Goal: Task Accomplishment & Management: Use online tool/utility

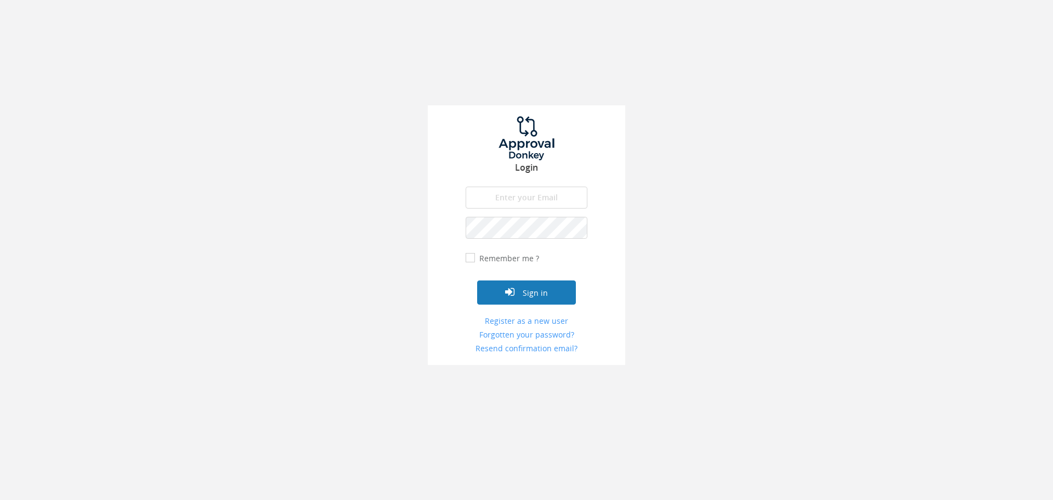
type input "[EMAIL_ADDRESS][DOMAIN_NAME]"
click at [553, 293] on button "Sign in" at bounding box center [526, 292] width 99 height 24
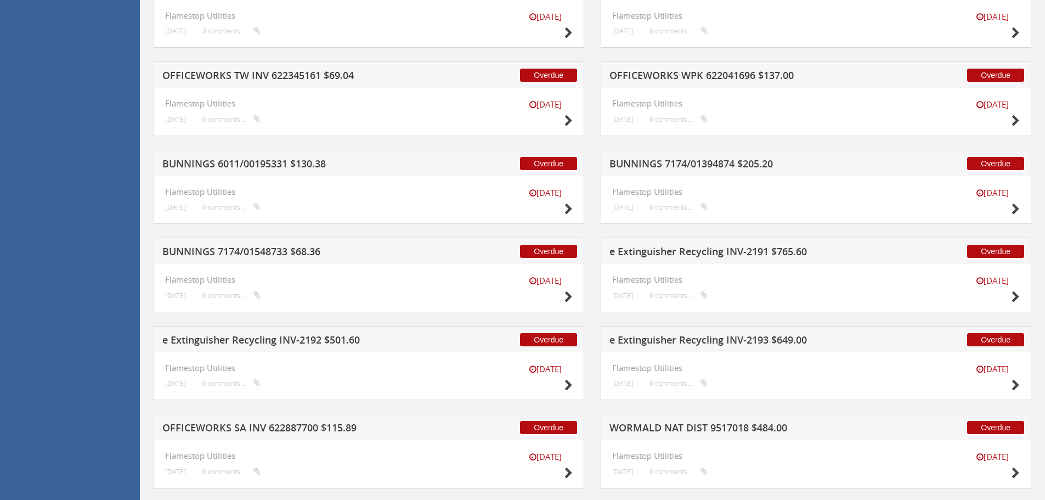
scroll to position [2754, 0]
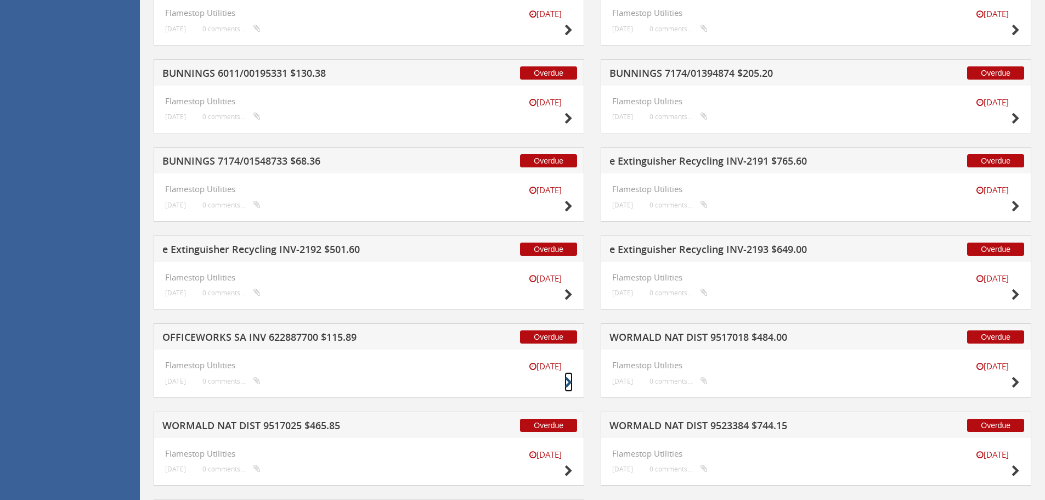
click at [568, 379] on icon at bounding box center [568, 383] width 8 height 12
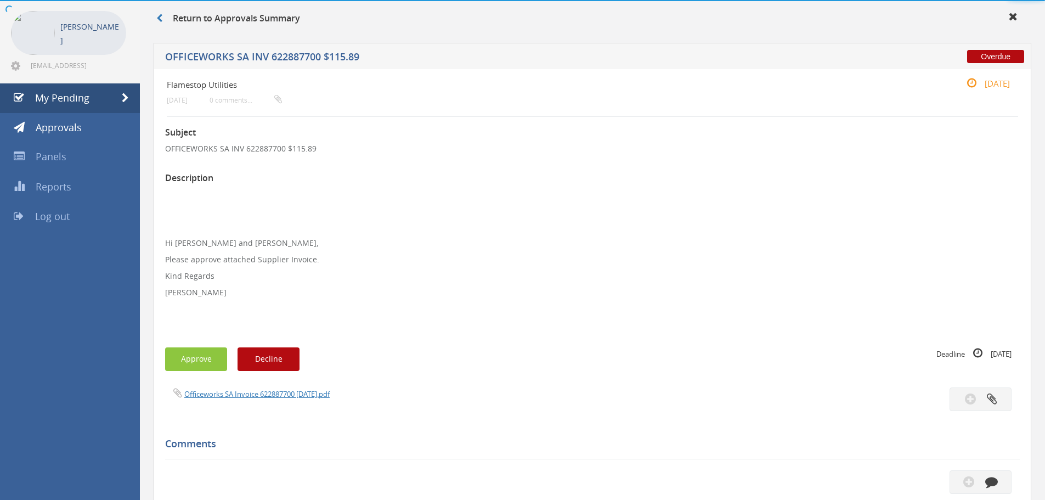
scroll to position [316, 0]
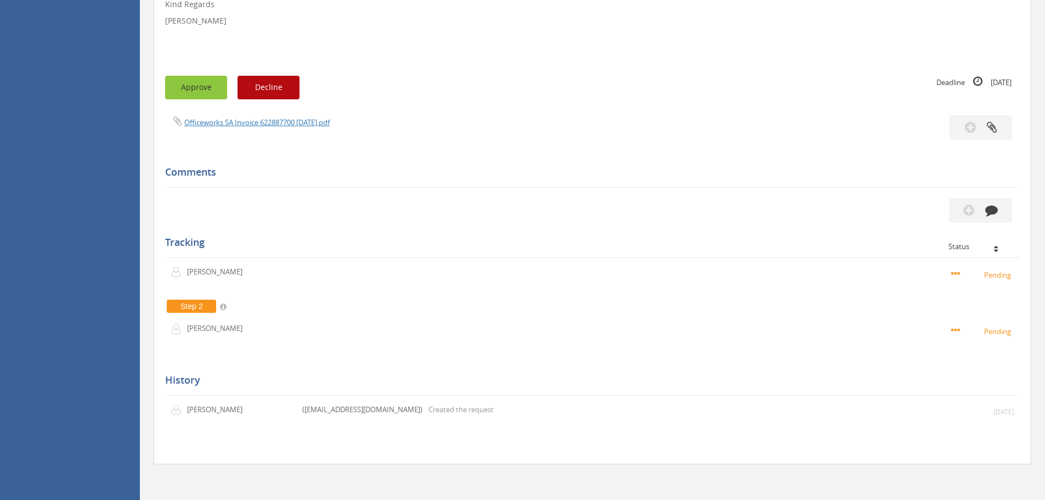
click at [204, 94] on button "Approve" at bounding box center [196, 88] width 62 height 24
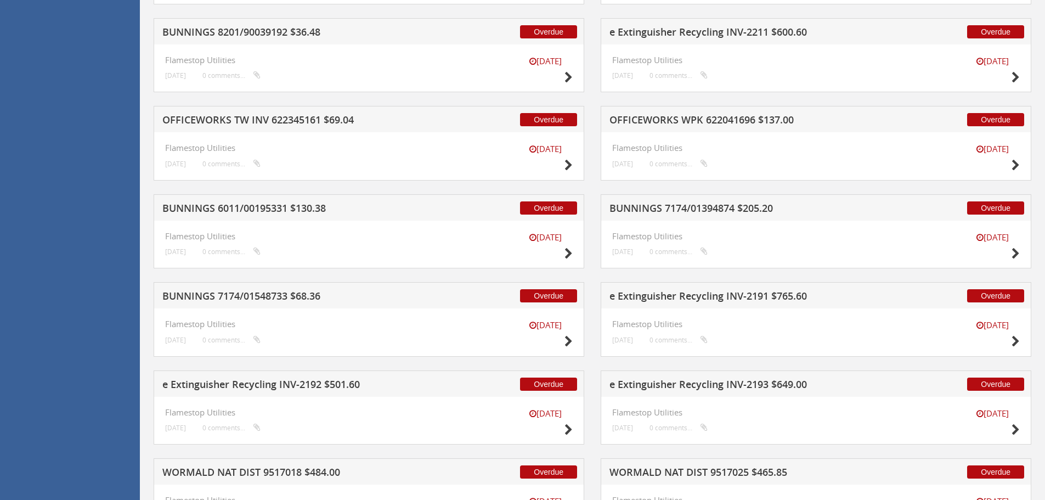
scroll to position [2611, 0]
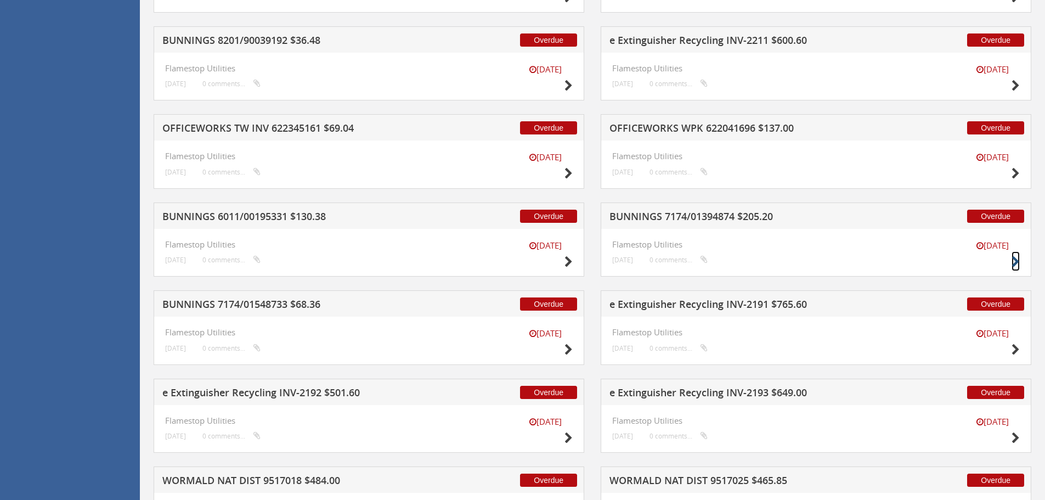
click at [1016, 258] on icon at bounding box center [1015, 262] width 8 height 12
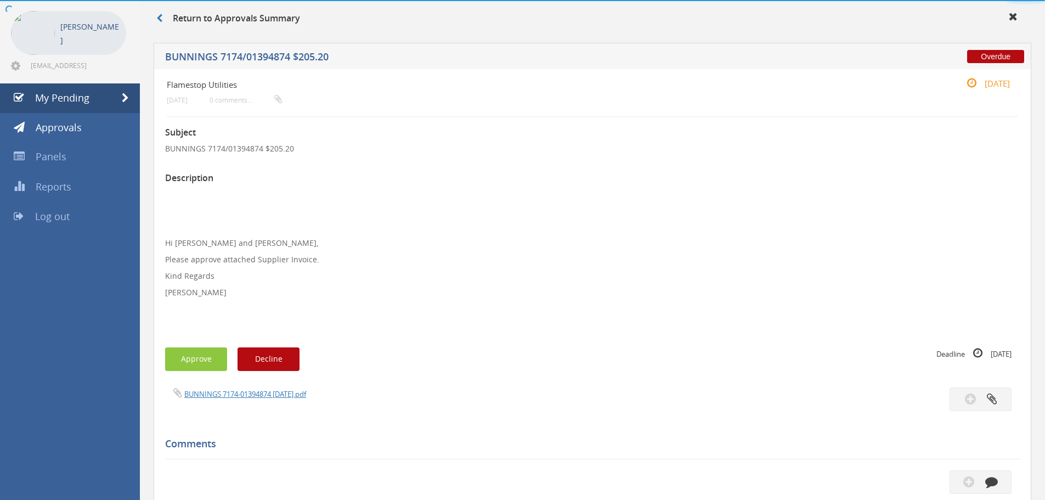
scroll to position [316, 0]
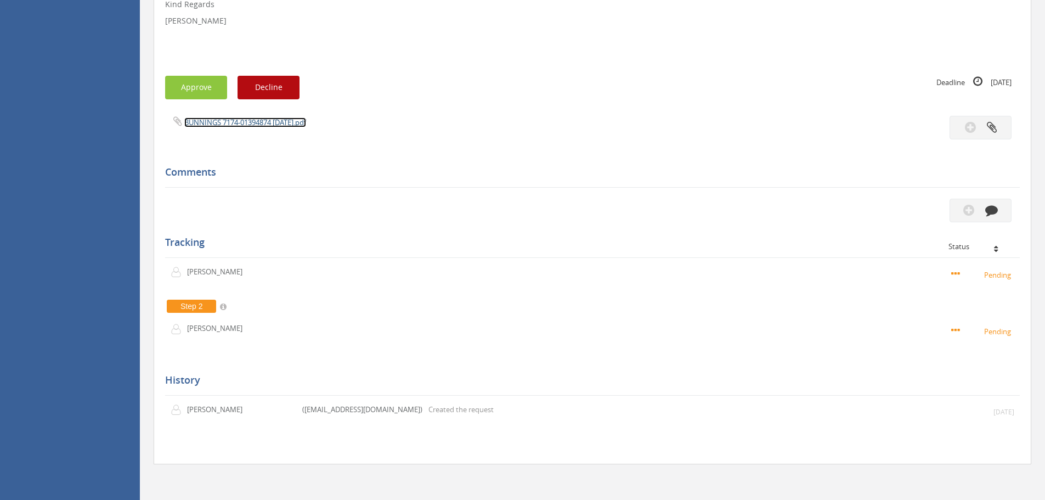
click at [233, 124] on link "BUNNINGS 7174-01394874 [DATE].pdf" at bounding box center [245, 122] width 122 height 10
click at [192, 92] on button "Approve" at bounding box center [196, 88] width 62 height 24
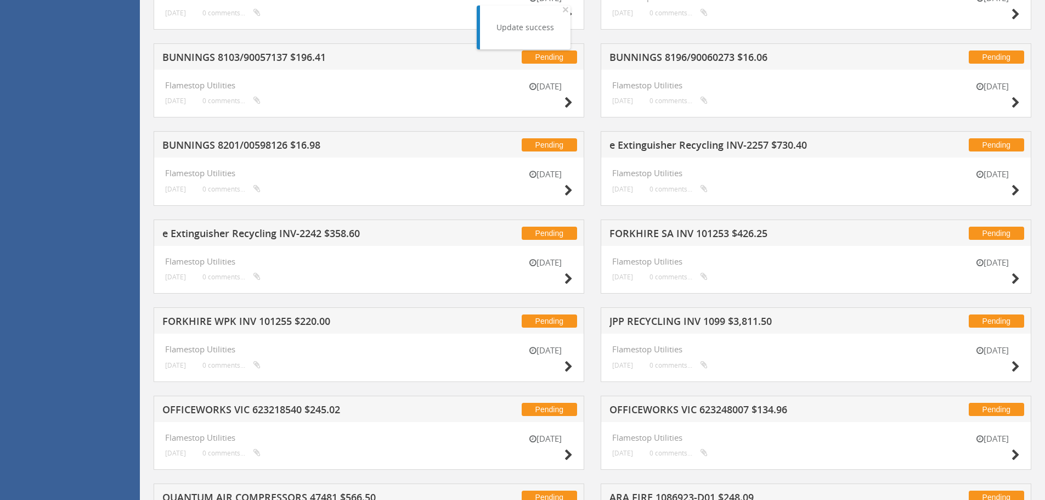
scroll to position [809, 0]
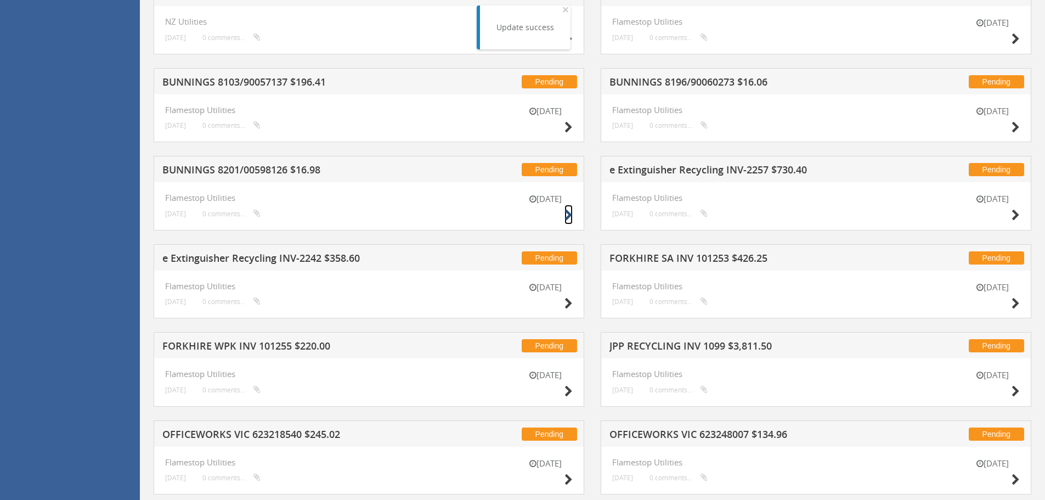
click at [570, 214] on icon at bounding box center [568, 215] width 8 height 12
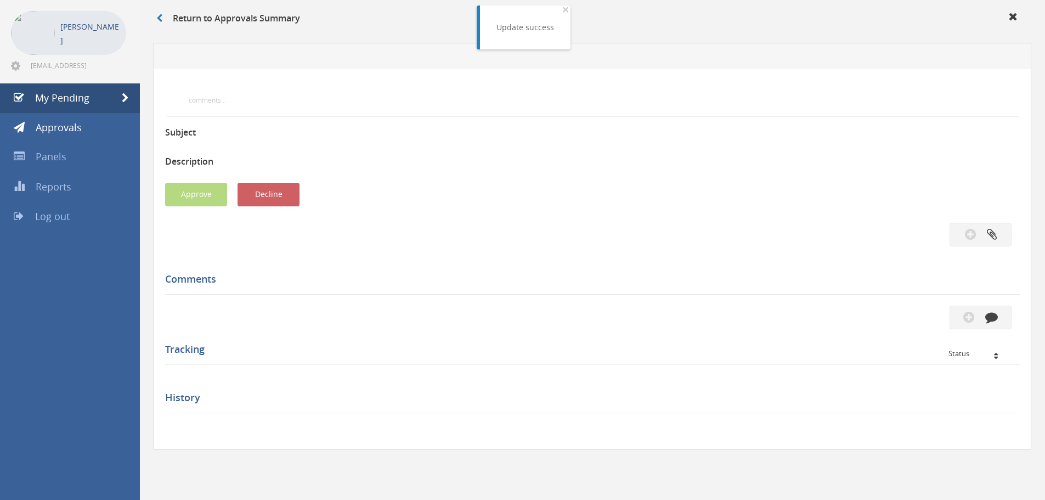
scroll to position [299, 0]
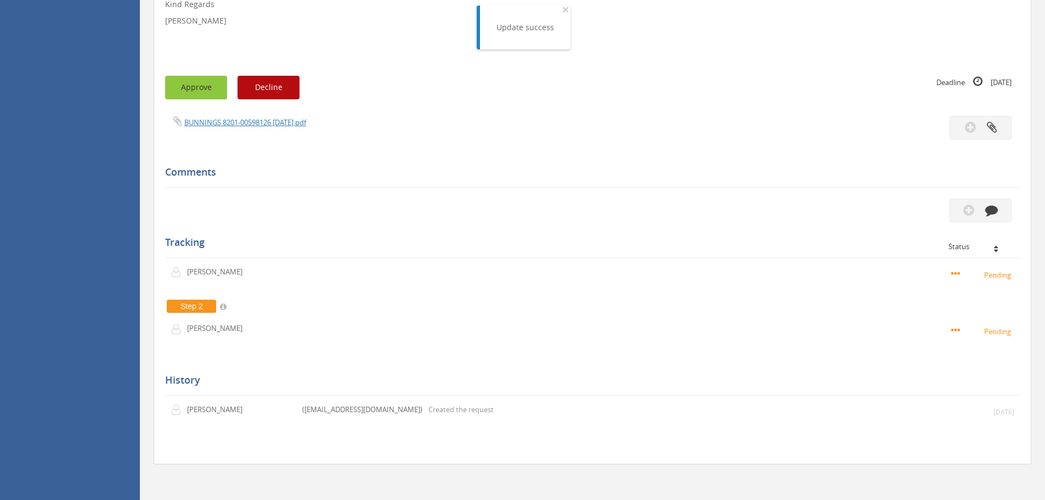
click at [201, 97] on button "Approve" at bounding box center [196, 88] width 62 height 24
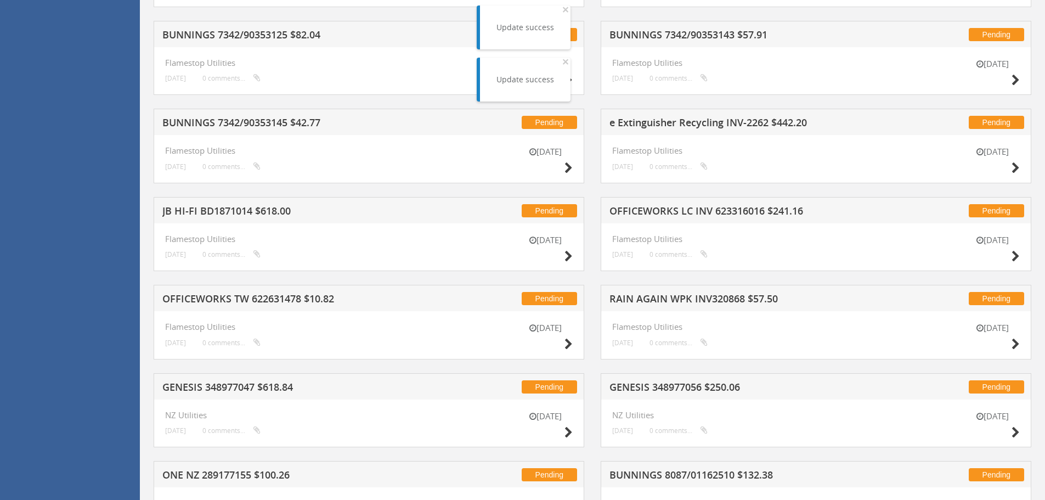
scroll to position [354, 0]
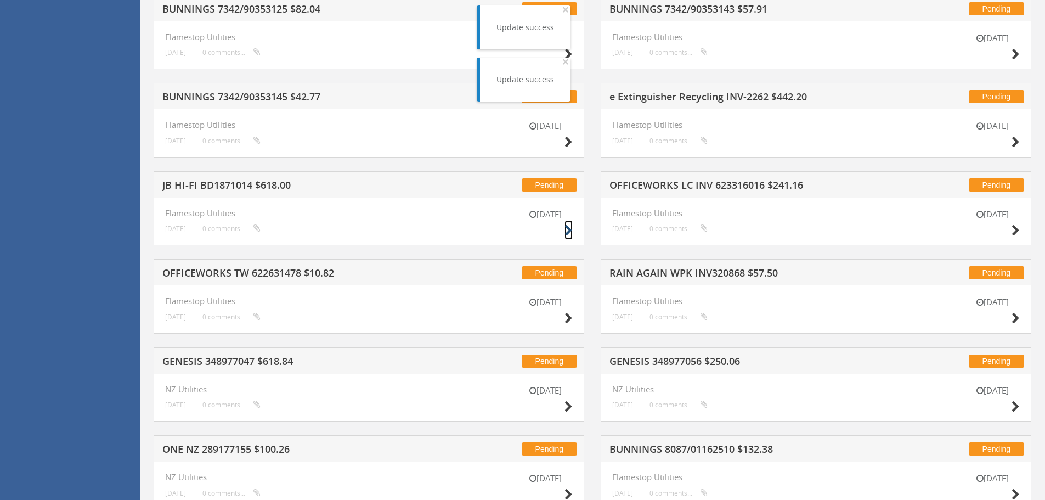
click at [568, 229] on icon at bounding box center [568, 231] width 8 height 12
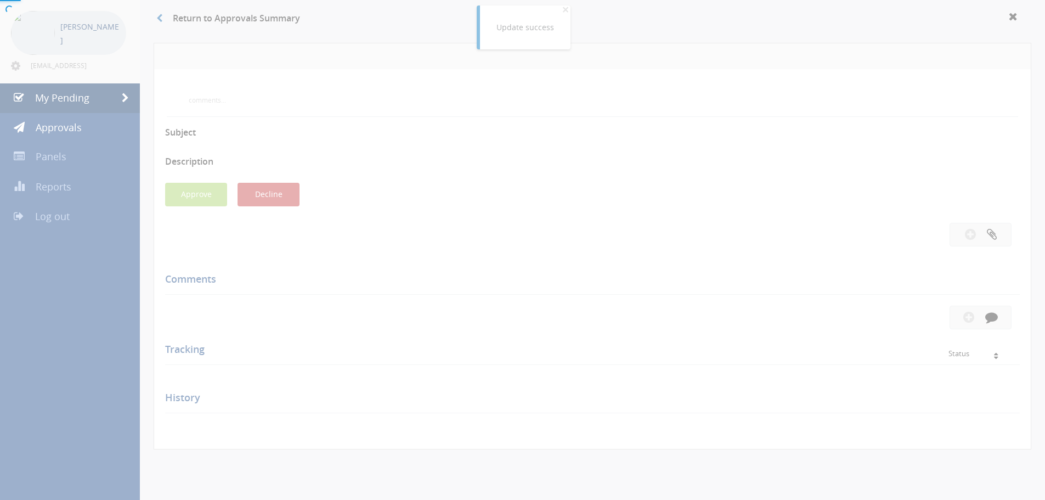
scroll to position [299, 0]
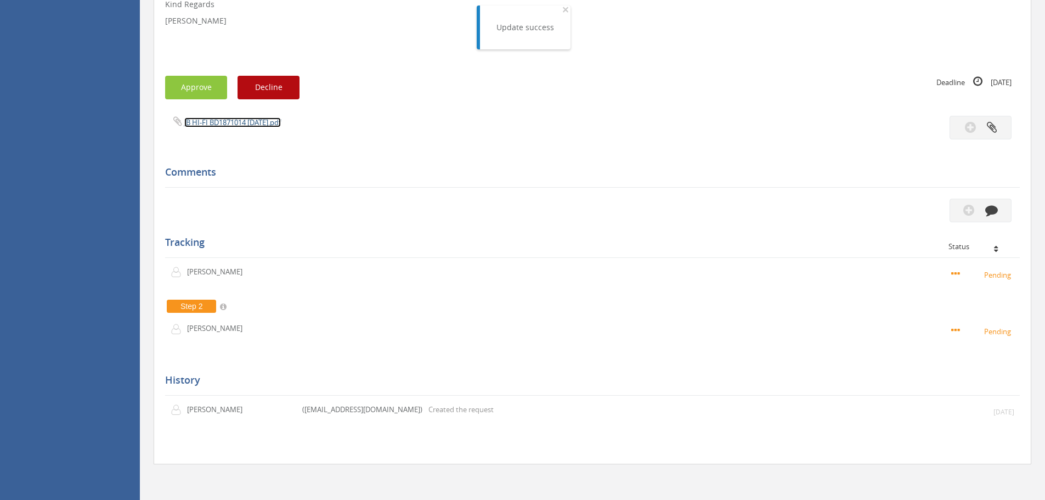
click at [241, 123] on link "JB HI-FI BD1871014 [DATE].pdf" at bounding box center [232, 122] width 97 height 10
click at [192, 95] on button "Approve" at bounding box center [196, 88] width 62 height 24
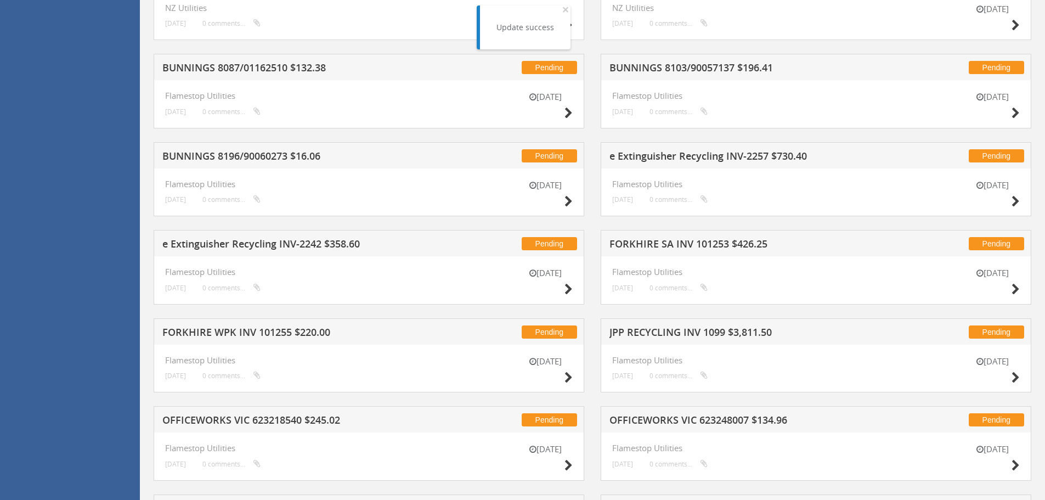
scroll to position [903, 0]
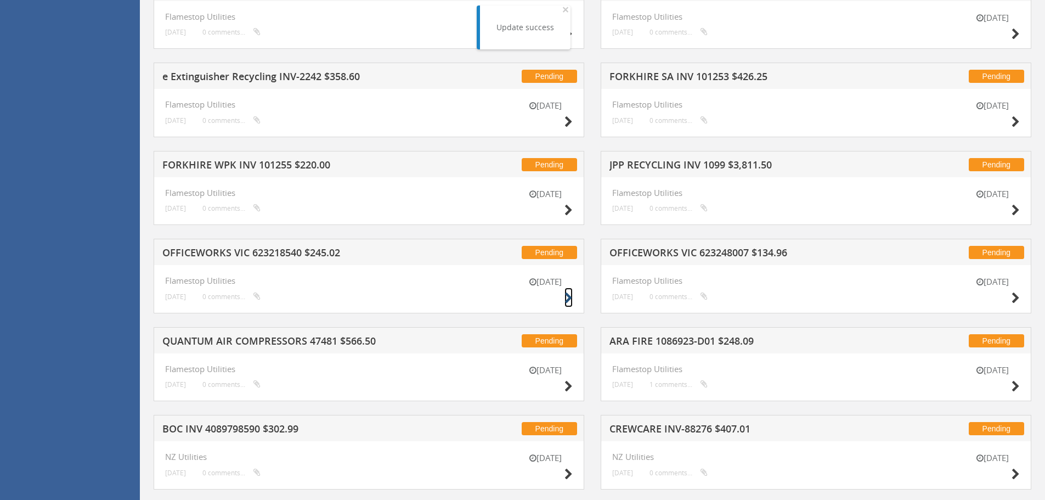
click at [570, 297] on icon at bounding box center [568, 298] width 8 height 12
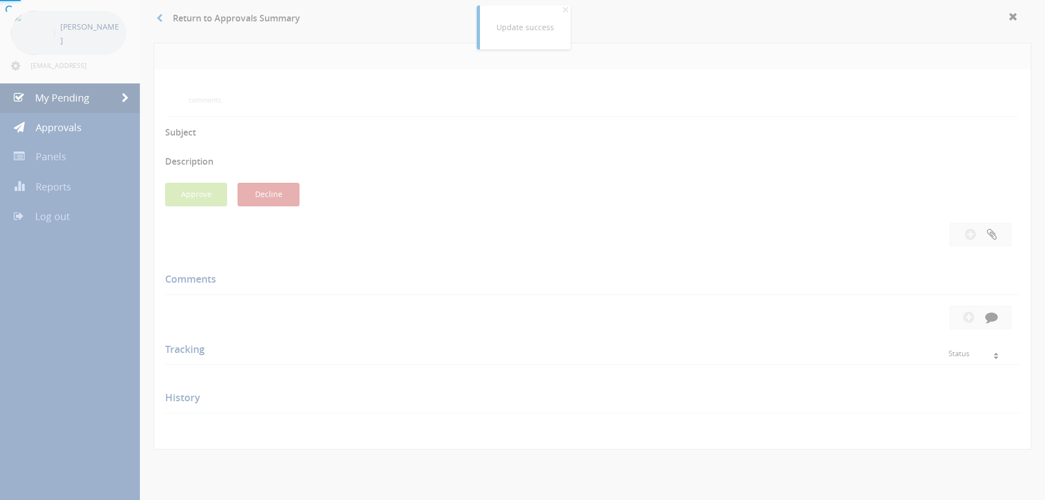
scroll to position [299, 0]
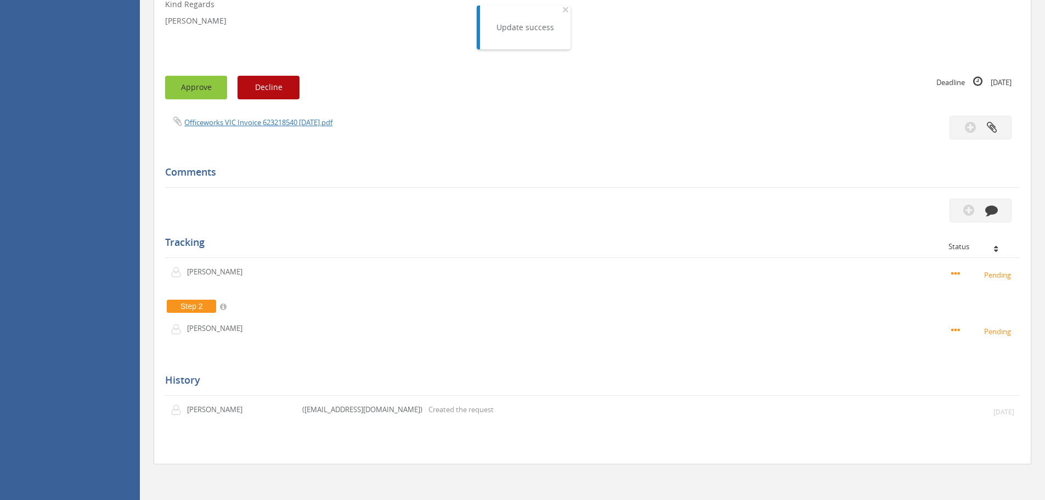
click at [212, 98] on button "Approve" at bounding box center [196, 88] width 62 height 24
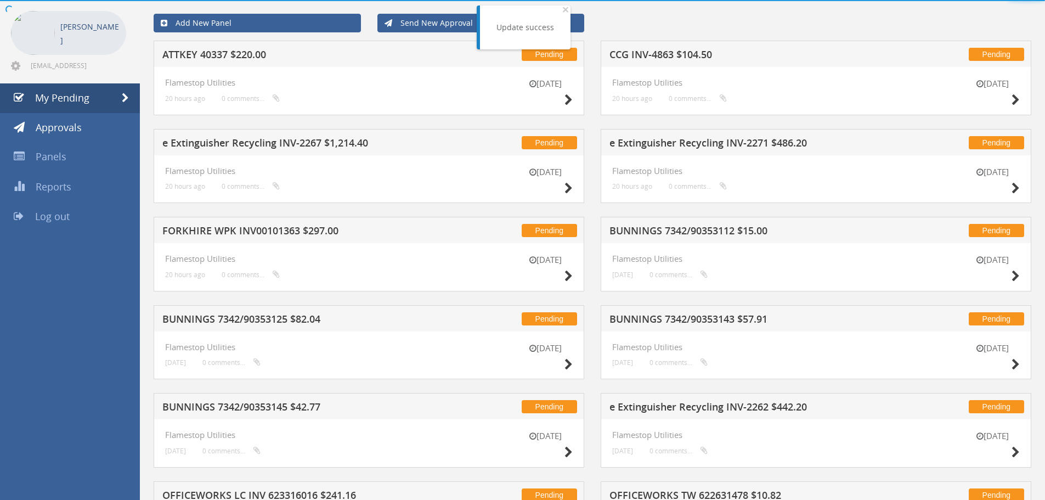
scroll to position [299, 0]
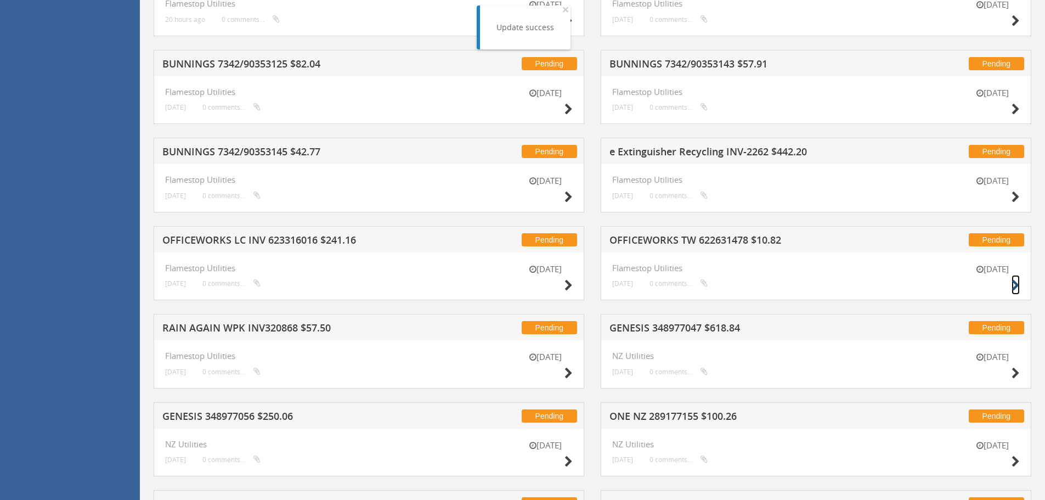
click at [1013, 286] on icon at bounding box center [1015, 286] width 8 height 12
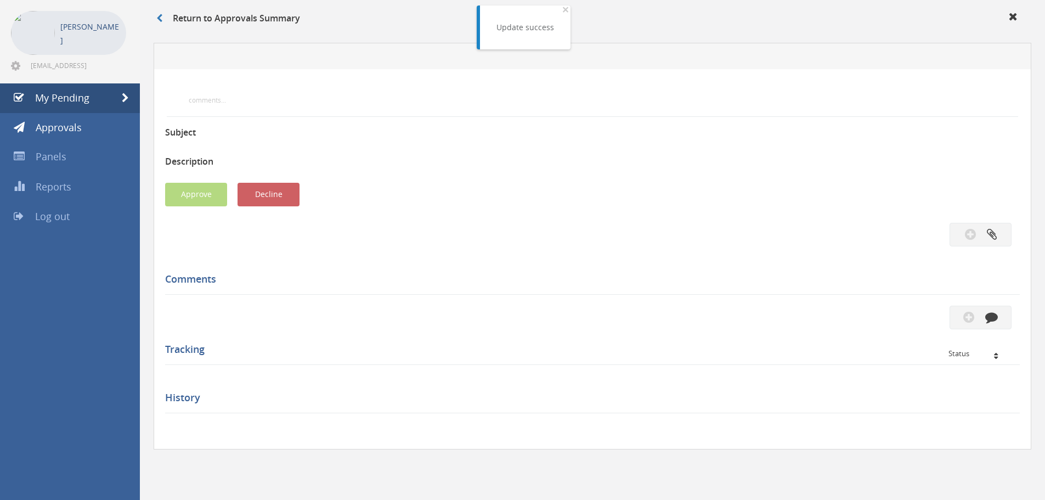
scroll to position [299, 0]
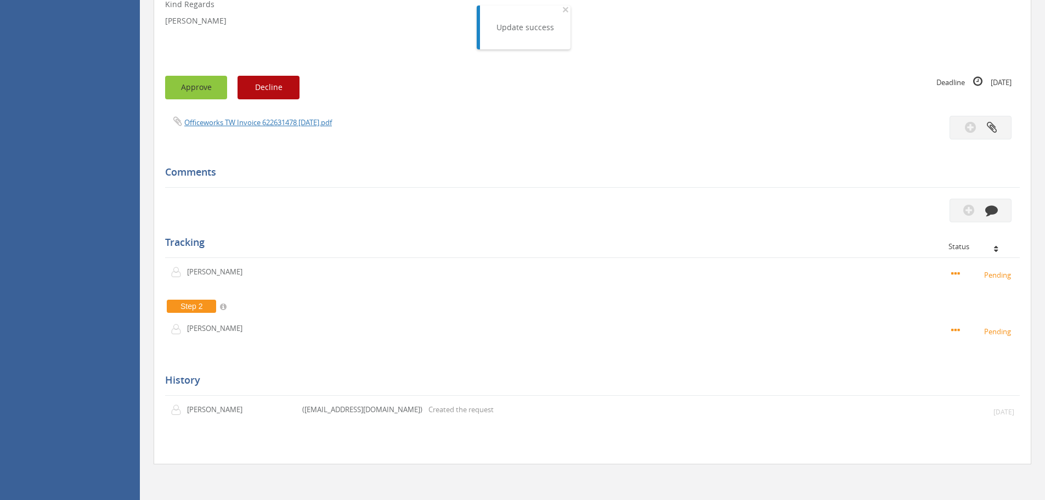
click at [199, 86] on button "Approve" at bounding box center [196, 88] width 62 height 24
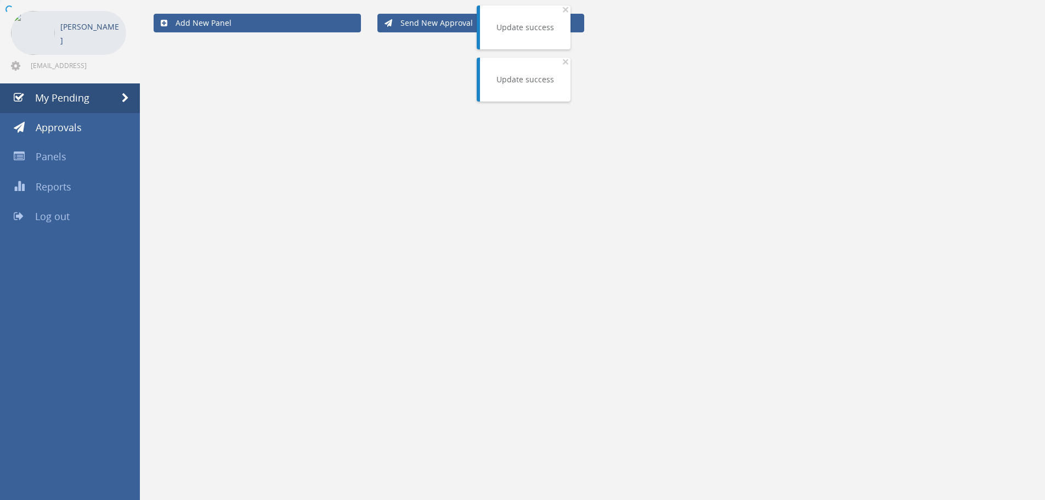
scroll to position [299, 0]
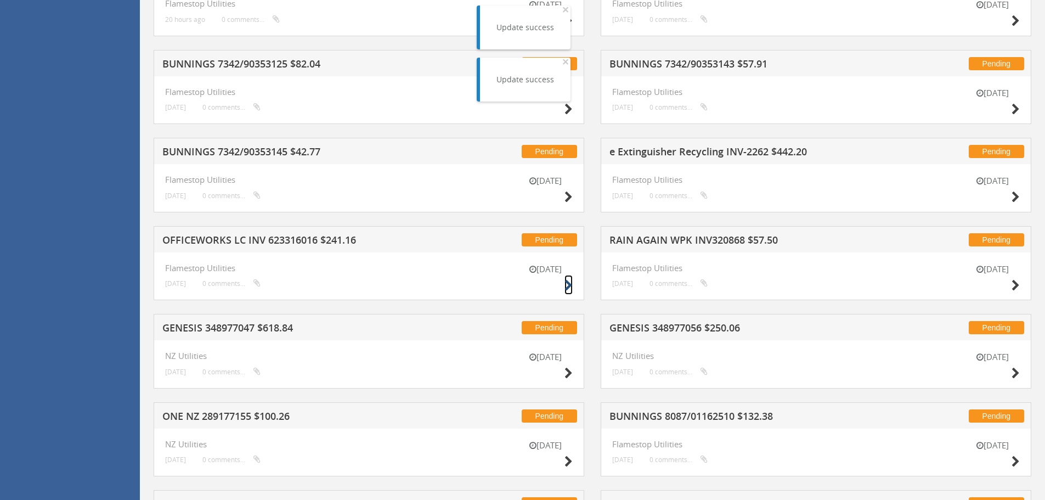
click at [568, 285] on icon at bounding box center [568, 286] width 8 height 12
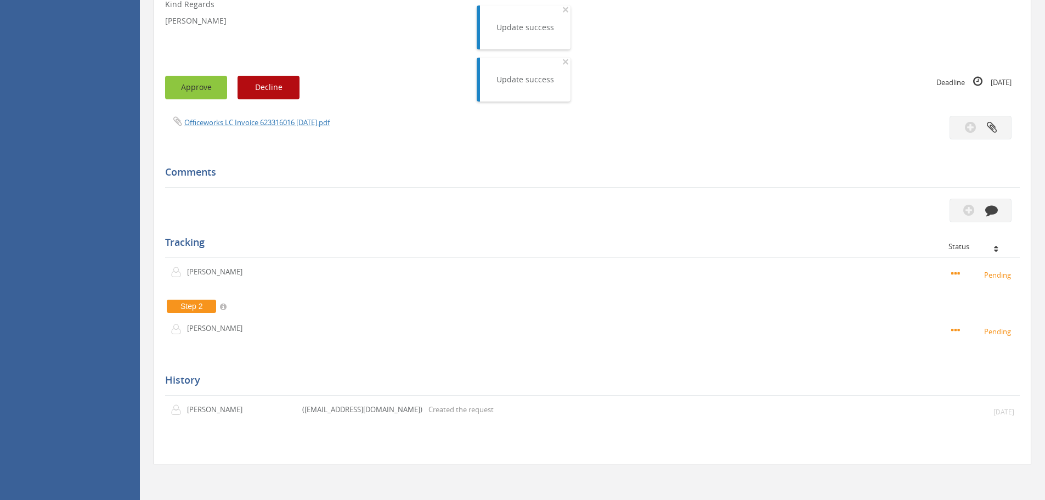
click at [202, 96] on button "Approve" at bounding box center [196, 88] width 62 height 24
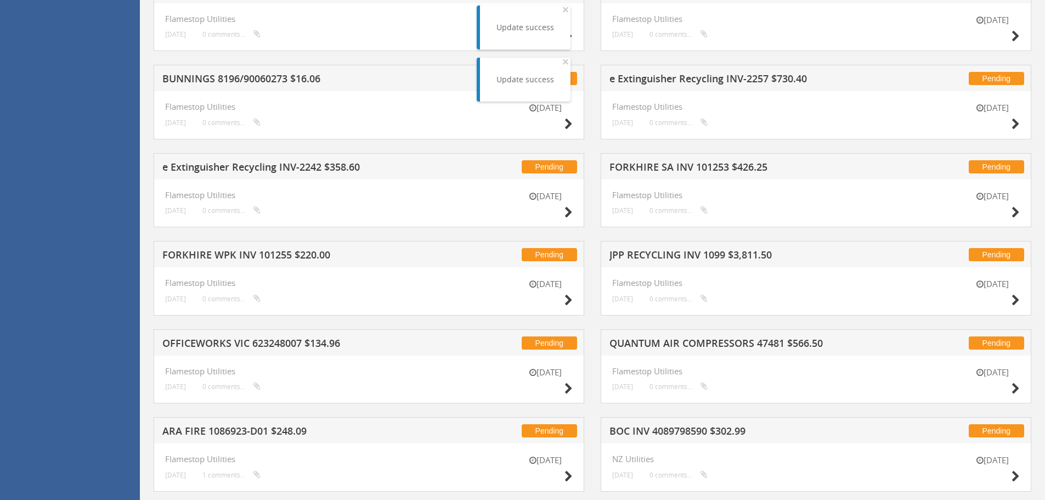
scroll to position [793, 0]
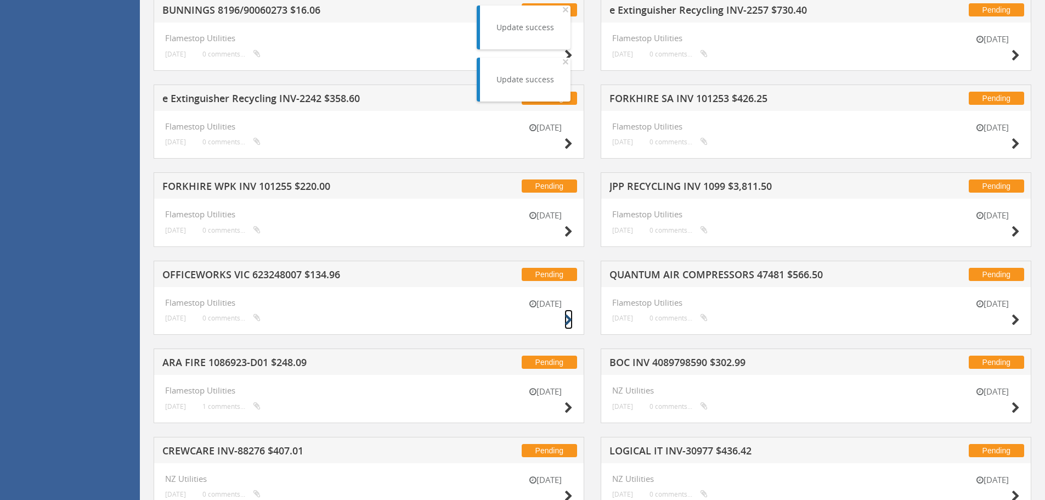
click at [564, 319] on icon at bounding box center [568, 320] width 8 height 12
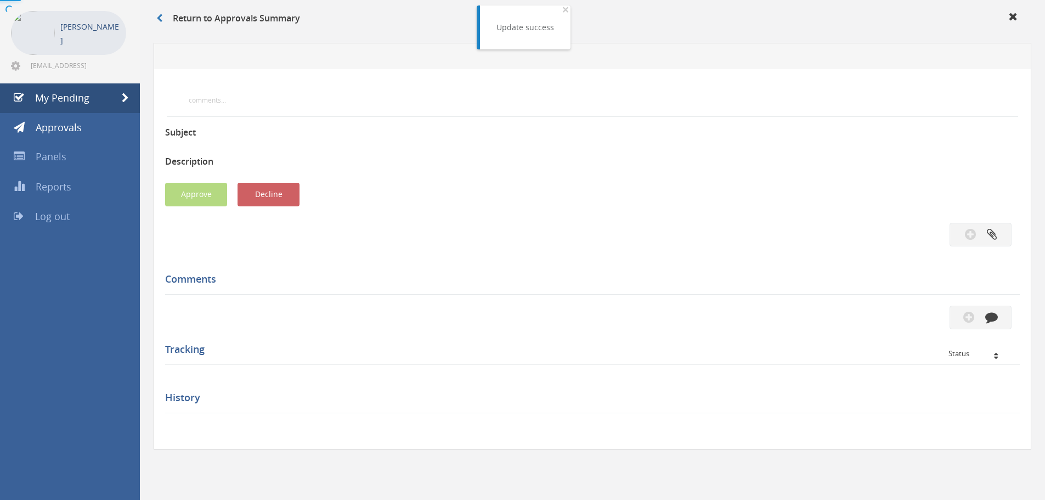
scroll to position [299, 0]
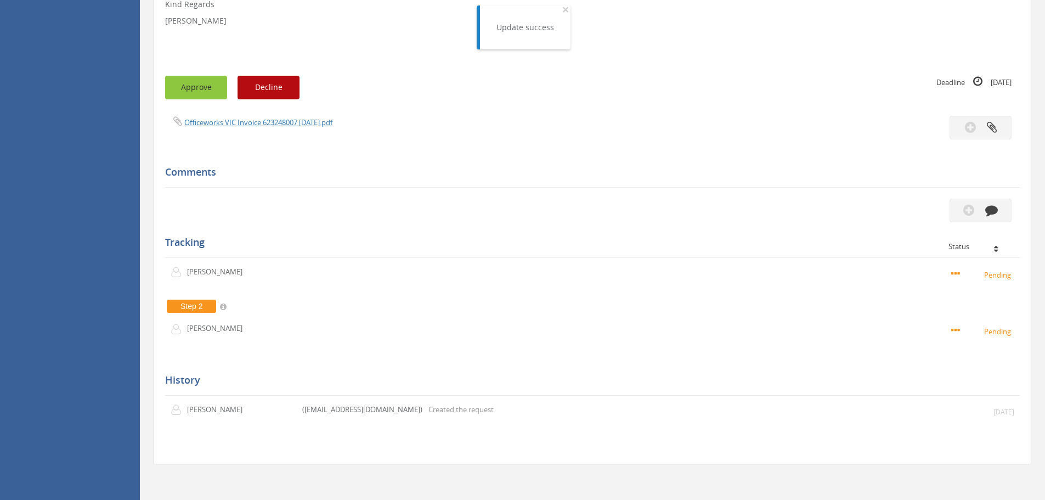
click at [201, 94] on button "Approve" at bounding box center [196, 88] width 62 height 24
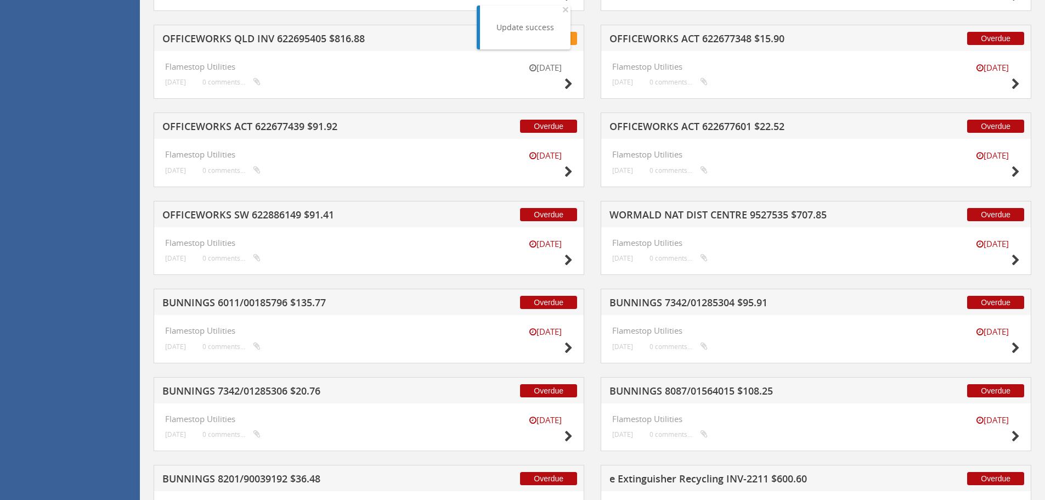
scroll to position [1944, 0]
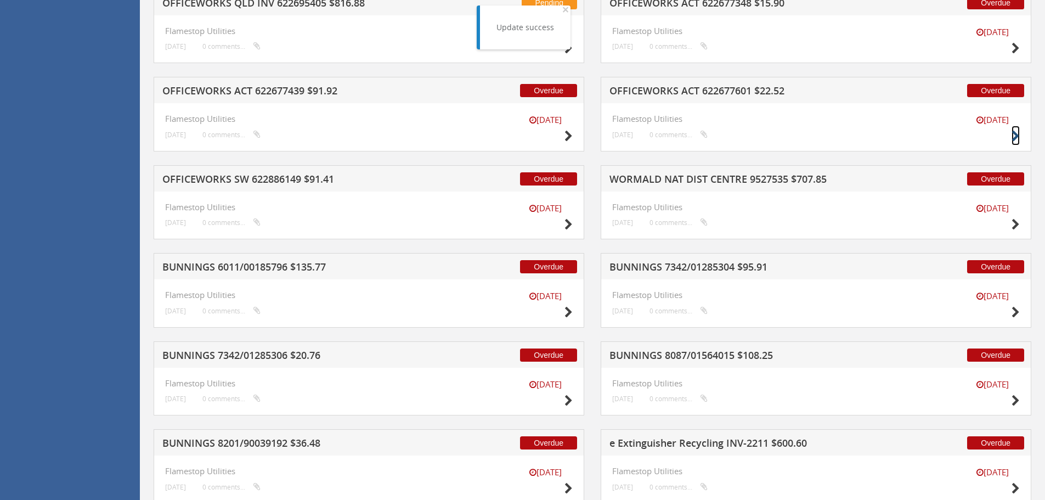
click at [1014, 134] on icon at bounding box center [1015, 137] width 8 height 12
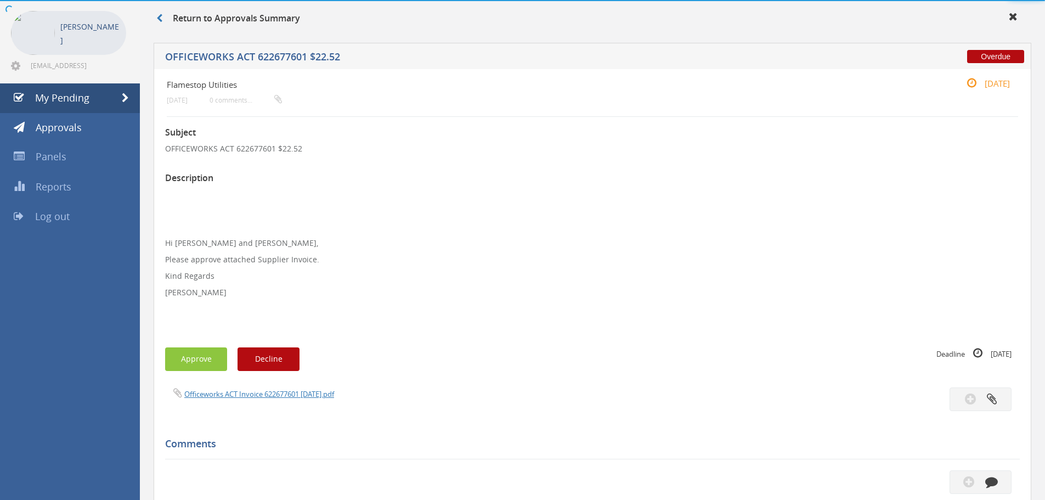
scroll to position [316, 0]
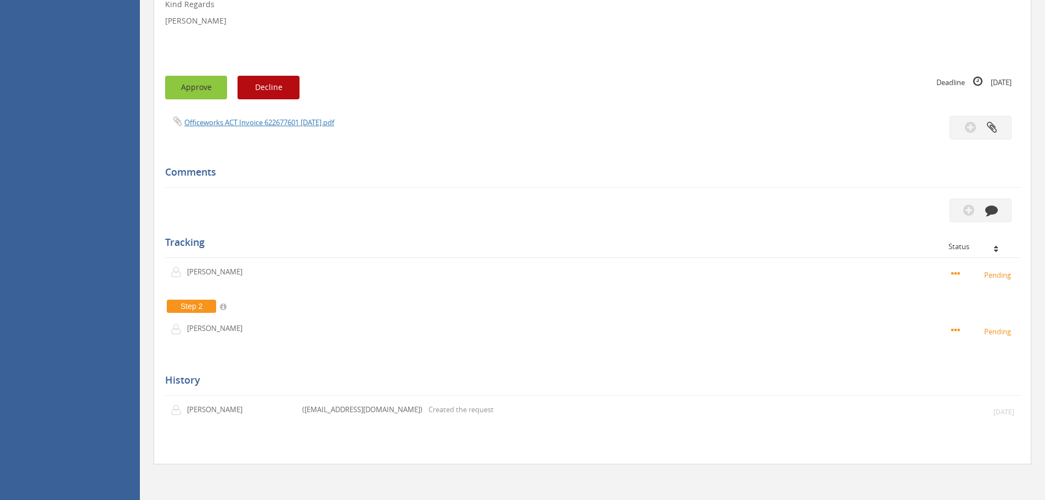
click at [205, 94] on button "Approve" at bounding box center [196, 88] width 62 height 24
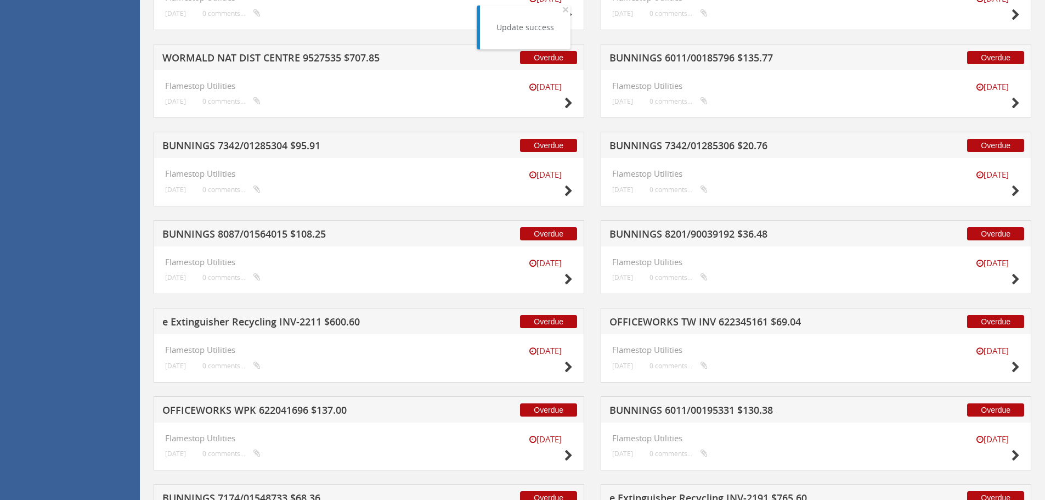
scroll to position [2125, 0]
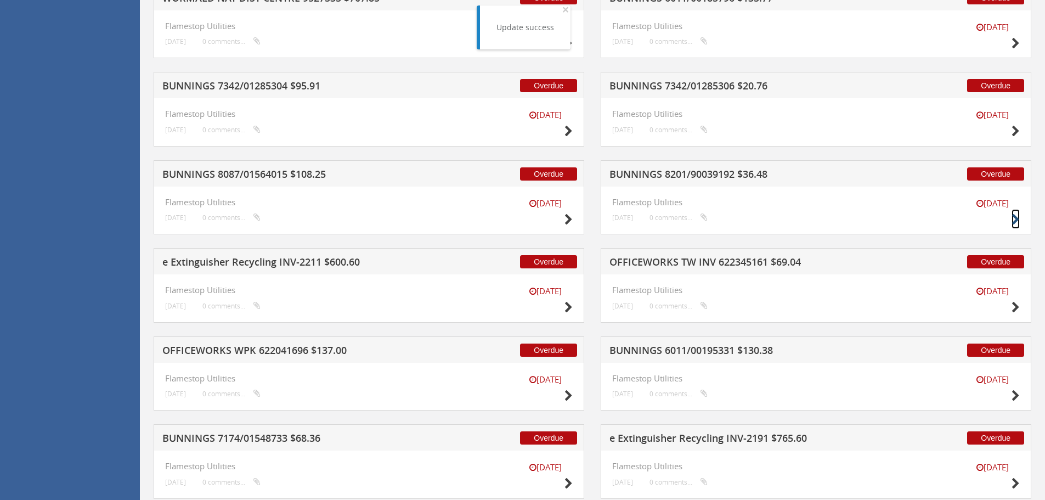
click at [1016, 218] on icon at bounding box center [1015, 220] width 8 height 12
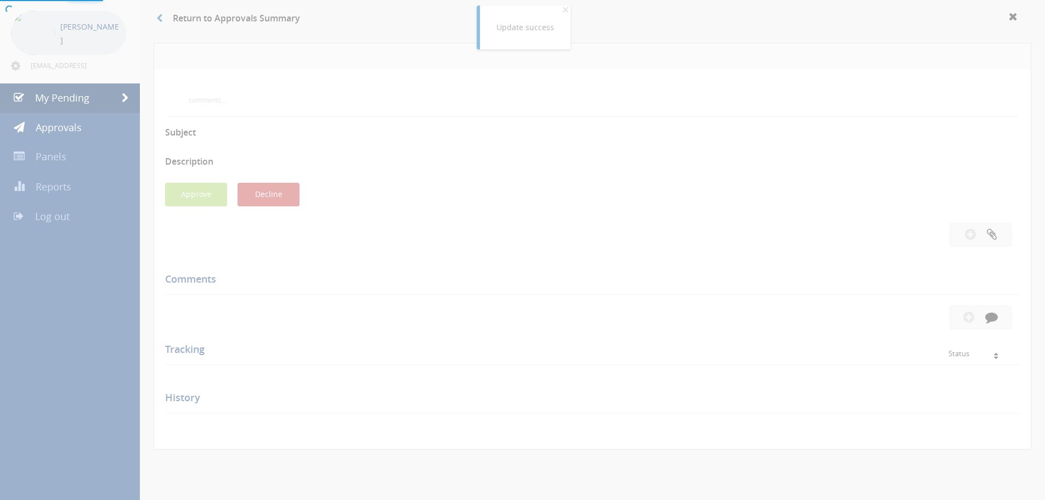
scroll to position [316, 0]
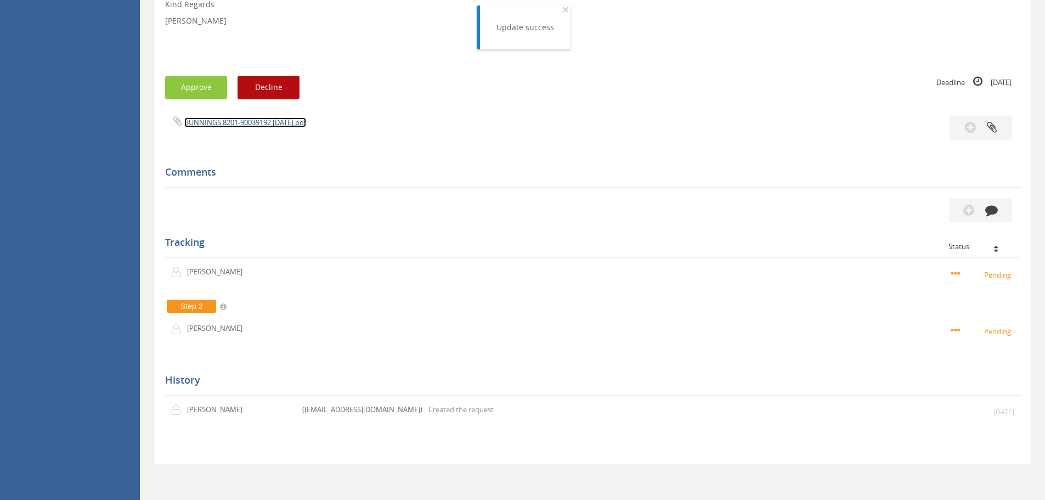
click at [224, 122] on link "BUNNINGS 8201-90039192 [DATE].pdf" at bounding box center [245, 122] width 122 height 10
click at [190, 89] on button "Approve" at bounding box center [196, 88] width 62 height 24
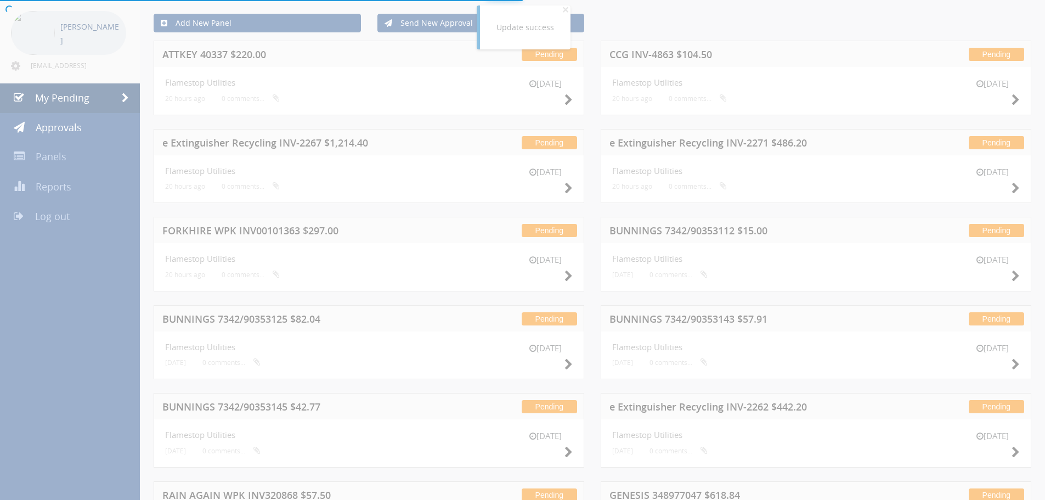
scroll to position [316, 0]
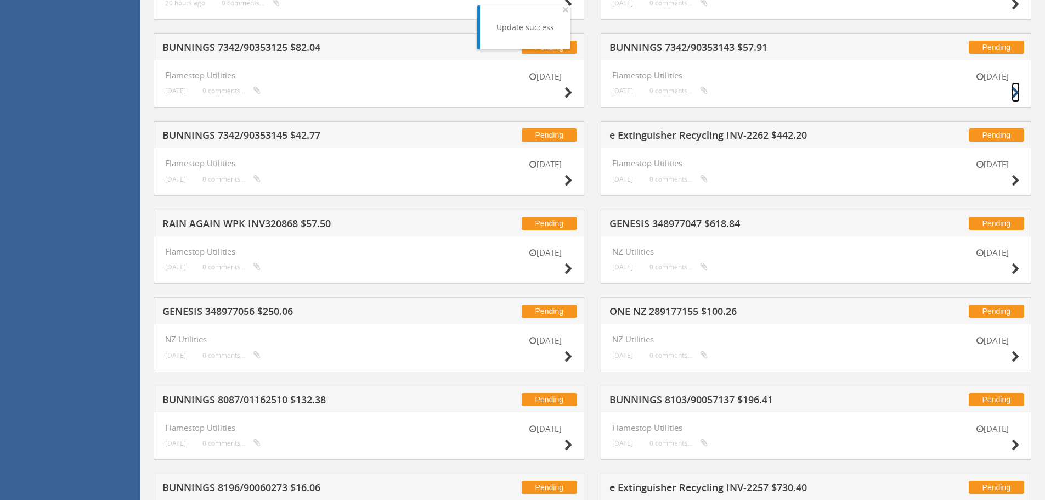
click at [1013, 92] on icon at bounding box center [1015, 93] width 8 height 12
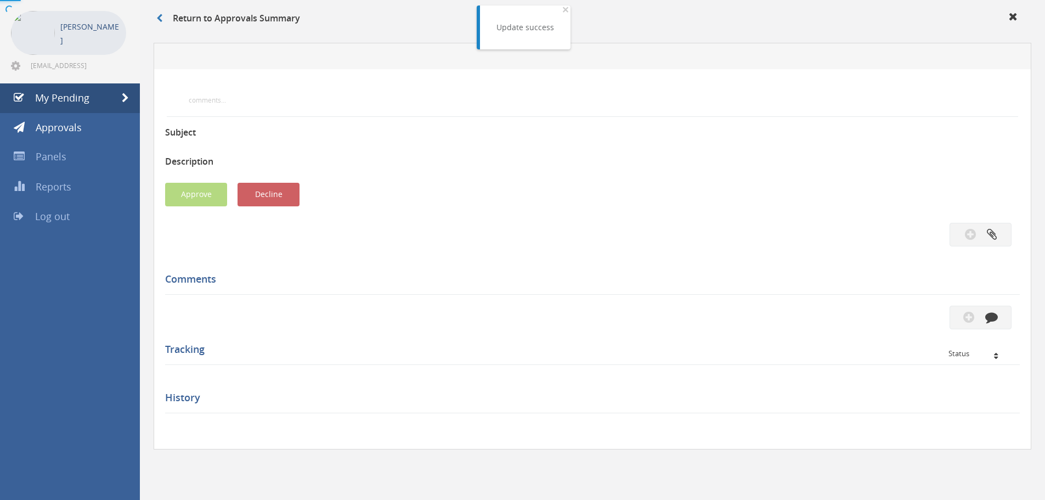
scroll to position [299, 0]
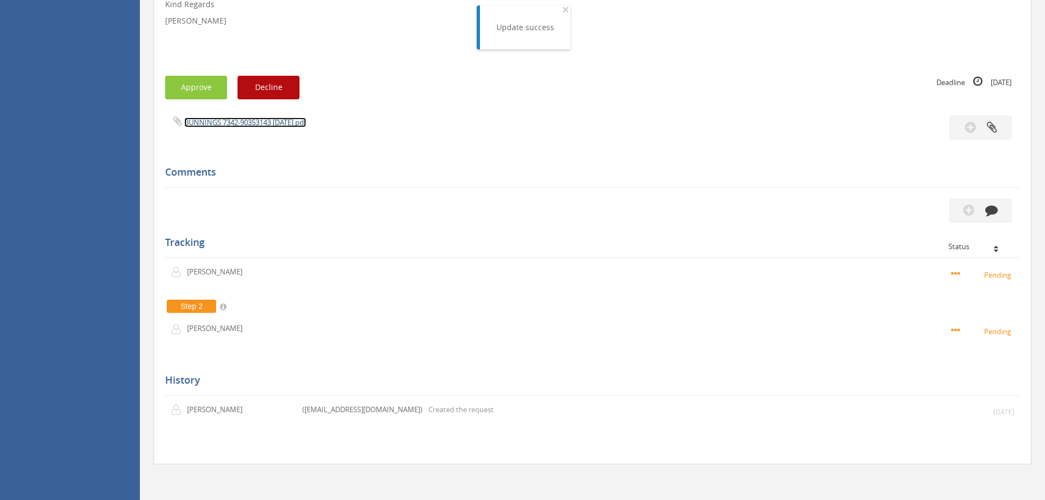
click at [222, 125] on link "BUNNINGS 7342-90353143 [DATE].pdf" at bounding box center [245, 122] width 122 height 10
click at [191, 92] on button "Approve" at bounding box center [196, 88] width 62 height 24
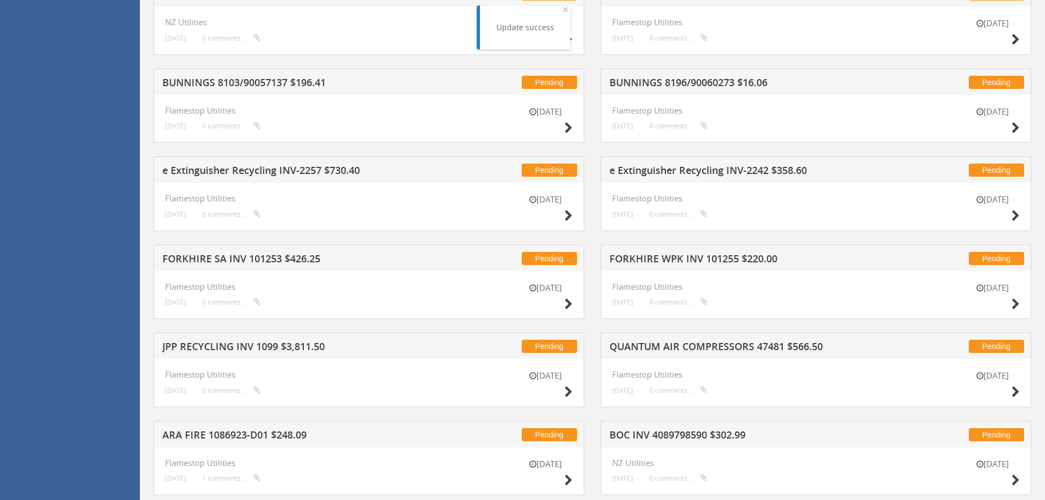
scroll to position [574, 0]
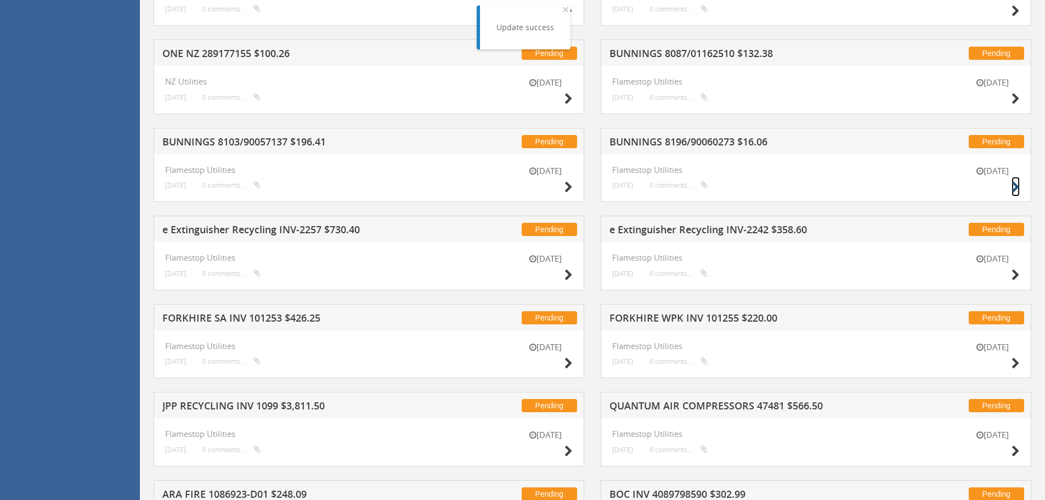
click at [1015, 187] on icon at bounding box center [1015, 188] width 8 height 12
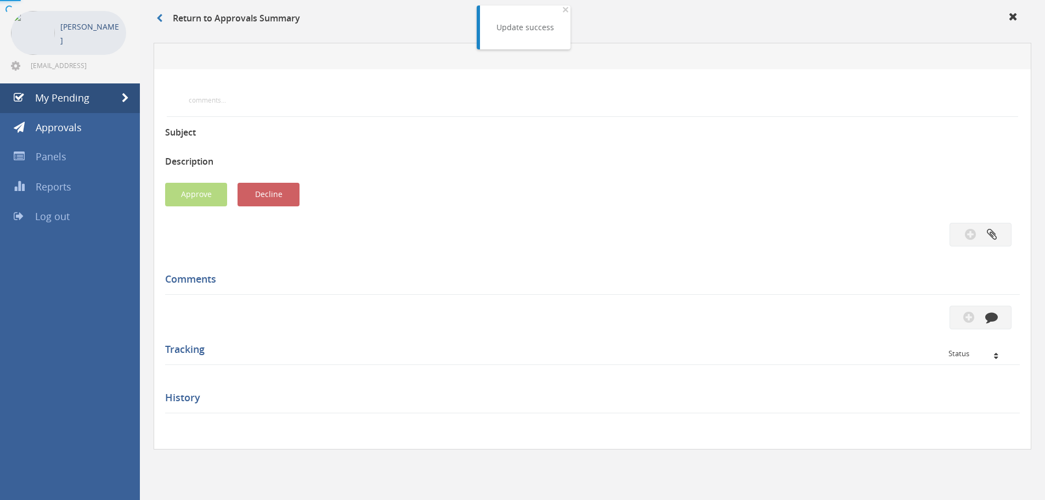
scroll to position [299, 0]
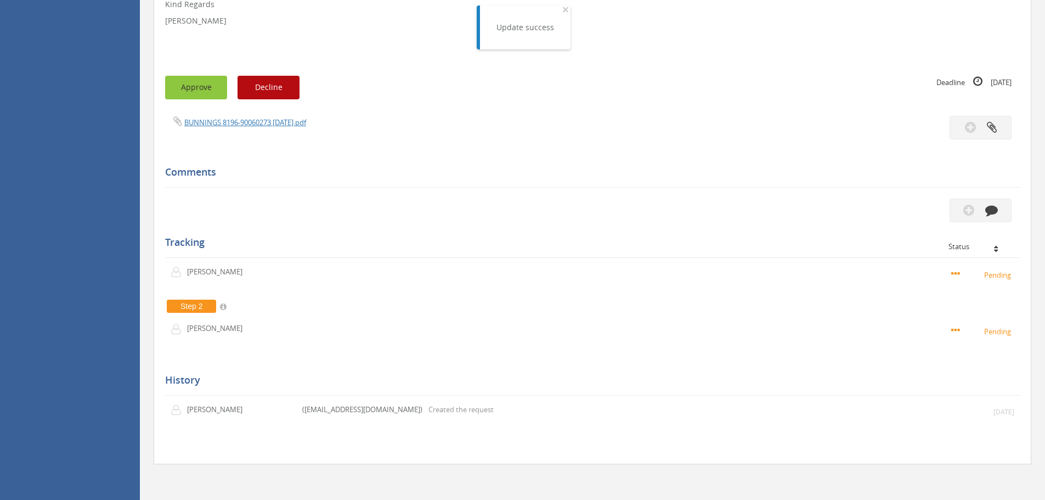
click at [207, 95] on button "Approve" at bounding box center [196, 88] width 62 height 24
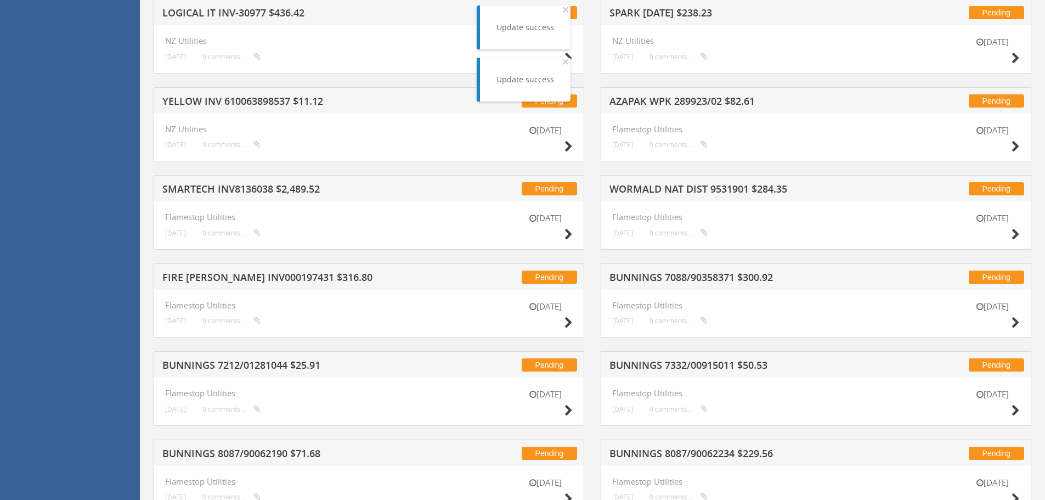
scroll to position [1286, 0]
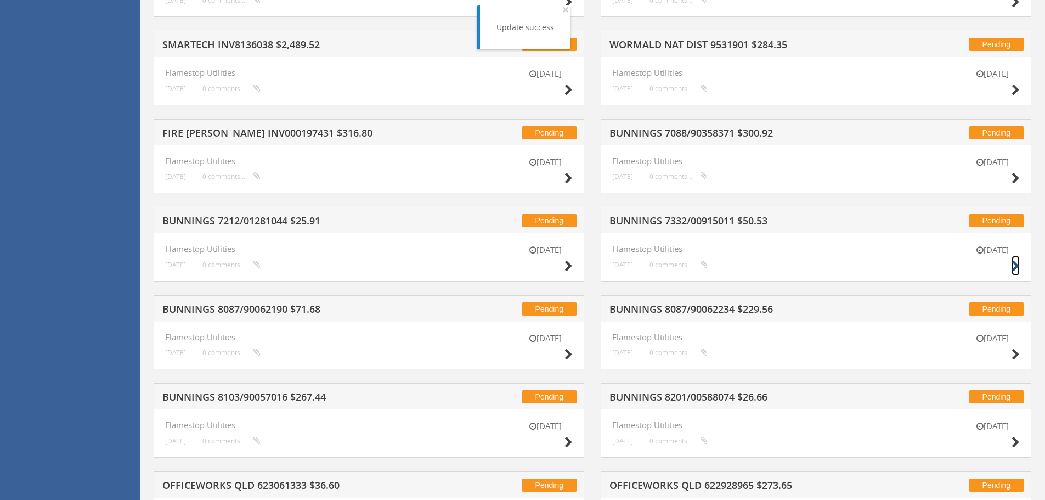
click at [1016, 265] on icon at bounding box center [1015, 266] width 8 height 12
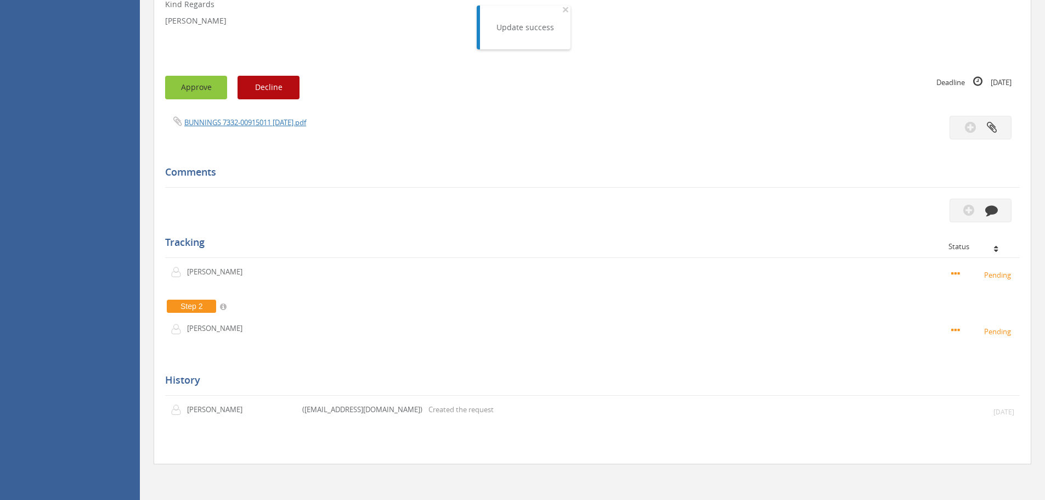
click at [205, 88] on button "Approve" at bounding box center [196, 88] width 62 height 24
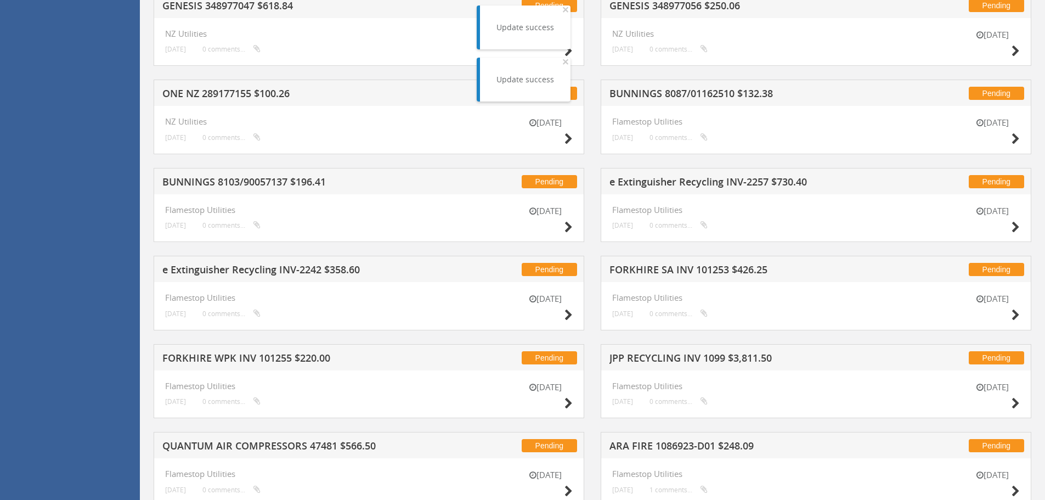
scroll to position [535, 0]
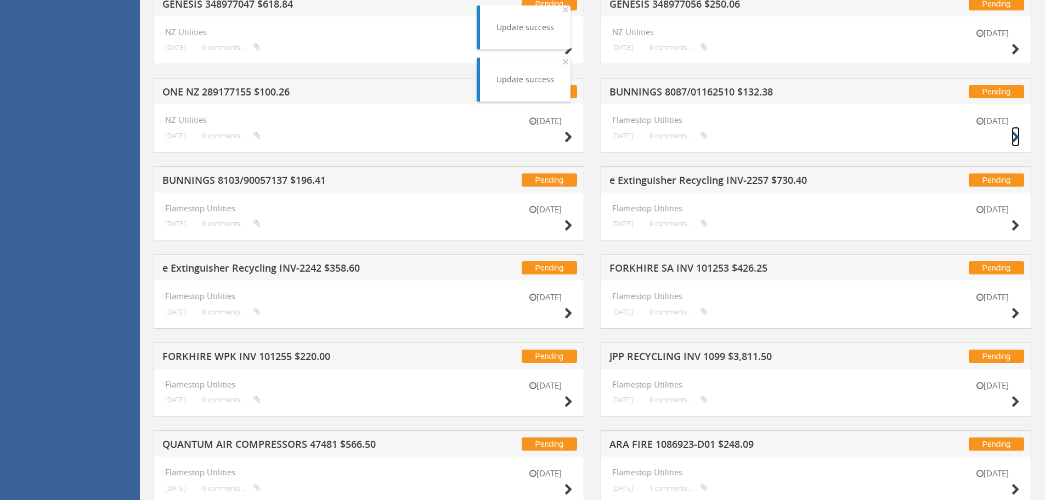
click at [1015, 136] on icon at bounding box center [1015, 138] width 8 height 12
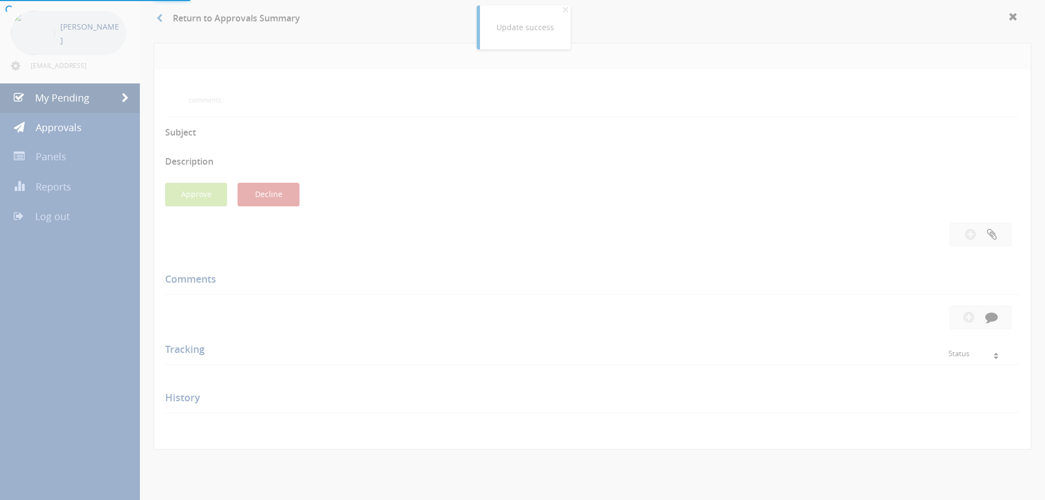
scroll to position [299, 0]
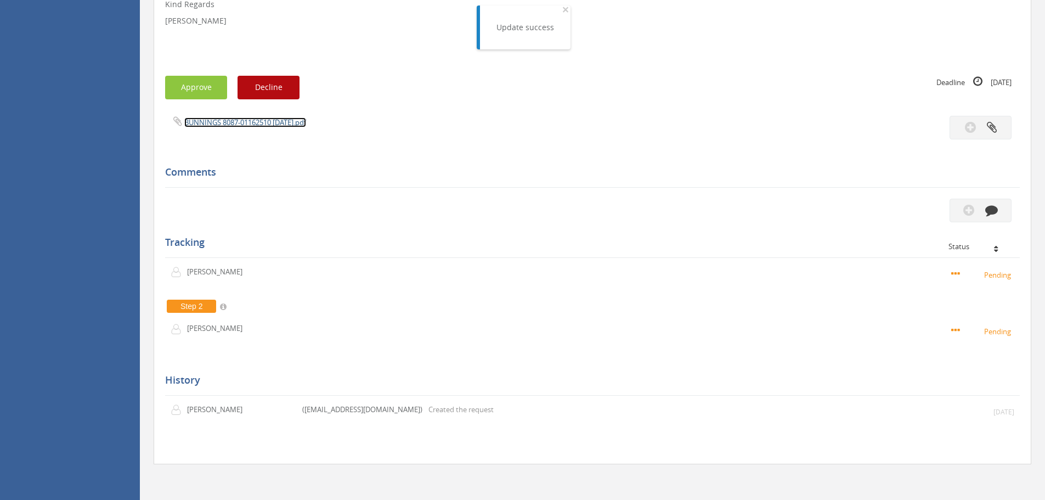
click at [225, 122] on link "BUNNINGS 8087-01162510 [DATE].pdf" at bounding box center [245, 122] width 122 height 10
click at [185, 90] on button "Approve" at bounding box center [196, 88] width 62 height 24
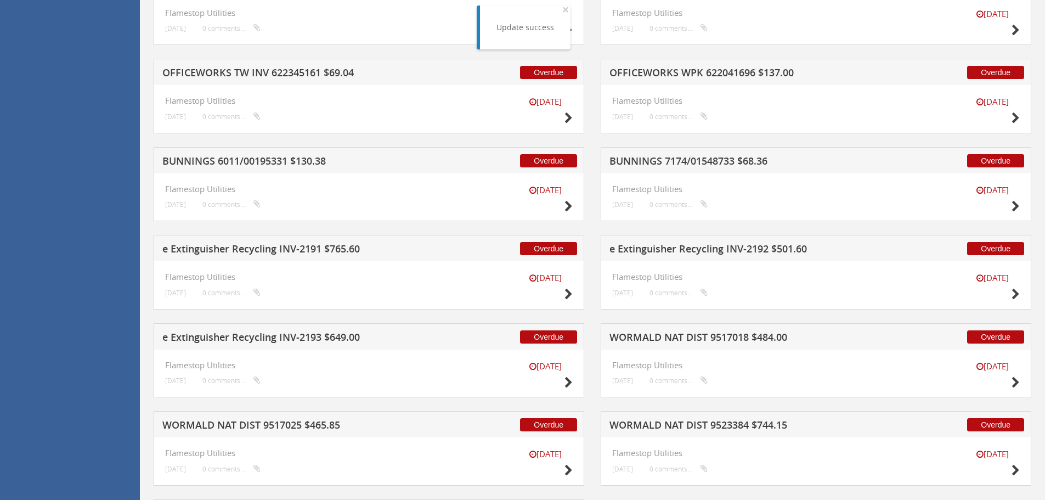
scroll to position [2138, 0]
click at [1012, 206] on icon at bounding box center [1015, 207] width 8 height 12
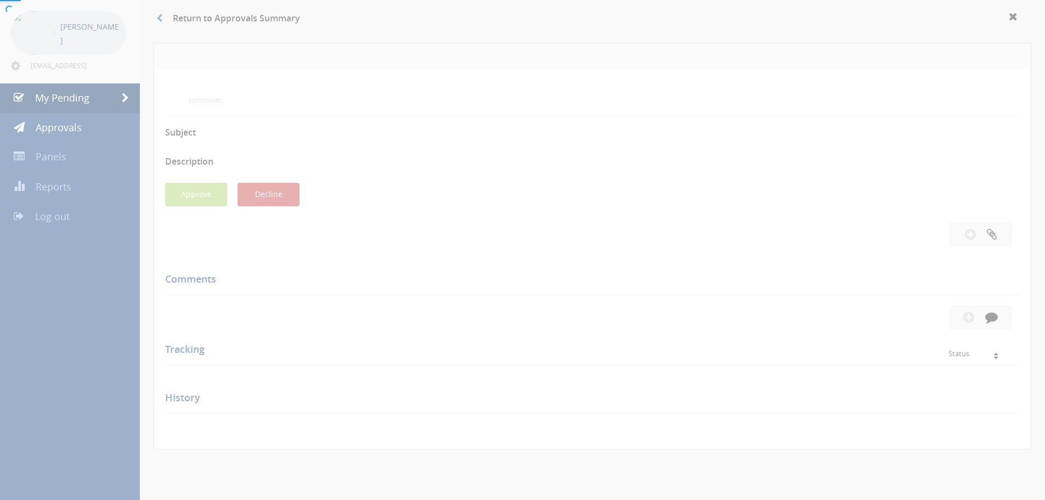
scroll to position [316, 0]
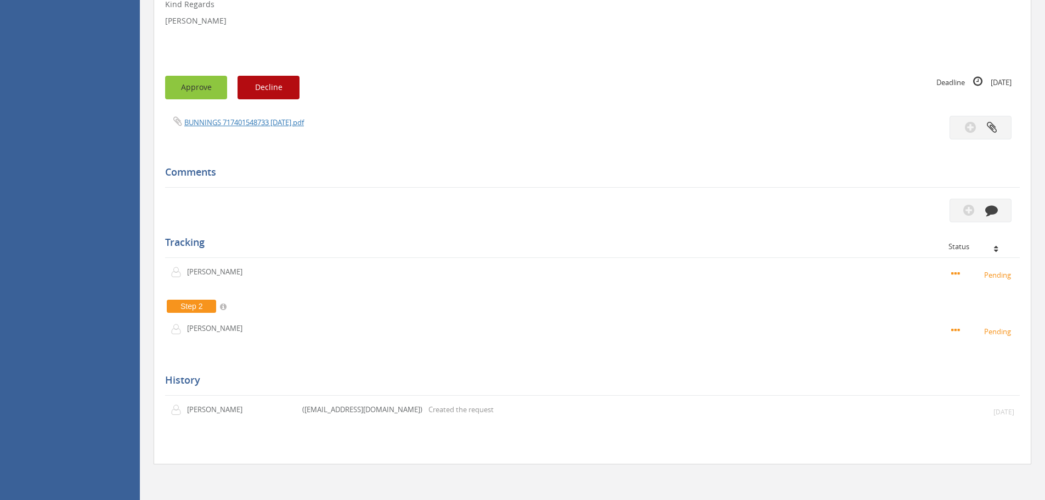
click at [208, 92] on button "Approve" at bounding box center [196, 88] width 62 height 24
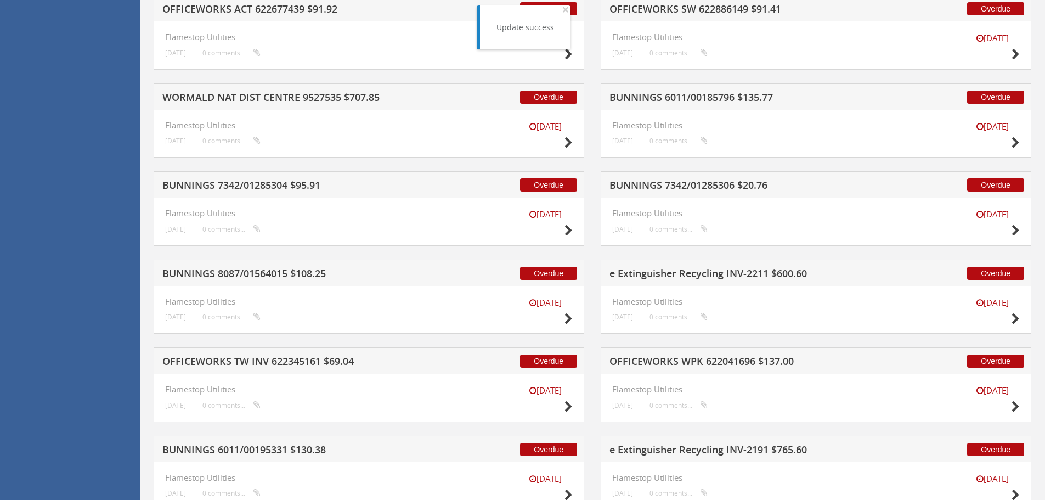
scroll to position [1851, 0]
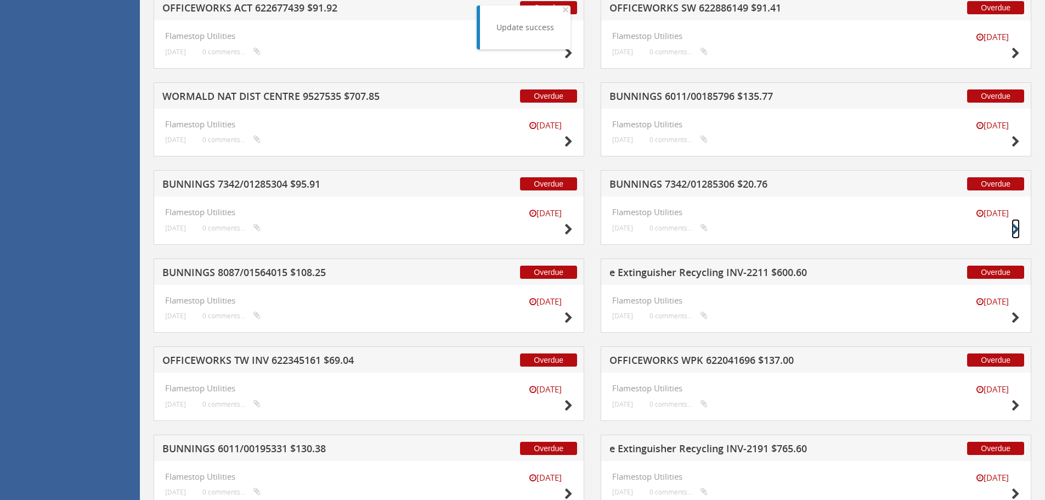
click at [1013, 230] on icon at bounding box center [1015, 230] width 8 height 12
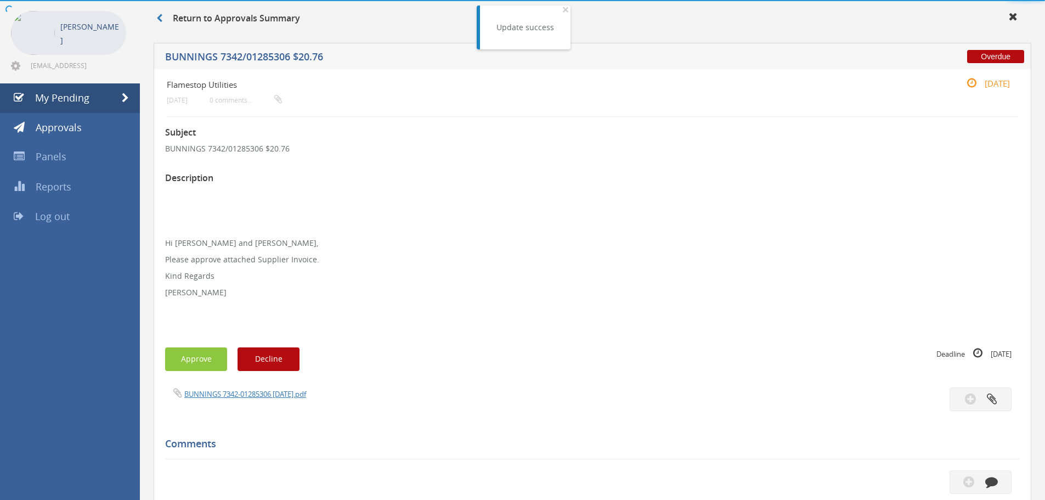
scroll to position [316, 0]
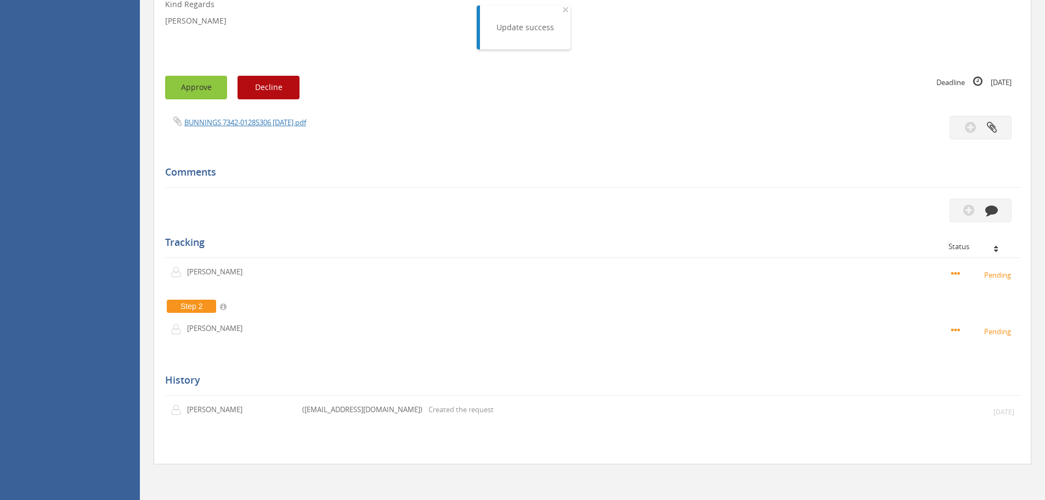
click at [203, 91] on button "Approve" at bounding box center [196, 88] width 62 height 24
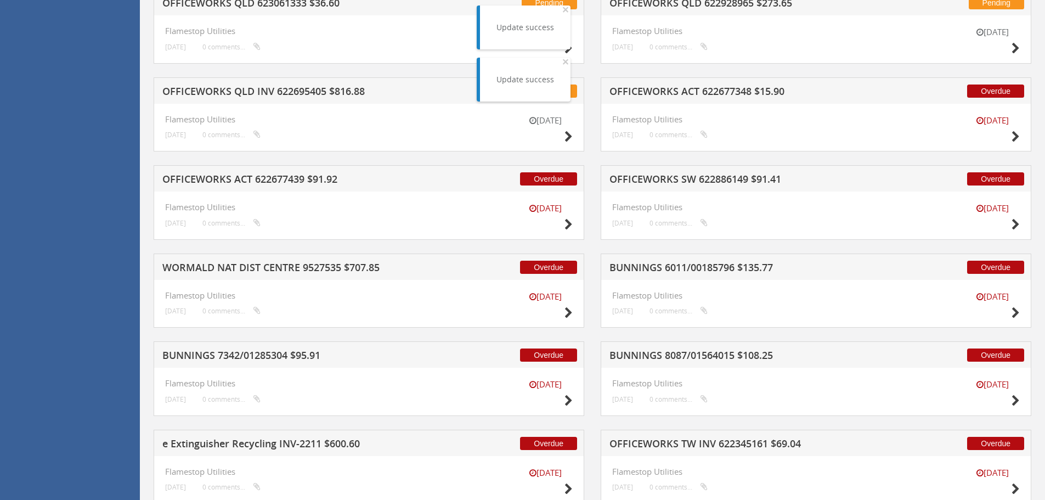
scroll to position [1851, 0]
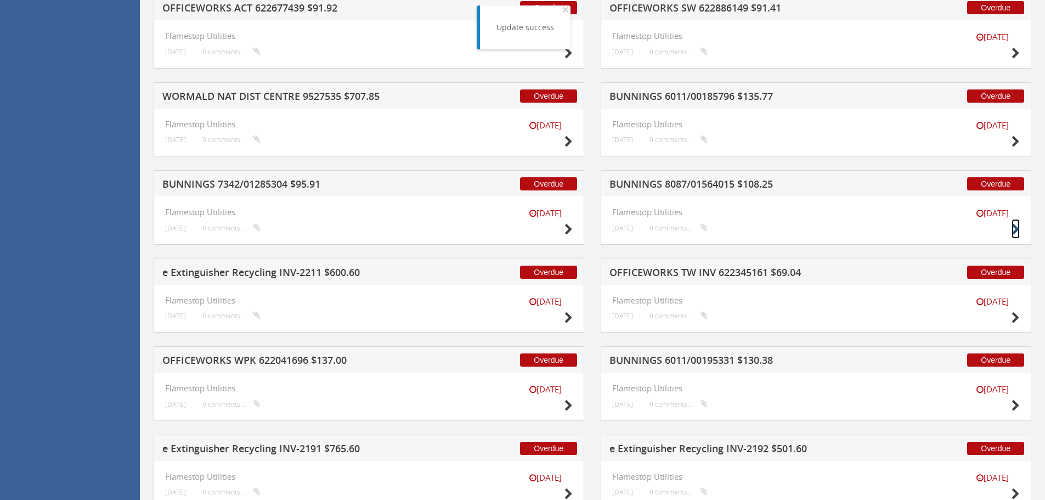
click at [1017, 229] on icon at bounding box center [1015, 230] width 8 height 12
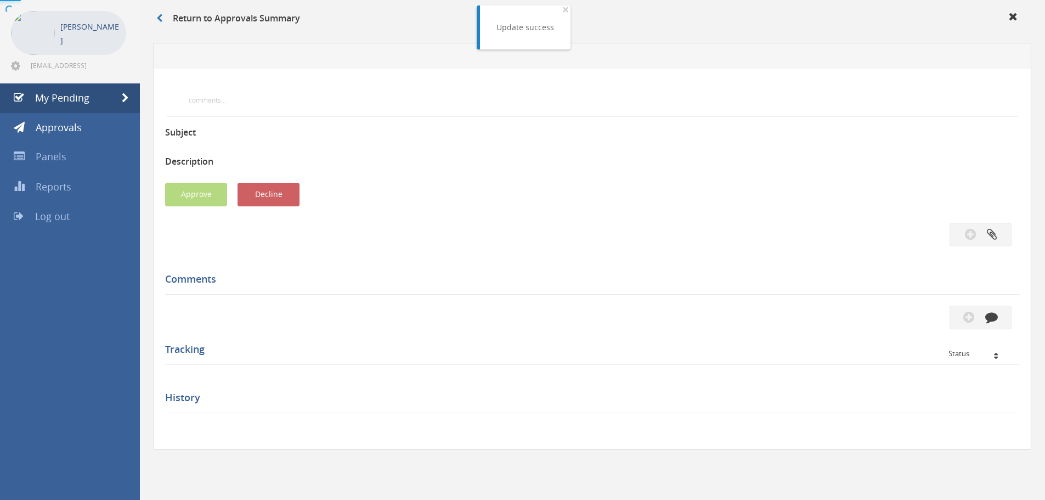
scroll to position [316, 0]
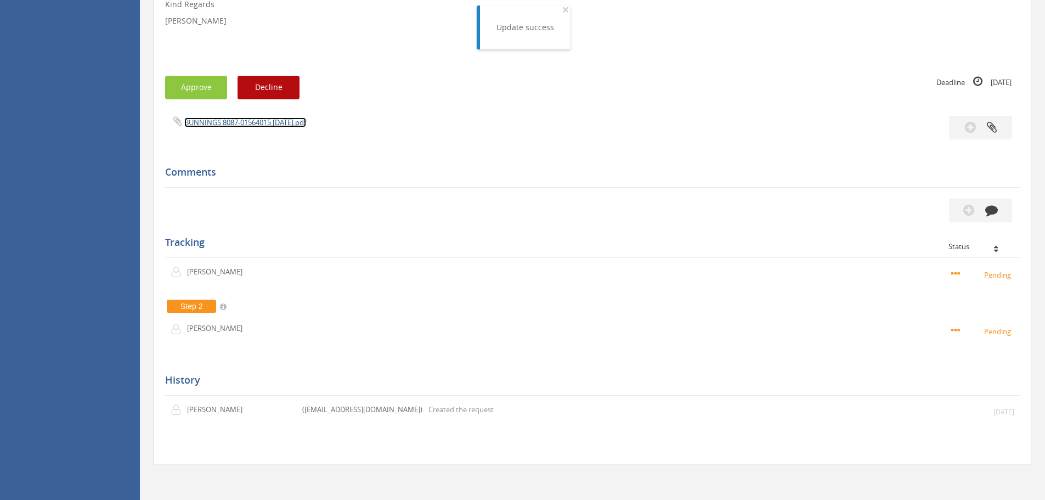
click at [218, 123] on link "BUNNINGS 8087-01564015 [DATE].pdf" at bounding box center [245, 122] width 122 height 10
click at [195, 94] on button "Approve" at bounding box center [196, 88] width 62 height 24
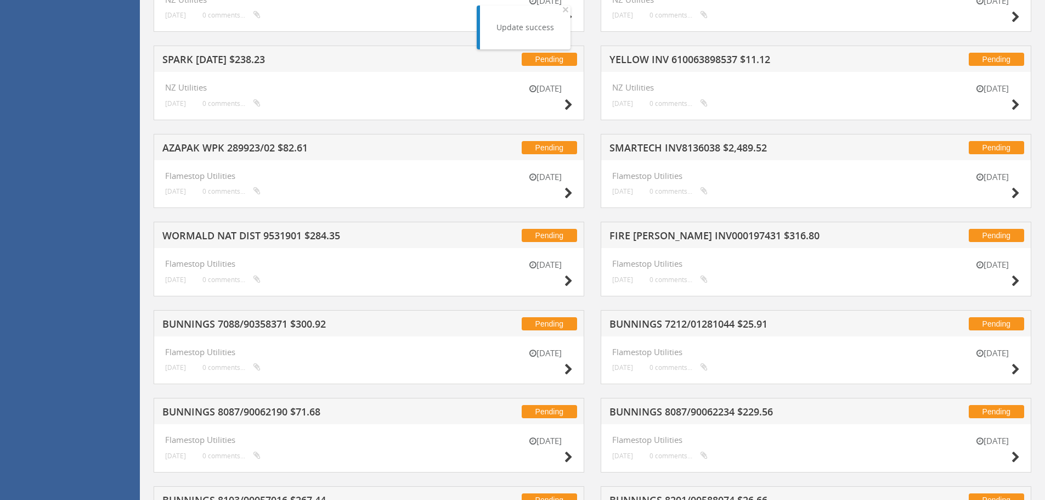
scroll to position [1303, 0]
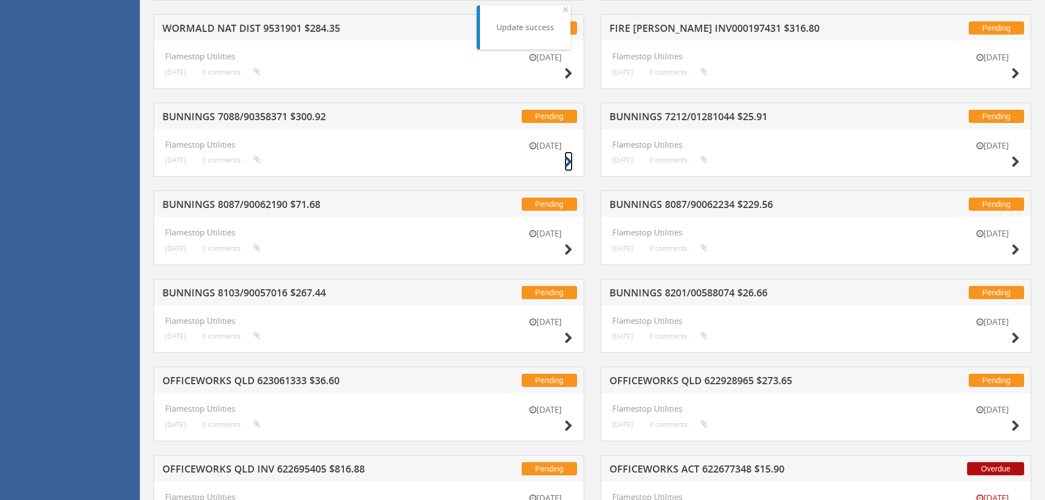
click at [570, 160] on icon at bounding box center [568, 162] width 8 height 12
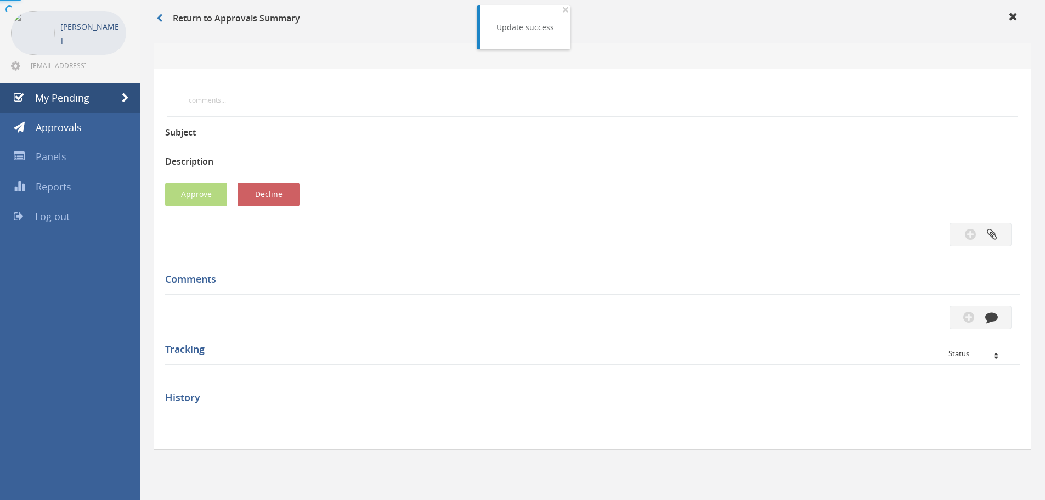
scroll to position [316, 0]
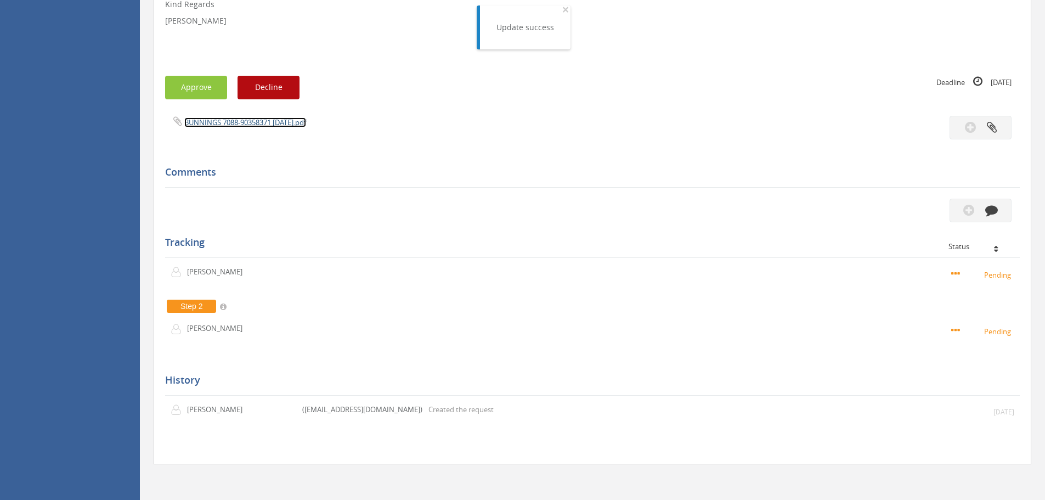
click at [205, 125] on link "BUNNINGS 7088-90358371 [DATE].pdf" at bounding box center [245, 122] width 122 height 10
click at [214, 93] on button "Approve" at bounding box center [196, 88] width 62 height 24
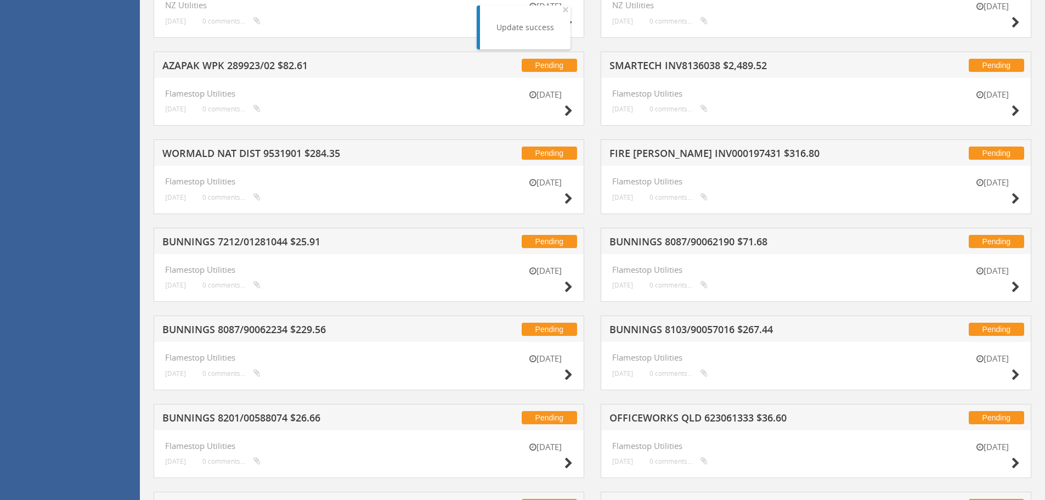
scroll to position [1413, 0]
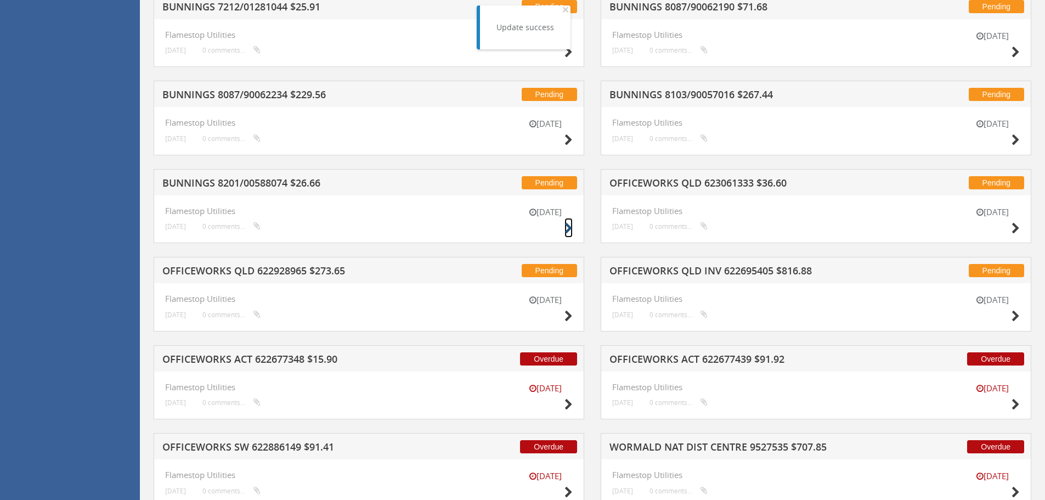
click at [569, 231] on icon at bounding box center [568, 229] width 8 height 12
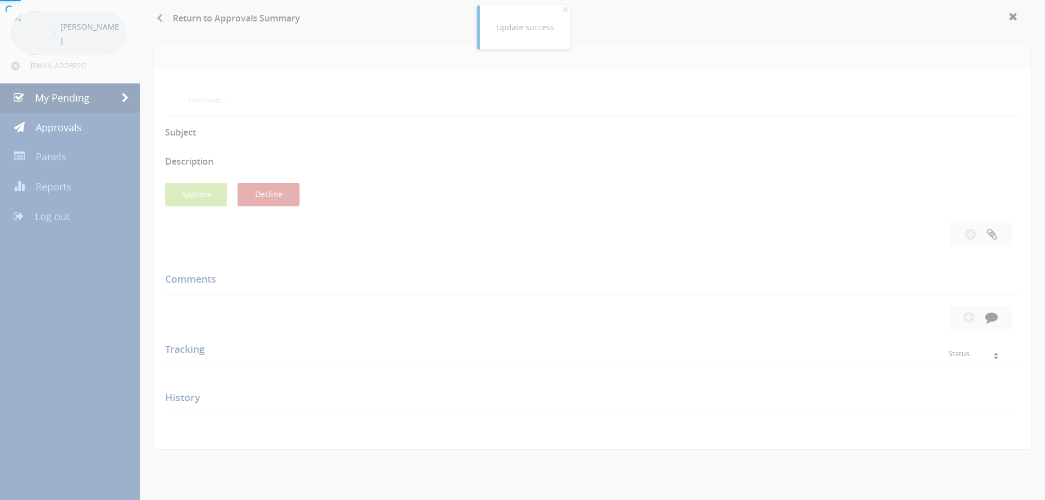
scroll to position [299, 0]
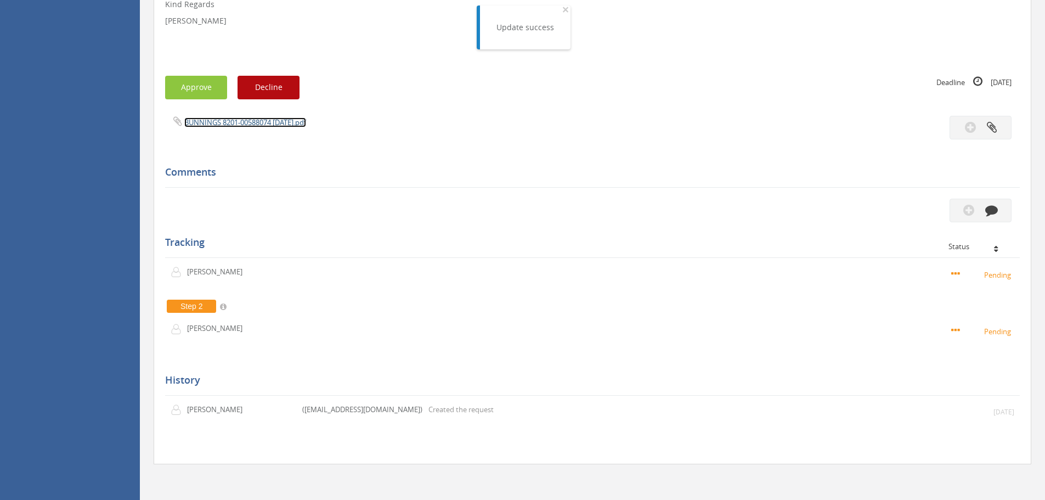
click at [217, 126] on link "BUNNINGS 8201-00588074 [DATE].pdf" at bounding box center [245, 122] width 122 height 10
click at [189, 90] on button "Approve" at bounding box center [196, 88] width 62 height 24
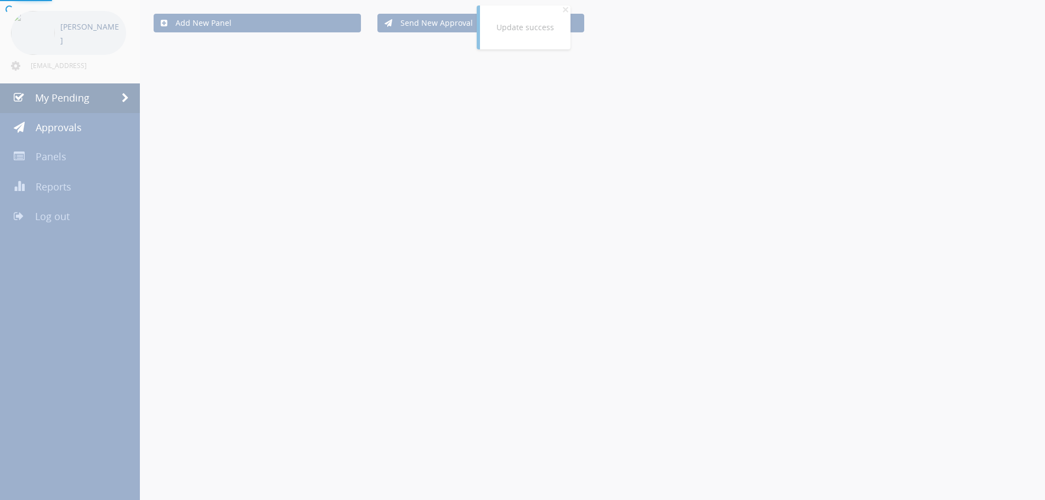
scroll to position [299, 0]
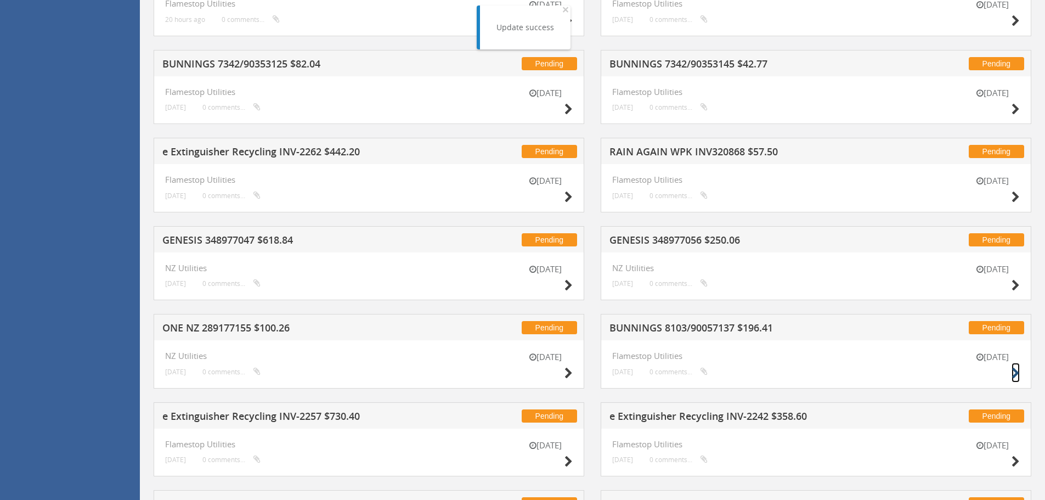
click at [1017, 371] on icon at bounding box center [1015, 373] width 8 height 12
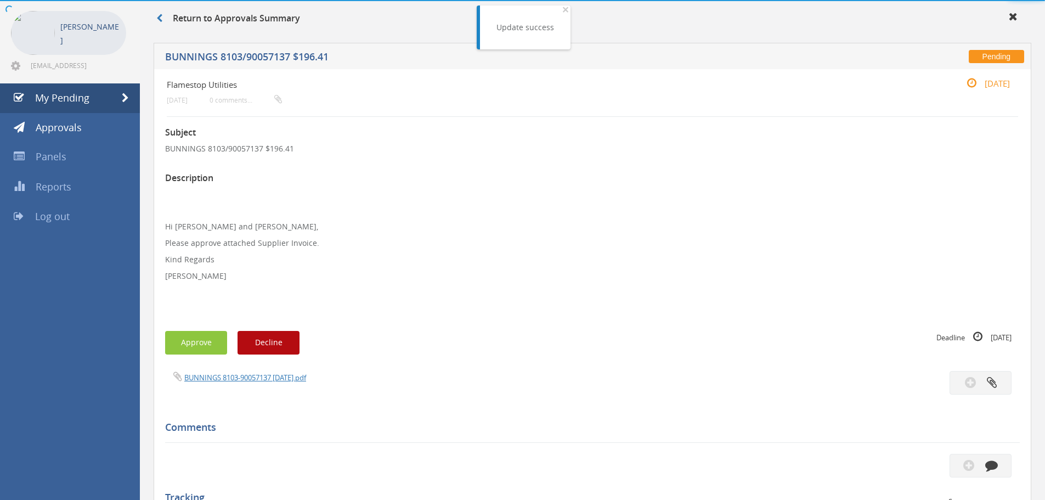
scroll to position [299, 0]
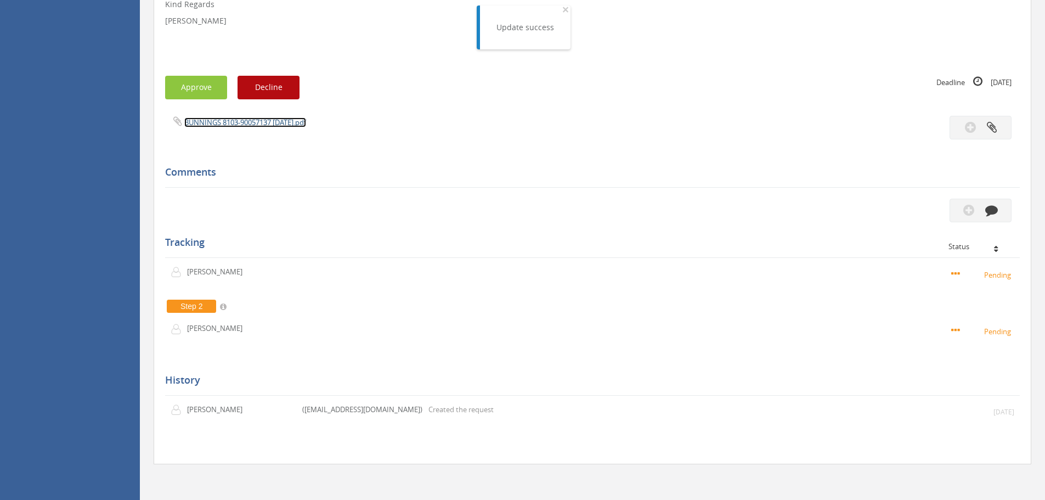
click at [234, 123] on link "BUNNINGS 8103-90057137 [DATE].pdf" at bounding box center [245, 122] width 122 height 10
click at [222, 92] on button "Approve" at bounding box center [196, 88] width 62 height 24
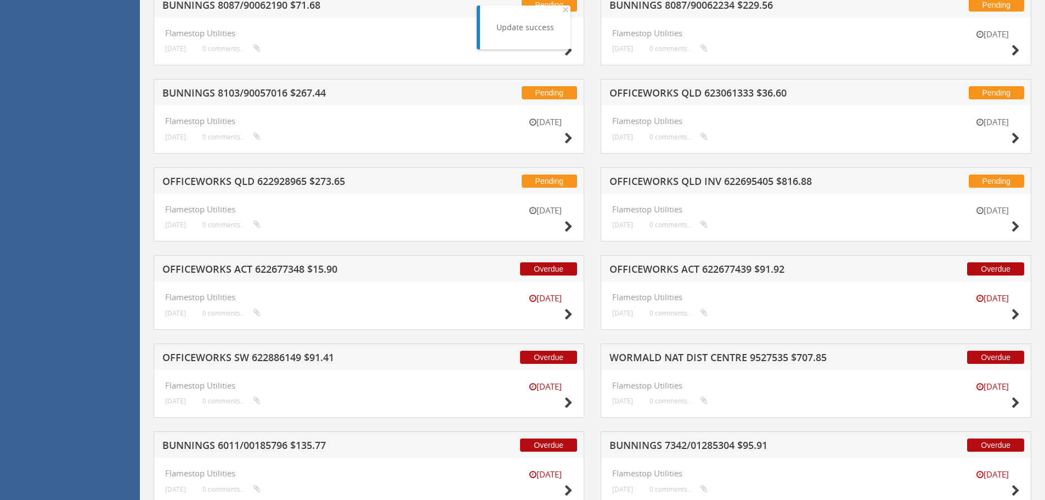
scroll to position [1561, 0]
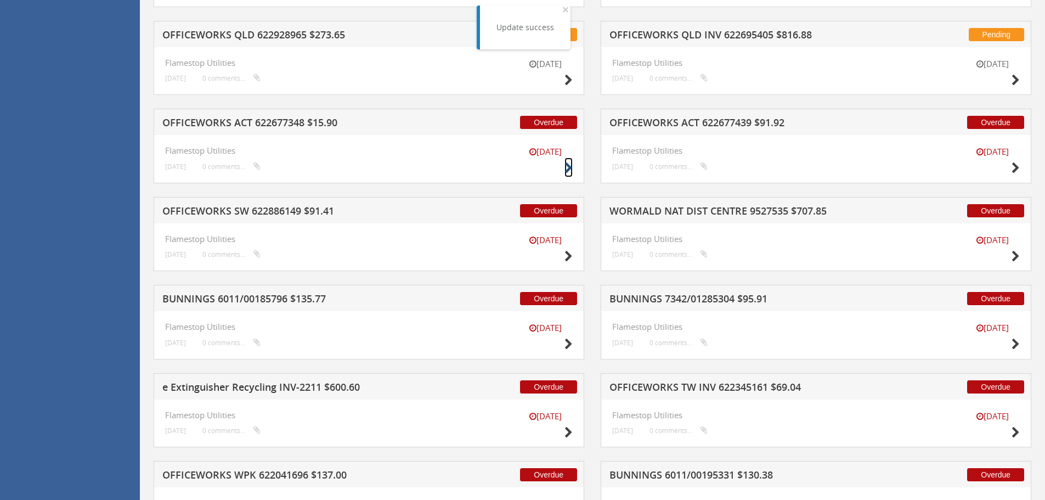
click at [566, 166] on icon at bounding box center [568, 168] width 8 height 12
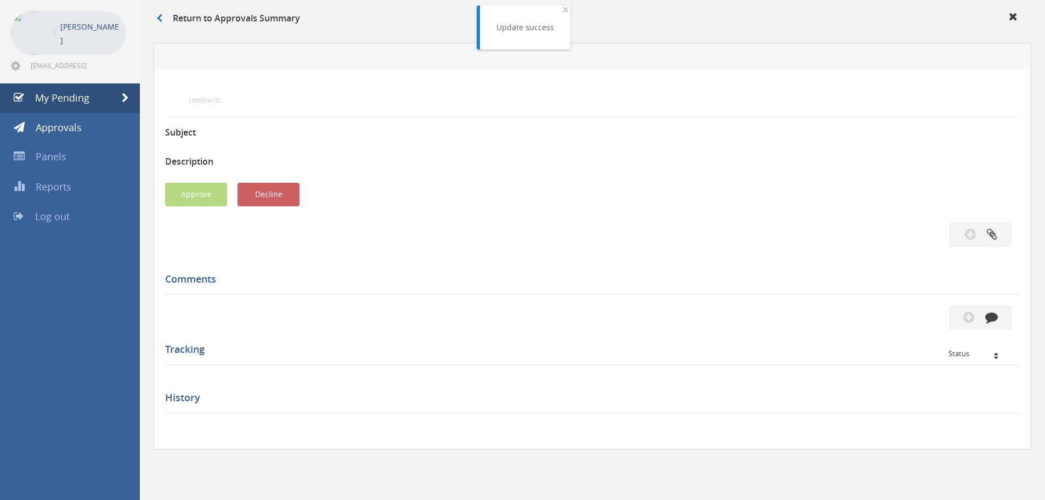
scroll to position [316, 0]
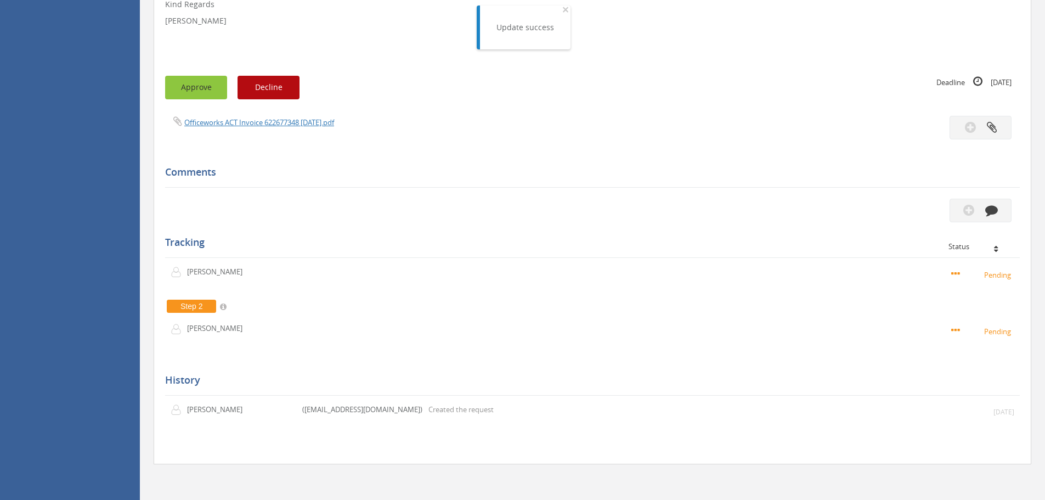
click at [199, 97] on button "Approve" at bounding box center [196, 88] width 62 height 24
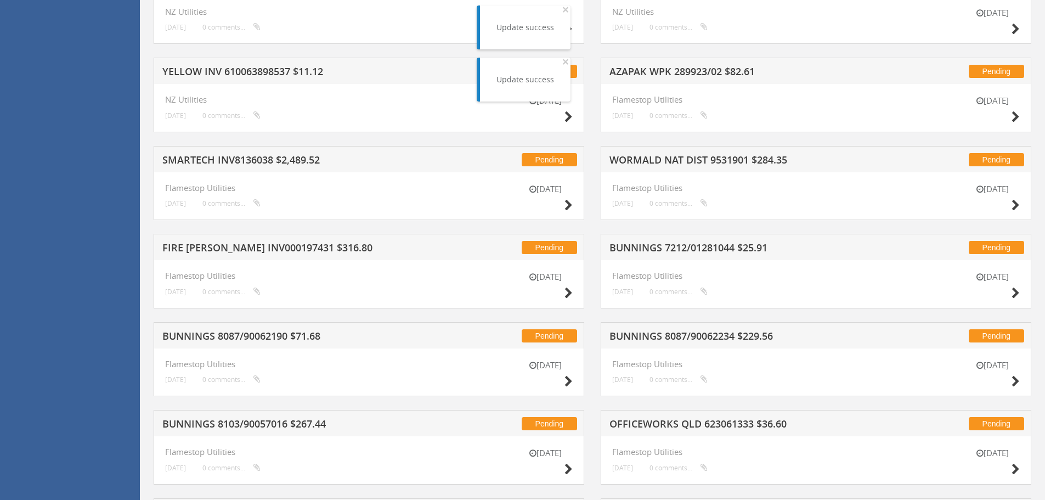
scroll to position [1467, 0]
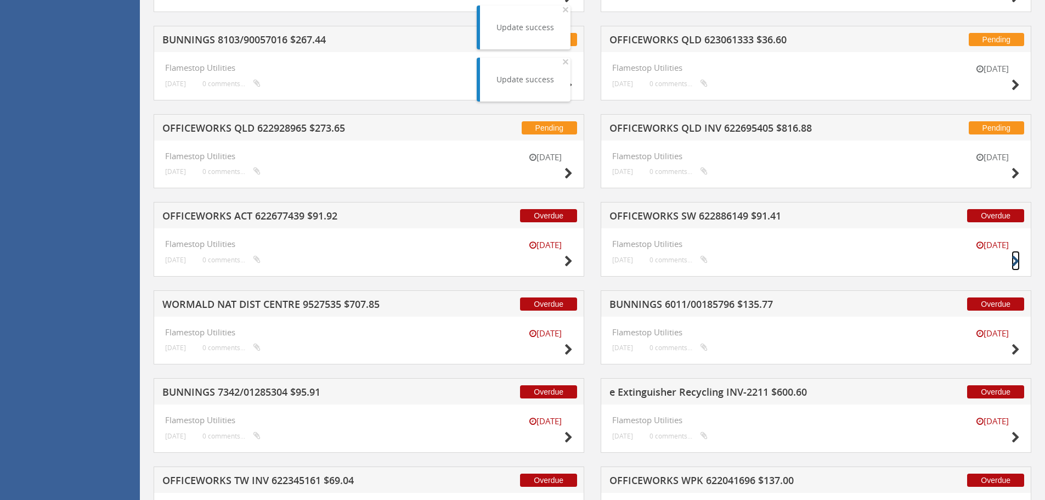
click at [1019, 260] on icon at bounding box center [1015, 262] width 8 height 12
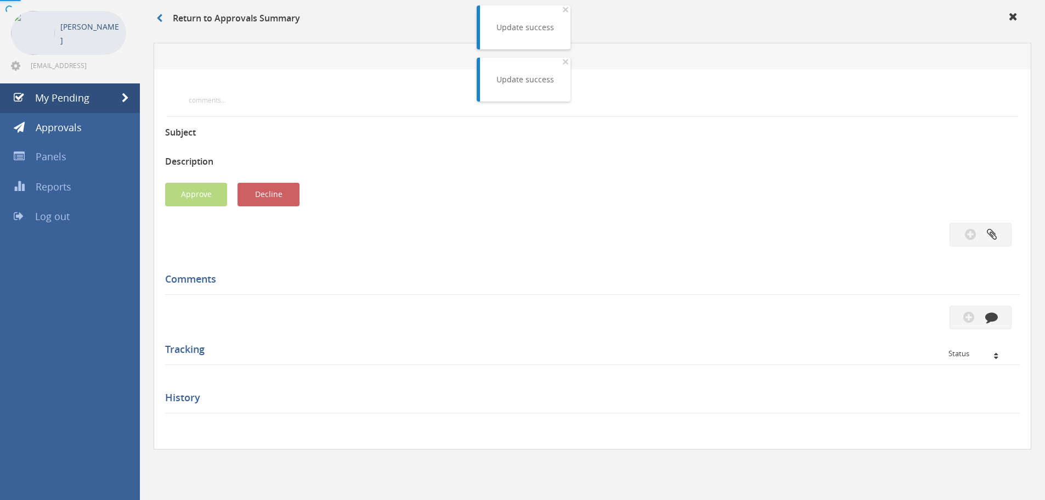
scroll to position [332, 0]
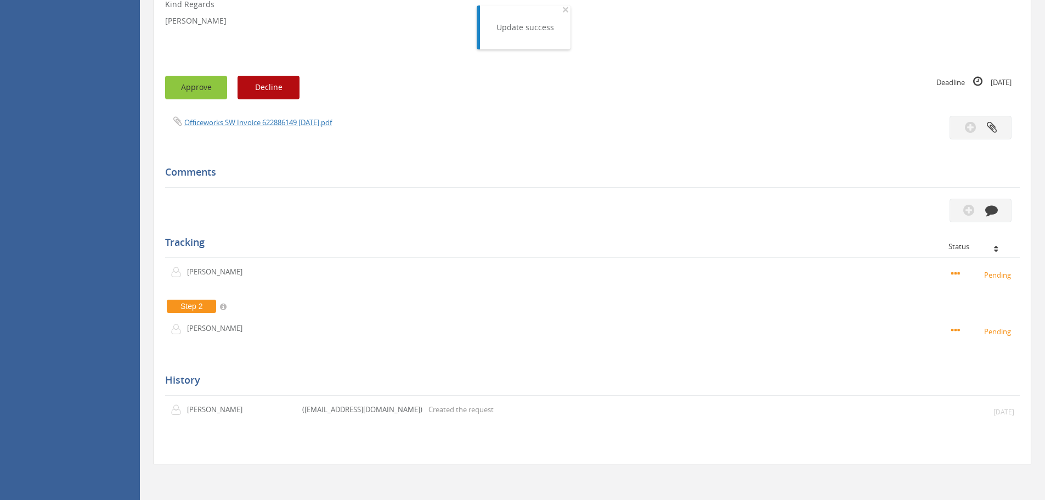
click at [203, 95] on button "Approve" at bounding box center [196, 88] width 62 height 24
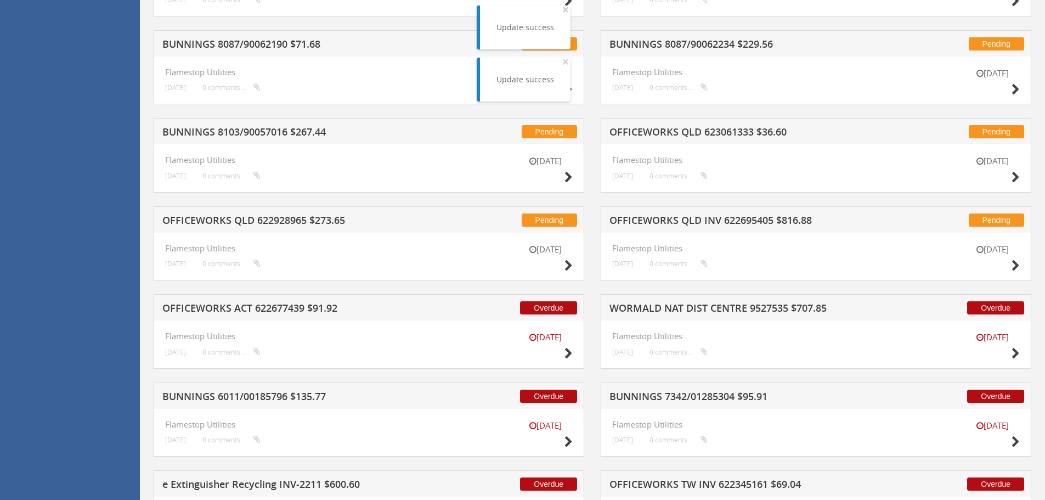
scroll to position [1374, 0]
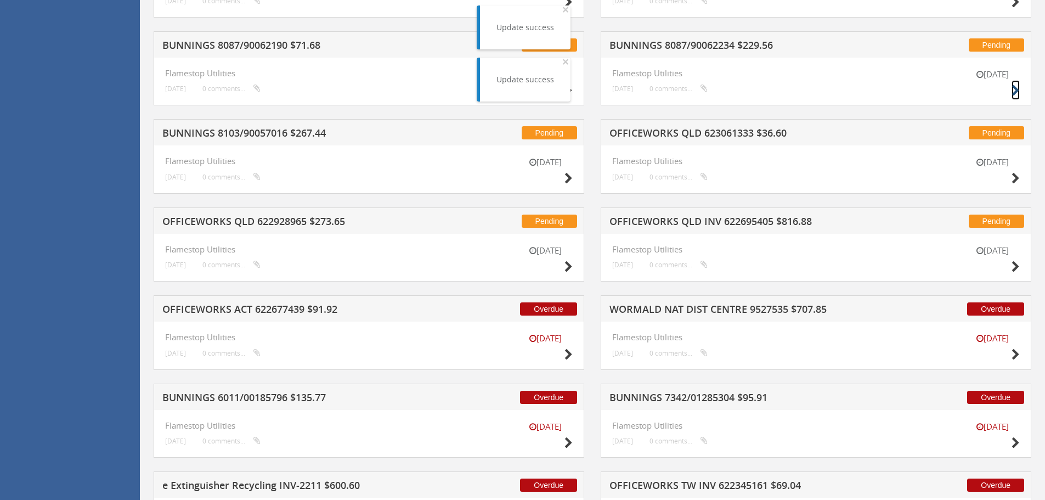
click at [1018, 89] on icon at bounding box center [1015, 91] width 8 height 12
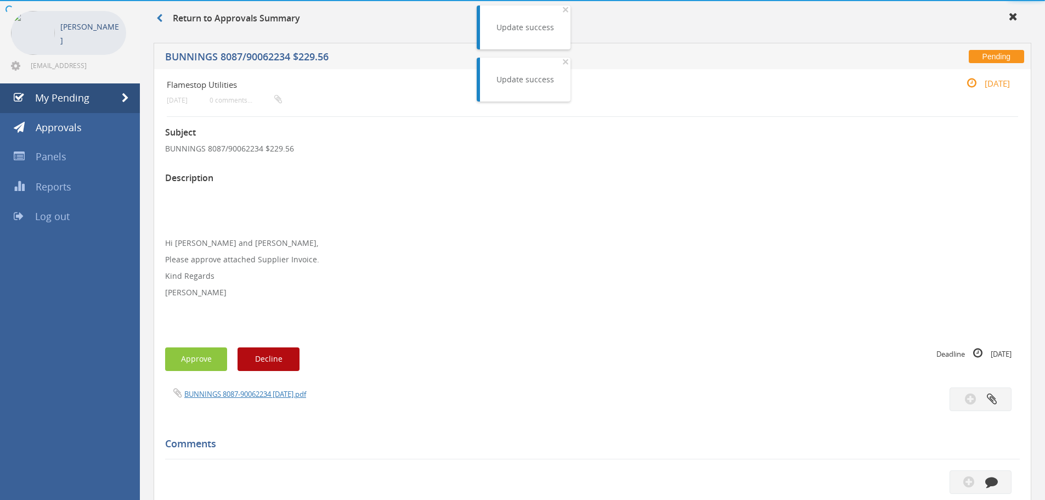
scroll to position [316, 0]
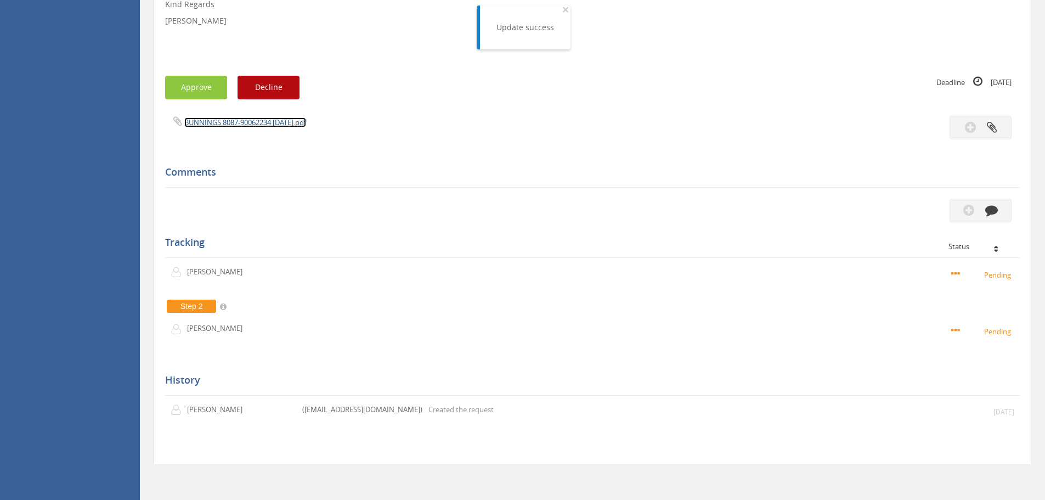
click at [230, 123] on link "BUNNINGS 8087-90062234 [DATE].pdf" at bounding box center [245, 122] width 122 height 10
click at [190, 82] on button "Approve" at bounding box center [196, 88] width 62 height 24
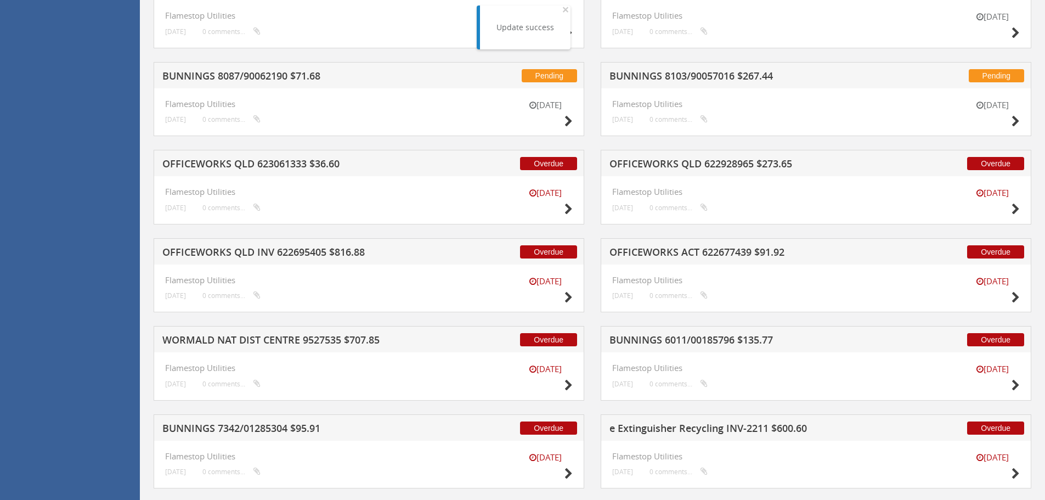
scroll to position [1358, 0]
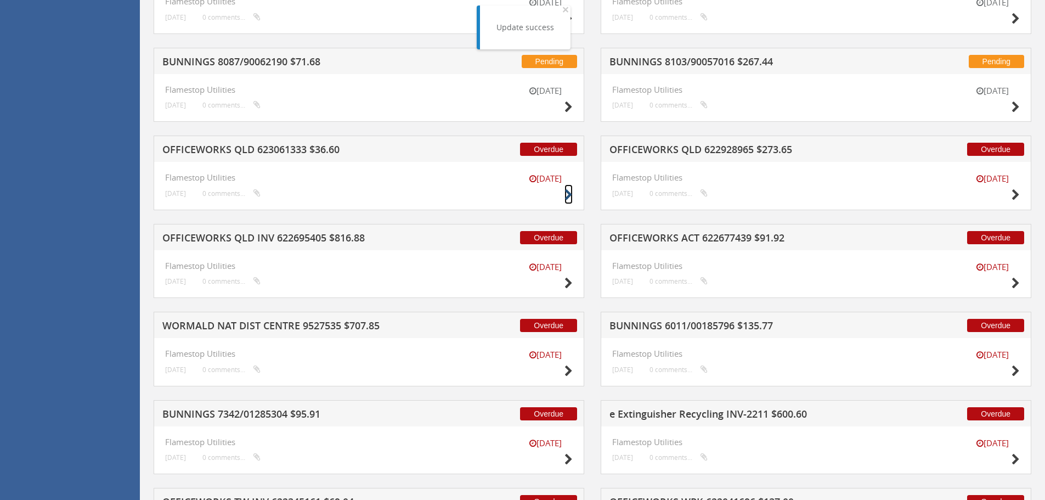
click at [568, 196] on icon at bounding box center [568, 195] width 8 height 12
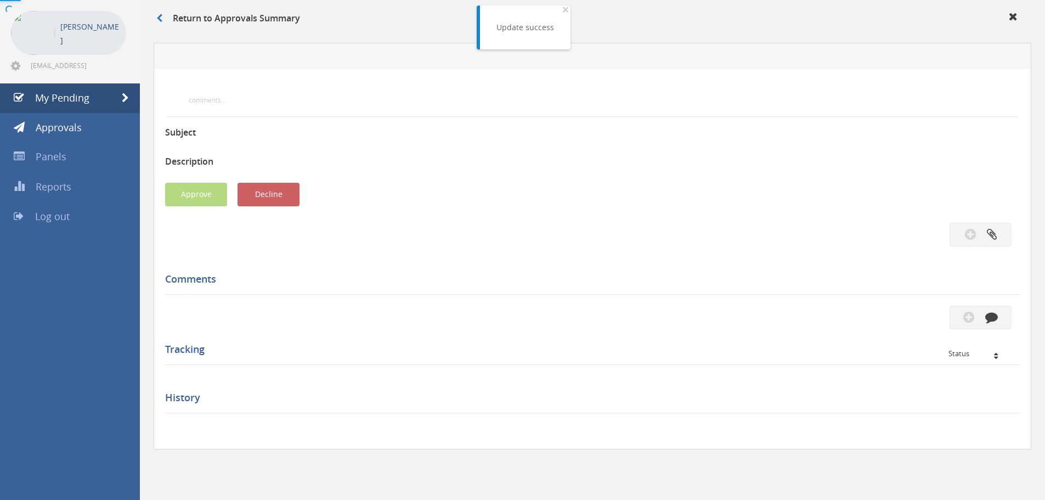
scroll to position [316, 0]
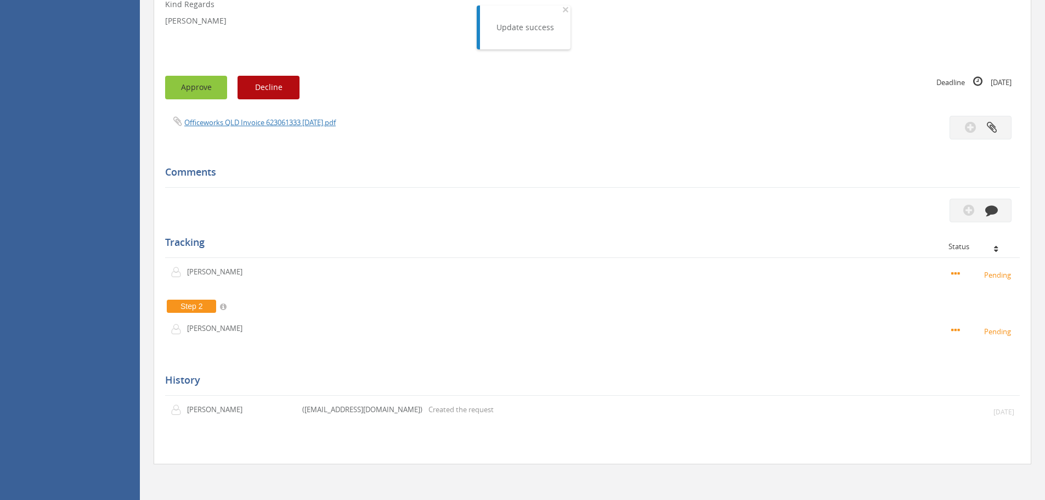
click at [197, 91] on button "Approve" at bounding box center [196, 88] width 62 height 24
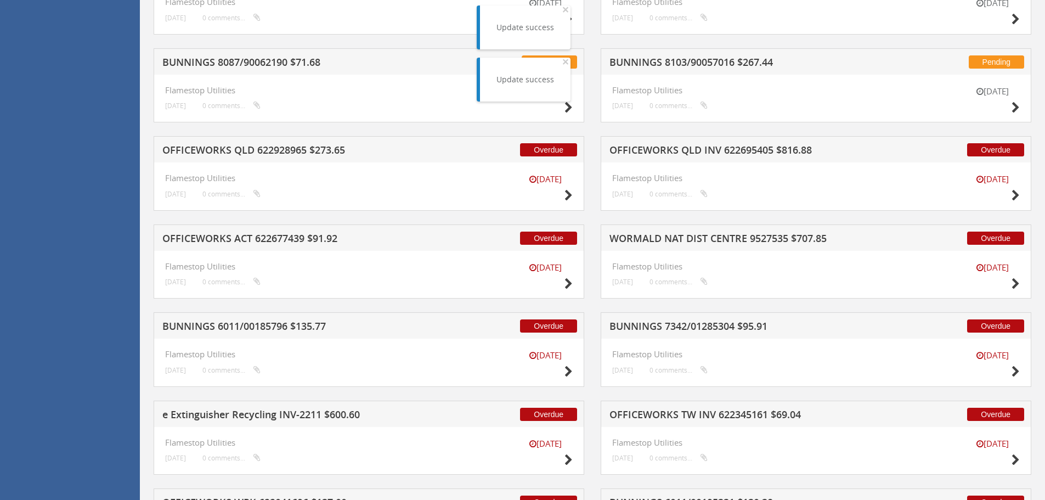
scroll to position [1358, 0]
click at [568, 191] on icon at bounding box center [568, 195] width 8 height 12
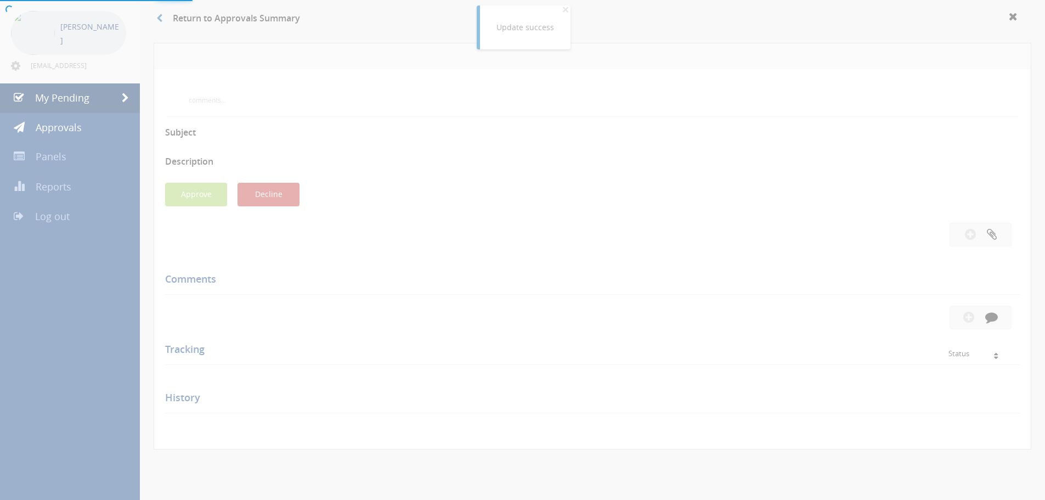
scroll to position [316, 0]
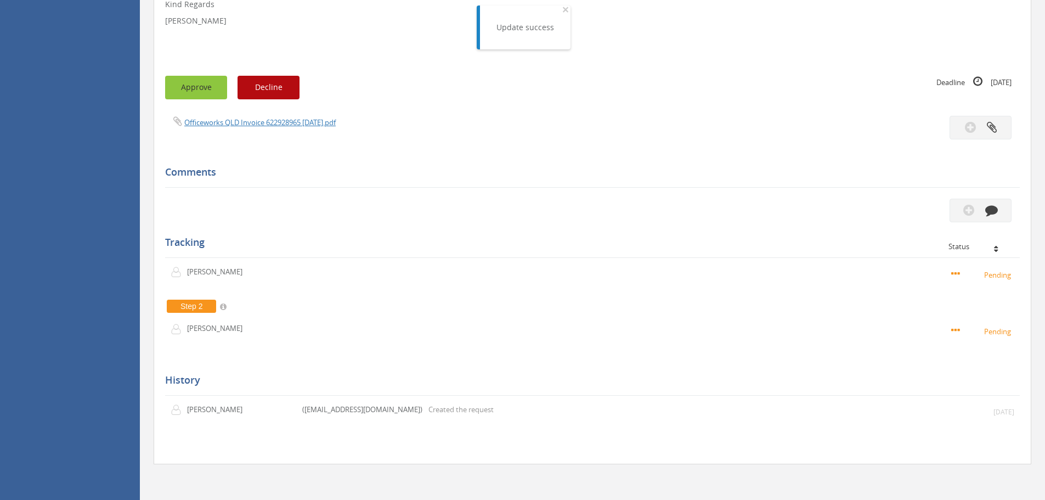
click at [199, 88] on button "Approve" at bounding box center [196, 88] width 62 height 24
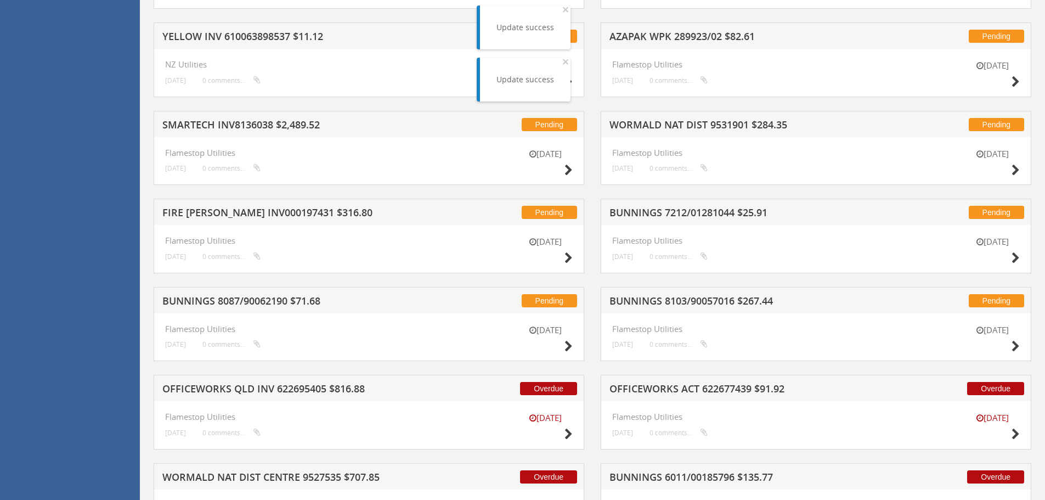
scroll to position [1358, 0]
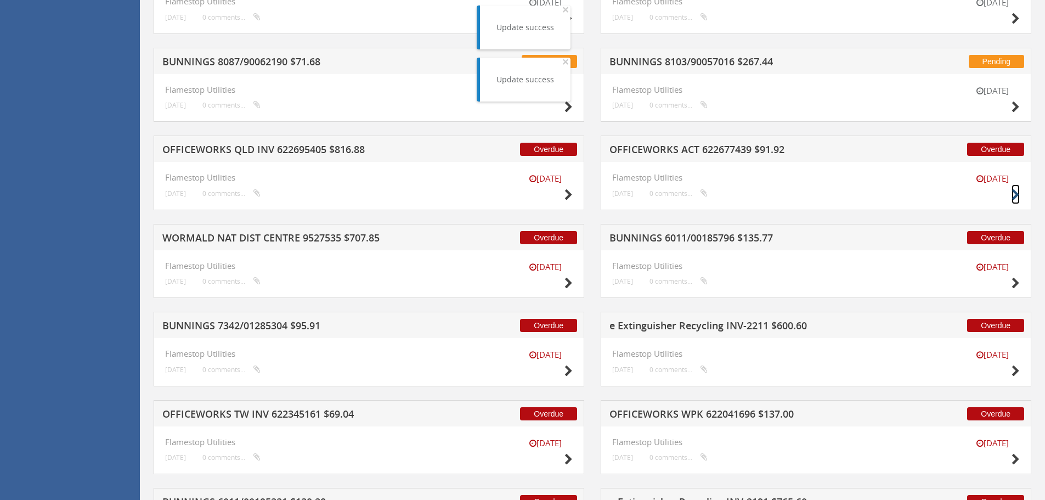
click at [1016, 194] on icon at bounding box center [1015, 195] width 8 height 12
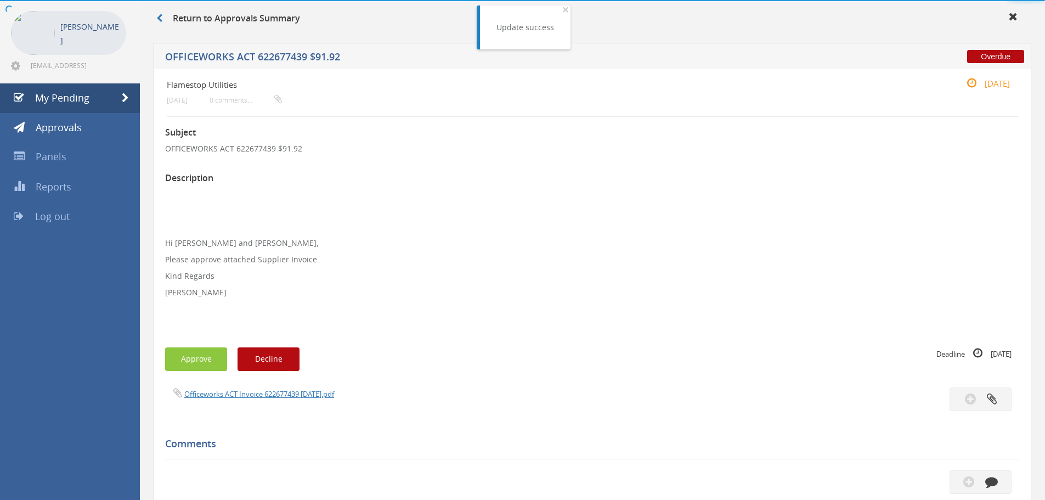
scroll to position [316, 0]
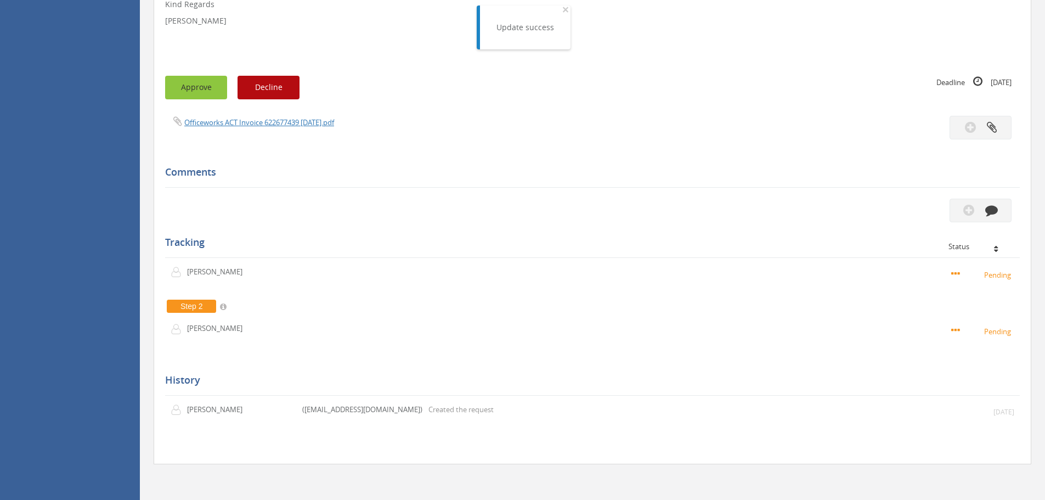
click at [200, 94] on button "Approve" at bounding box center [196, 88] width 62 height 24
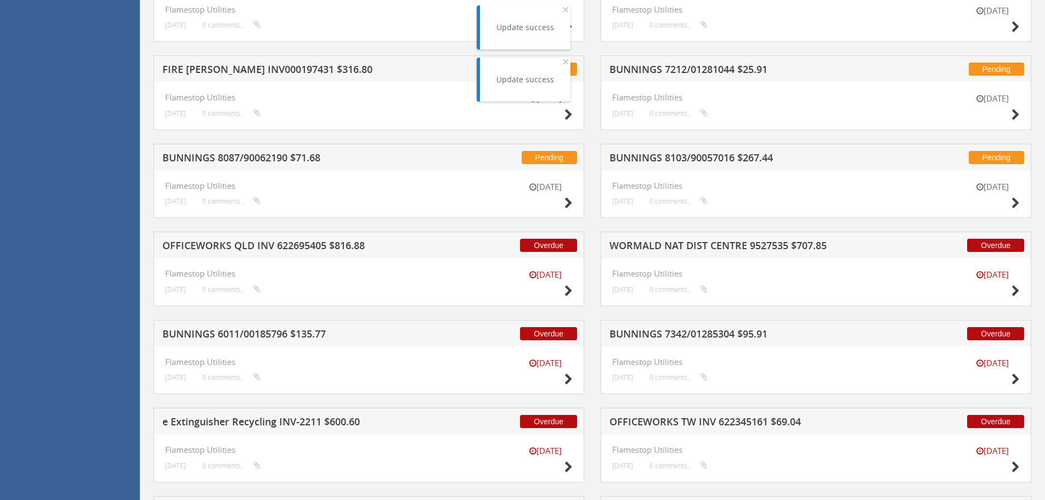
scroll to position [1413, 0]
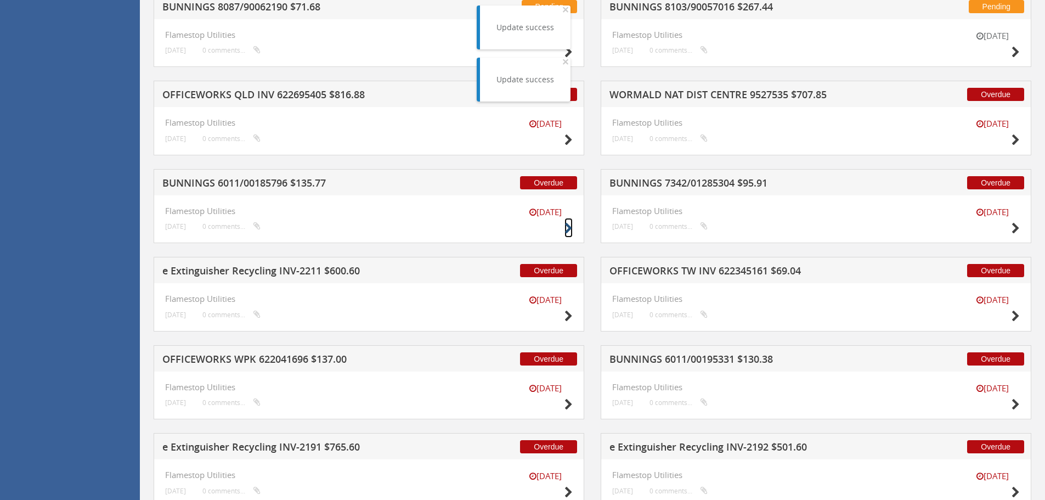
click at [568, 228] on icon at bounding box center [568, 229] width 8 height 12
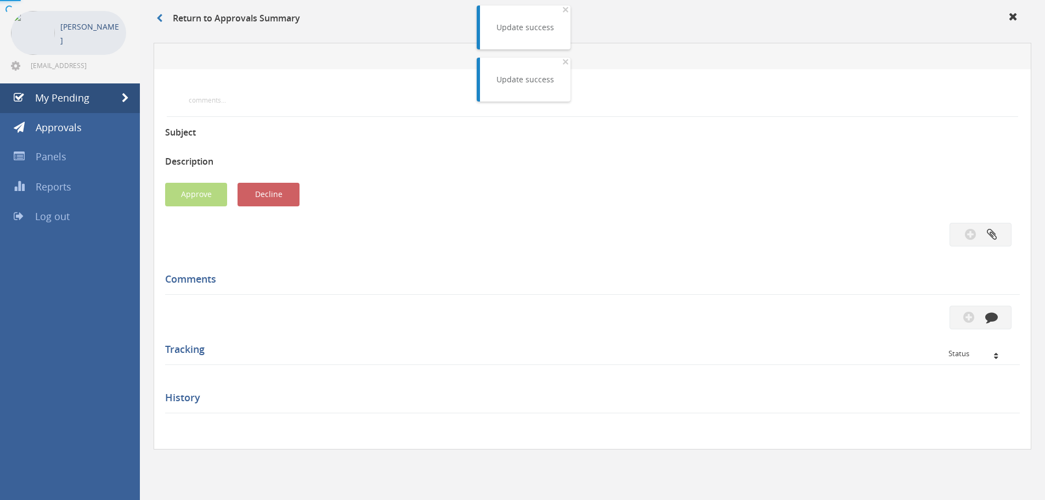
scroll to position [316, 0]
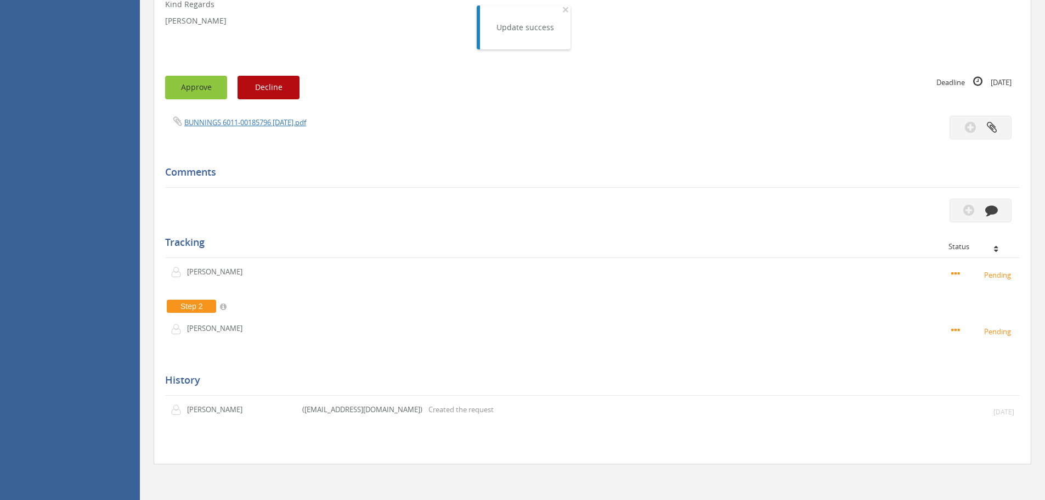
click at [182, 93] on button "Approve" at bounding box center [196, 88] width 62 height 24
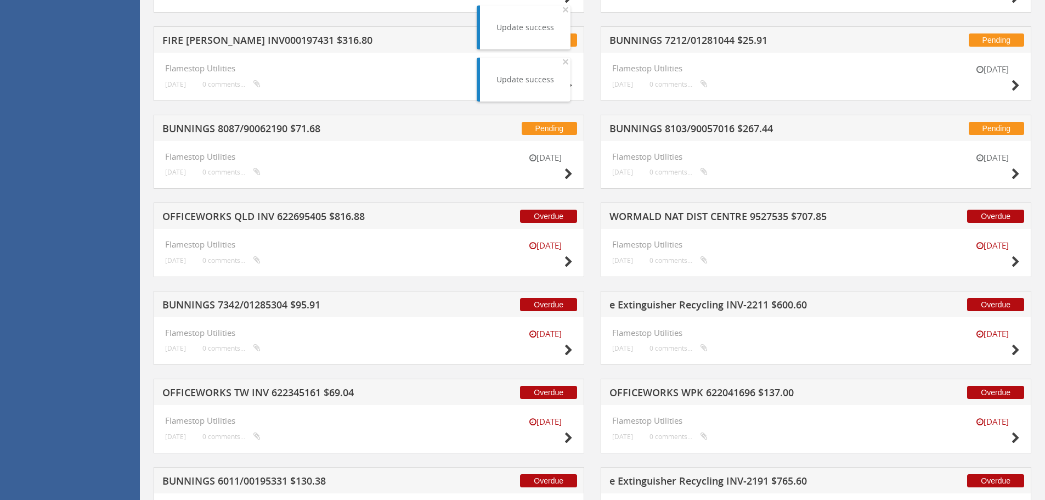
scroll to position [1303, 0]
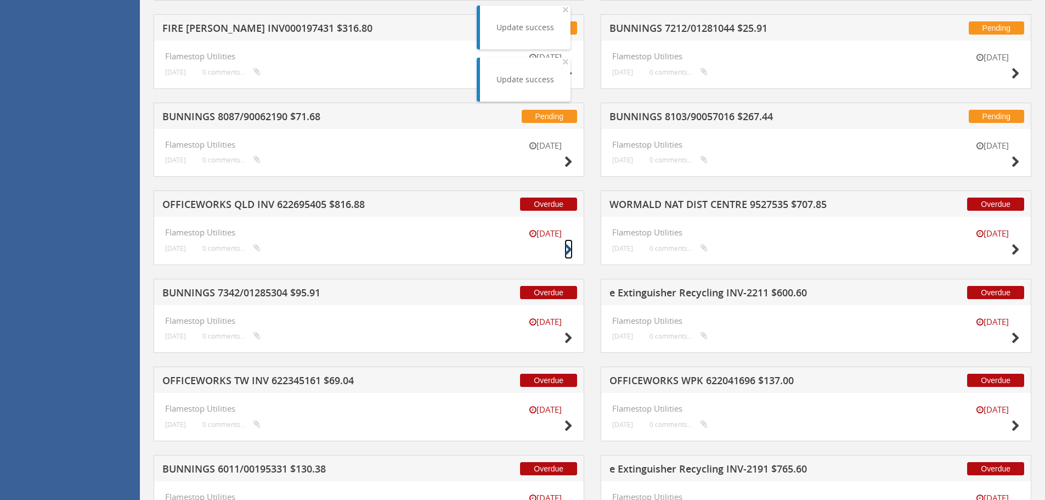
click at [568, 249] on icon at bounding box center [568, 250] width 8 height 12
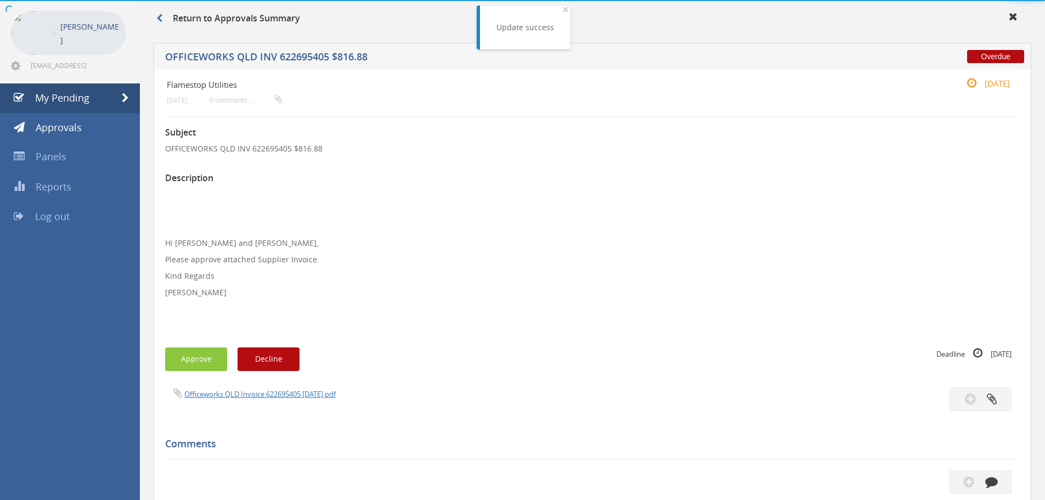
scroll to position [316, 0]
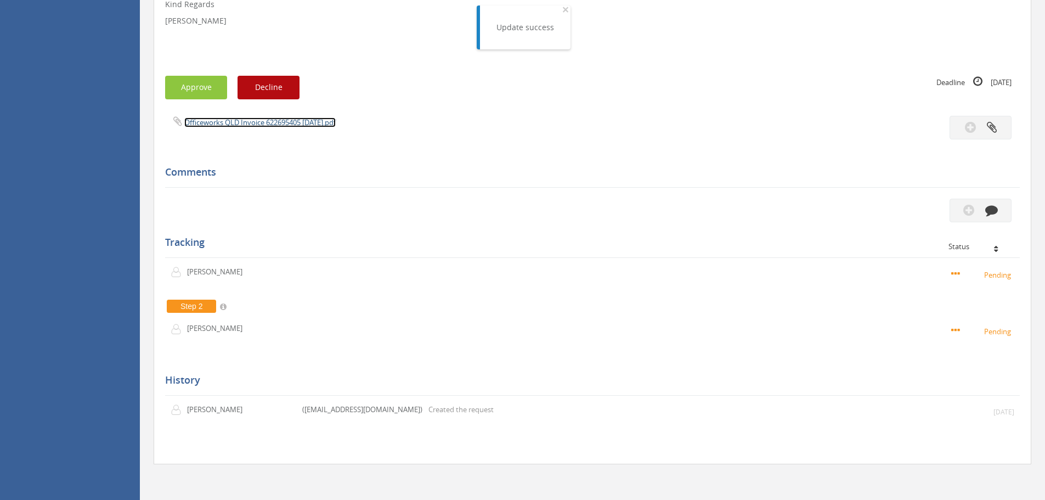
click at [242, 120] on link "Officeworks QLD Invoice 622695405 [DATE].pdf" at bounding box center [259, 122] width 151 height 10
click at [199, 93] on button "Approve" at bounding box center [196, 88] width 62 height 24
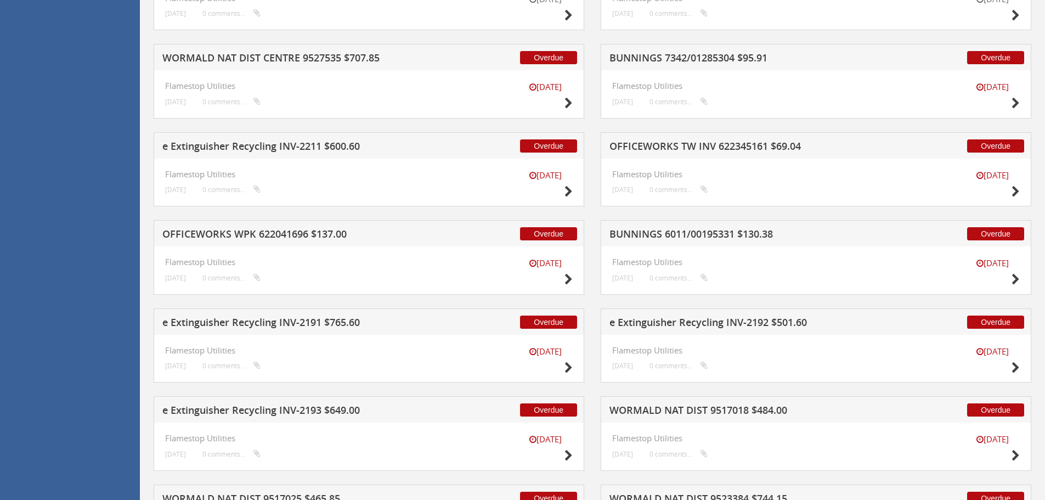
scroll to position [1467, 0]
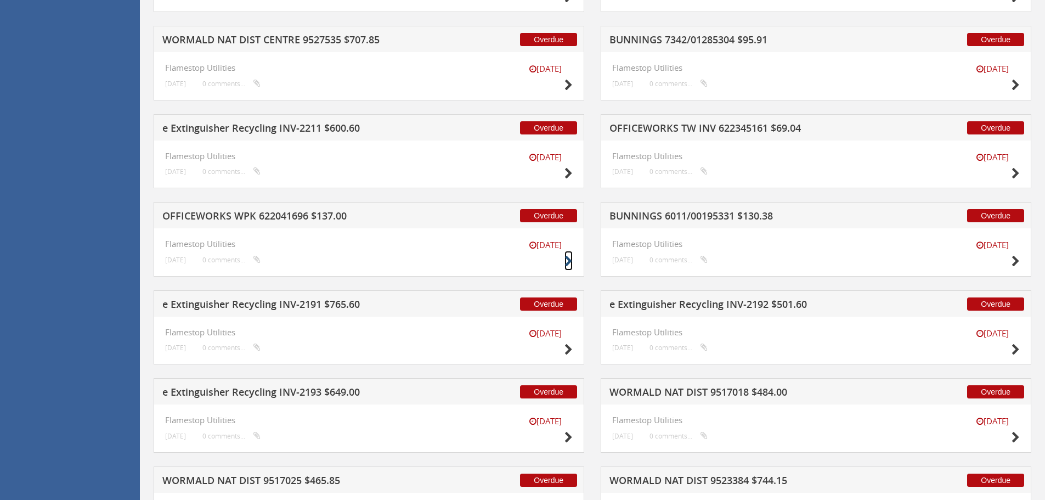
click at [566, 262] on icon at bounding box center [568, 262] width 8 height 12
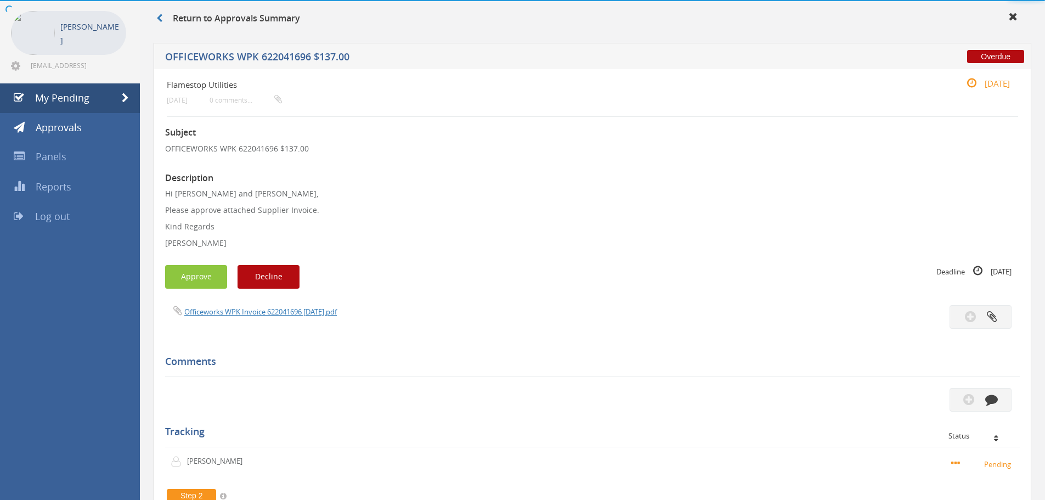
scroll to position [234, 0]
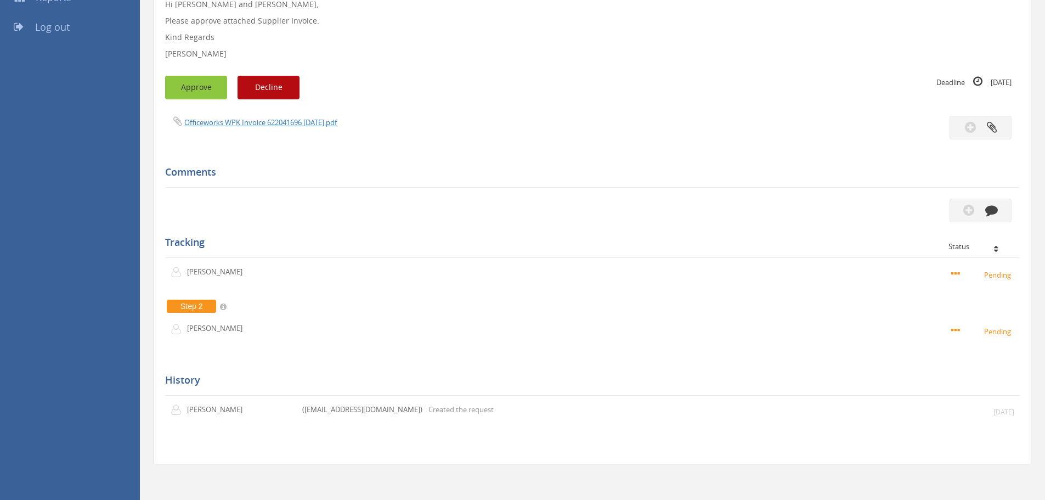
click at [192, 88] on button "Approve" at bounding box center [196, 88] width 62 height 24
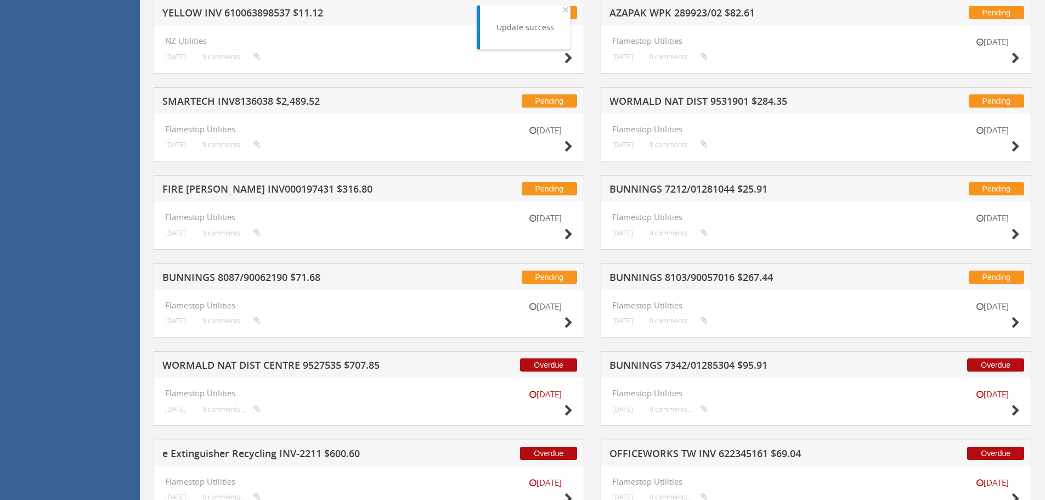
scroll to position [1330, 0]
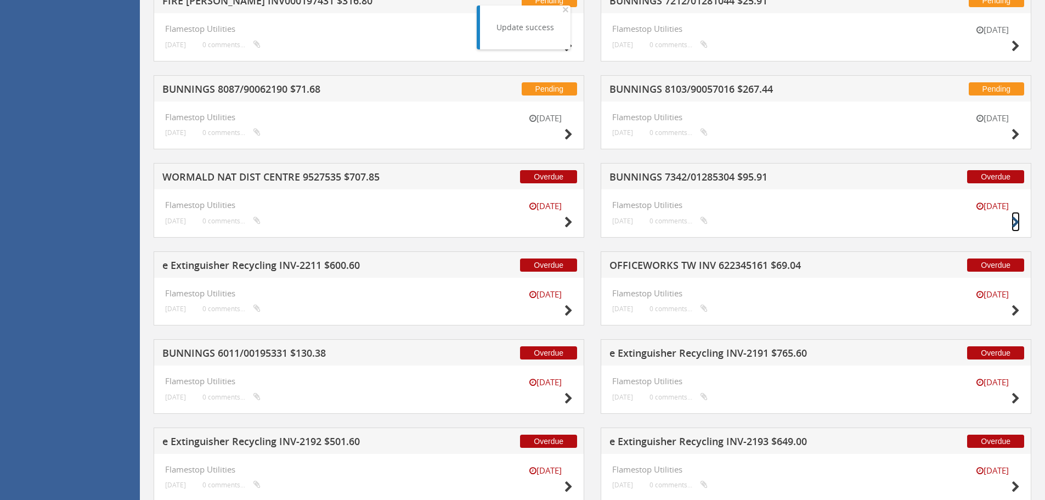
click at [1014, 219] on icon at bounding box center [1015, 223] width 8 height 12
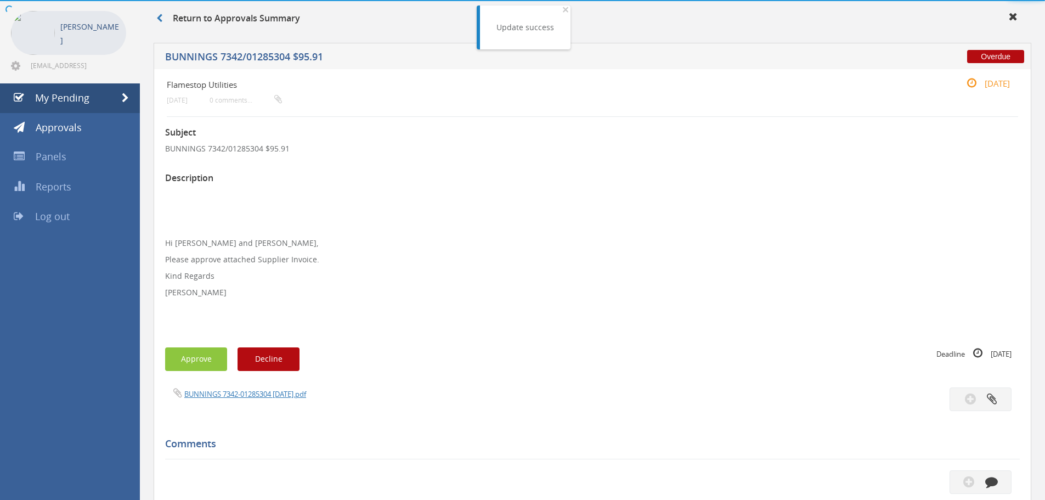
scroll to position [316, 0]
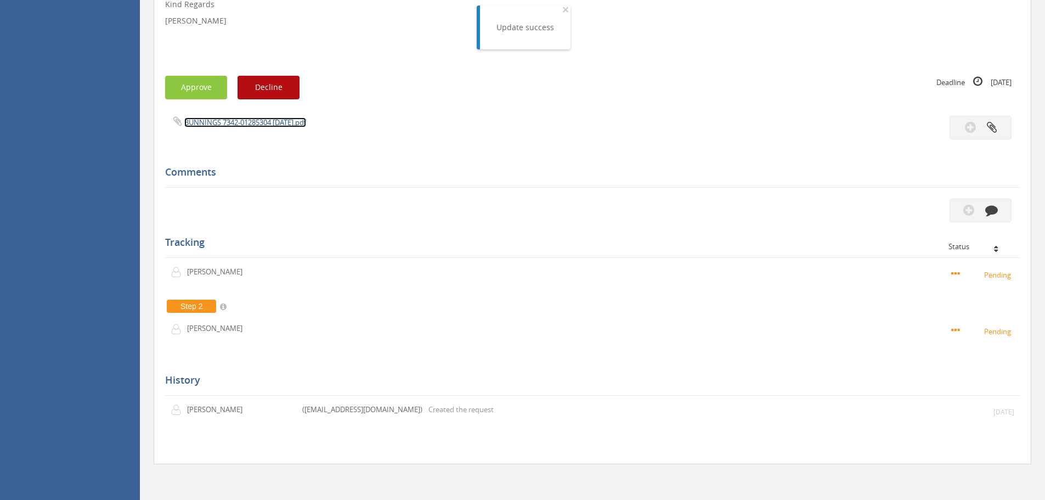
click at [216, 124] on link "BUNNINGS 7342-01285304 [DATE].pdf" at bounding box center [245, 122] width 122 height 10
click at [202, 95] on button "Approve" at bounding box center [196, 88] width 62 height 24
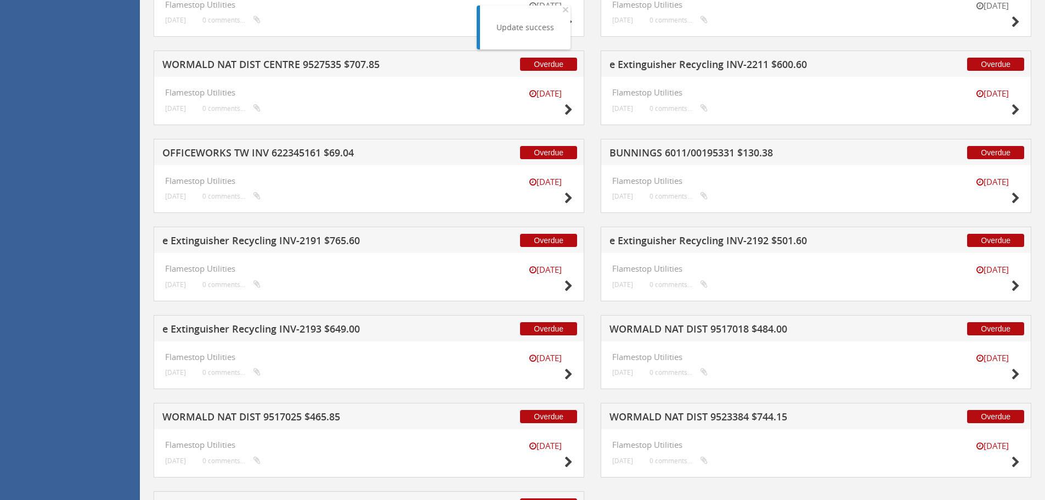
scroll to position [1434, 0]
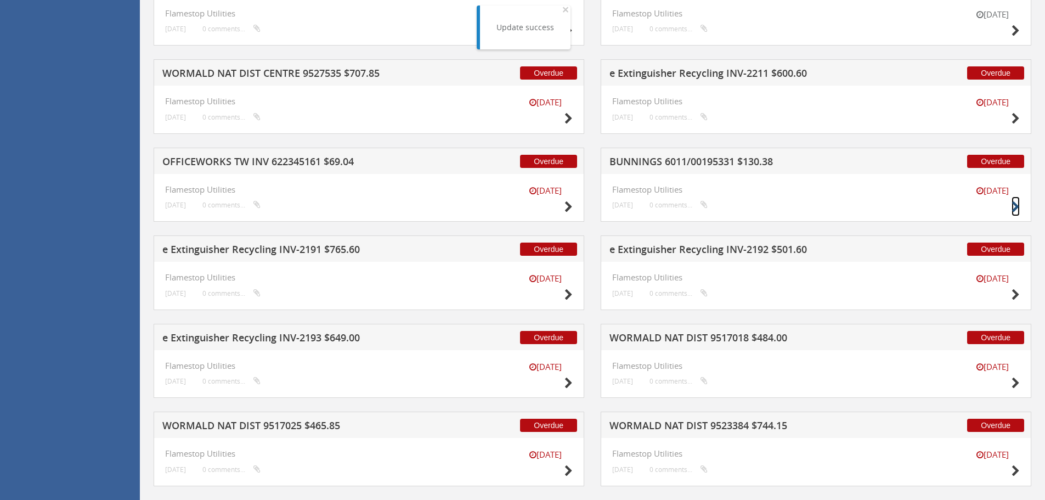
click at [1014, 206] on icon at bounding box center [1015, 207] width 8 height 12
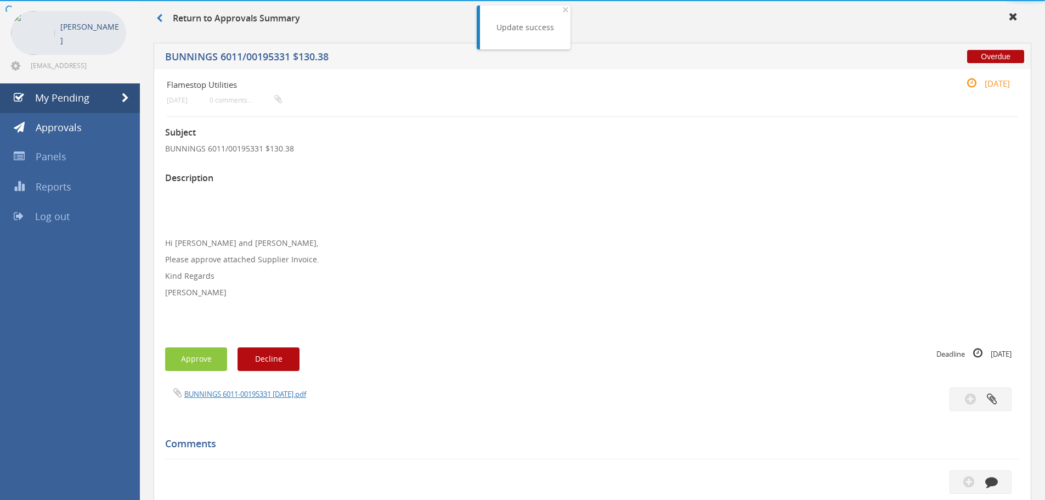
scroll to position [316, 0]
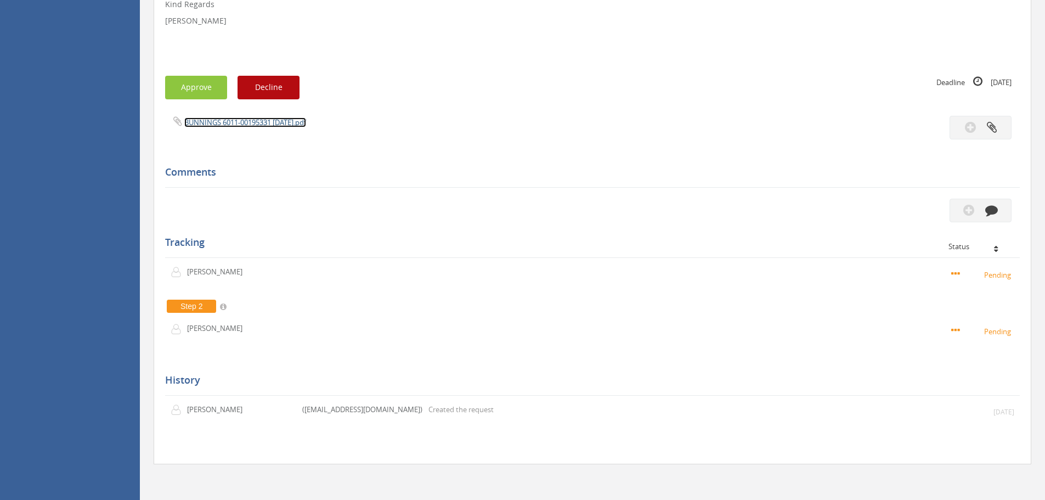
click at [224, 124] on link "BUNNINGS 6011-00195331 [DATE].pdf" at bounding box center [245, 122] width 122 height 10
click at [200, 86] on button "Approve" at bounding box center [196, 88] width 62 height 24
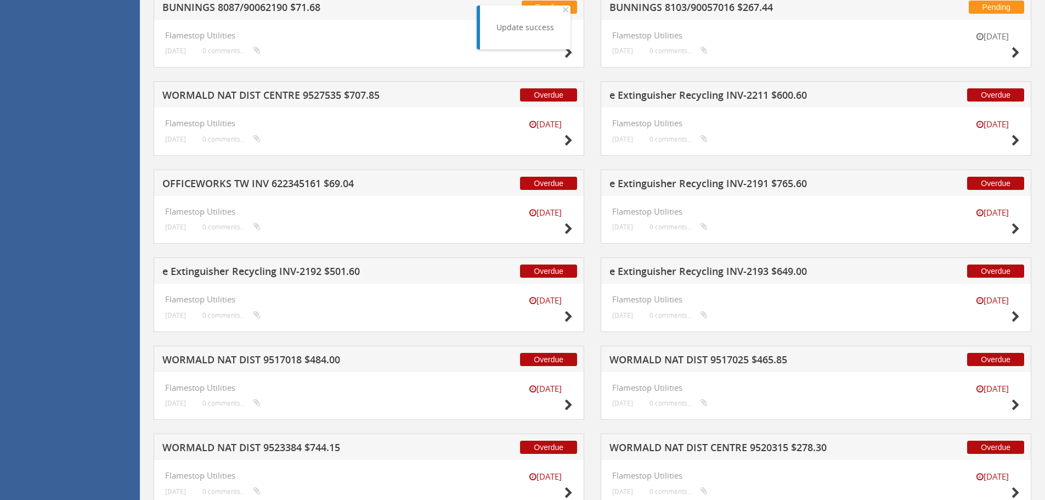
scroll to position [1346, 0]
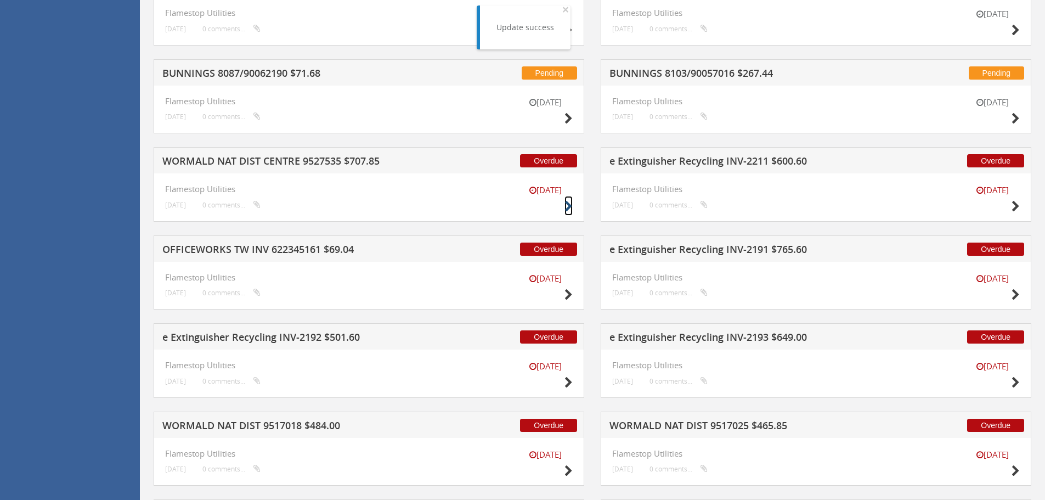
click at [566, 207] on icon at bounding box center [568, 207] width 8 height 12
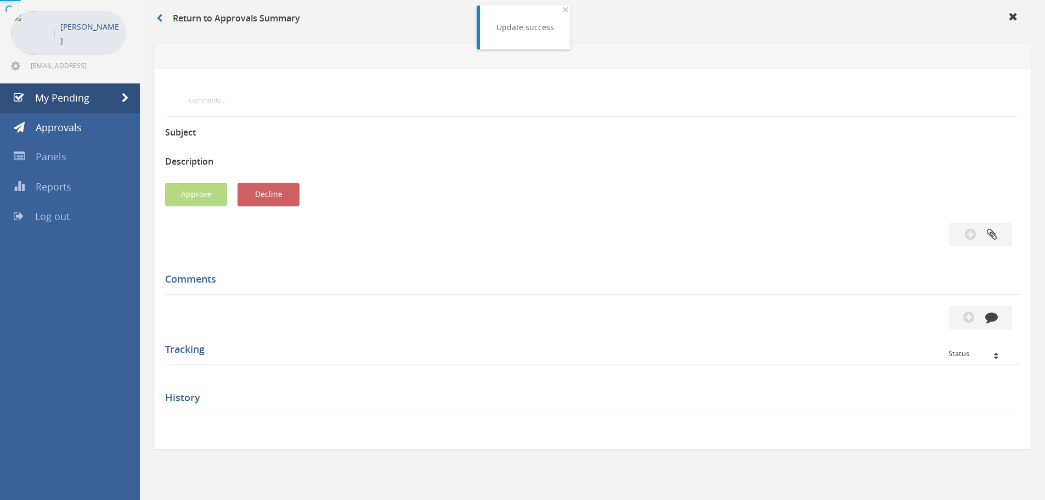
scroll to position [332, 0]
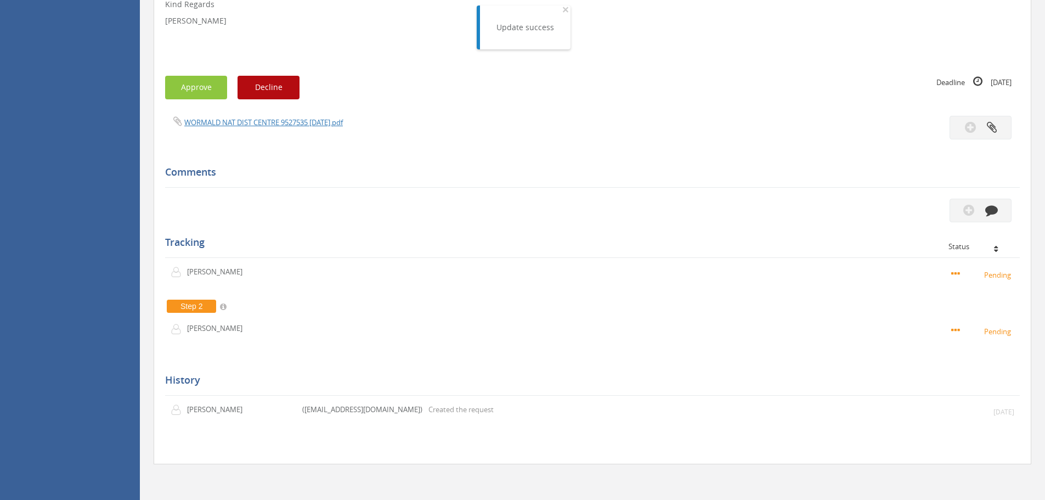
click at [239, 128] on div "WORMALD NAT DIST CENTRE 9527535 [DATE].pdf" at bounding box center [592, 128] width 871 height 24
click at [239, 123] on link "WORMALD NAT DIST CENTRE 9527535 [DATE].pdf" at bounding box center [263, 122] width 158 height 10
click at [181, 83] on button "Approve" at bounding box center [196, 88] width 62 height 24
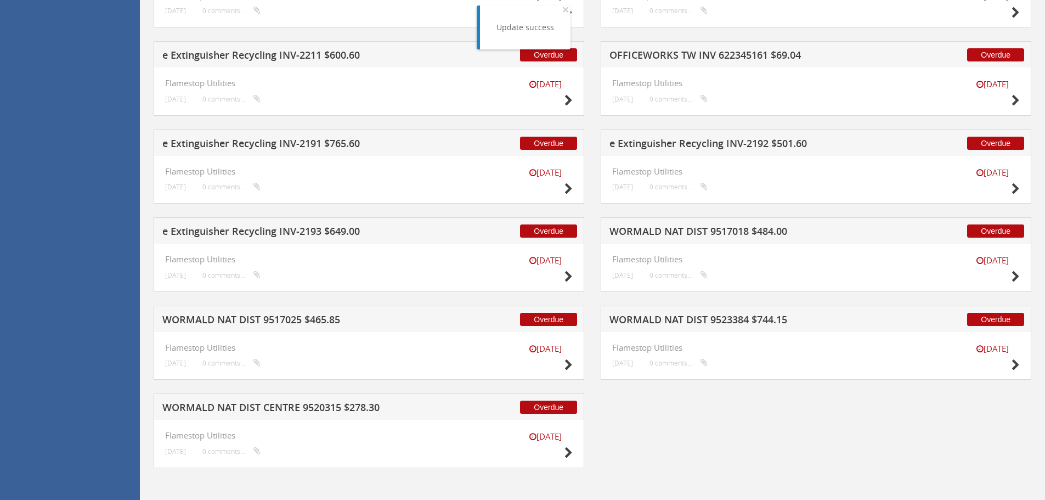
scroll to position [1456, 0]
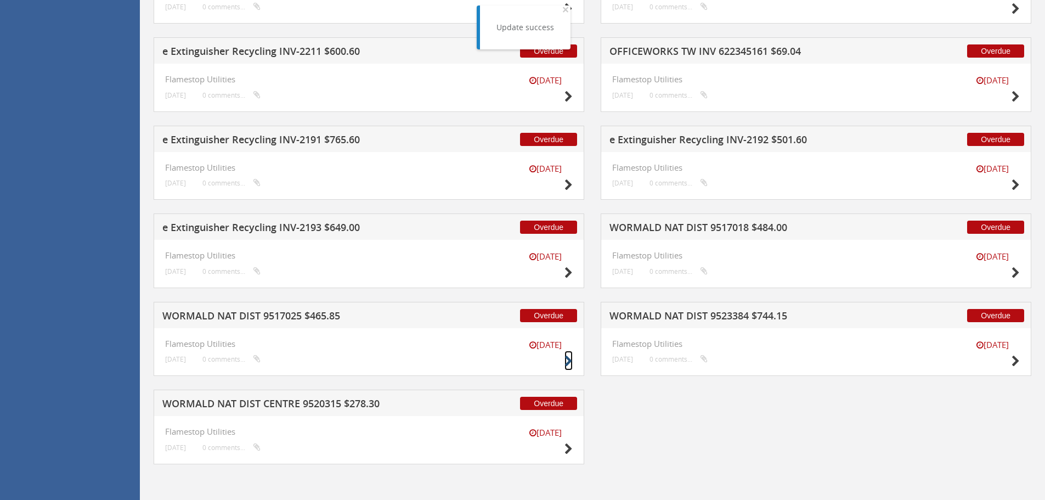
click at [566, 359] on icon at bounding box center [568, 361] width 8 height 12
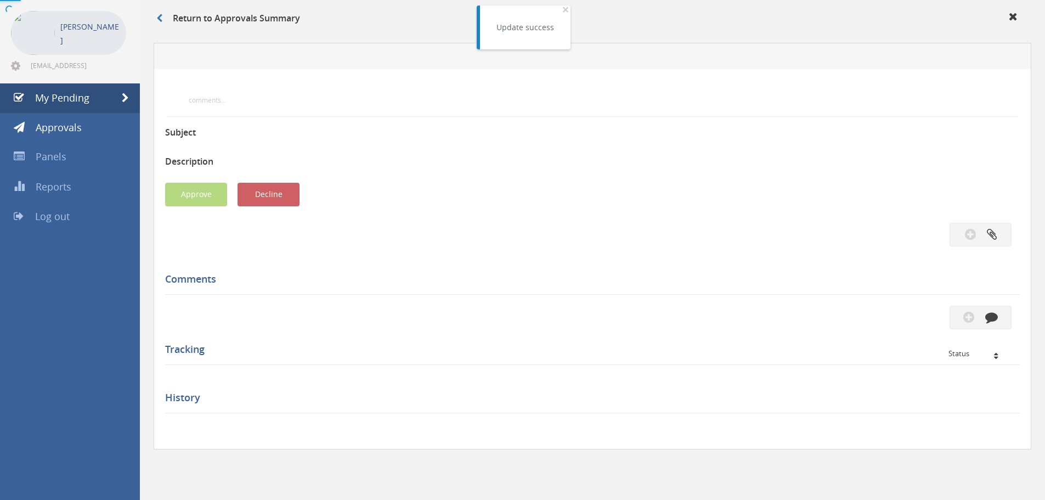
scroll to position [316, 0]
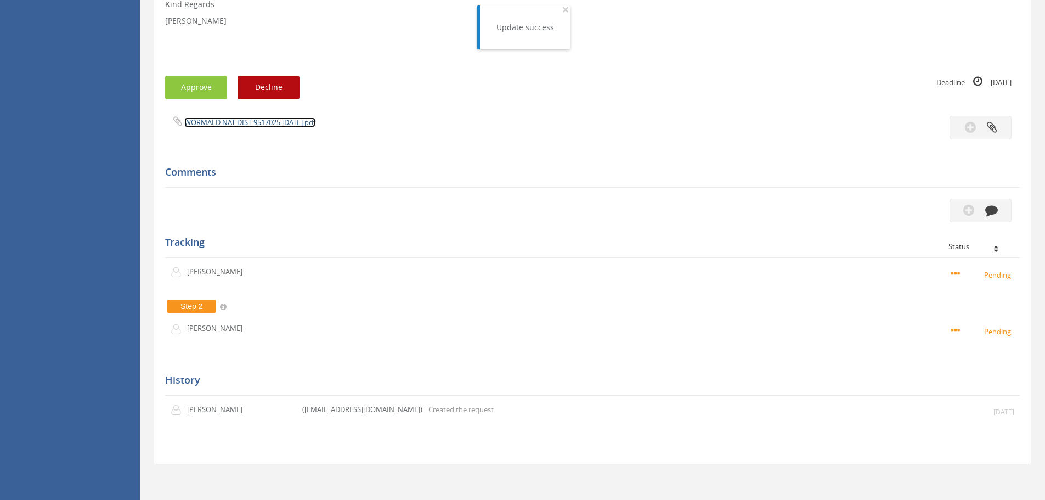
click at [229, 126] on link "WORMALD NAT DIST 9517025 [DATE].pdf" at bounding box center [249, 122] width 131 height 10
click at [212, 87] on button "Approve" at bounding box center [196, 88] width 62 height 24
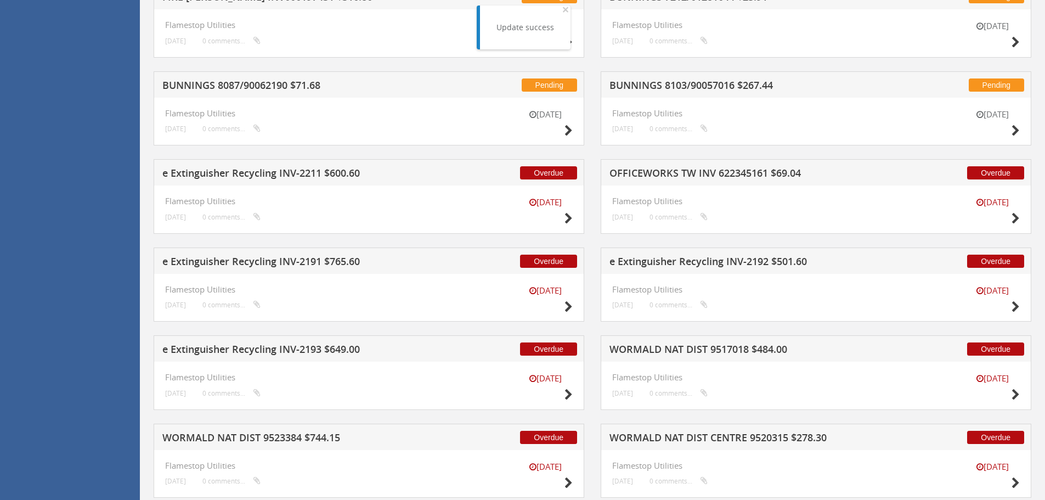
scroll to position [1368, 0]
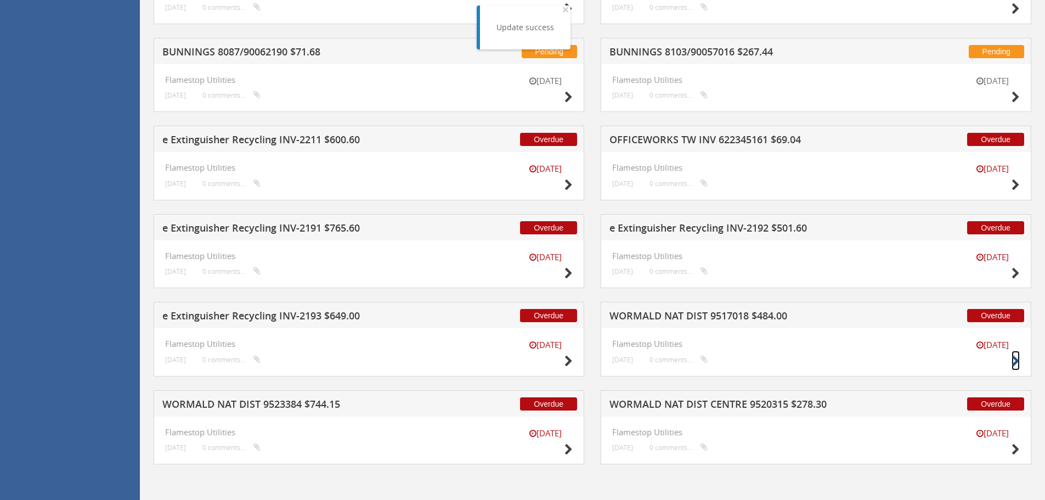
click at [1014, 361] on icon at bounding box center [1015, 361] width 8 height 12
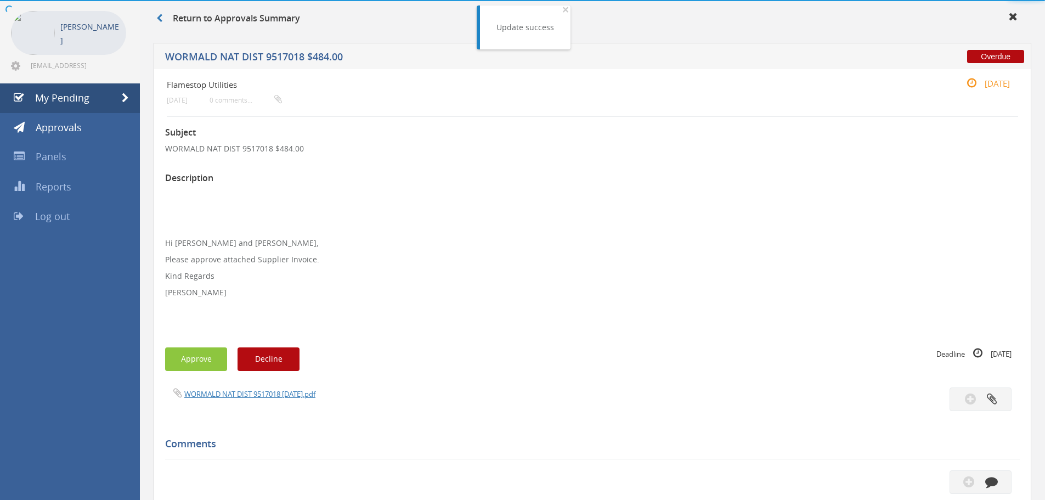
scroll to position [316, 0]
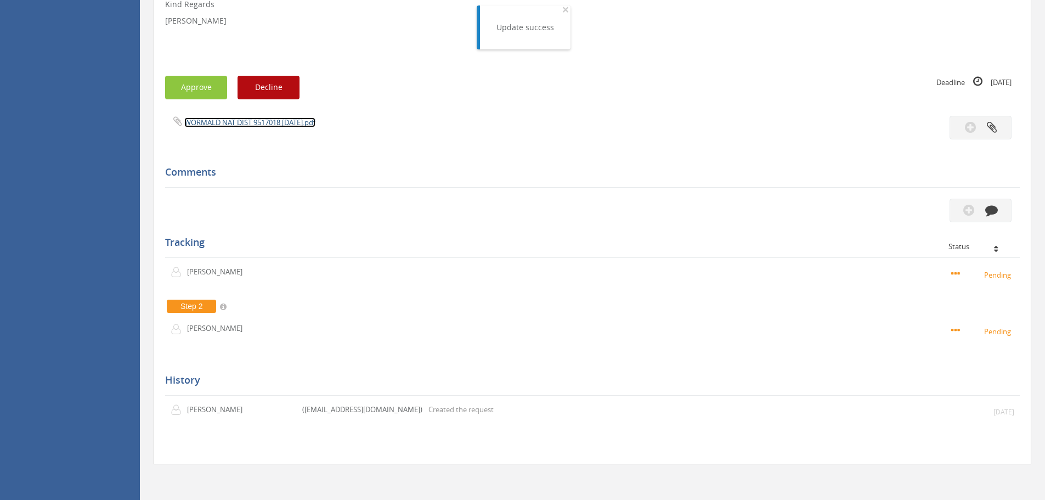
click at [254, 121] on link "WORMALD NAT DIST 9517018 [DATE].pdf" at bounding box center [249, 122] width 131 height 10
click at [193, 91] on button "Approve" at bounding box center [196, 88] width 62 height 24
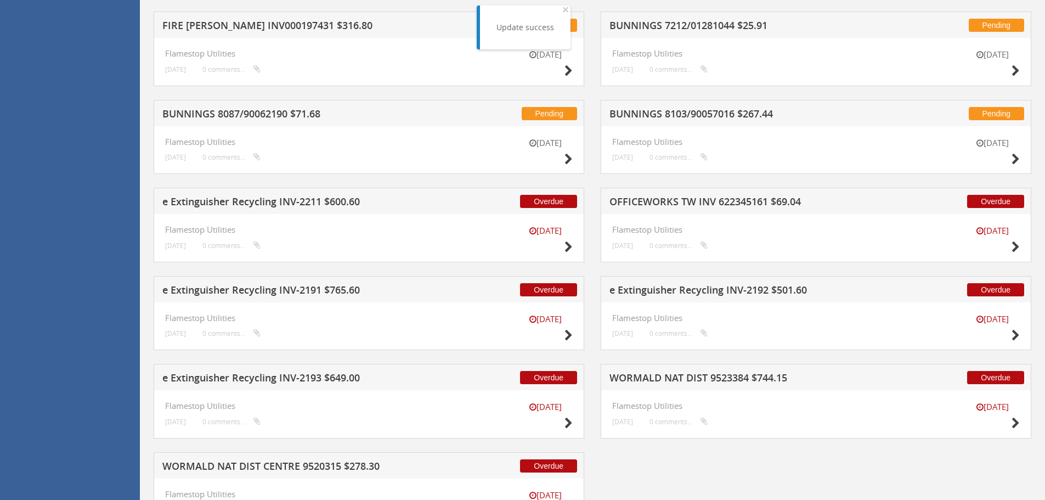
scroll to position [1368, 0]
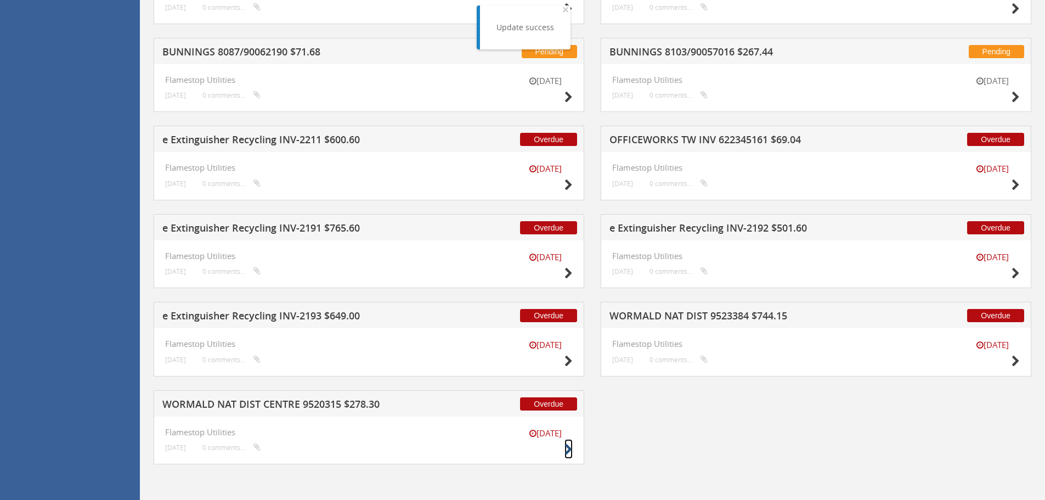
click at [569, 449] on icon at bounding box center [568, 450] width 8 height 12
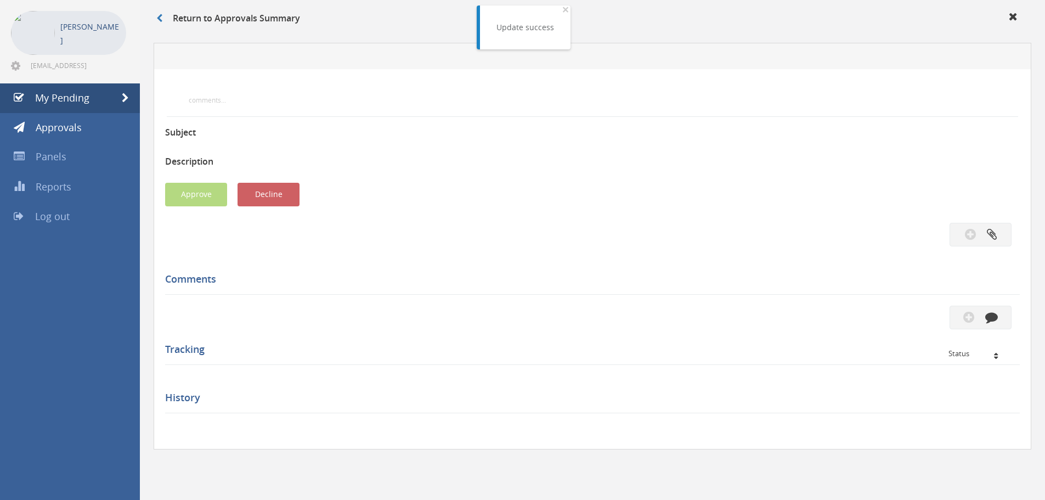
scroll to position [299, 0]
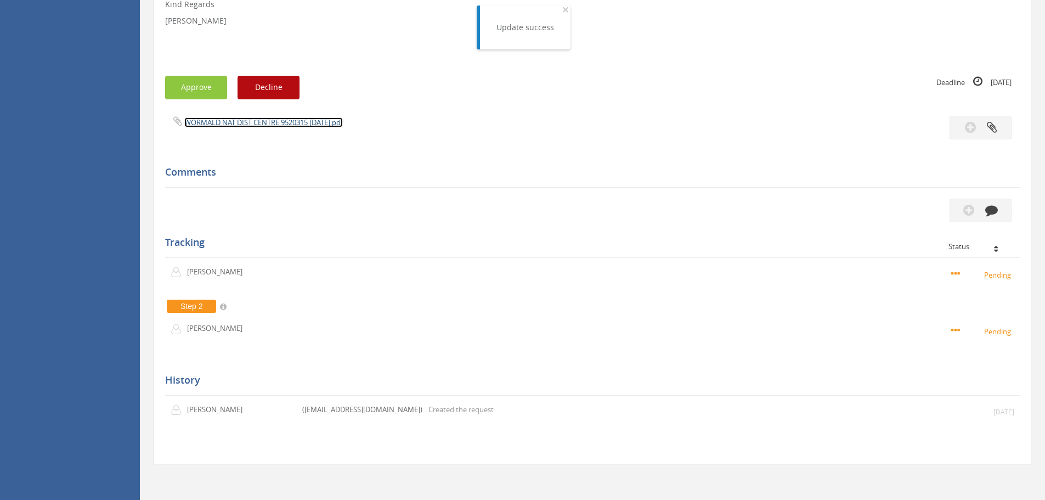
click at [230, 124] on link "WORMALD NAT DIST CENTRE 9520315 [DATE].pdf" at bounding box center [263, 122] width 158 height 10
click at [211, 96] on button "Approve" at bounding box center [196, 88] width 62 height 24
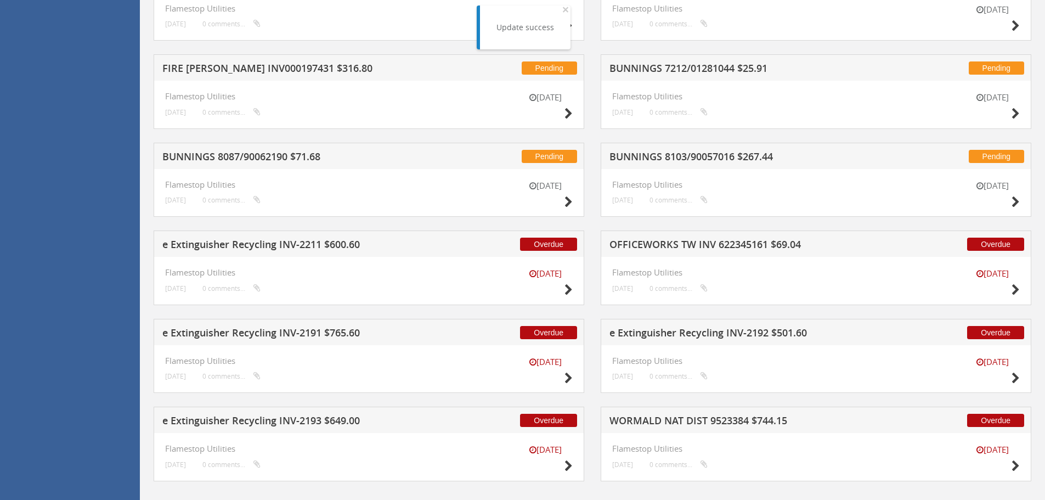
scroll to position [1280, 0]
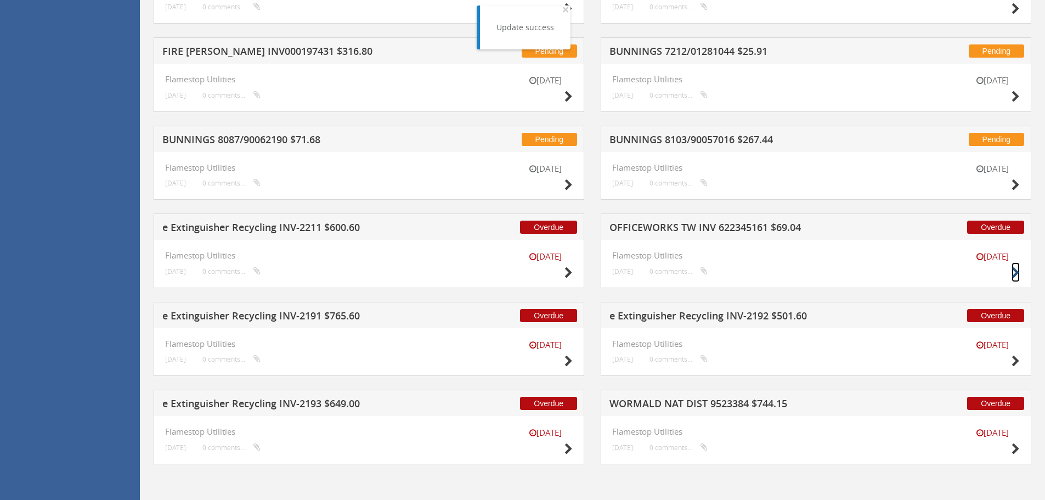
click at [1018, 270] on icon at bounding box center [1015, 273] width 8 height 12
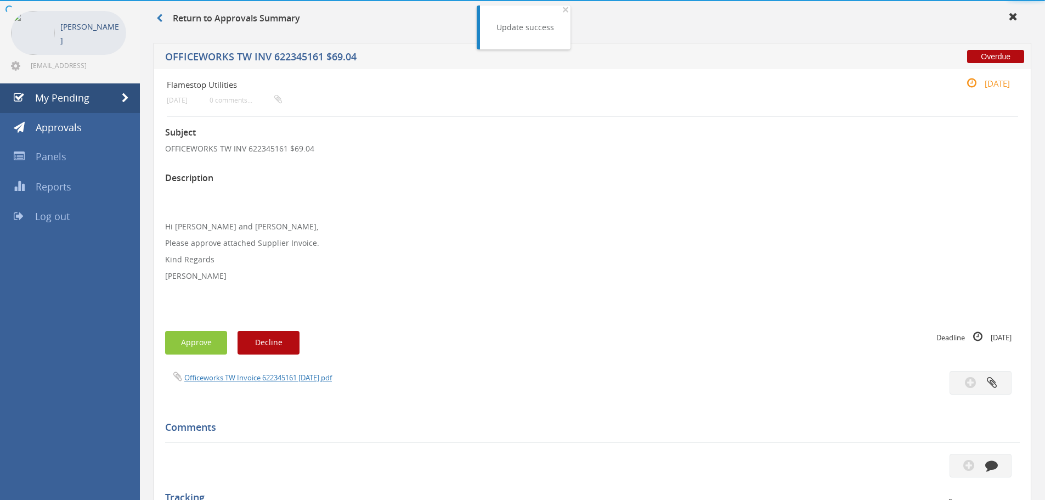
scroll to position [299, 0]
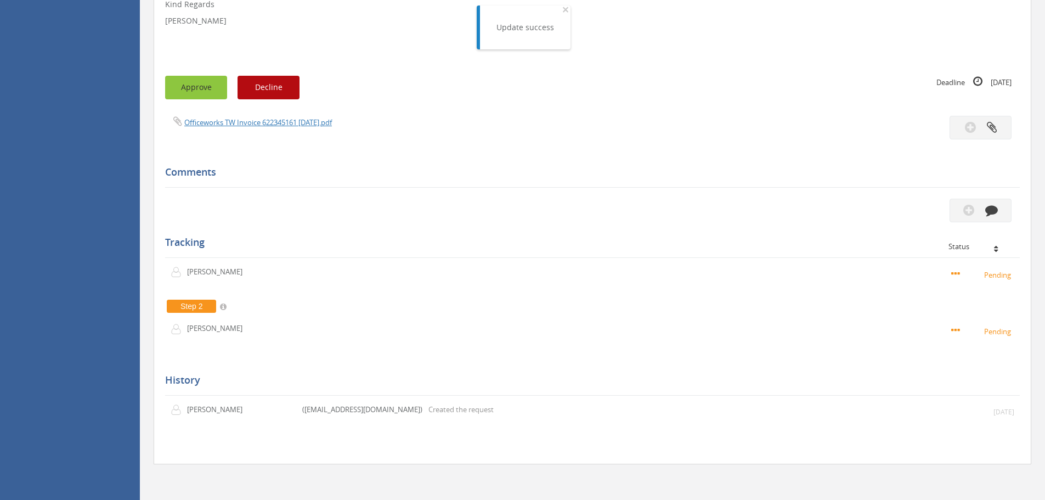
click at [198, 86] on button "Approve" at bounding box center [196, 88] width 62 height 24
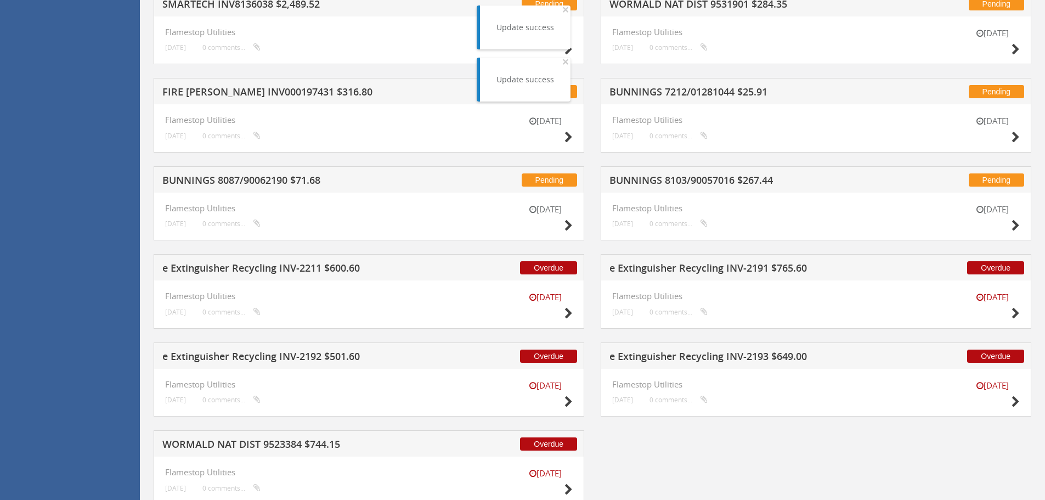
scroll to position [1280, 0]
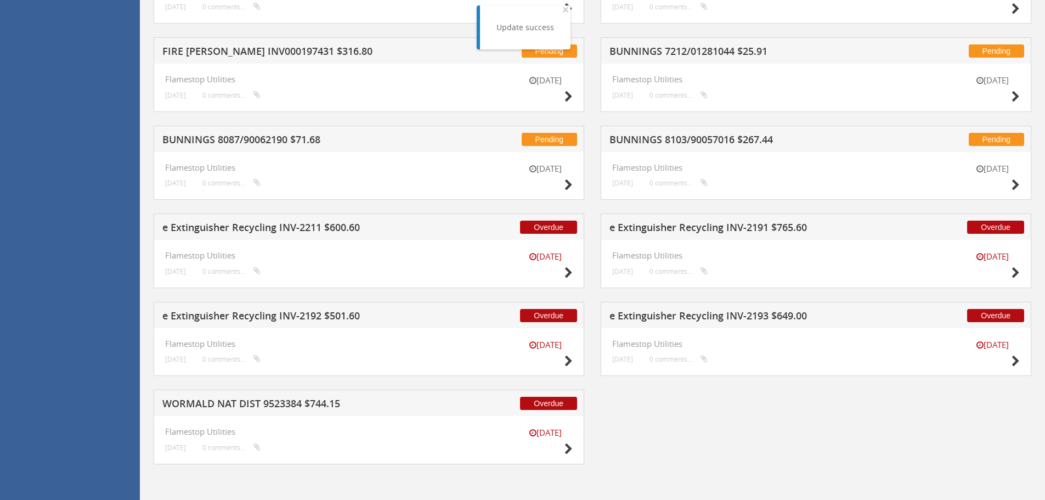
click at [563, 271] on div "[DATE]" at bounding box center [545, 266] width 55 height 31
click at [566, 271] on icon at bounding box center [568, 273] width 8 height 12
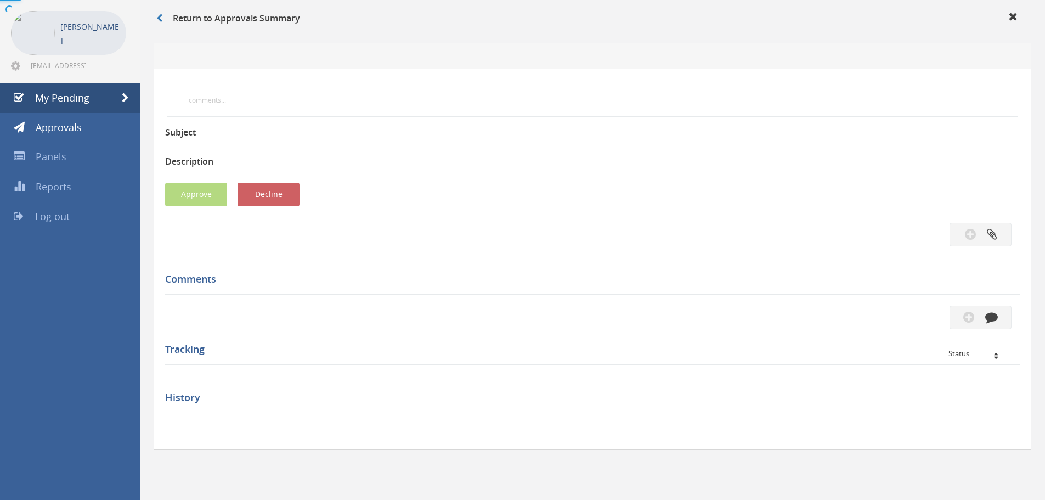
scroll to position [316, 0]
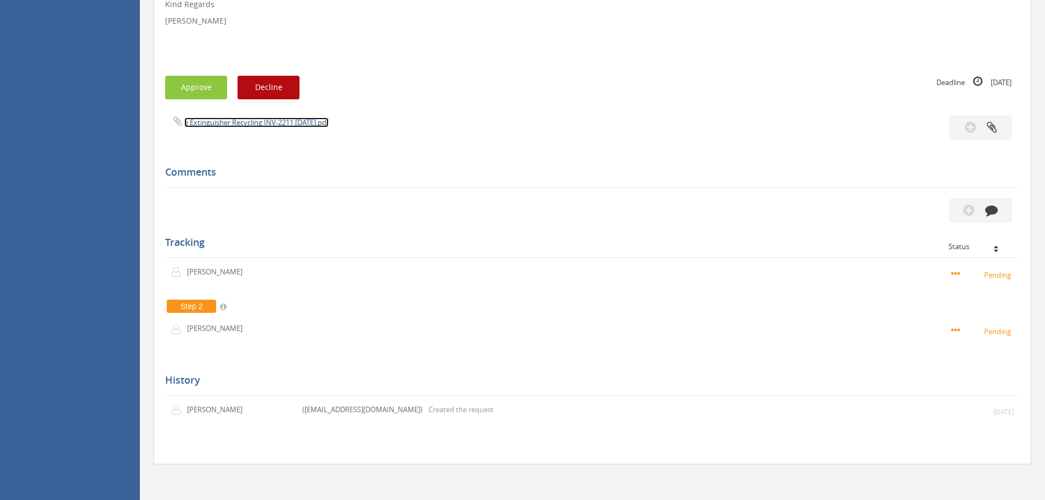
click at [232, 125] on link "e Extinguisher Recycling INV-2211 [DATE].pdf" at bounding box center [256, 122] width 144 height 10
click at [209, 89] on button "Approve" at bounding box center [196, 88] width 62 height 24
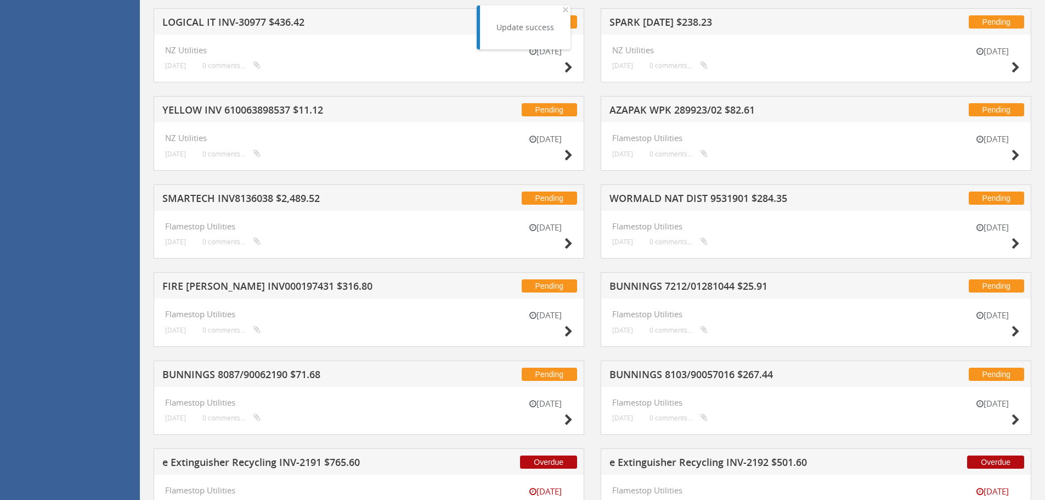
scroll to position [1192, 0]
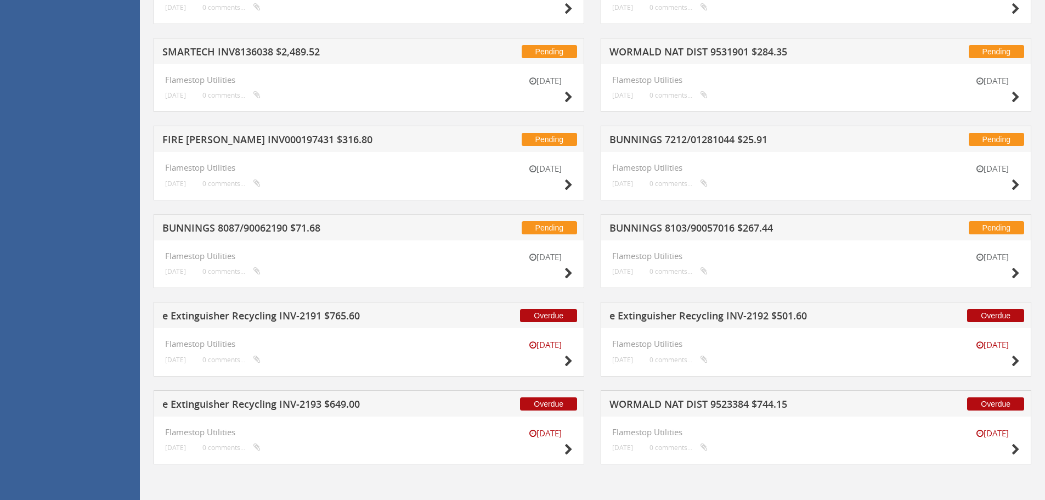
click at [466, 342] on h4 "Flamestop Utilities" at bounding box center [368, 343] width 407 height 9
click at [569, 361] on icon at bounding box center [568, 361] width 8 height 12
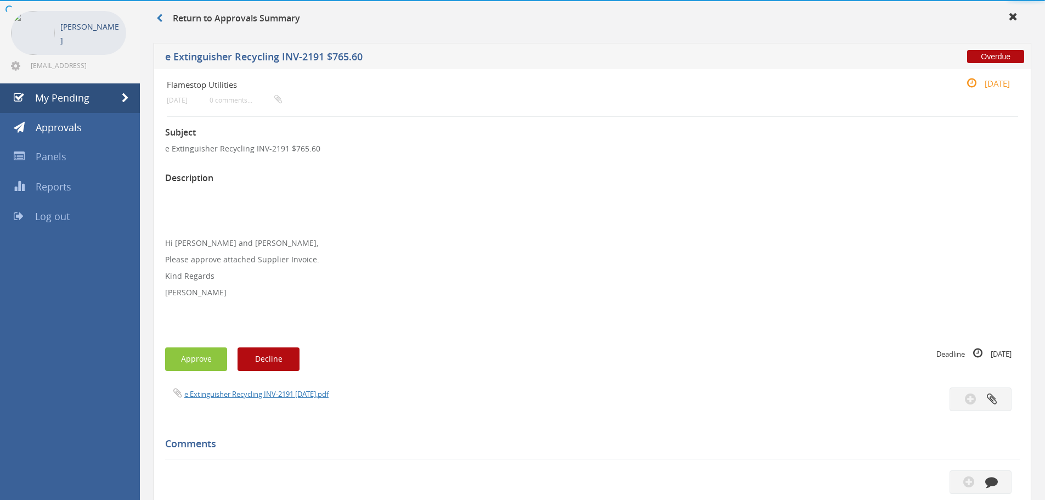
scroll to position [316, 0]
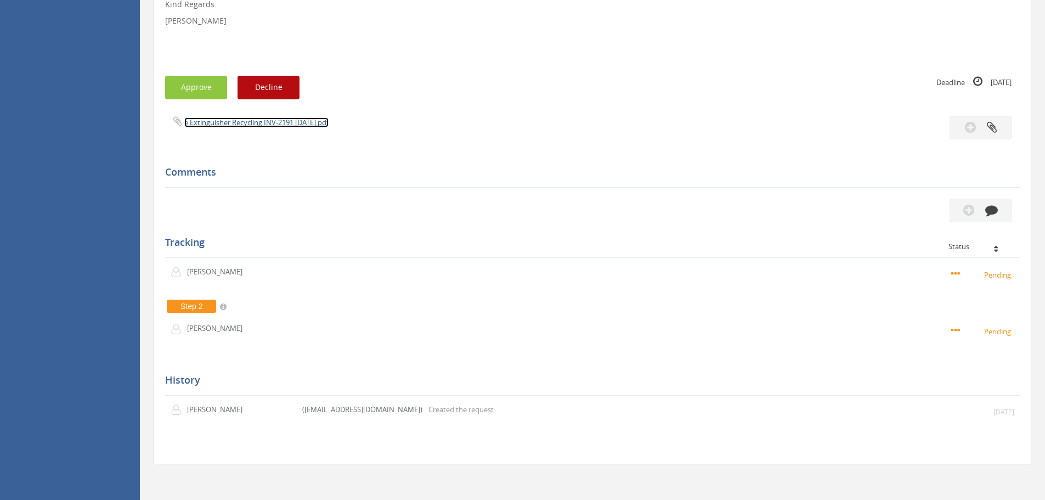
click at [266, 121] on link "e Extinguisher Recycling INV-2191 [DATE].pdf" at bounding box center [256, 122] width 144 height 10
click at [207, 90] on button "Approve" at bounding box center [196, 88] width 62 height 24
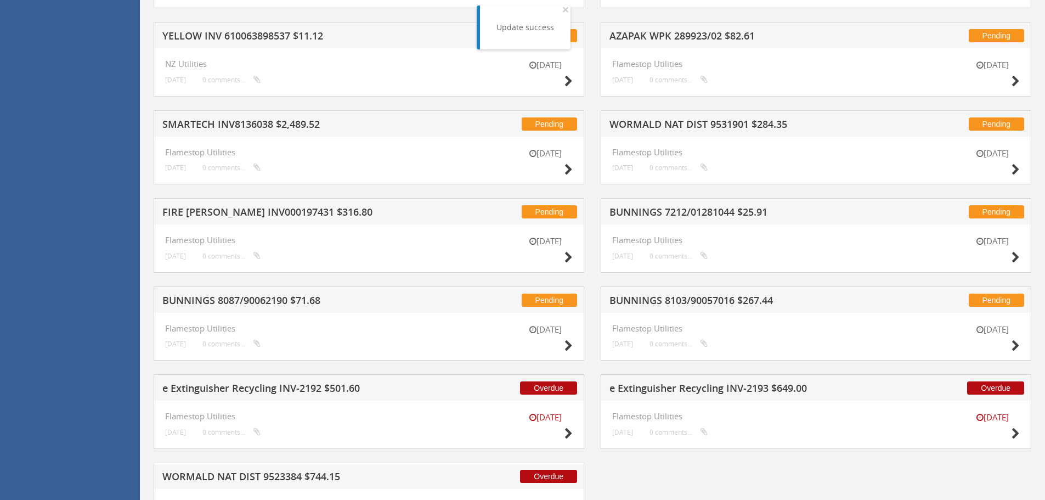
scroll to position [1192, 0]
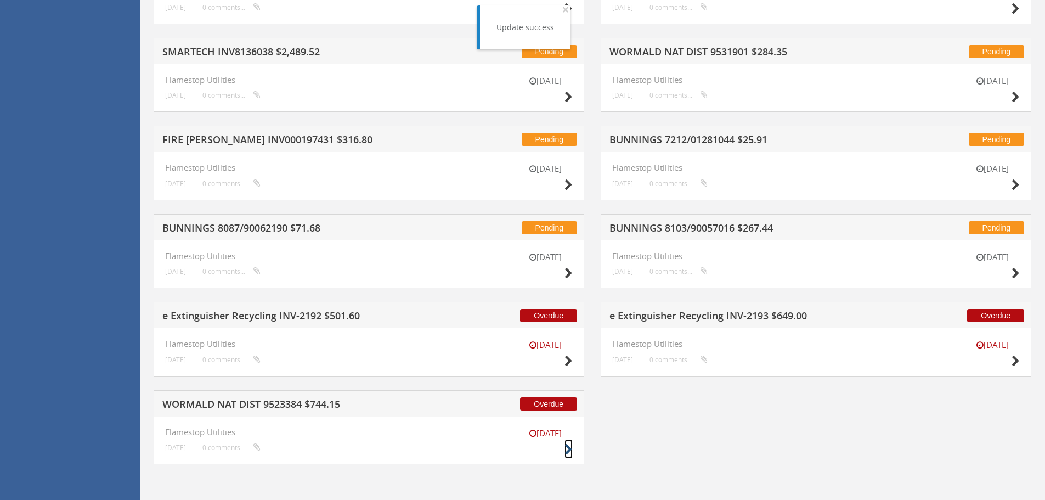
click at [568, 447] on icon at bounding box center [568, 450] width 8 height 12
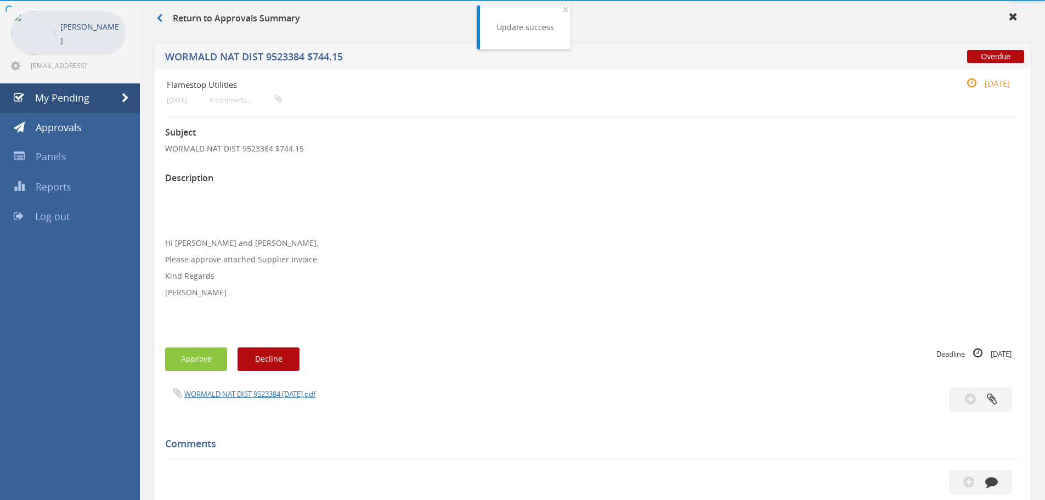
scroll to position [316, 0]
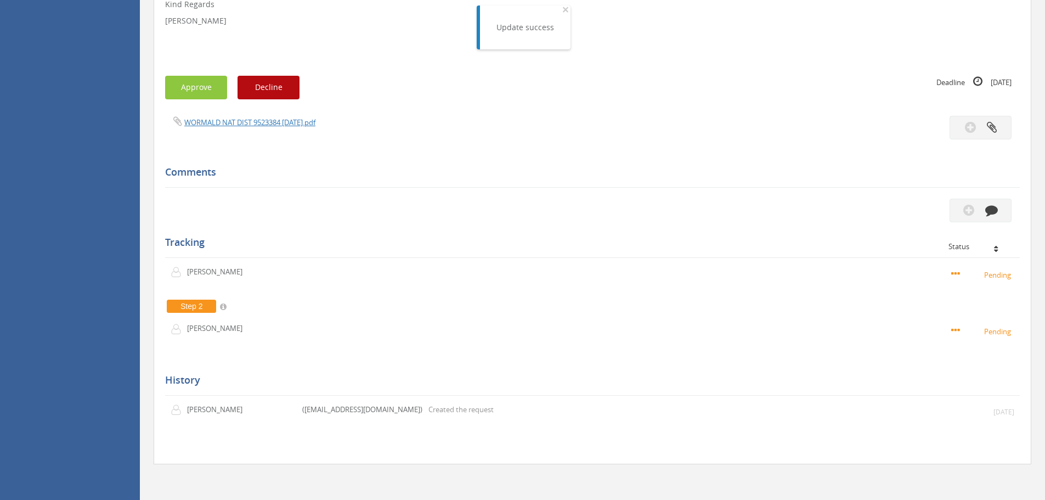
click at [247, 128] on div "WORMALD NAT DIST 9523384 [DATE].pdf" at bounding box center [592, 128] width 871 height 24
click at [247, 122] on link "WORMALD NAT DIST 9523384 [DATE].pdf" at bounding box center [249, 122] width 131 height 10
click at [188, 87] on button "Approve" at bounding box center [196, 88] width 62 height 24
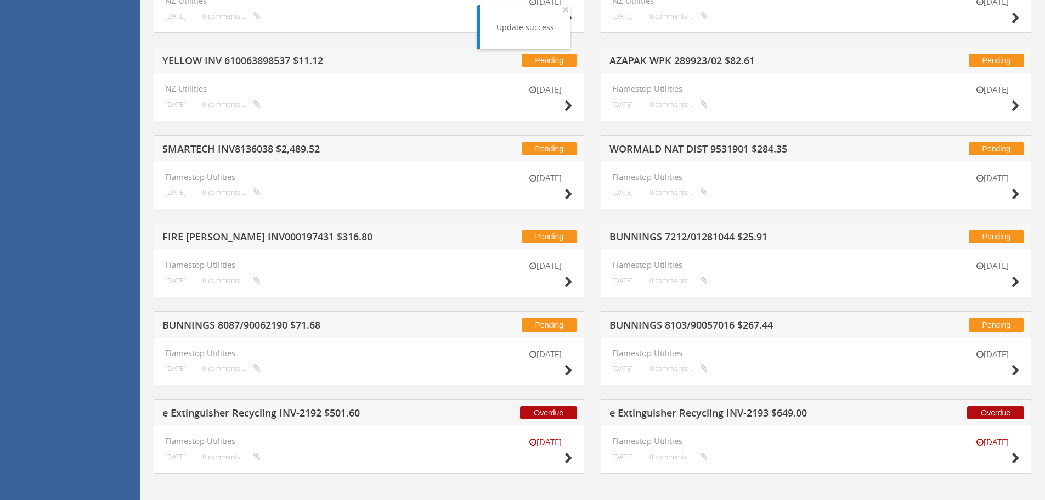
scroll to position [1104, 0]
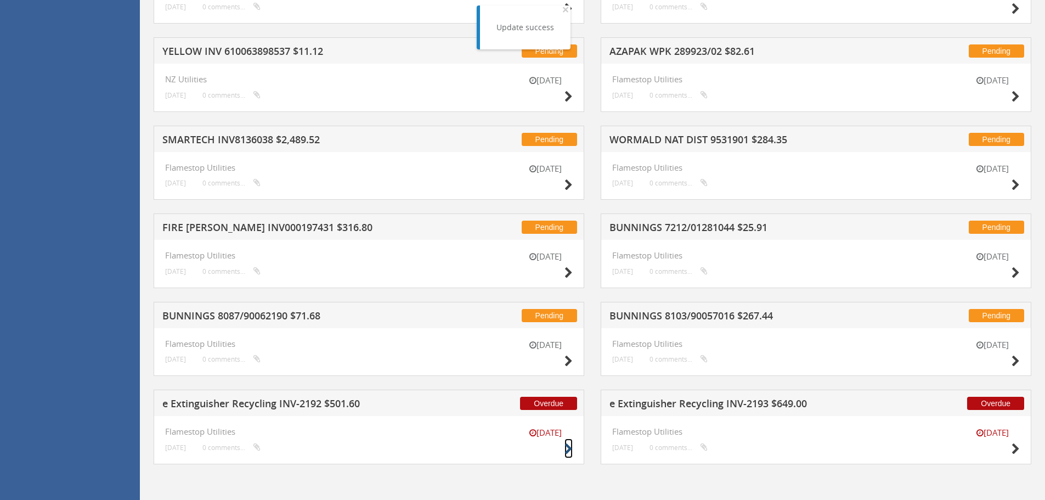
click at [571, 447] on icon at bounding box center [568, 449] width 8 height 12
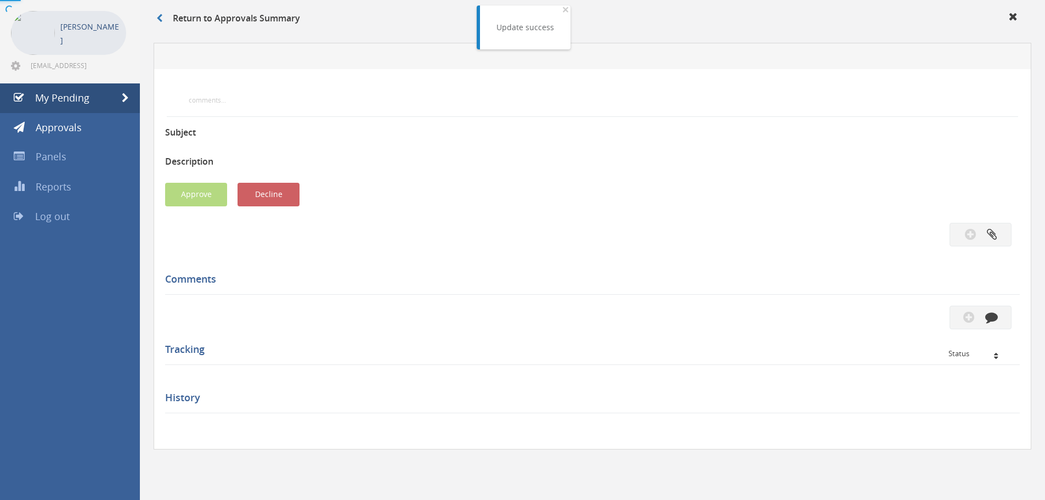
scroll to position [316, 0]
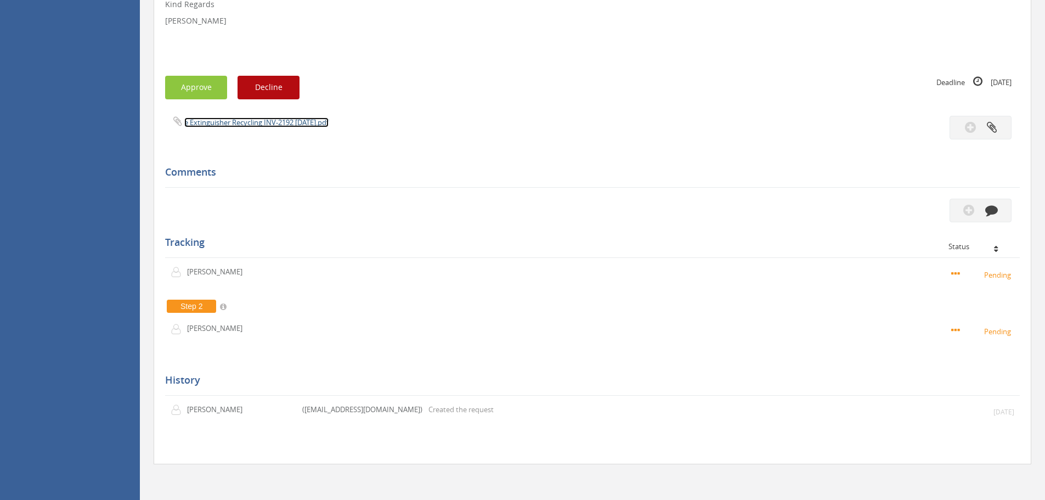
click at [271, 122] on link "e Extinguisher Recycling INV-2192 [DATE].pdf" at bounding box center [256, 122] width 144 height 10
click at [182, 90] on button "Approve" at bounding box center [196, 88] width 62 height 24
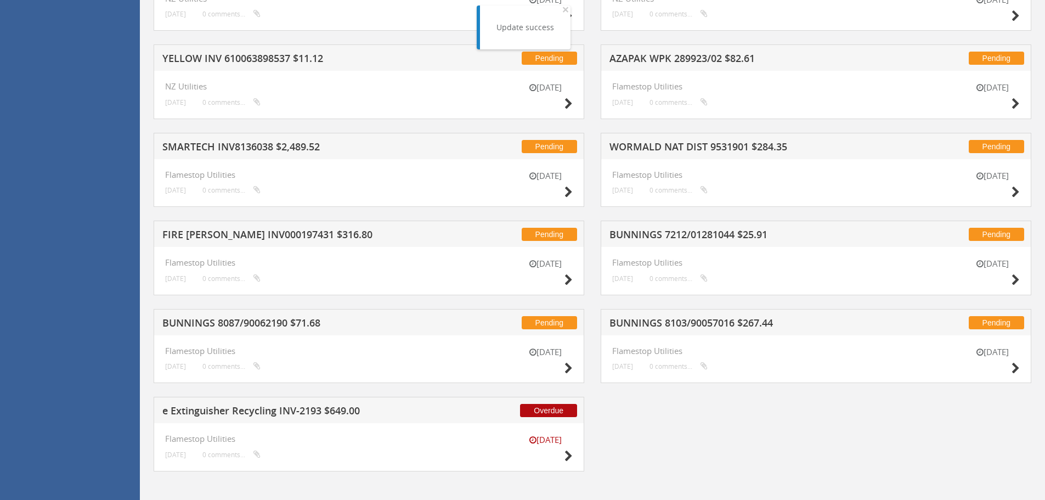
scroll to position [1104, 0]
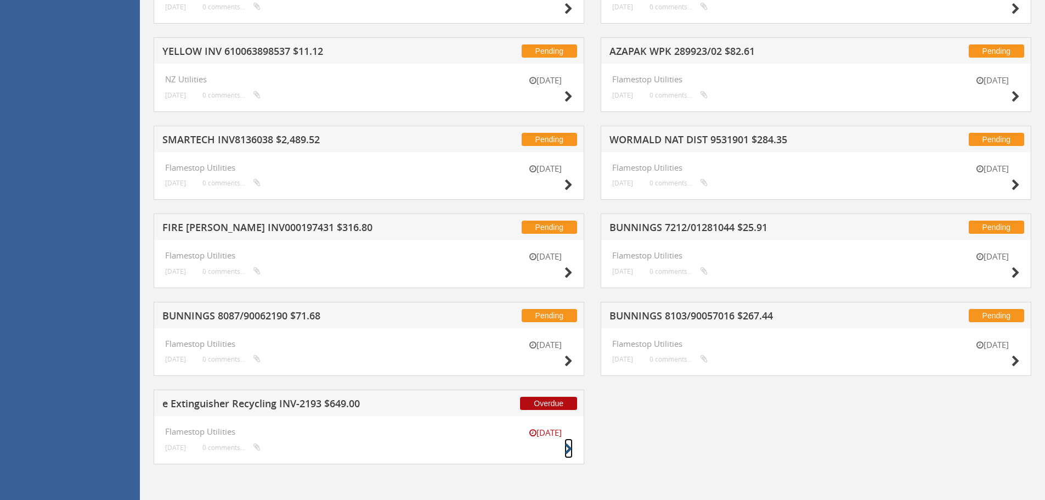
click at [568, 448] on icon at bounding box center [568, 449] width 8 height 12
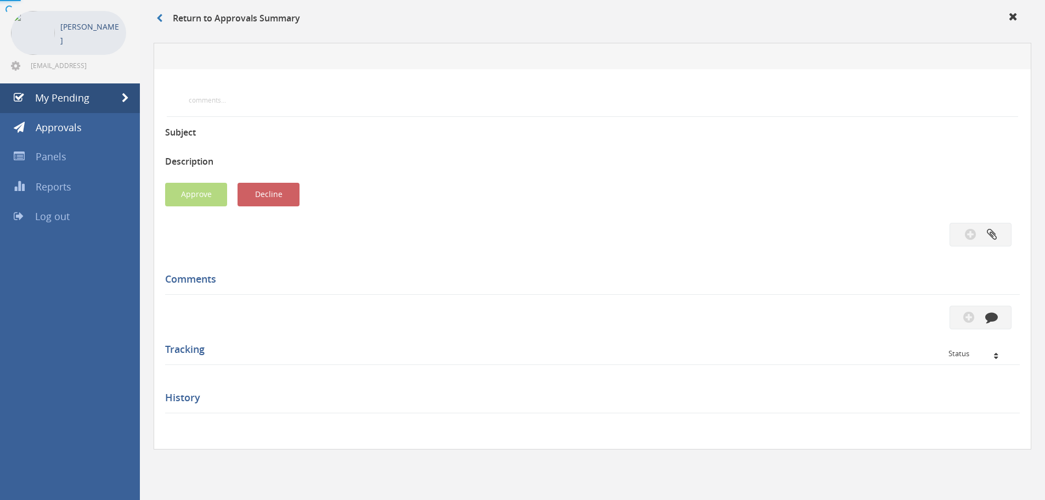
scroll to position [316, 0]
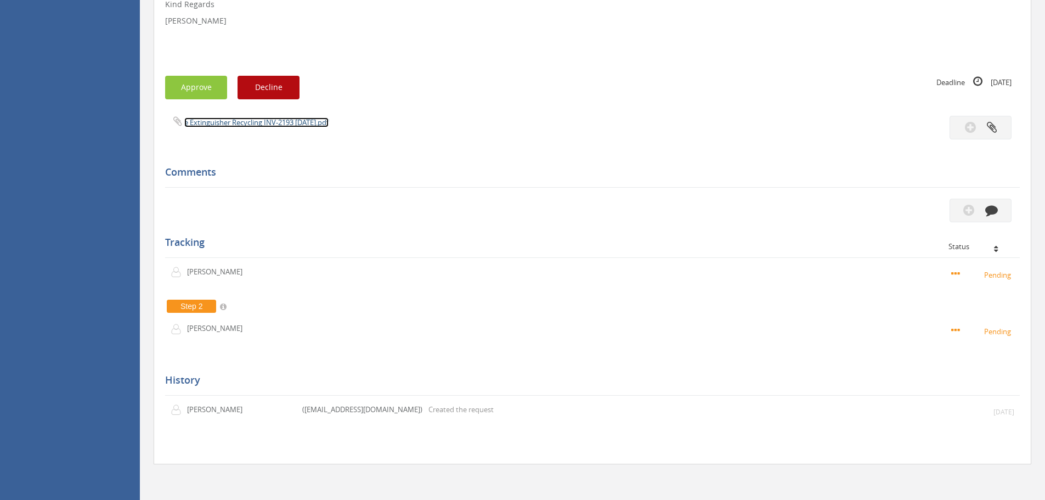
click at [241, 123] on link "e Extinguisher Recycling INV-2193 [DATE].pdf" at bounding box center [256, 122] width 144 height 10
click at [183, 86] on button "Approve" at bounding box center [196, 88] width 62 height 24
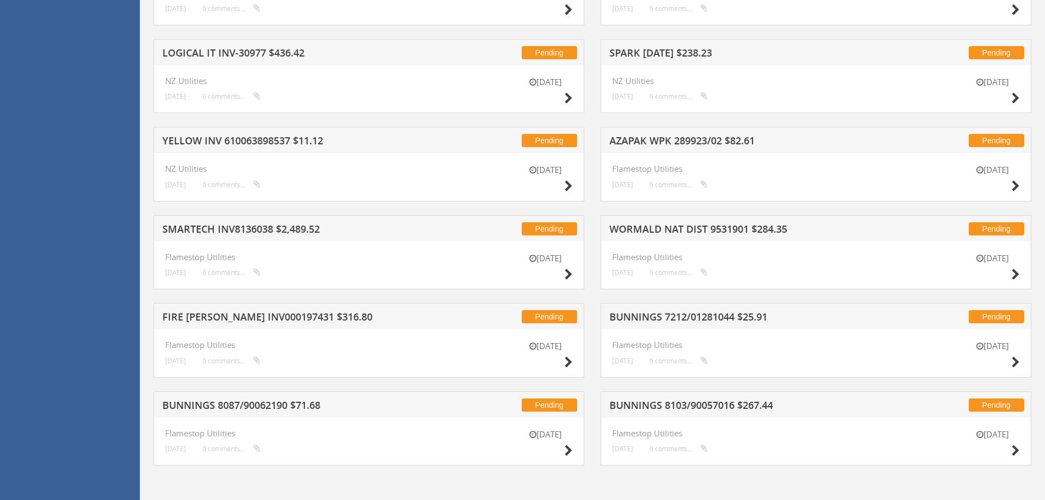
scroll to position [1016, 0]
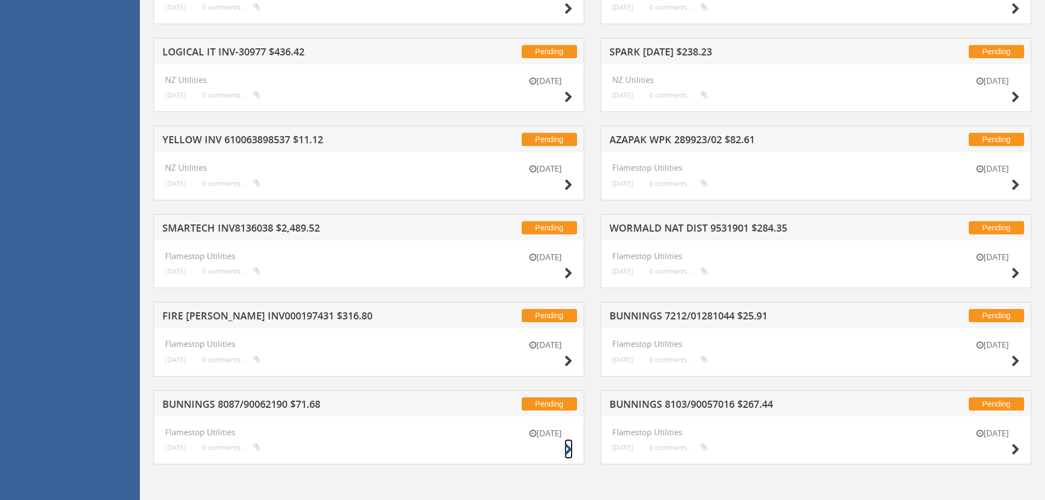
click at [568, 448] on icon at bounding box center [568, 450] width 8 height 12
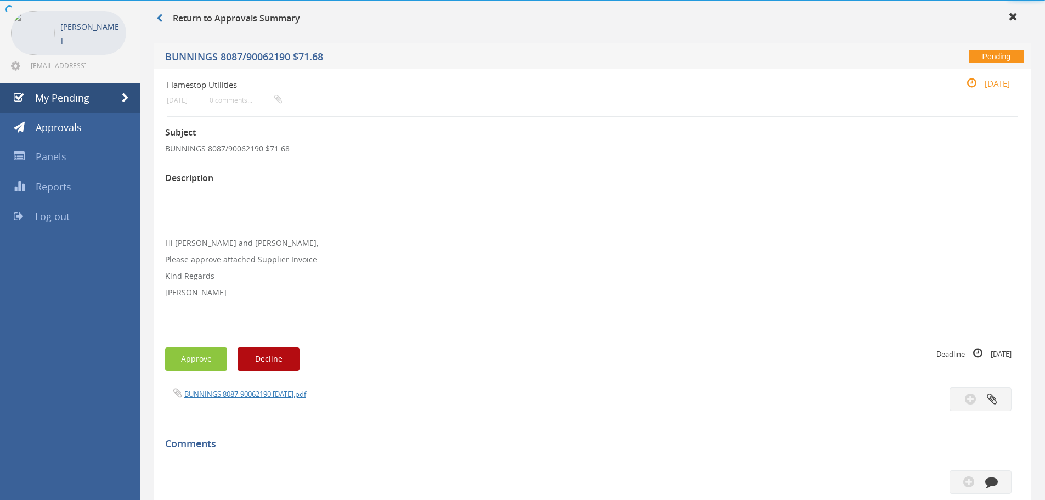
scroll to position [316, 0]
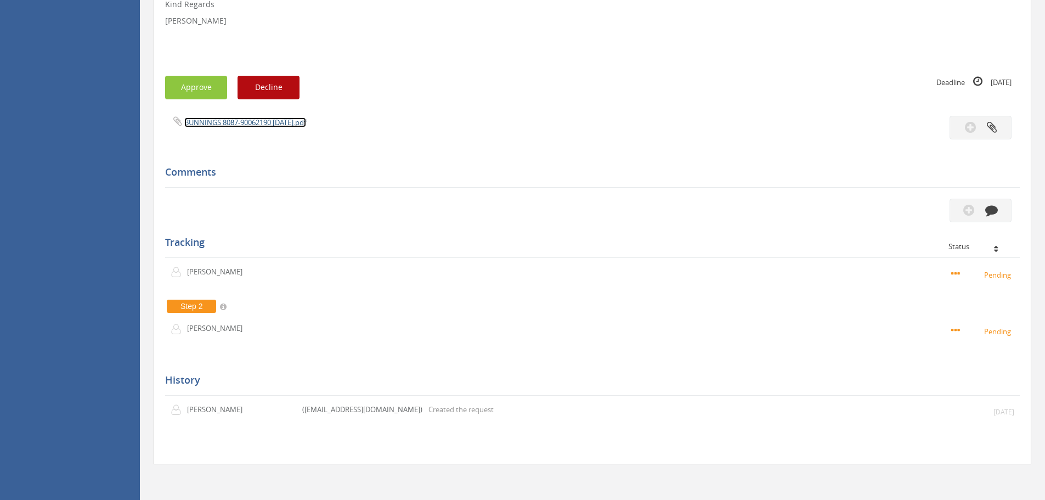
click at [228, 121] on link "BUNNINGS 8087-90062190 [DATE].pdf" at bounding box center [245, 122] width 122 height 10
click at [200, 92] on button "Approve" at bounding box center [196, 88] width 62 height 24
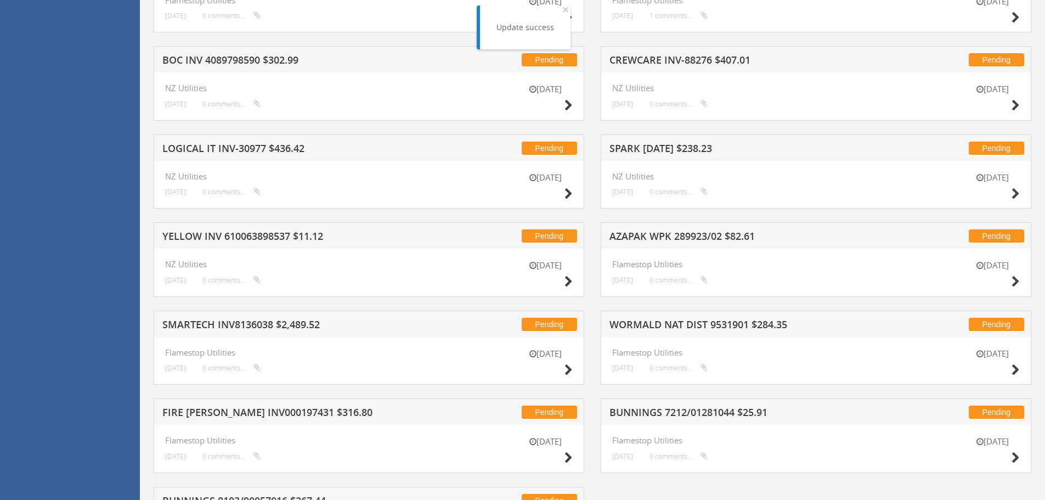
scroll to position [1016, 0]
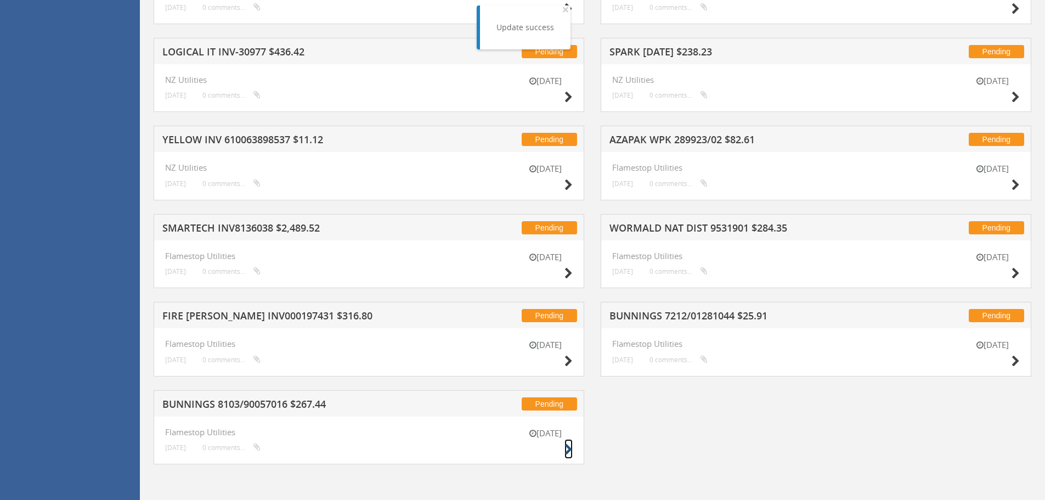
click at [569, 446] on icon at bounding box center [568, 450] width 8 height 12
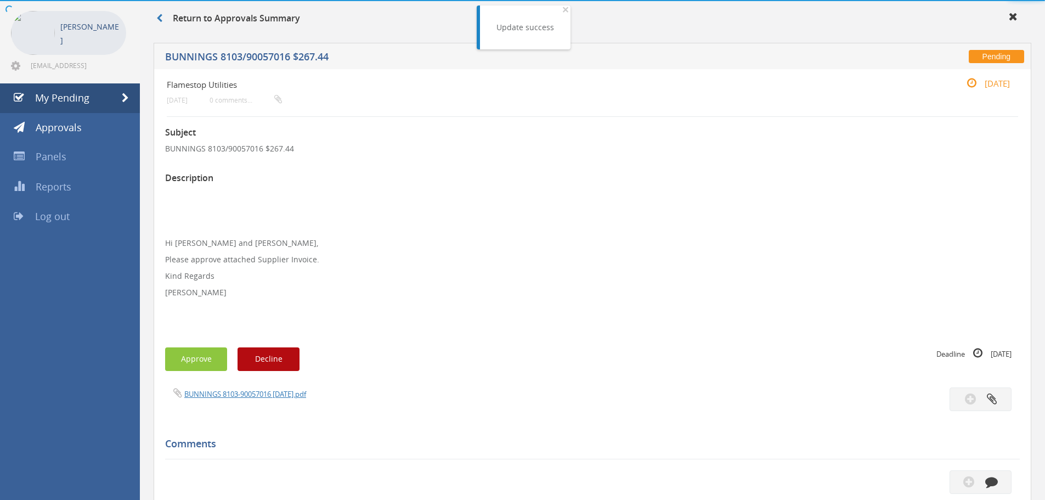
scroll to position [316, 0]
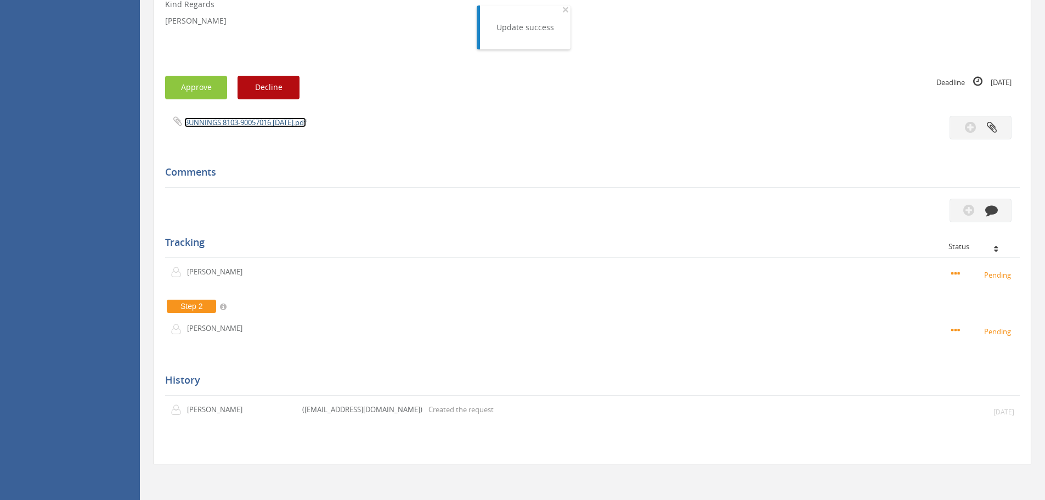
click at [258, 126] on link "BUNNINGS 8103-90057016 [DATE].pdf" at bounding box center [245, 122] width 122 height 10
click at [202, 93] on button "Approve" at bounding box center [196, 88] width 62 height 24
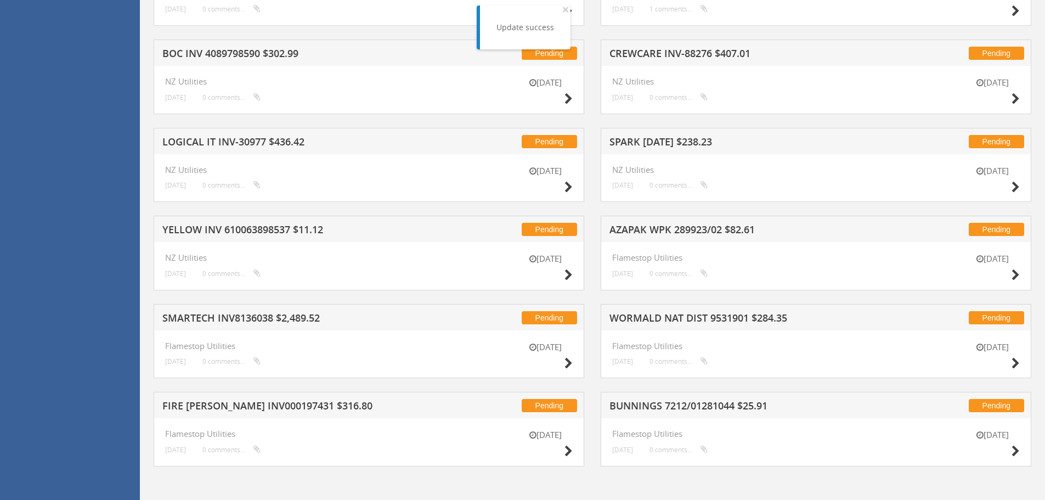
scroll to position [928, 0]
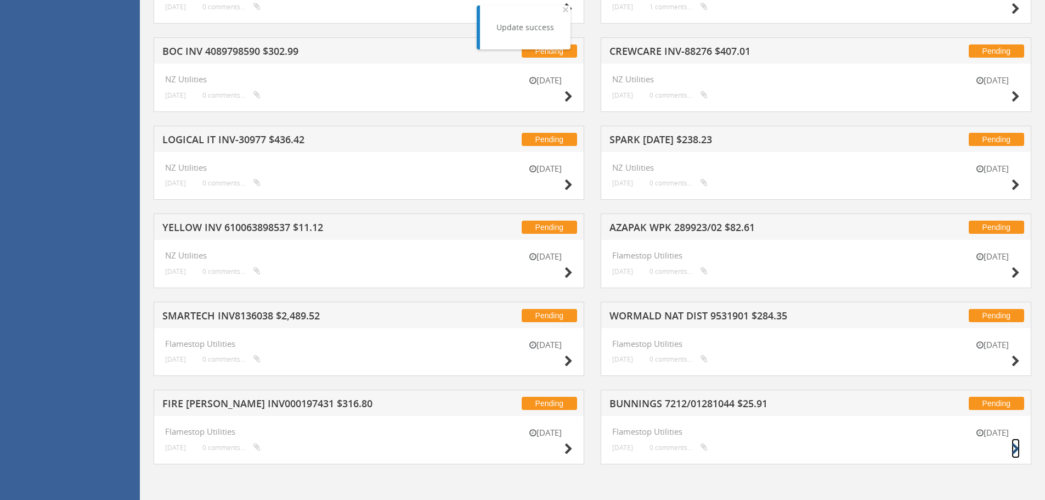
click at [1014, 448] on icon at bounding box center [1015, 449] width 8 height 12
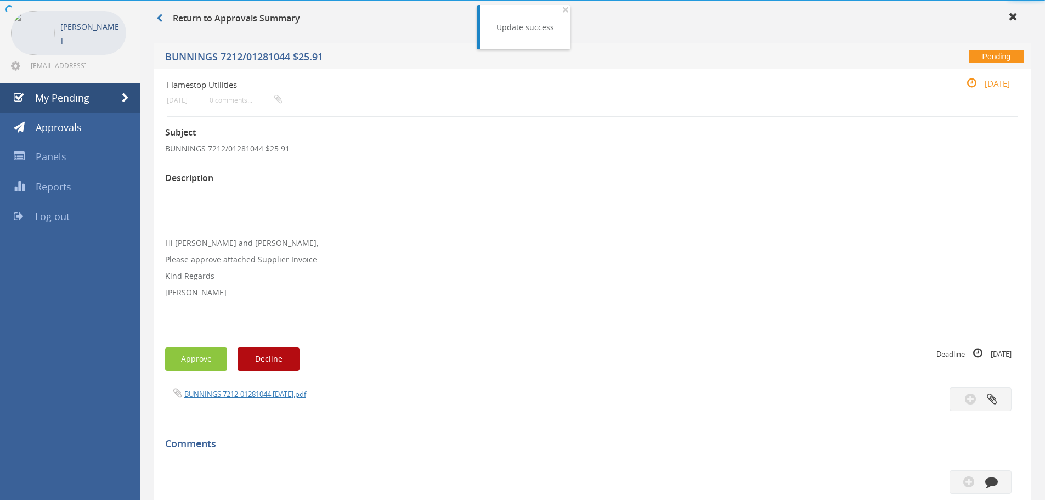
scroll to position [316, 0]
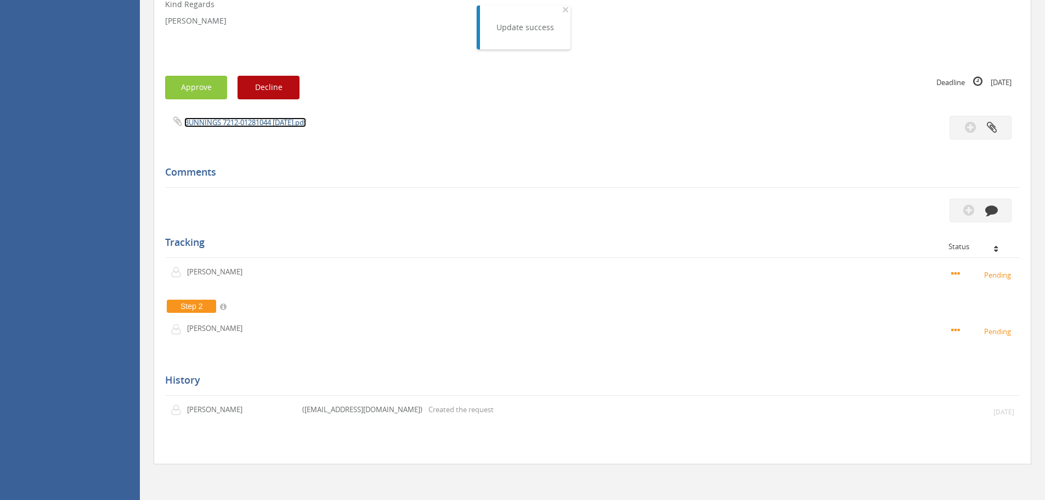
click at [249, 122] on link "BUNNINGS 7212-01281044 [DATE].pdf" at bounding box center [245, 122] width 122 height 10
click at [205, 96] on button "Approve" at bounding box center [196, 88] width 62 height 24
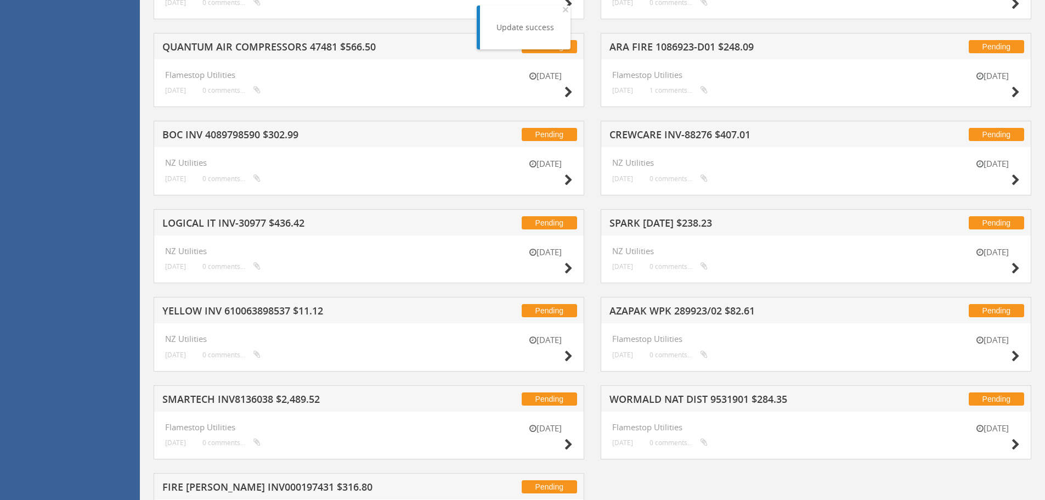
scroll to position [928, 0]
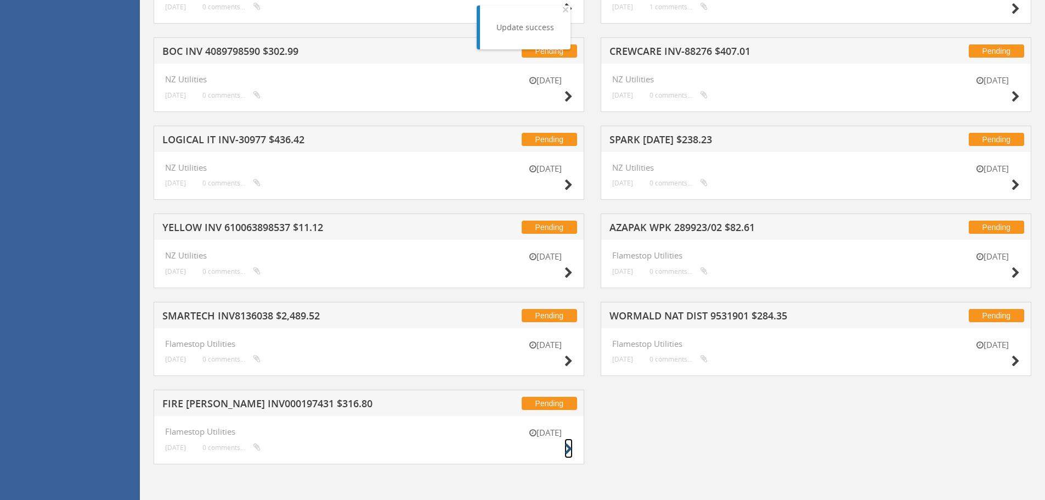
click at [568, 444] on icon at bounding box center [568, 449] width 8 height 12
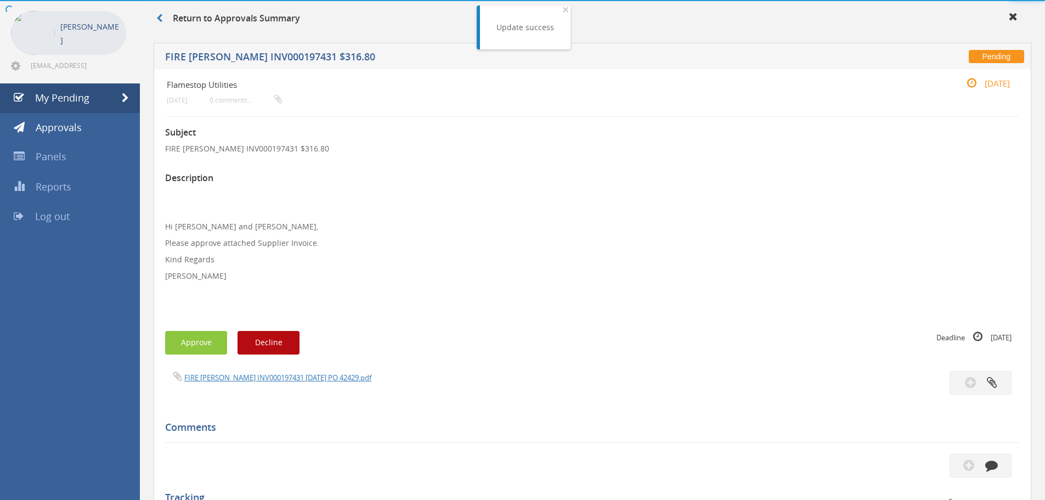
scroll to position [299, 0]
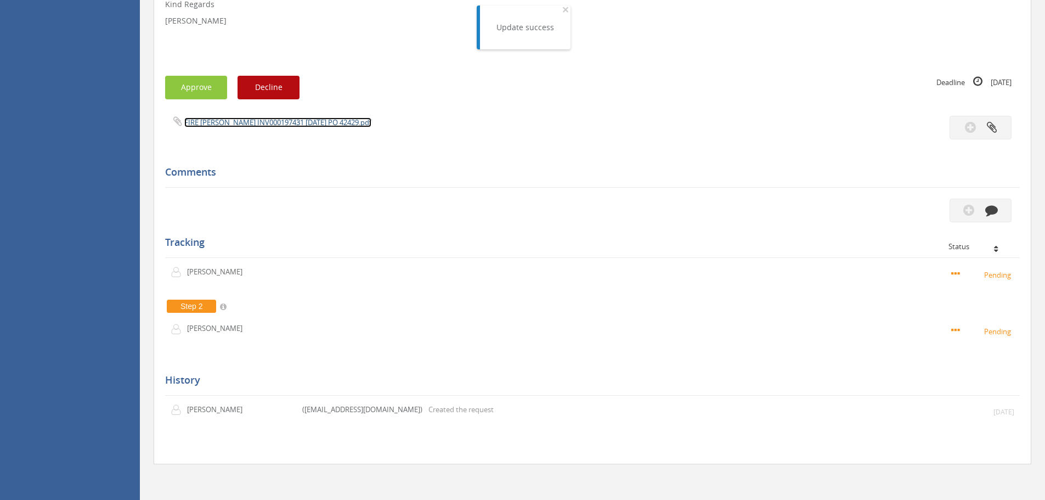
click at [268, 124] on link "FIRE [PERSON_NAME] INV000197431 [DATE] PO 42429.pdf" at bounding box center [277, 122] width 187 height 10
click at [200, 90] on button "Approve" at bounding box center [196, 88] width 62 height 24
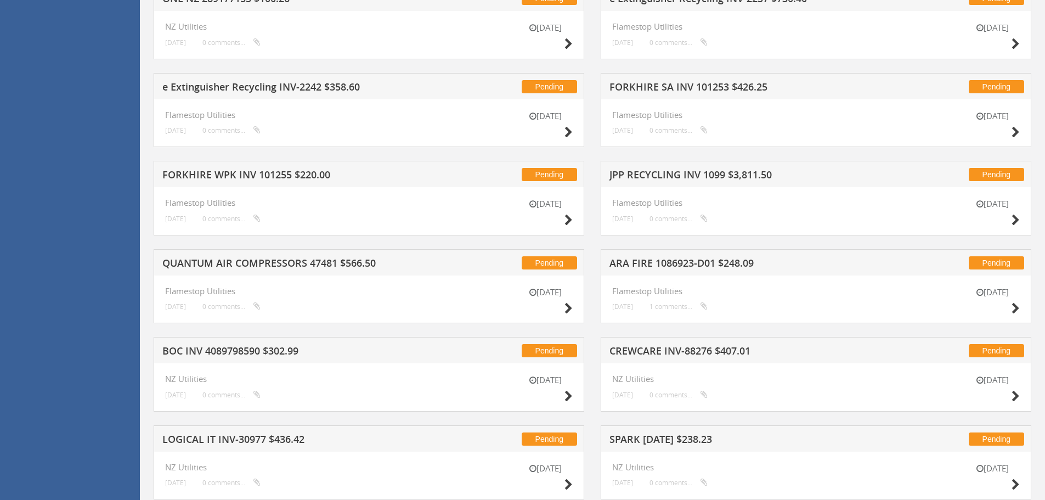
scroll to position [840, 0]
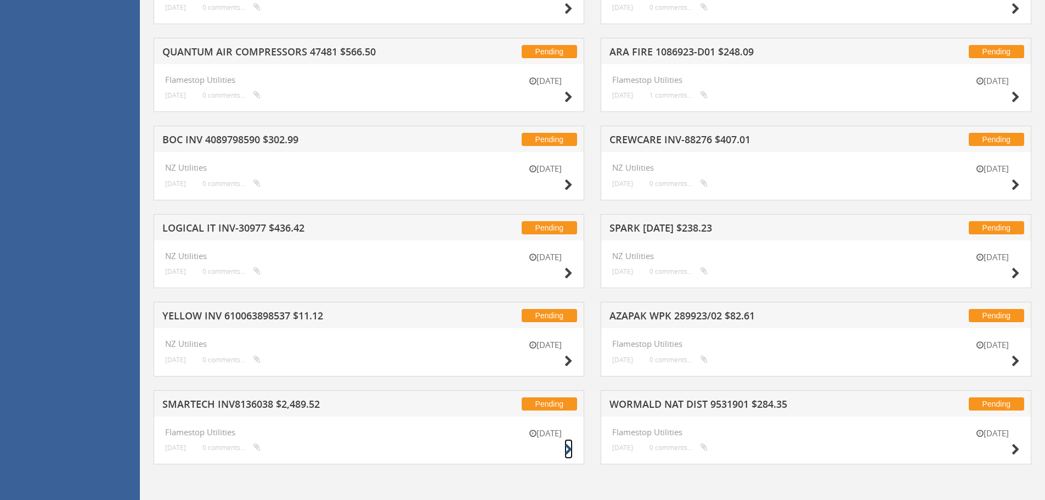
click at [568, 449] on icon at bounding box center [568, 450] width 8 height 12
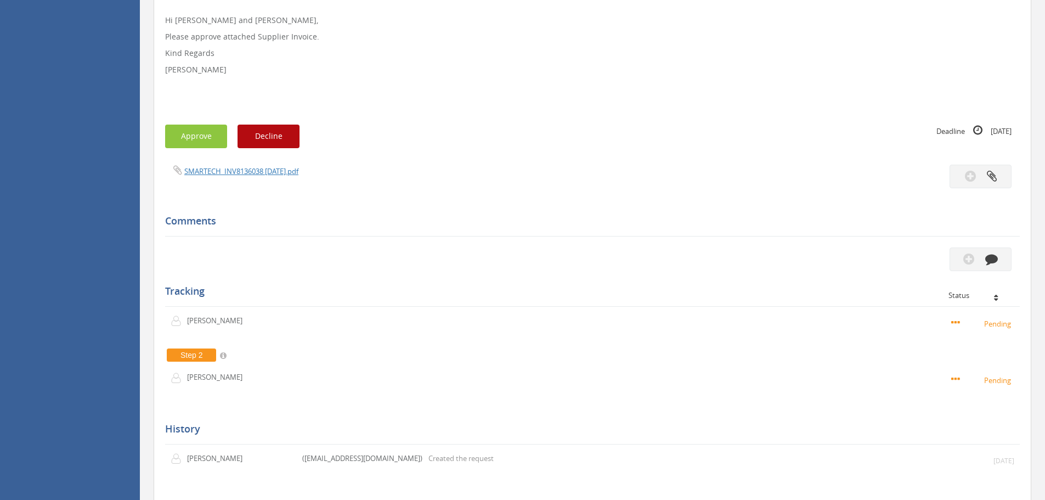
scroll to position [274, 0]
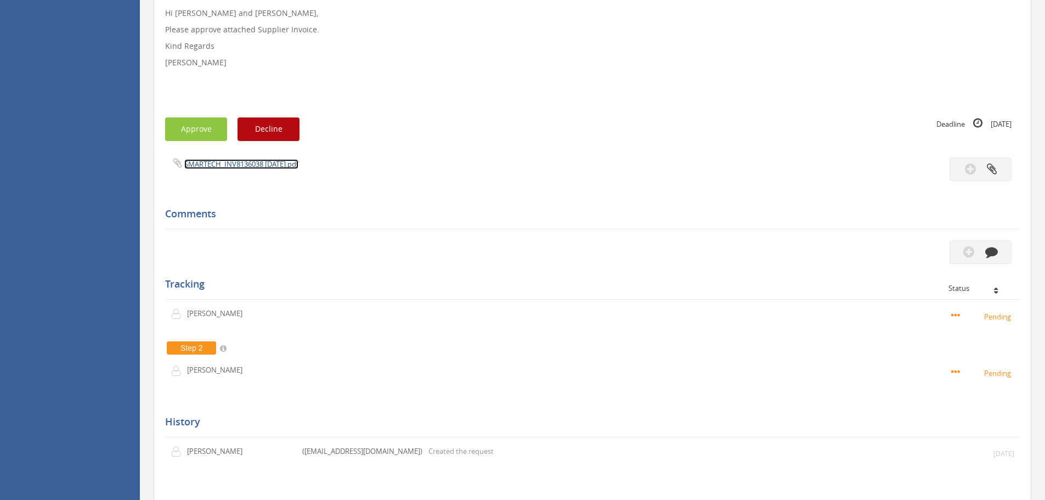
click at [260, 166] on link "SMARTECH_INV8136038 [DATE].pdf" at bounding box center [241, 164] width 114 height 10
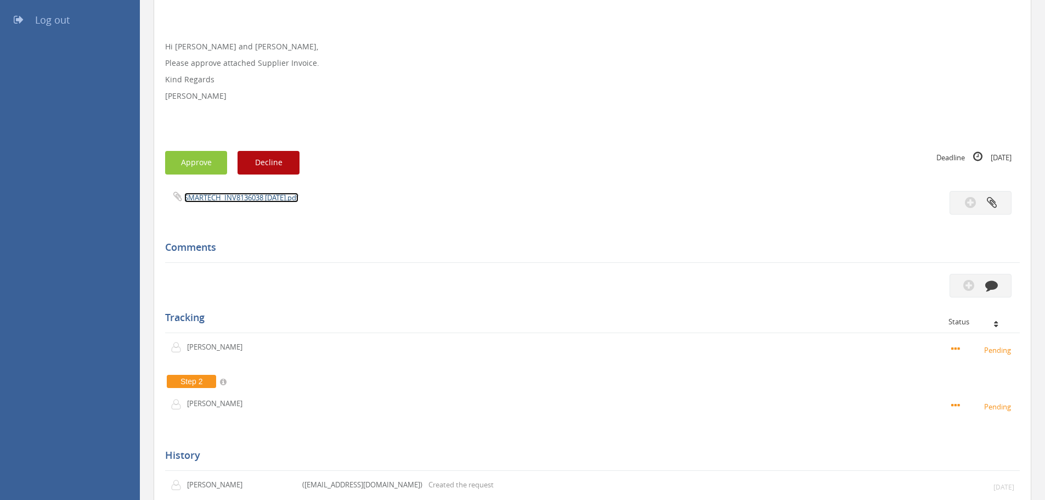
scroll to position [0, 0]
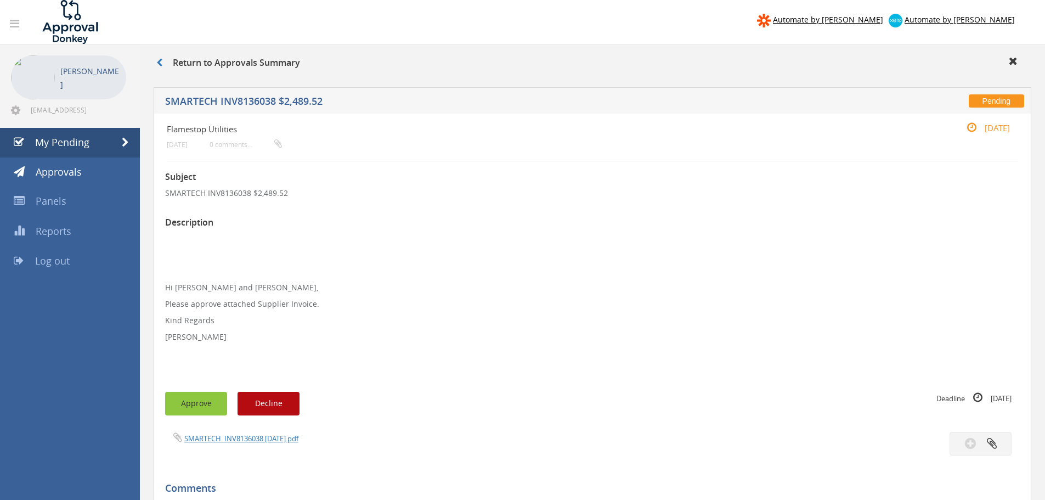
click at [196, 406] on button "Approve" at bounding box center [196, 404] width 62 height 24
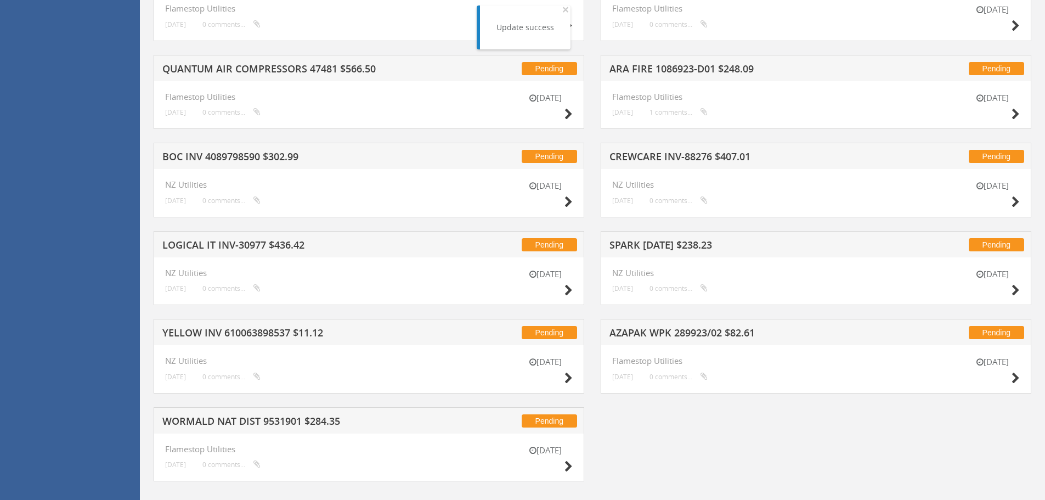
scroll to position [840, 0]
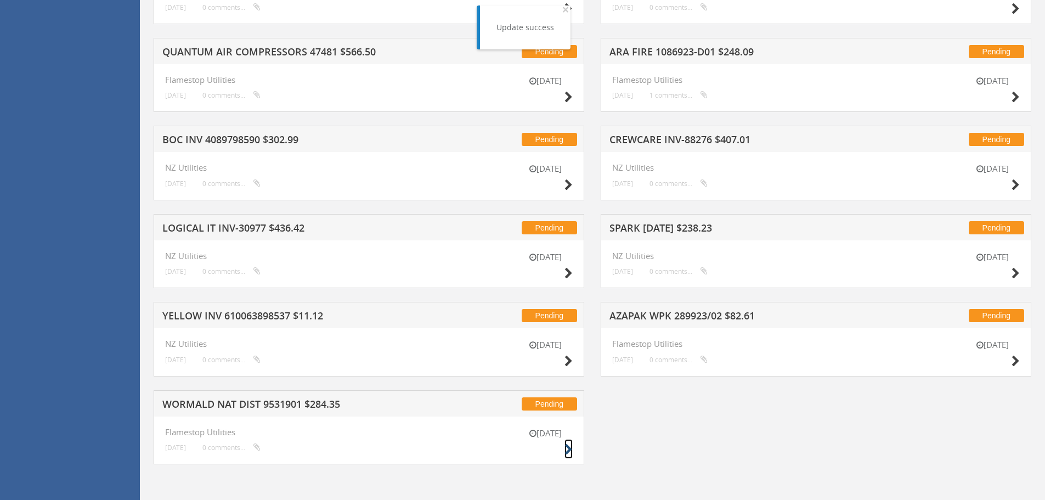
click at [567, 448] on icon at bounding box center [568, 450] width 8 height 12
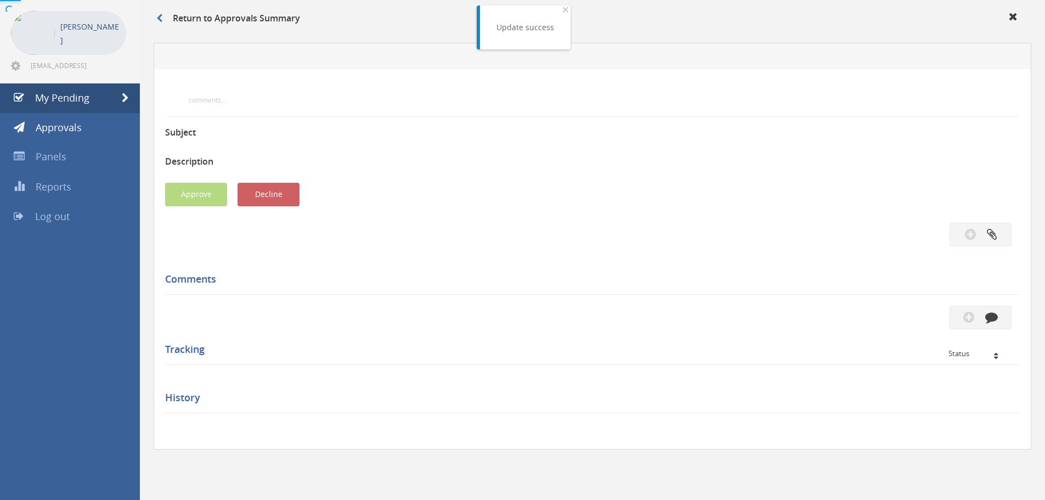
scroll to position [299, 0]
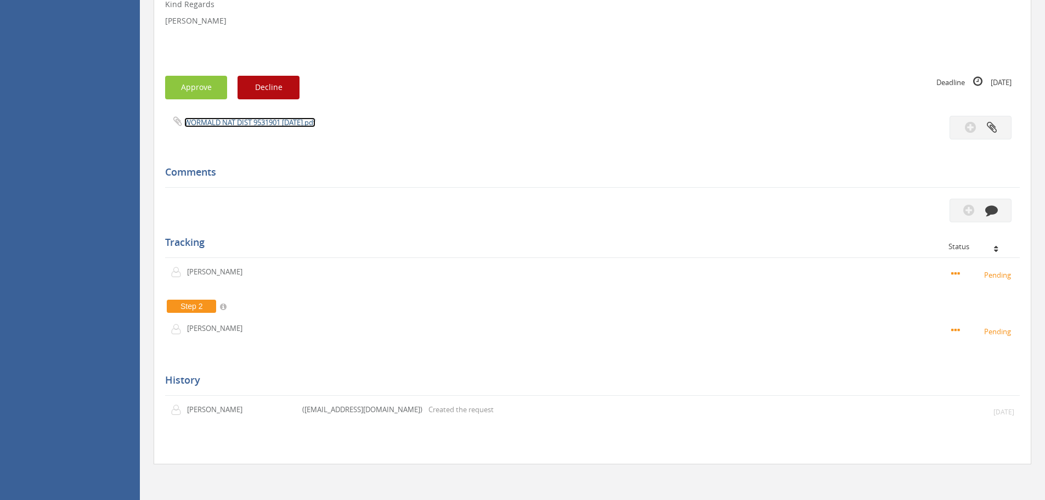
click at [253, 123] on link "WORMALD NAT DIST 9531901 [DATE].pdf" at bounding box center [249, 122] width 131 height 10
click at [186, 94] on button "Approve" at bounding box center [196, 88] width 62 height 24
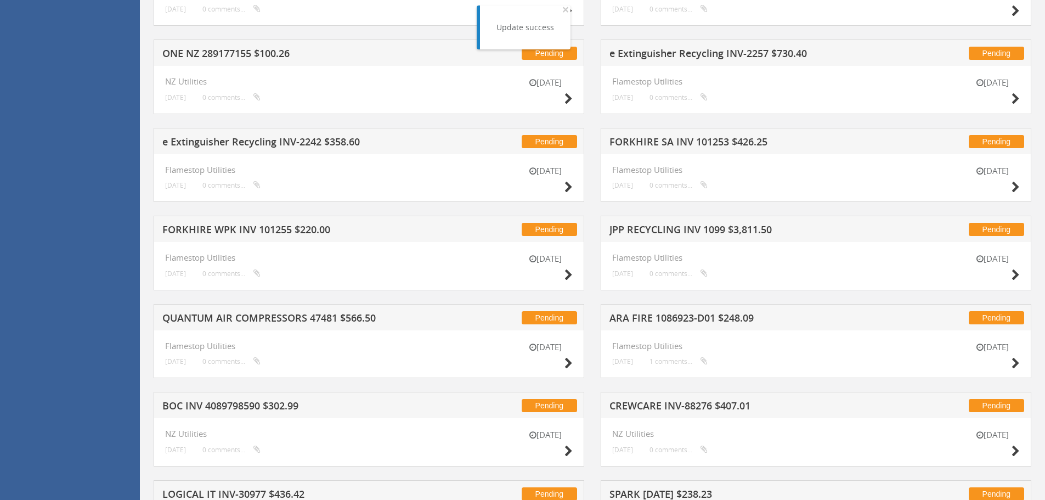
scroll to position [752, 0]
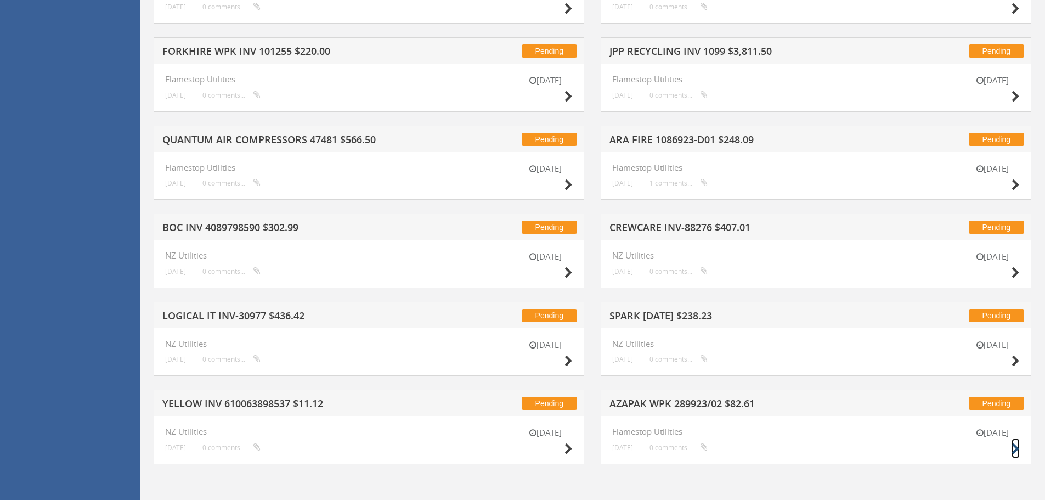
click at [1014, 444] on icon at bounding box center [1015, 449] width 8 height 12
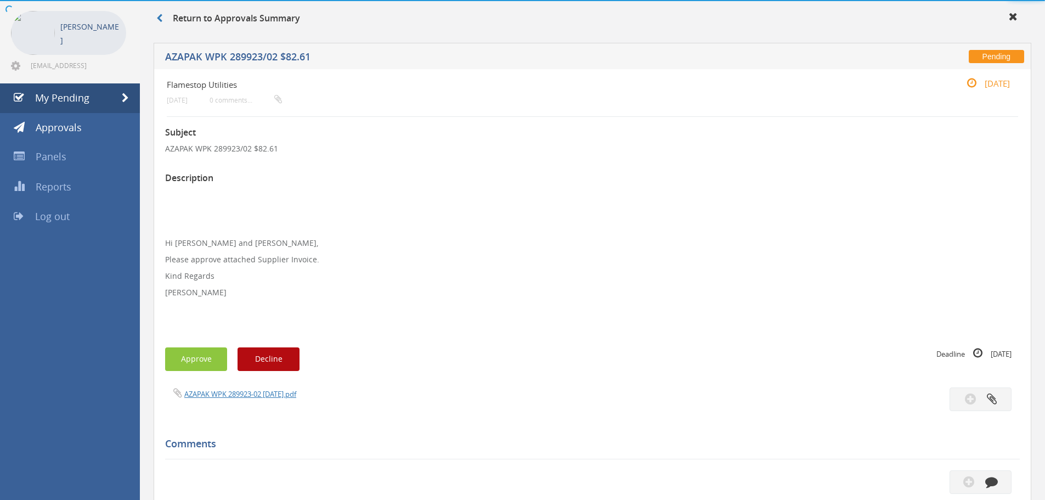
scroll to position [316, 0]
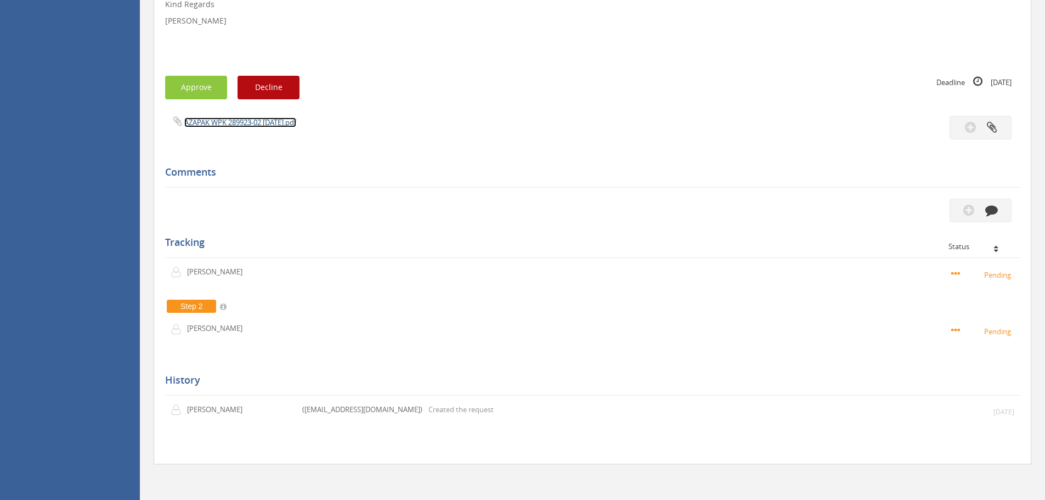
click at [240, 122] on link "AZAPAK WPK 289923-02 [DATE].pdf" at bounding box center [240, 122] width 112 height 10
click at [185, 89] on button "Approve" at bounding box center [196, 88] width 62 height 24
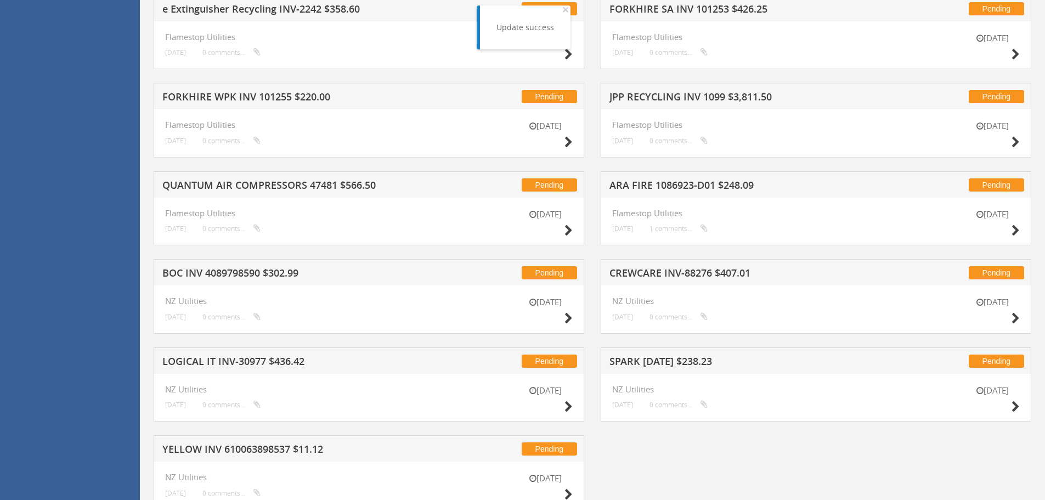
scroll to position [752, 0]
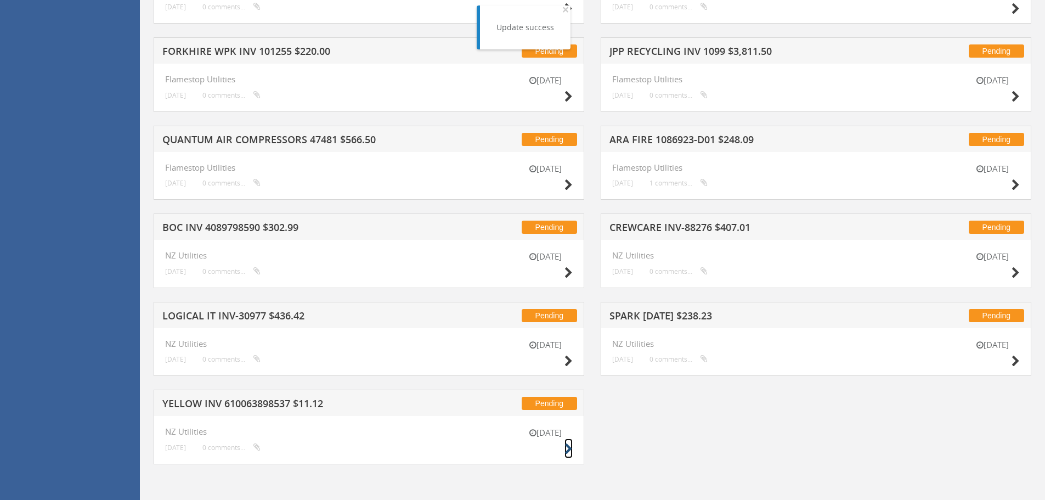
click at [568, 445] on icon at bounding box center [568, 449] width 8 height 12
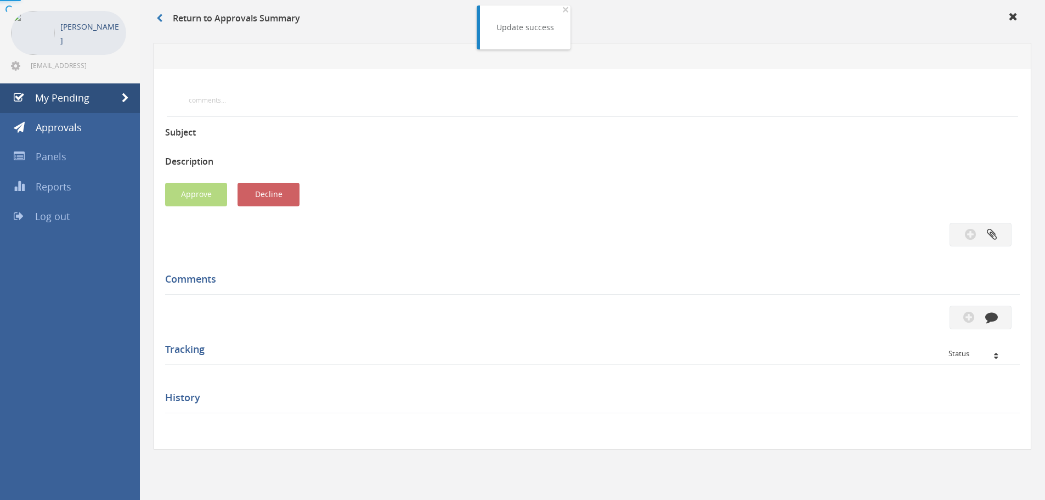
scroll to position [234, 0]
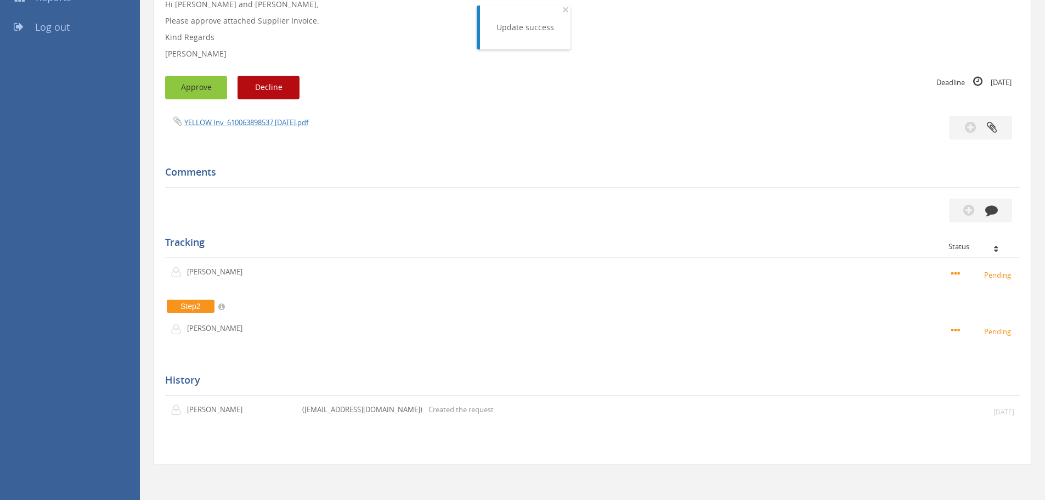
click at [204, 94] on button "Approve" at bounding box center [196, 88] width 62 height 24
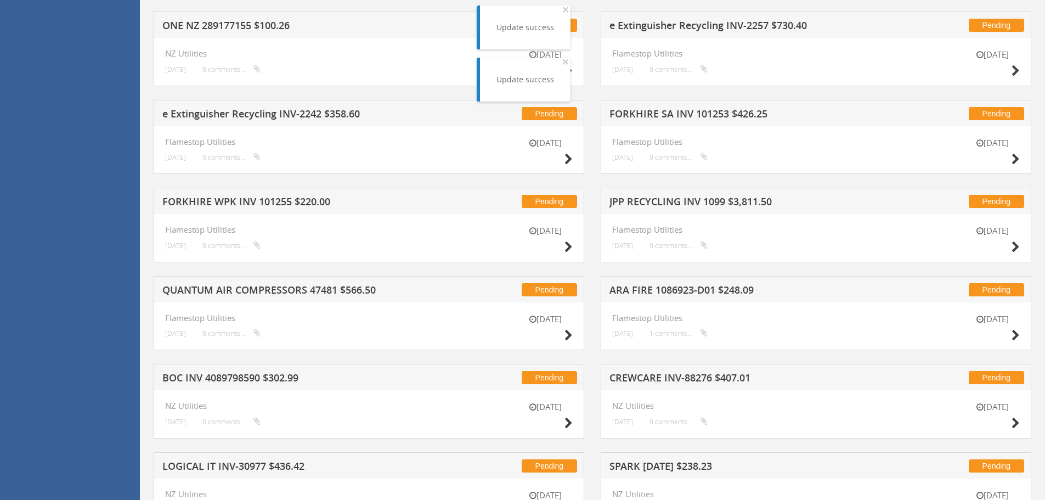
scroll to position [663, 0]
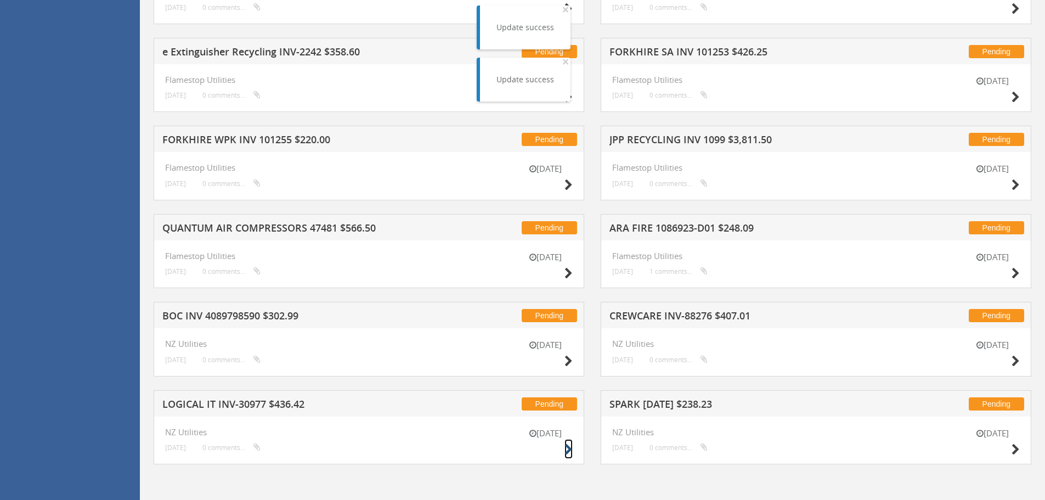
click at [568, 448] on icon at bounding box center [568, 450] width 8 height 12
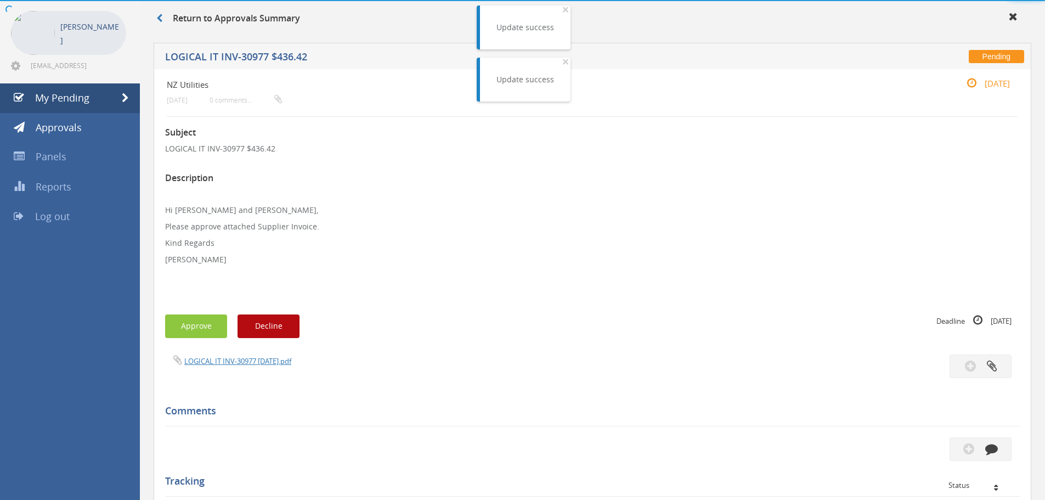
scroll to position [283, 0]
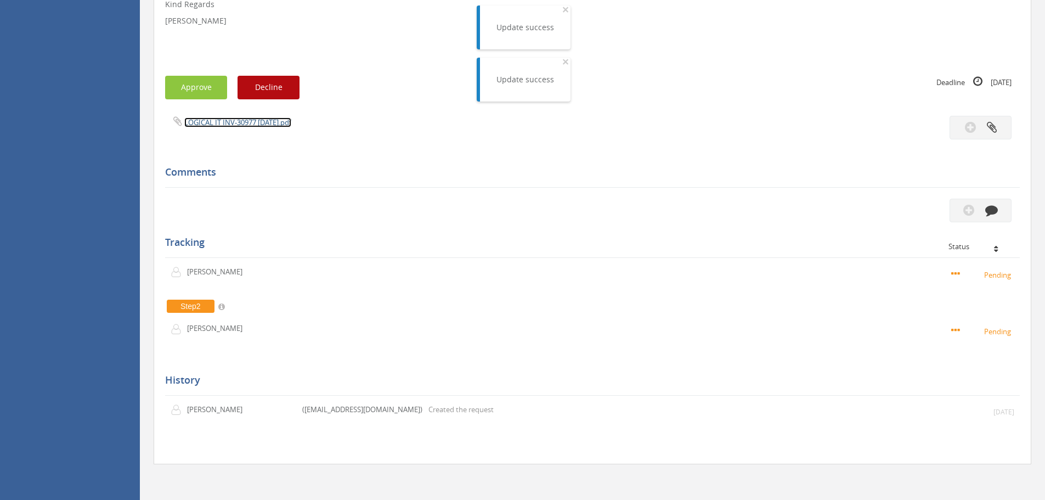
click at [235, 125] on link "LOGICAL IT INV-30977 [DATE].pdf" at bounding box center [237, 122] width 107 height 10
click at [207, 88] on button "Approve" at bounding box center [196, 88] width 62 height 24
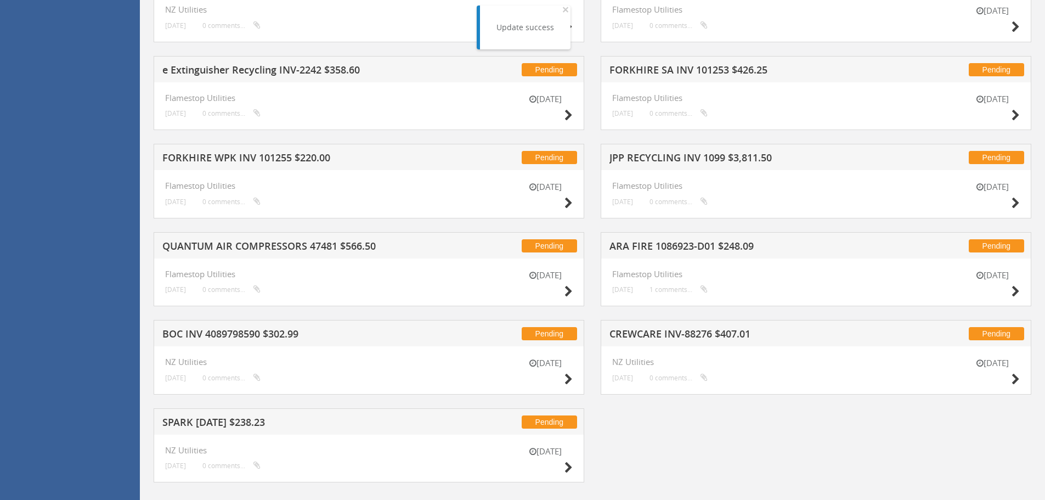
scroll to position [663, 0]
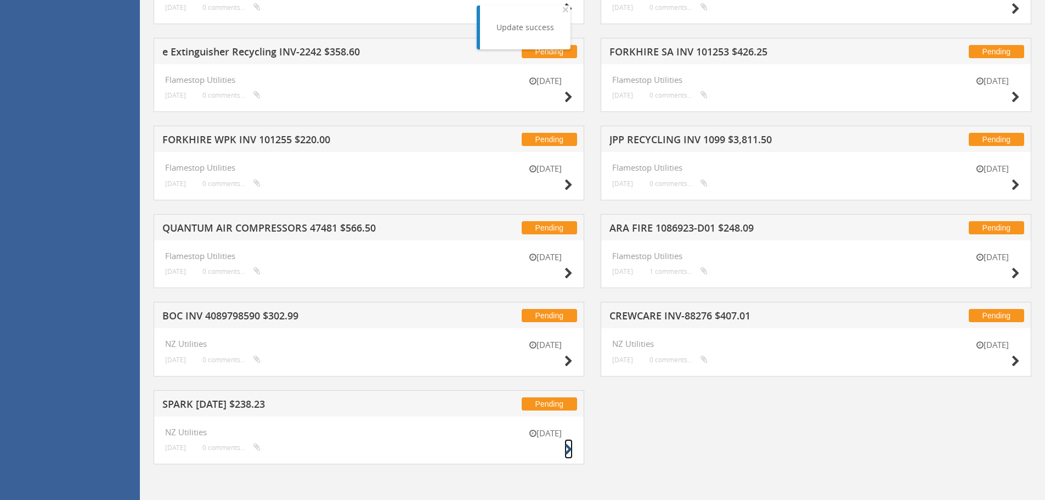
click at [565, 444] on icon at bounding box center [568, 450] width 8 height 12
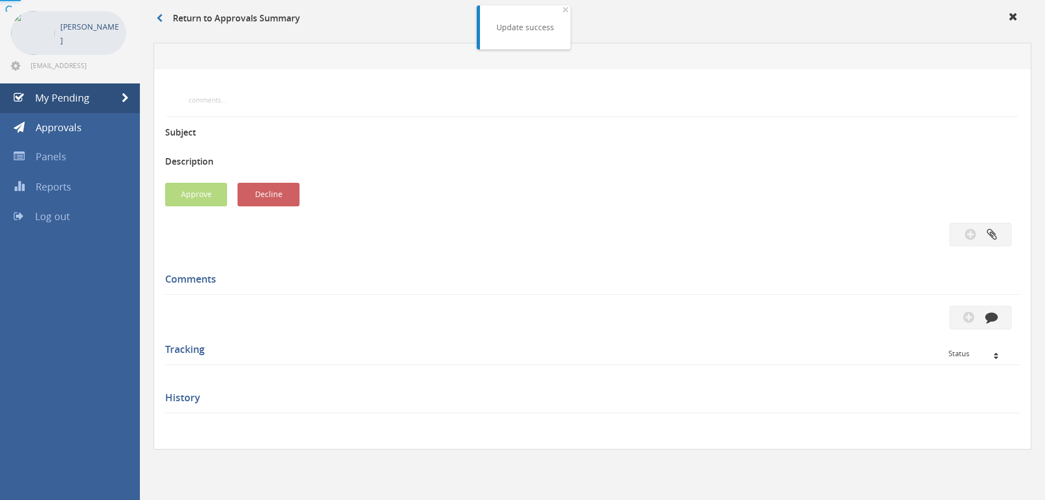
scroll to position [283, 0]
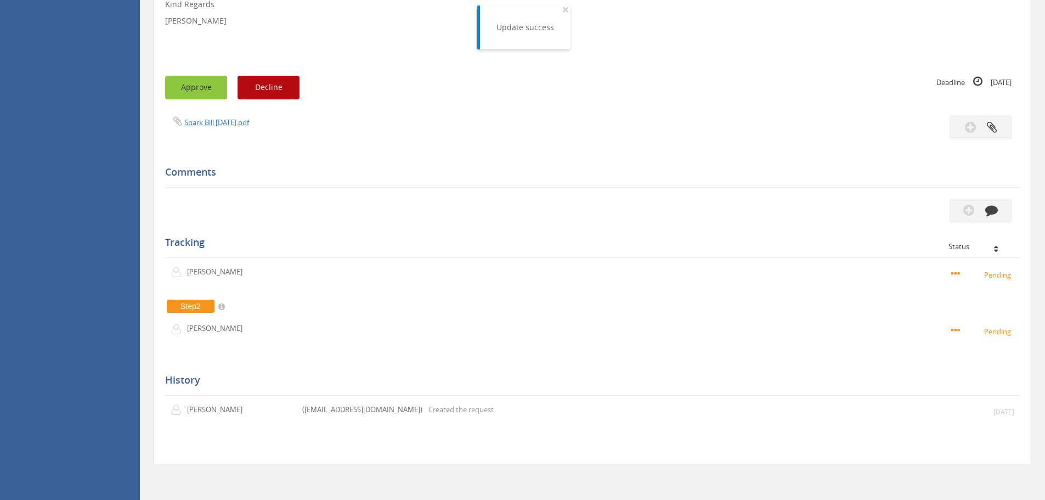
click at [196, 85] on button "Approve" at bounding box center [196, 88] width 62 height 24
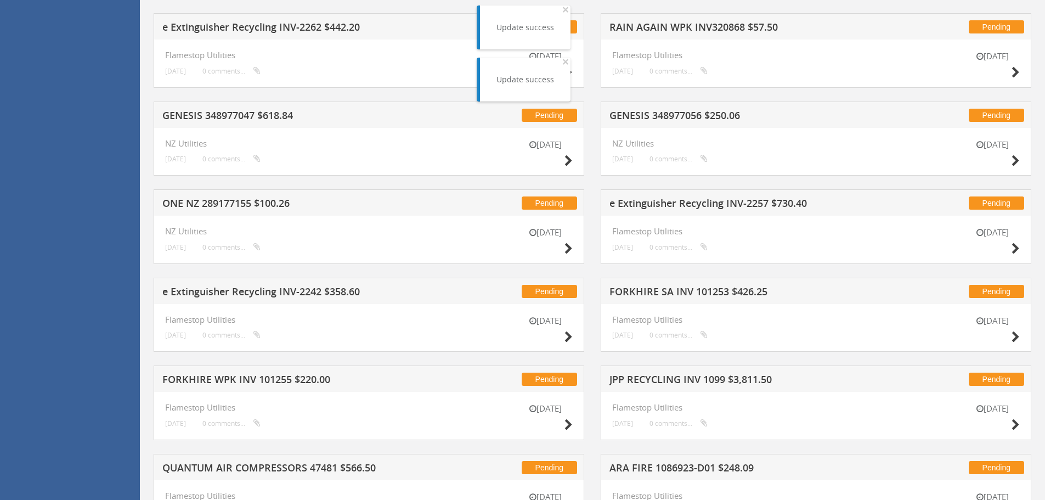
scroll to position [576, 0]
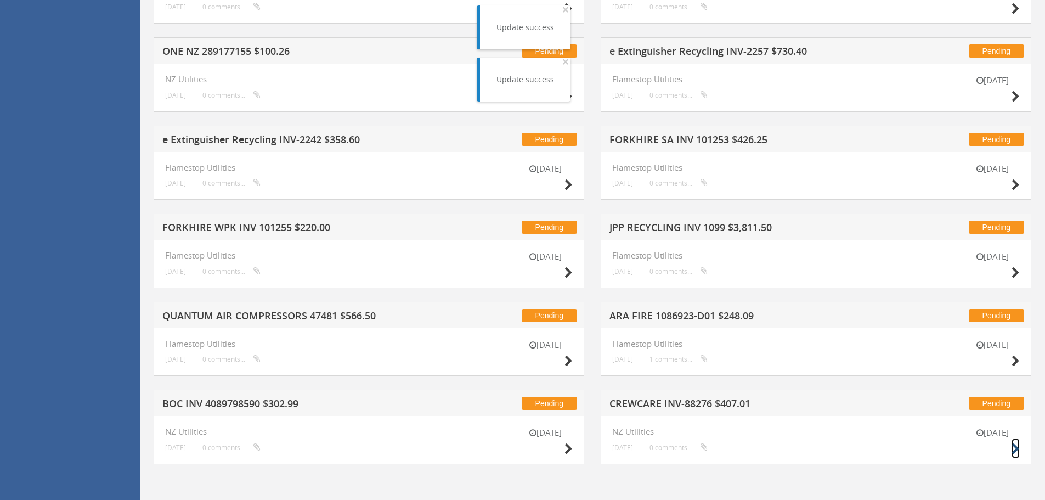
click at [1014, 448] on icon at bounding box center [1015, 449] width 8 height 12
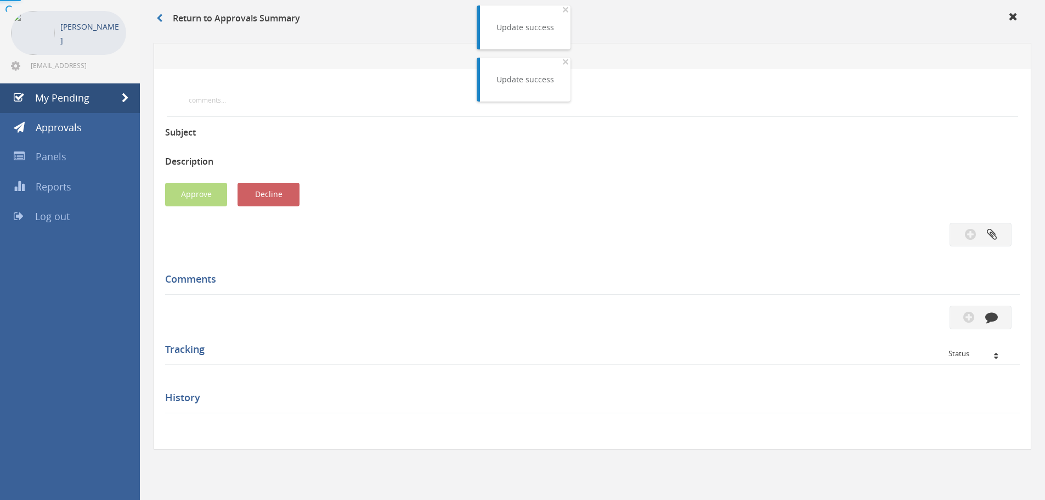
scroll to position [283, 0]
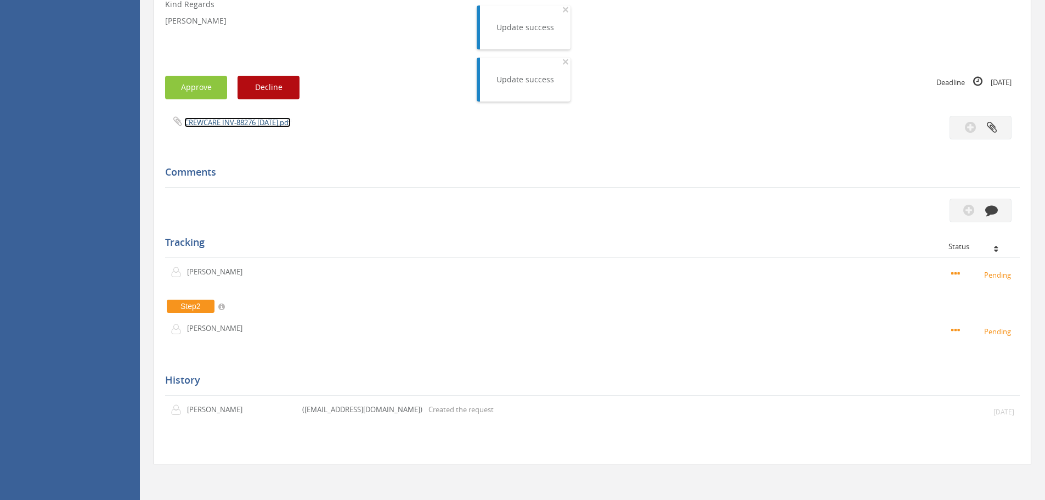
click at [239, 127] on link "CREWCARE INV-88276 [DATE].pdf" at bounding box center [237, 122] width 106 height 10
click at [200, 88] on button "Approve" at bounding box center [196, 88] width 62 height 24
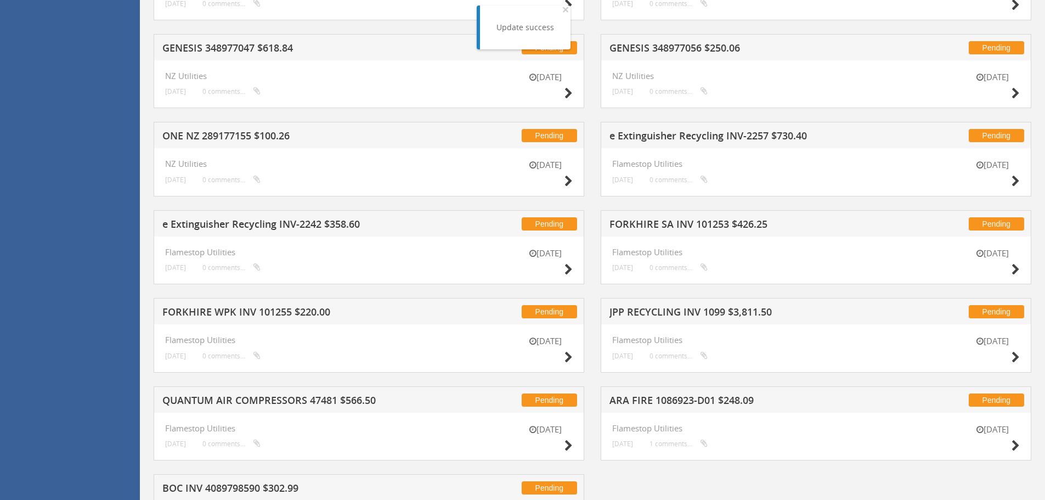
scroll to position [576, 0]
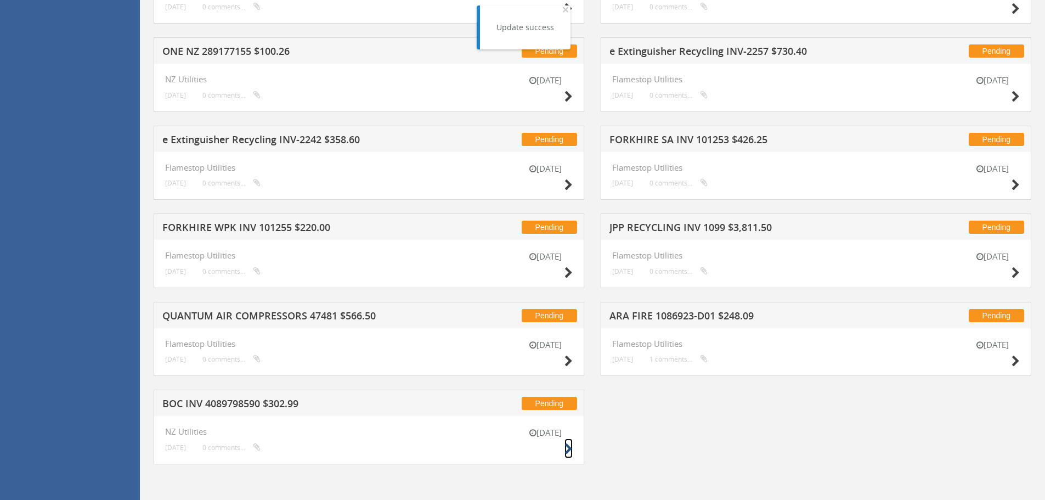
click at [569, 445] on icon at bounding box center [568, 449] width 8 height 12
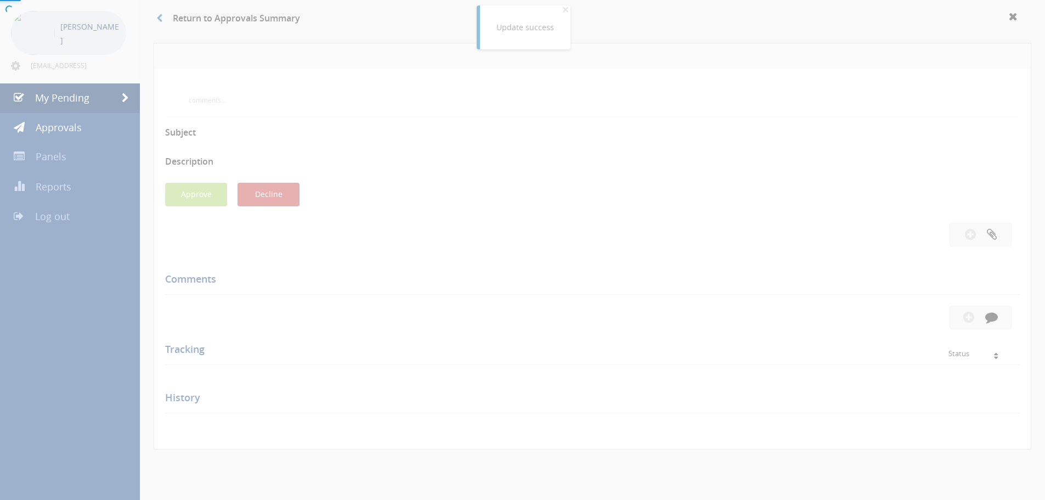
scroll to position [283, 0]
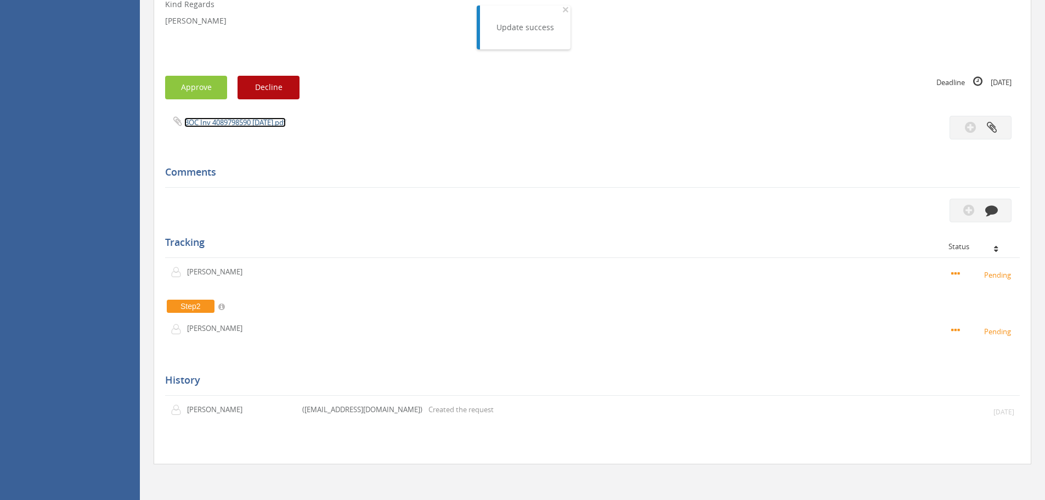
click at [221, 124] on link "BOC Inv 4089798590 [DATE].pdf" at bounding box center [234, 122] width 101 height 10
click at [192, 90] on button "Approve" at bounding box center [196, 88] width 62 height 24
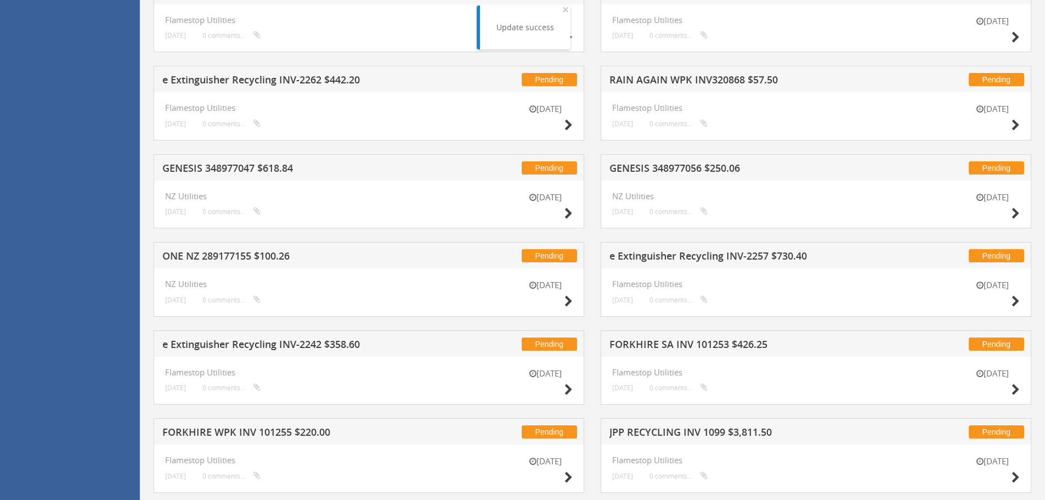
scroll to position [487, 0]
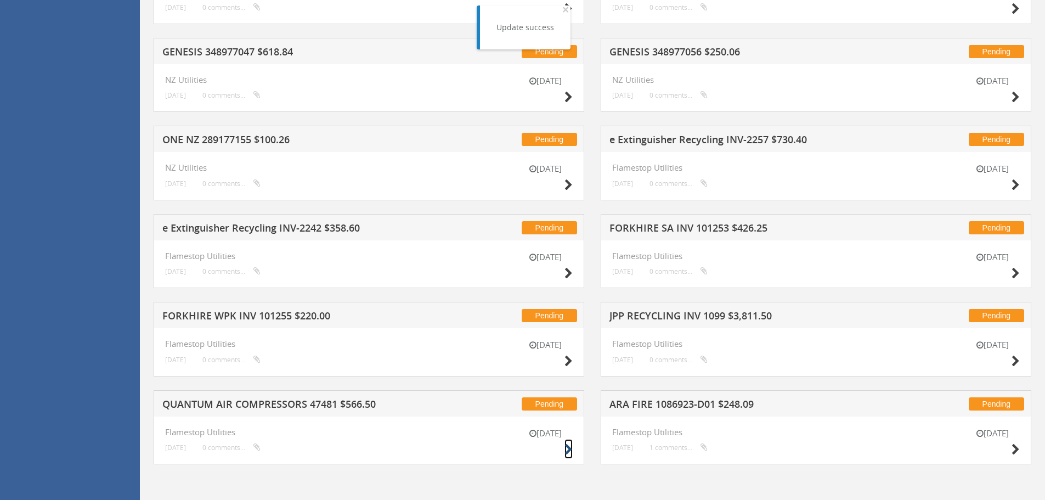
click at [565, 450] on icon at bounding box center [568, 450] width 8 height 12
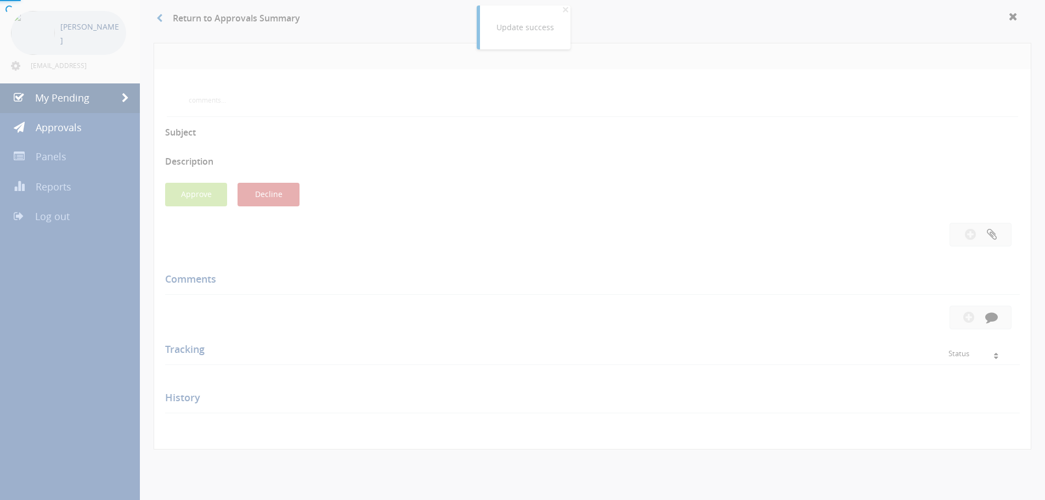
scroll to position [283, 0]
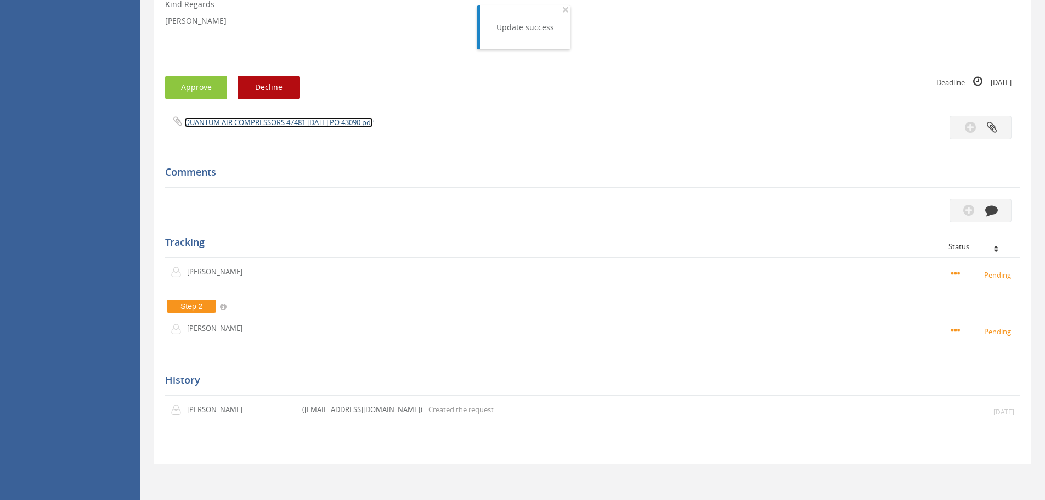
click at [242, 124] on link "QUANTUM AIR COMPRESSORS 47481 [DATE] PO 43090.pdf" at bounding box center [278, 122] width 189 height 10
click at [205, 95] on button "Approve" at bounding box center [196, 88] width 62 height 24
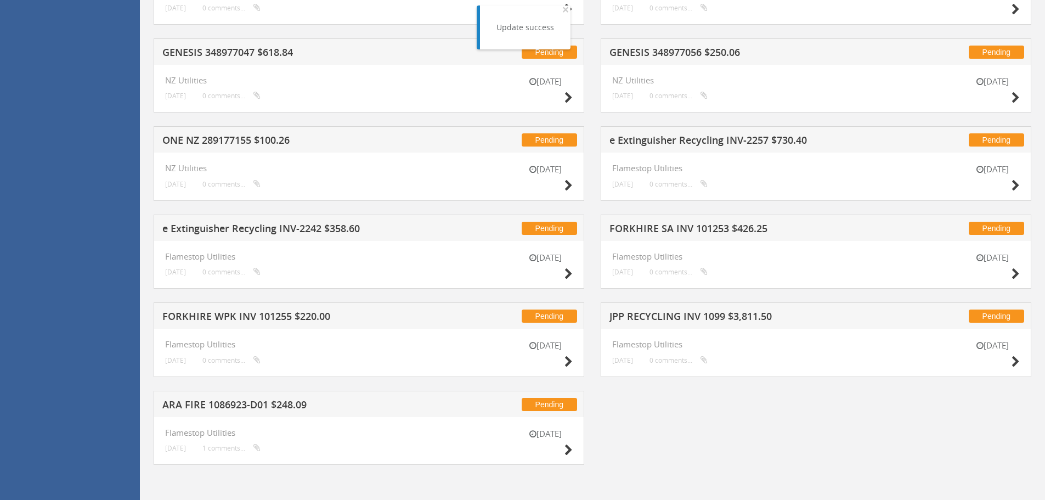
scroll to position [487, 0]
click at [568, 451] on icon at bounding box center [568, 450] width 8 height 12
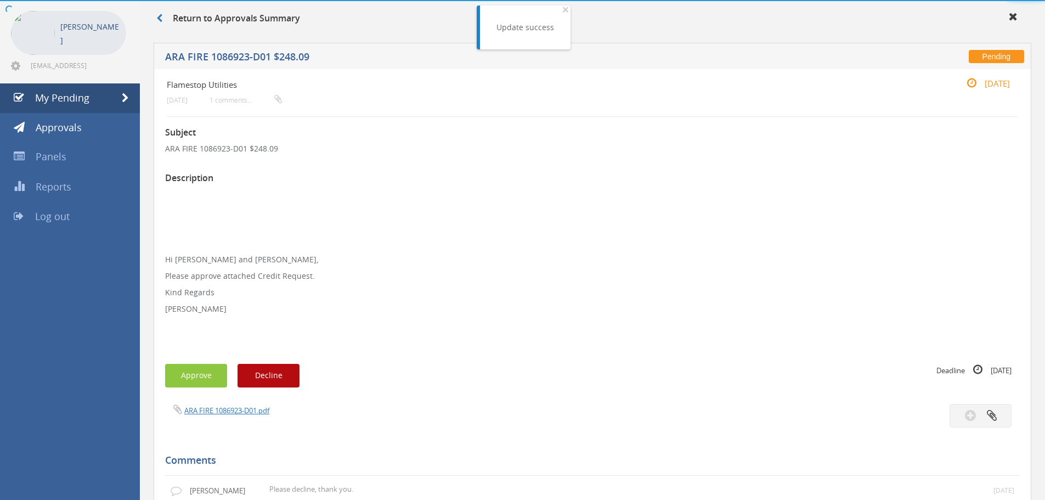
scroll to position [395, 0]
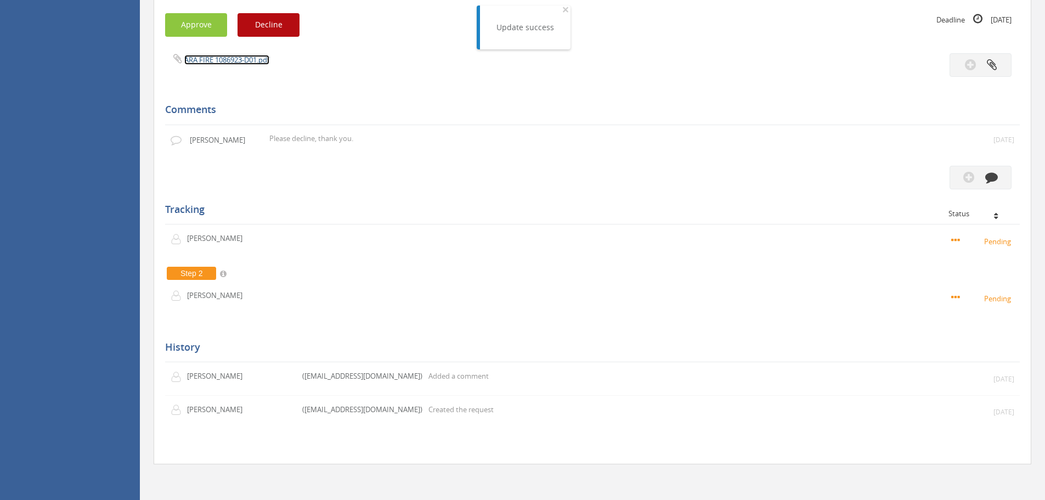
click at [226, 59] on link "ARA FIRE 1086923-D01.pdf" at bounding box center [226, 60] width 85 height 10
click at [201, 26] on button "Approve" at bounding box center [196, 25] width 62 height 24
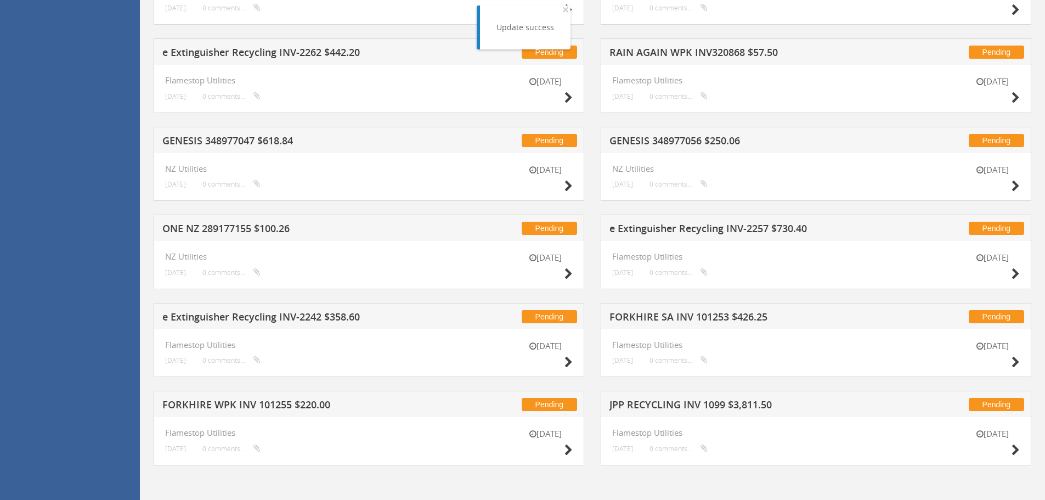
scroll to position [400, 0]
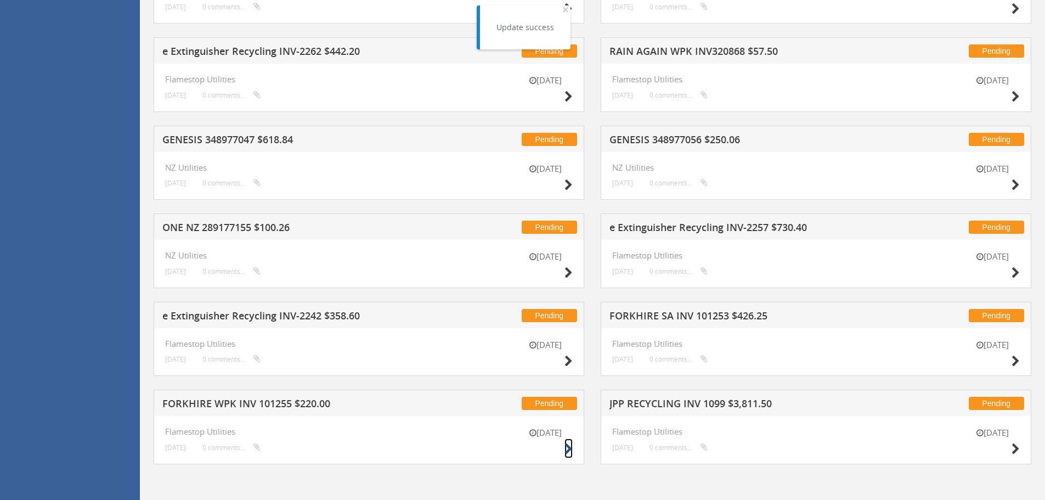
click at [568, 450] on icon at bounding box center [568, 449] width 8 height 12
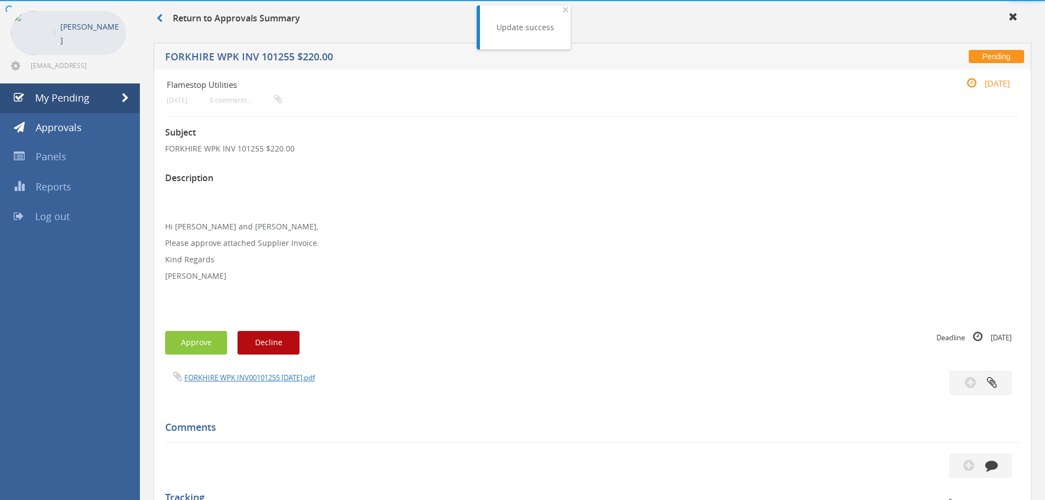
scroll to position [299, 0]
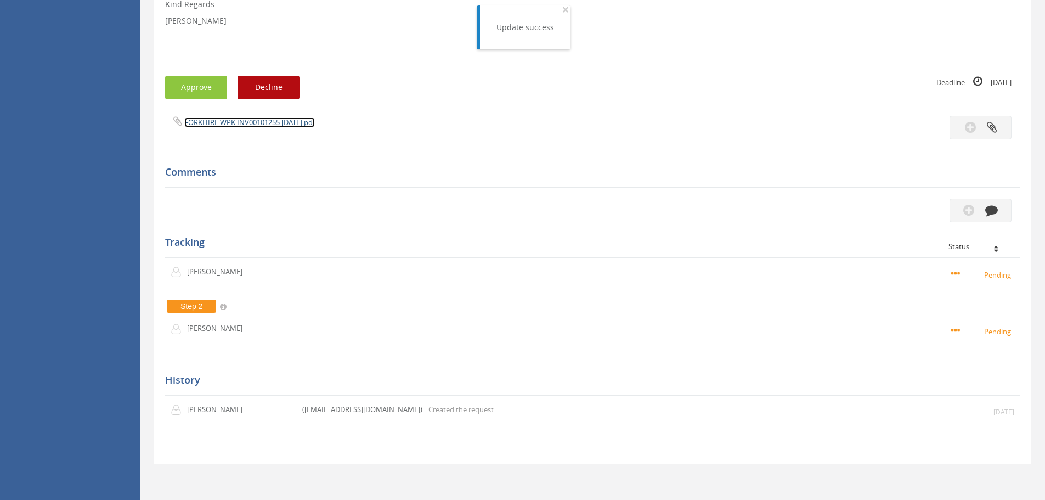
click at [239, 121] on link "FORKHIRE WPK INV00101255 [DATE].pdf" at bounding box center [249, 122] width 131 height 10
click at [184, 93] on button "Approve" at bounding box center [196, 88] width 62 height 24
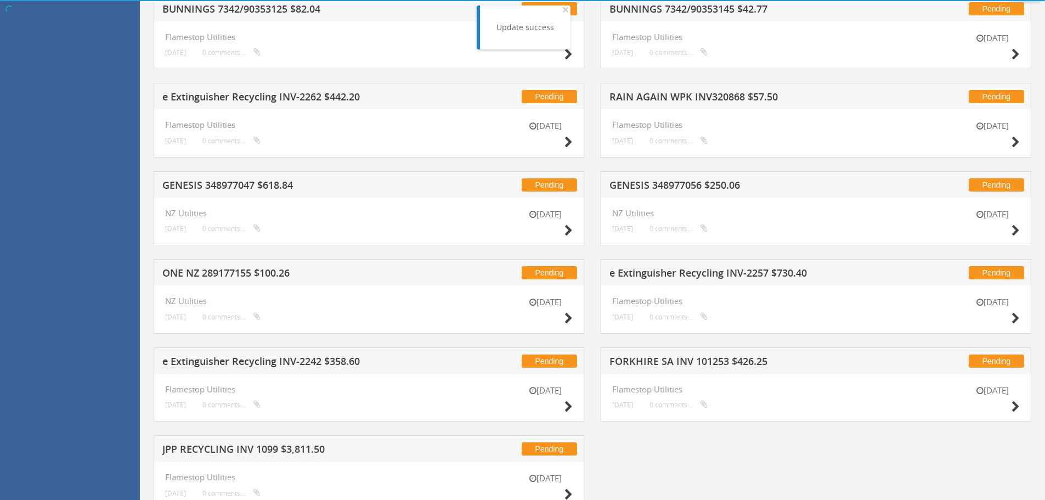
scroll to position [400, 0]
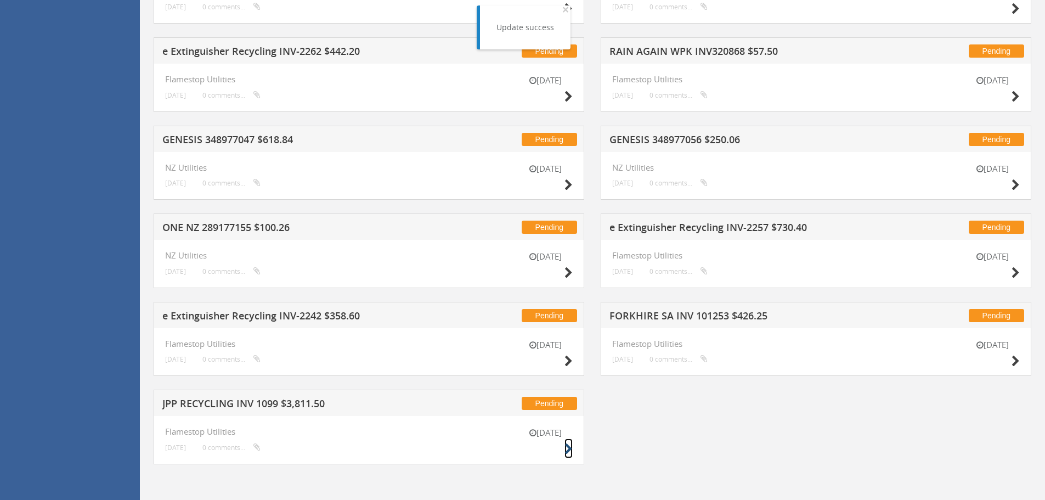
click at [567, 448] on icon at bounding box center [568, 449] width 8 height 12
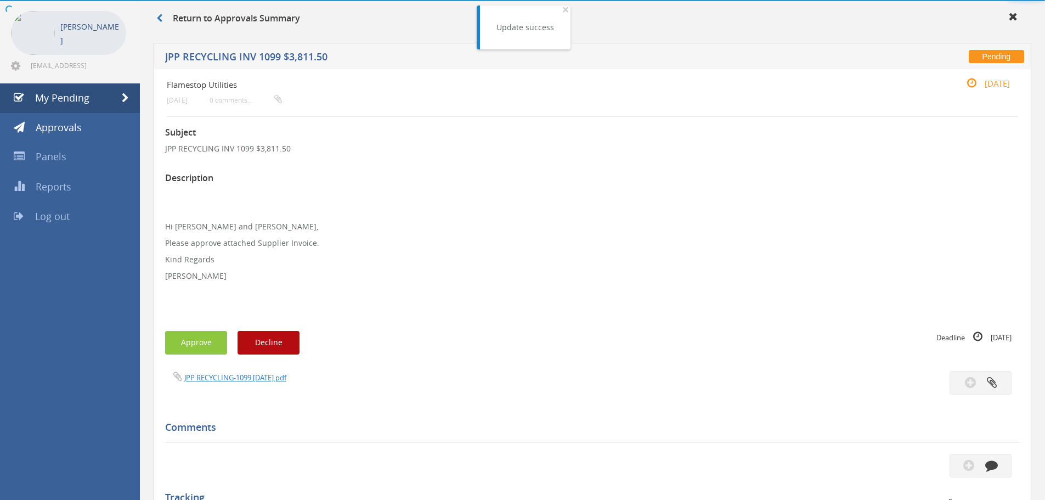
scroll to position [299, 0]
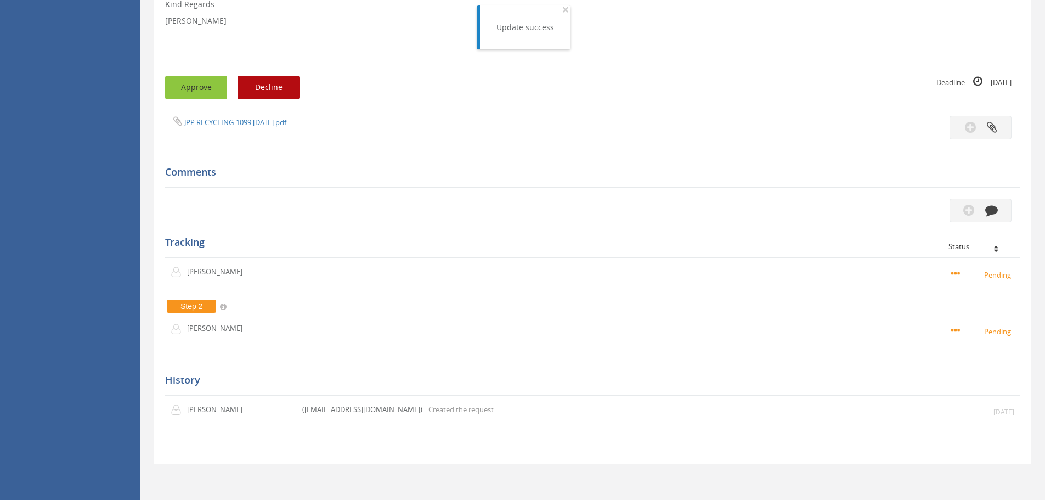
click at [199, 92] on button "Approve" at bounding box center [196, 88] width 62 height 24
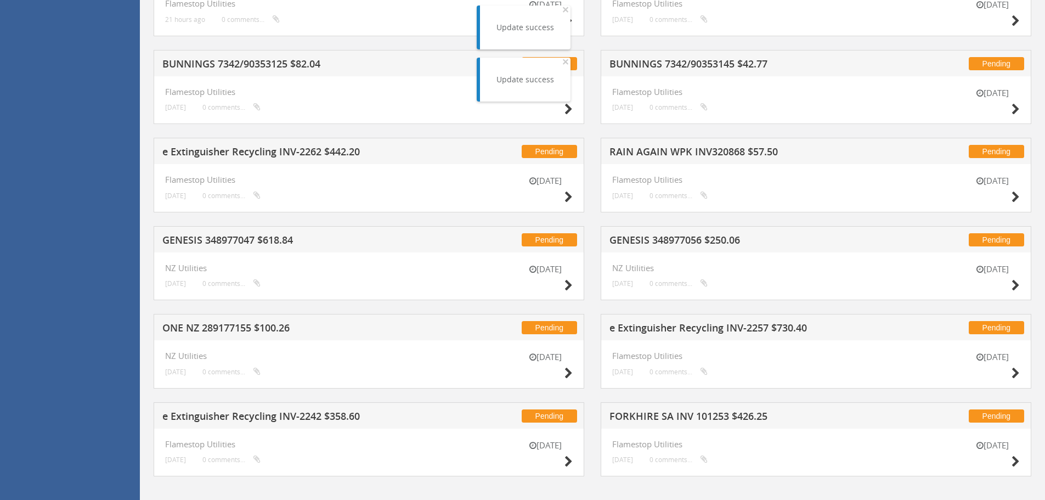
scroll to position [311, 0]
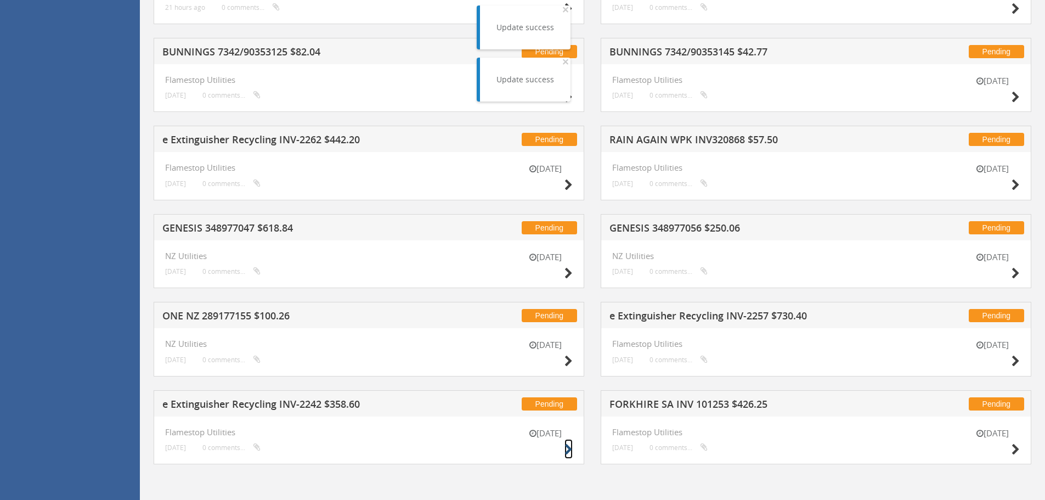
click at [567, 450] on icon at bounding box center [568, 450] width 8 height 12
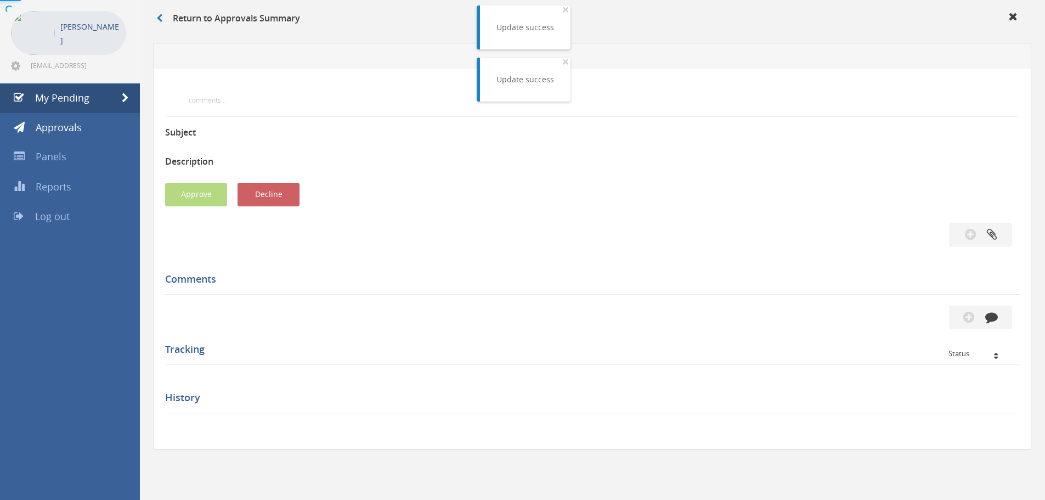
scroll to position [299, 0]
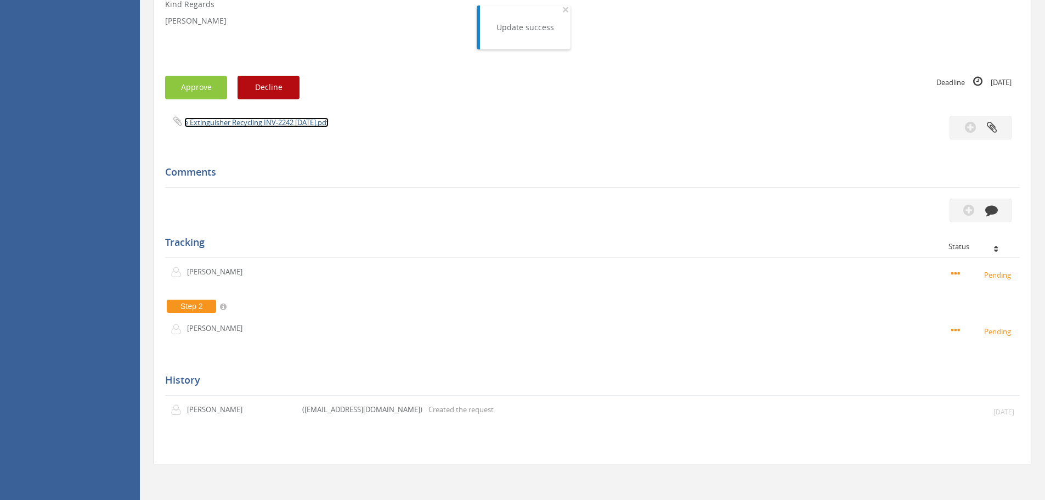
click at [222, 124] on link "e Extinguisher Recycling INV-2242 [DATE].pdf" at bounding box center [256, 122] width 144 height 10
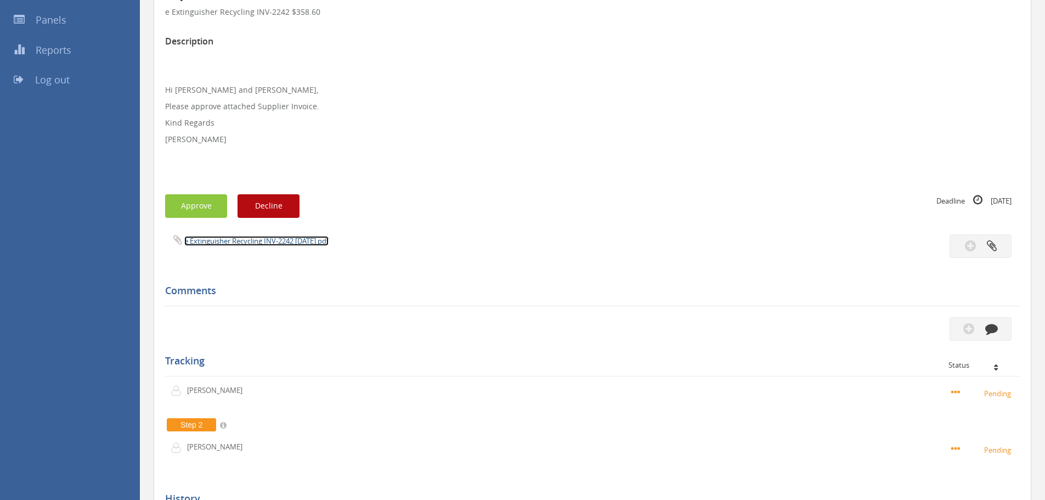
scroll to position [25, 0]
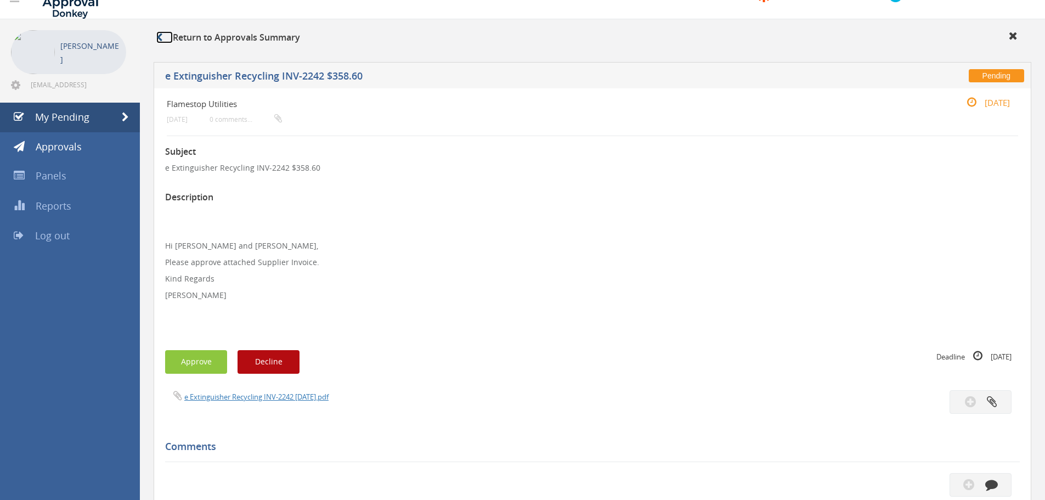
click at [159, 37] on icon at bounding box center [159, 37] width 6 height 9
click at [73, 117] on span "My Pending" at bounding box center [62, 116] width 54 height 13
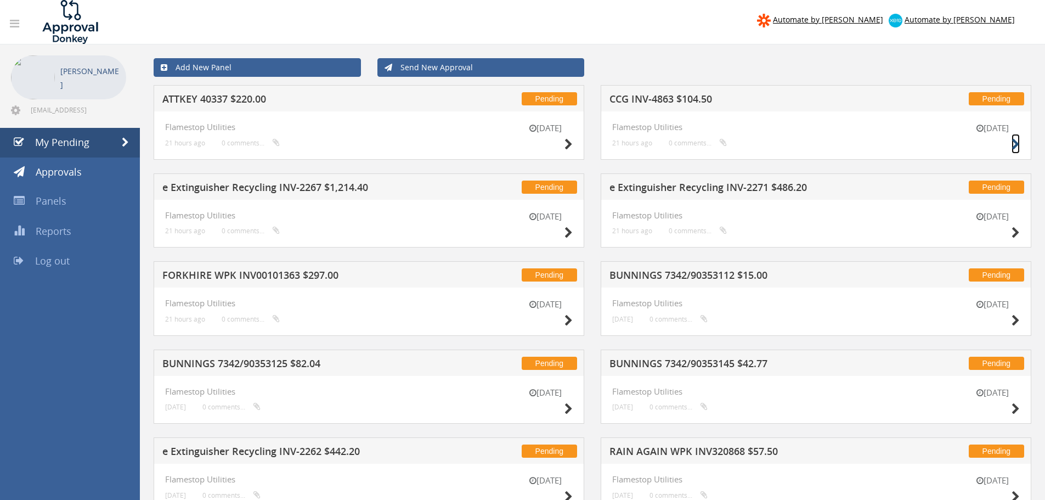
click at [1014, 143] on icon at bounding box center [1015, 145] width 8 height 12
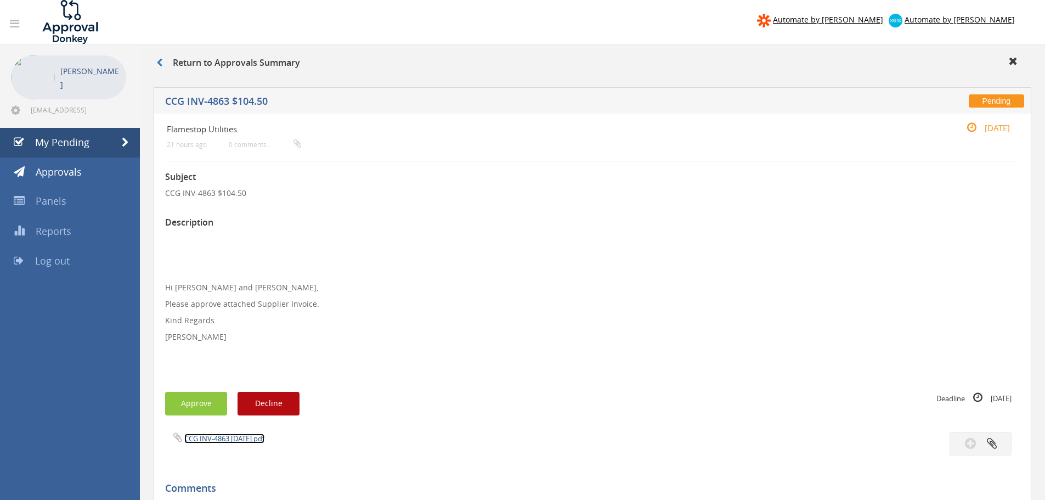
click at [222, 439] on link "CCG INV-4863 [DATE].pdf" at bounding box center [224, 438] width 80 height 10
click at [190, 402] on button "Approve" at bounding box center [196, 404] width 62 height 24
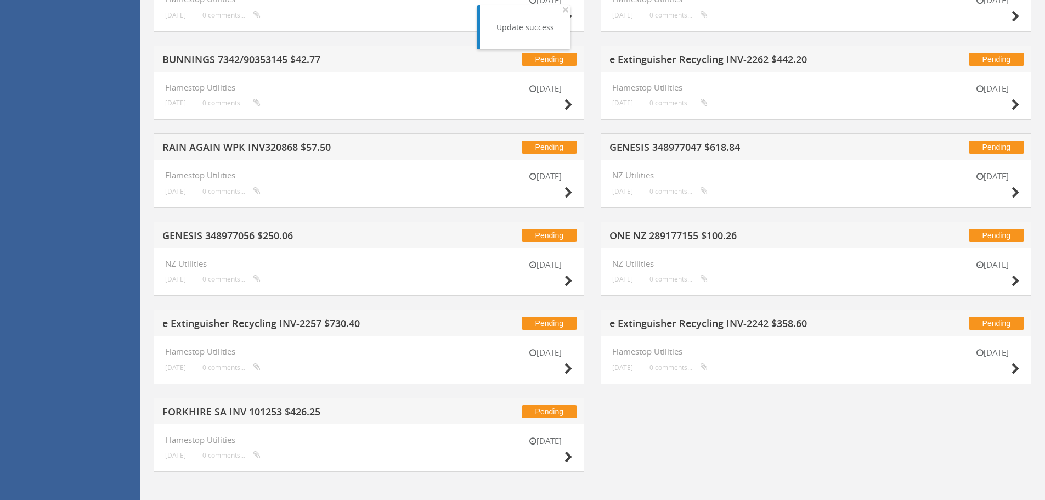
scroll to position [311, 0]
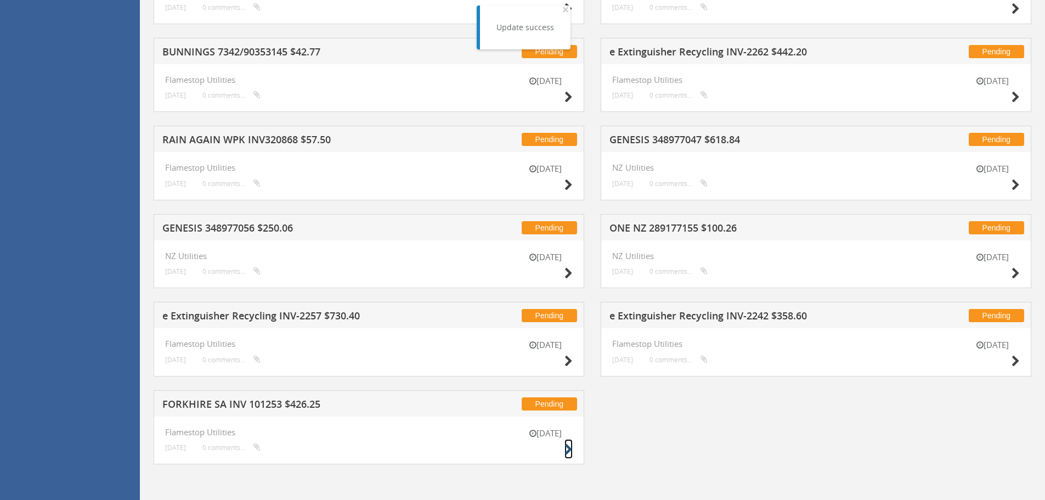
click at [563, 447] on div "[DATE]" at bounding box center [545, 442] width 55 height 31
click at [568, 449] on icon at bounding box center [568, 450] width 8 height 12
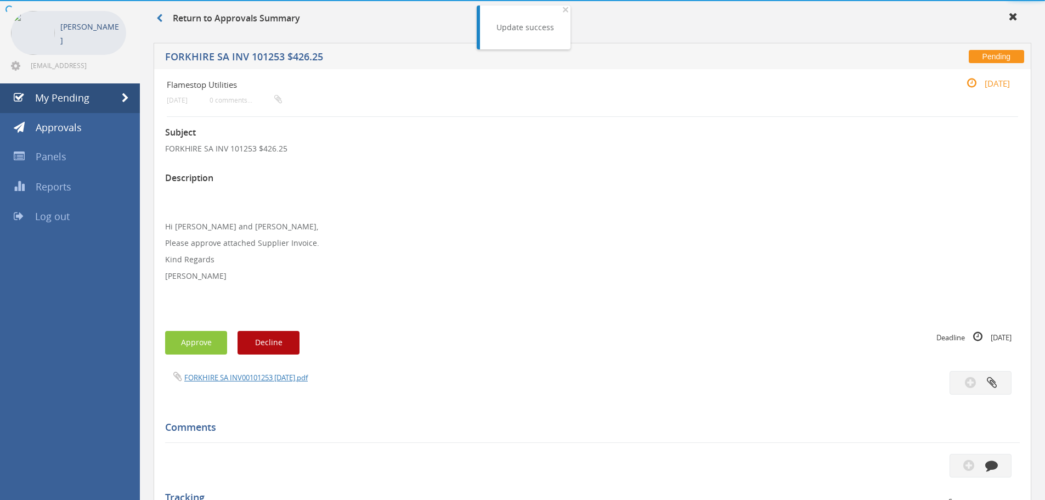
scroll to position [299, 0]
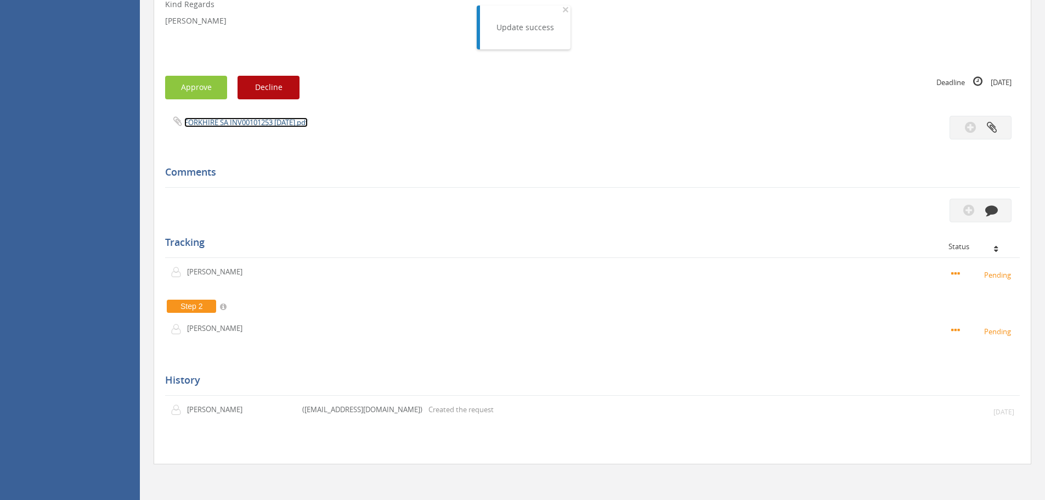
click at [232, 118] on link "FORKHIRE SA INV00101253 [DATE].pdf" at bounding box center [245, 122] width 123 height 10
click at [196, 89] on button "Approve" at bounding box center [196, 88] width 62 height 24
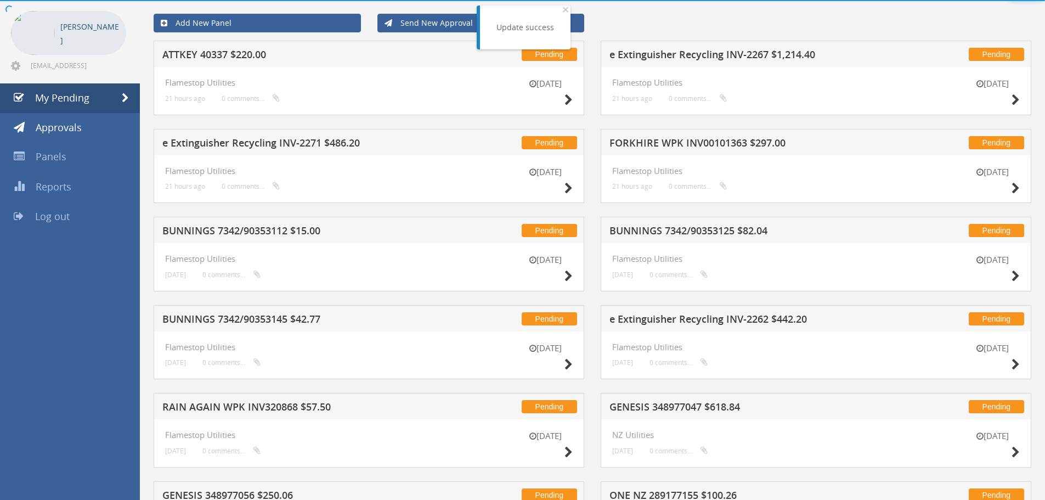
scroll to position [224, 0]
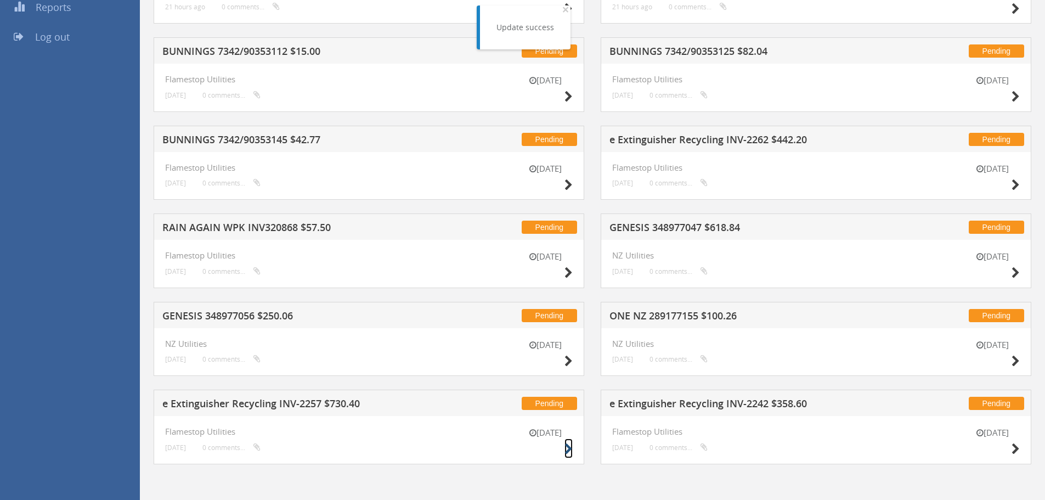
click at [568, 448] on icon at bounding box center [568, 449] width 8 height 12
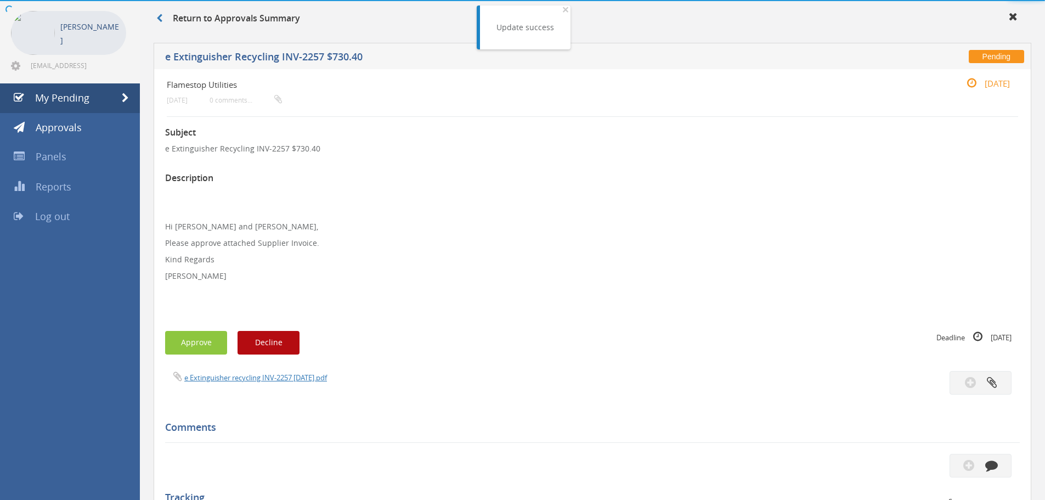
scroll to position [224, 0]
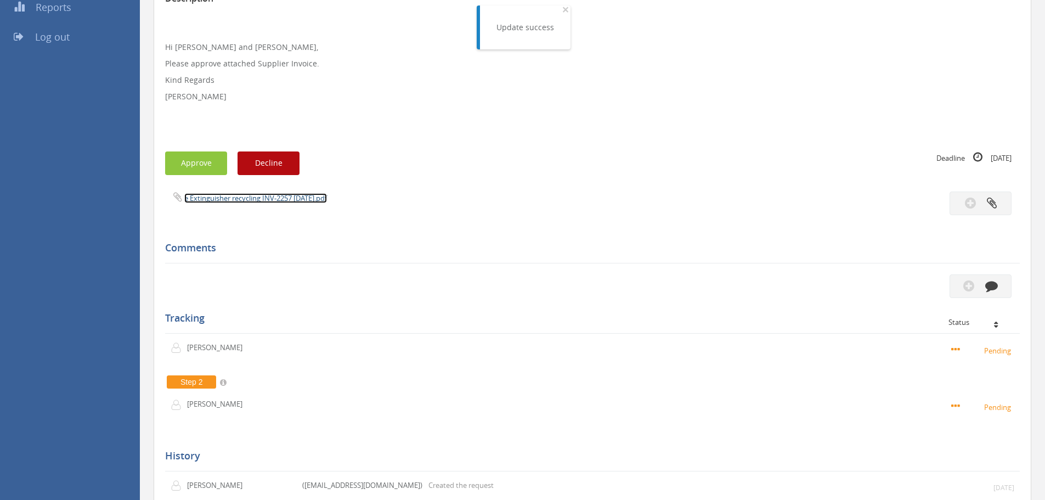
click at [248, 199] on link "e Extinguisher recycling INV-2257 [DATE].pdf" at bounding box center [255, 198] width 143 height 10
click at [205, 167] on button "Approve" at bounding box center [196, 163] width 62 height 24
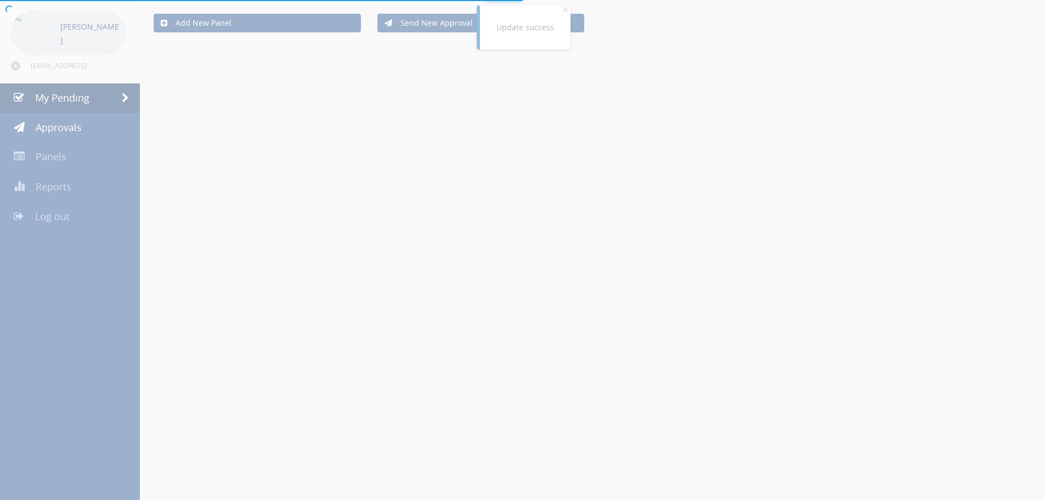
scroll to position [224, 0]
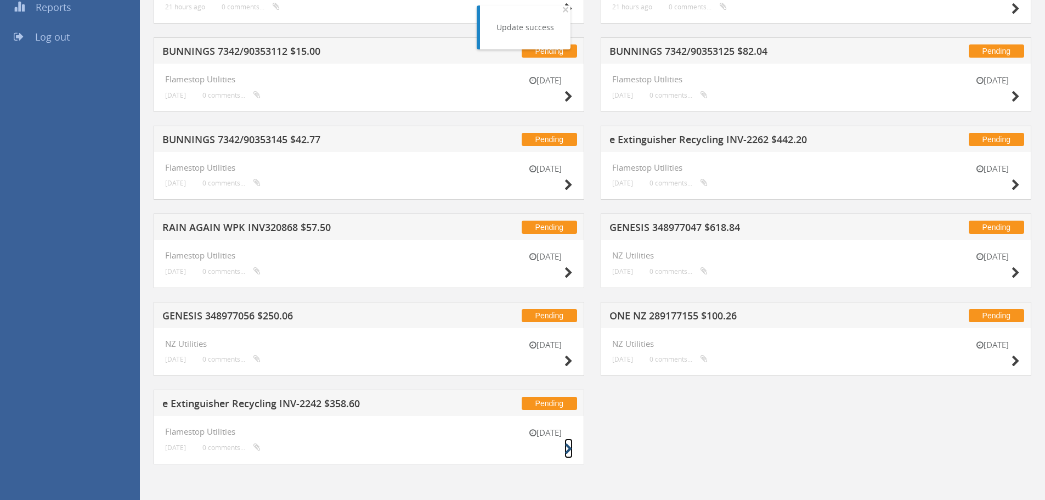
click at [568, 449] on icon at bounding box center [568, 449] width 8 height 12
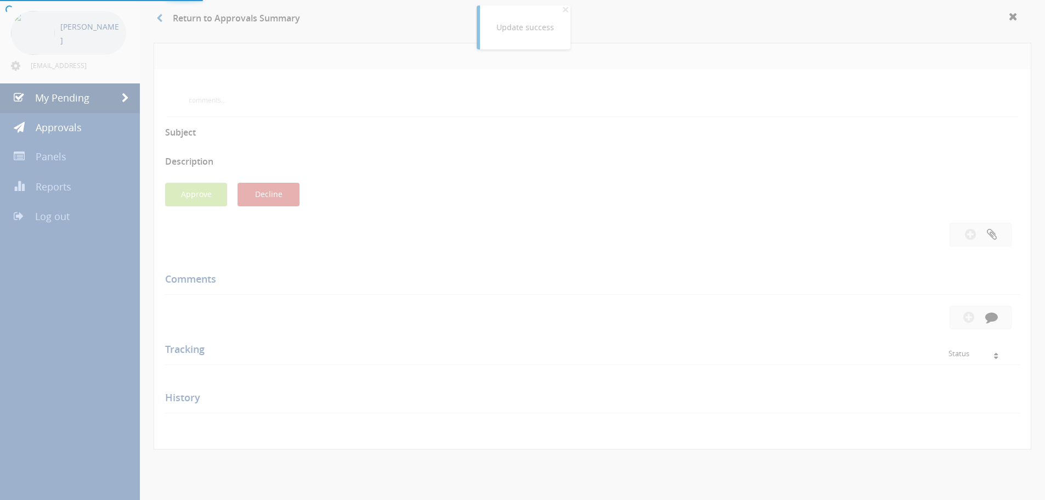
scroll to position [224, 0]
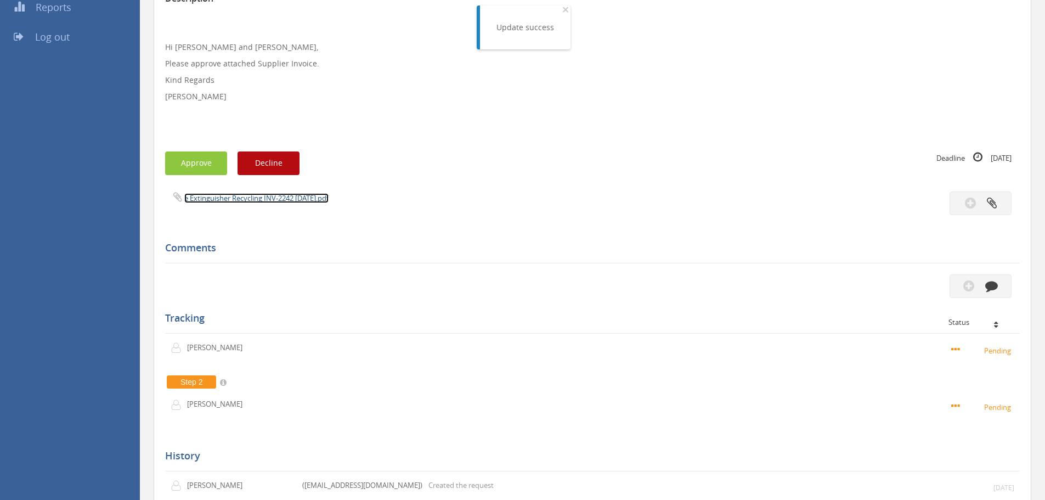
click at [281, 199] on link "e Extinguisher Recycling INV-2242 [DATE].pdf" at bounding box center [256, 198] width 144 height 10
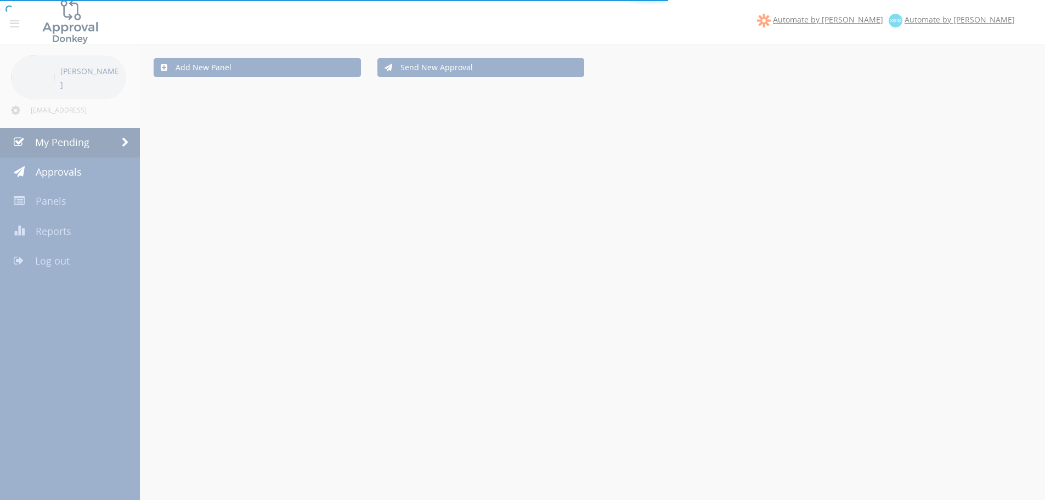
scroll to position [224, 0]
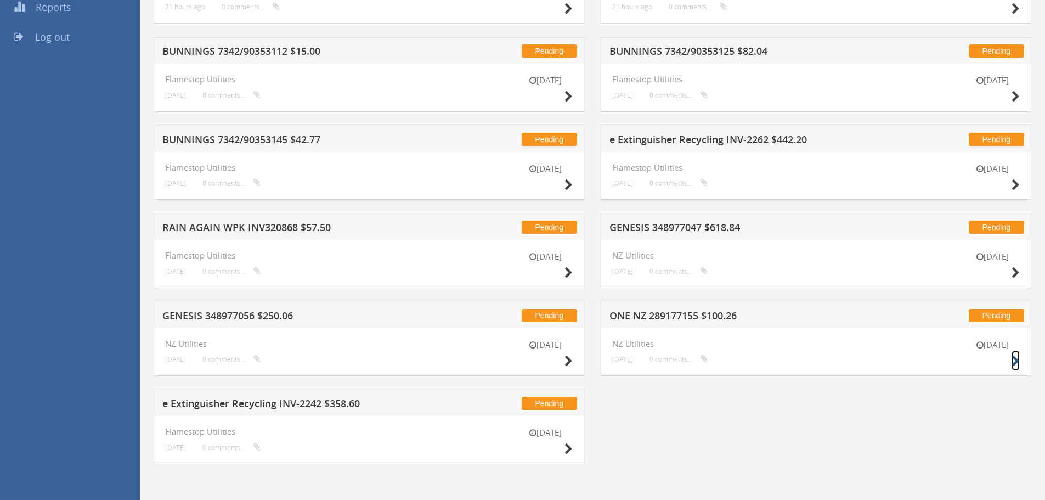
click at [1016, 360] on icon at bounding box center [1015, 361] width 8 height 12
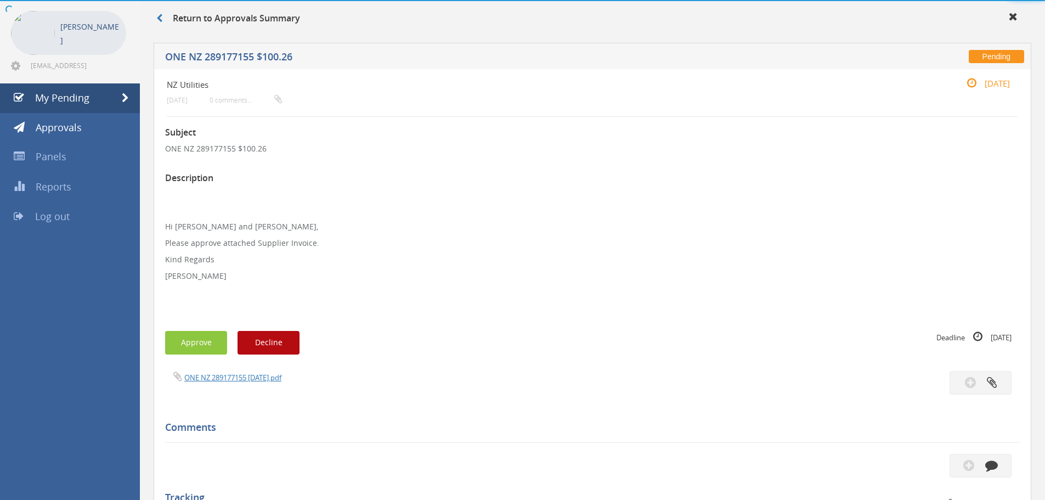
scroll to position [224, 0]
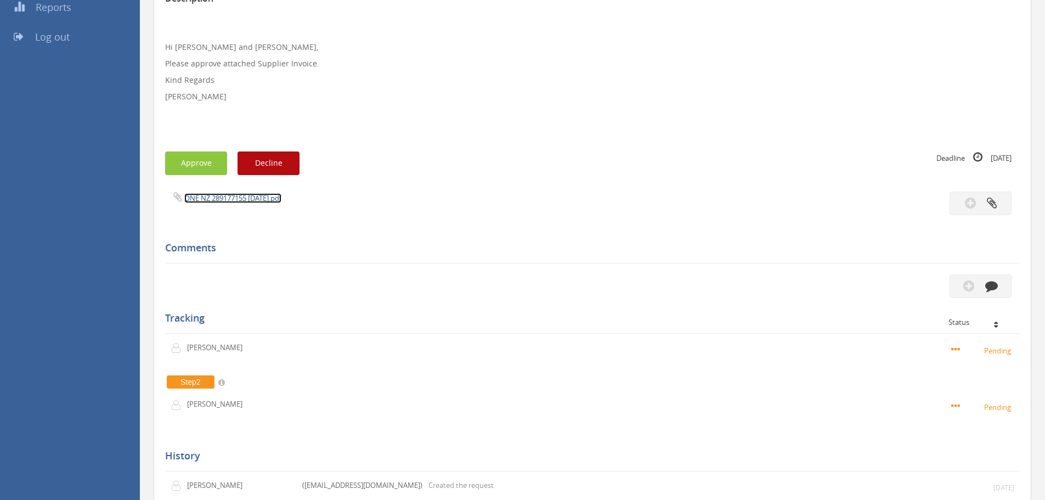
click at [248, 200] on link "ONE NZ 289177155 15.08.25.pdf" at bounding box center [232, 198] width 97 height 10
click at [211, 166] on button "Approve" at bounding box center [196, 163] width 62 height 24
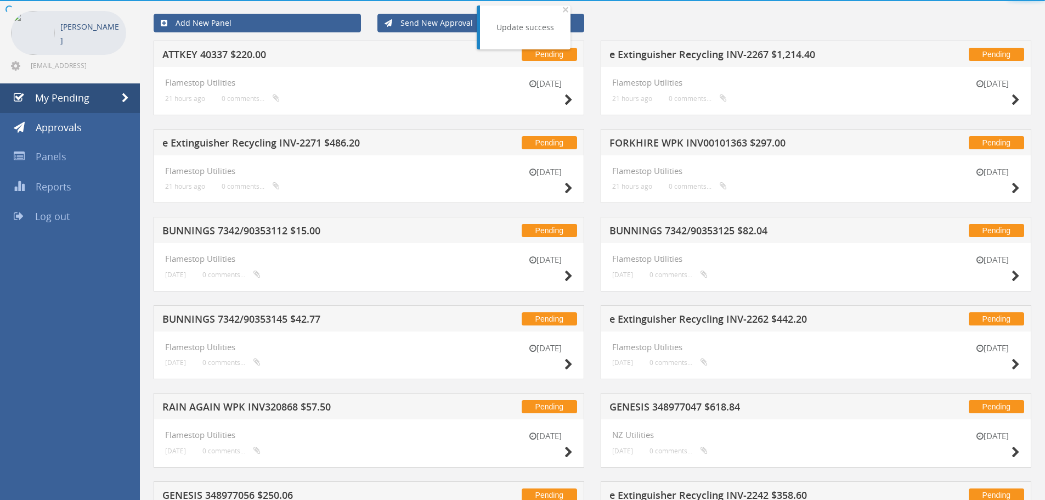
scroll to position [135, 0]
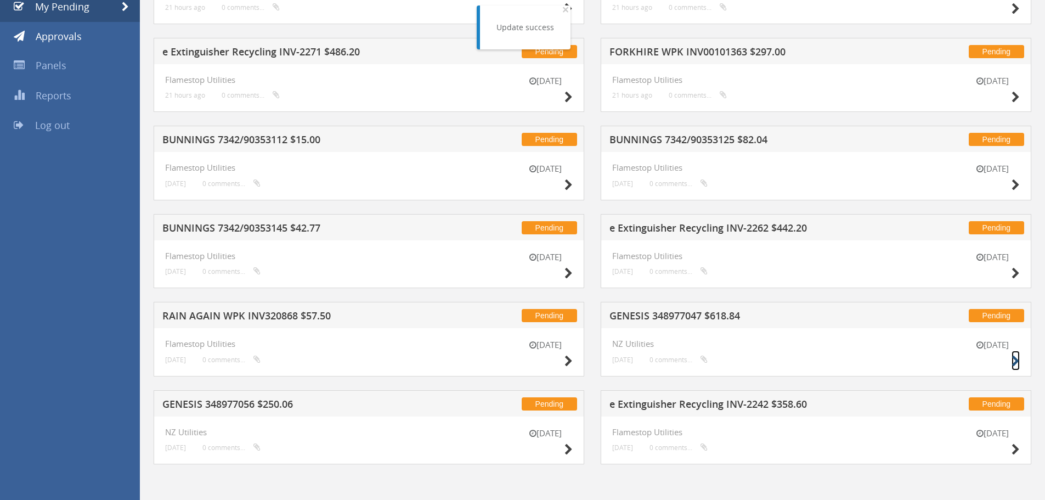
click at [1014, 359] on icon at bounding box center [1015, 361] width 8 height 12
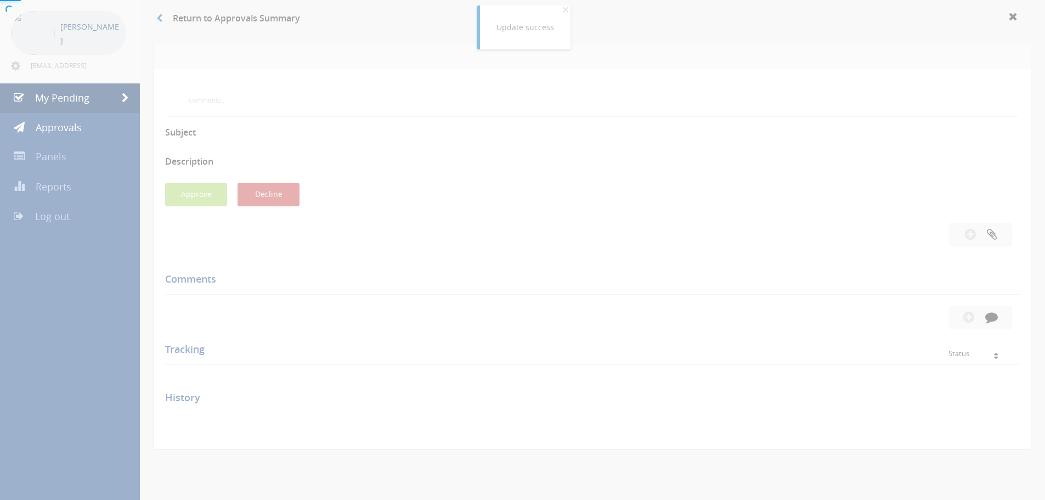
scroll to position [135, 0]
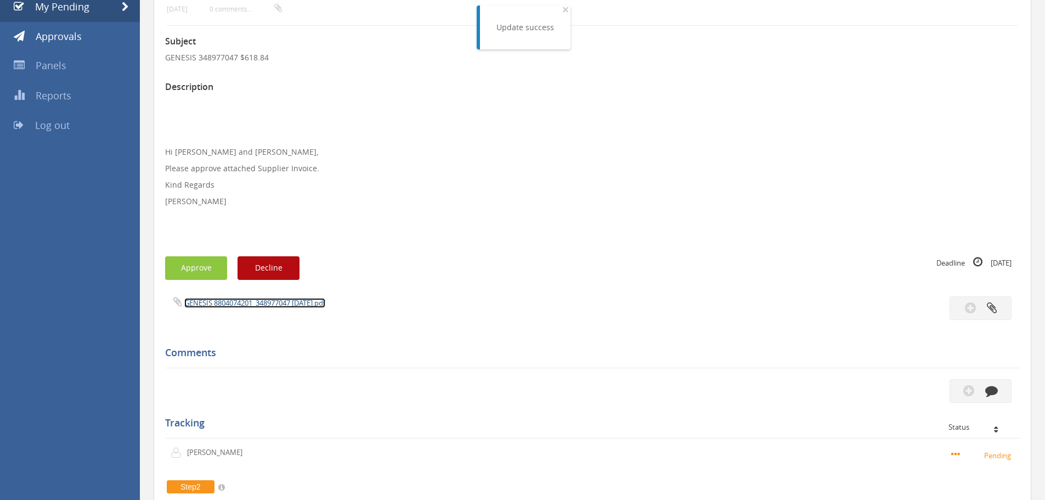
click at [221, 303] on link "GENESIS 8804074201_348977047 15.08.25.pdf" at bounding box center [254, 303] width 141 height 10
click at [186, 270] on button "Approve" at bounding box center [196, 268] width 62 height 24
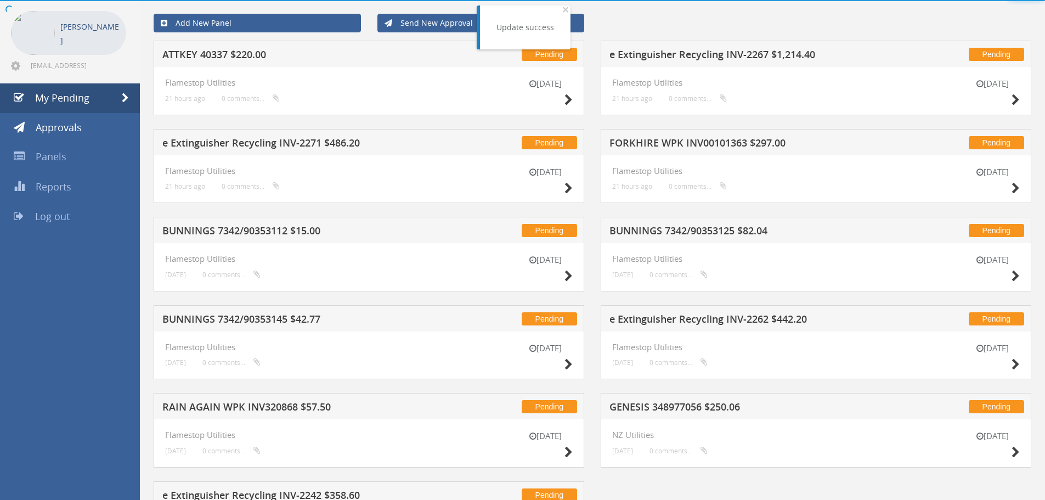
scroll to position [135, 0]
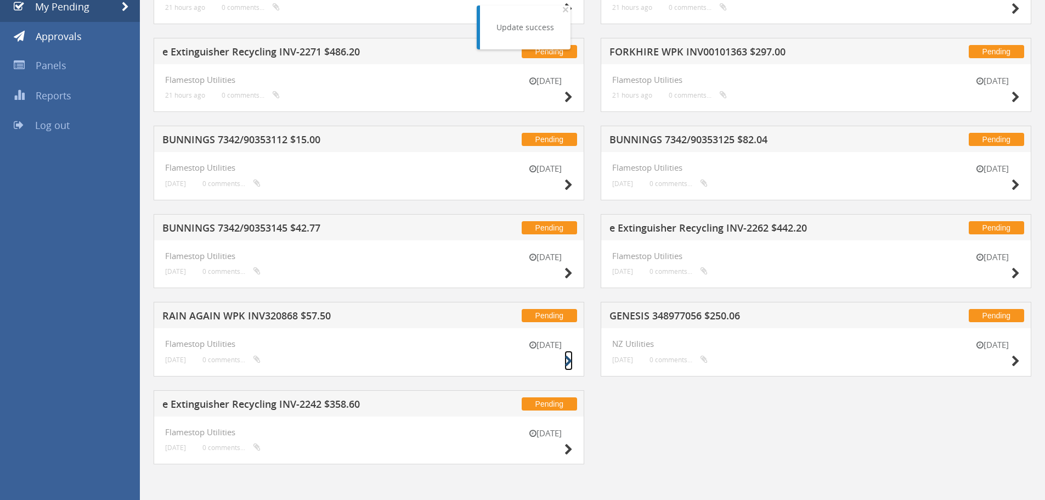
click at [569, 360] on icon at bounding box center [568, 361] width 8 height 12
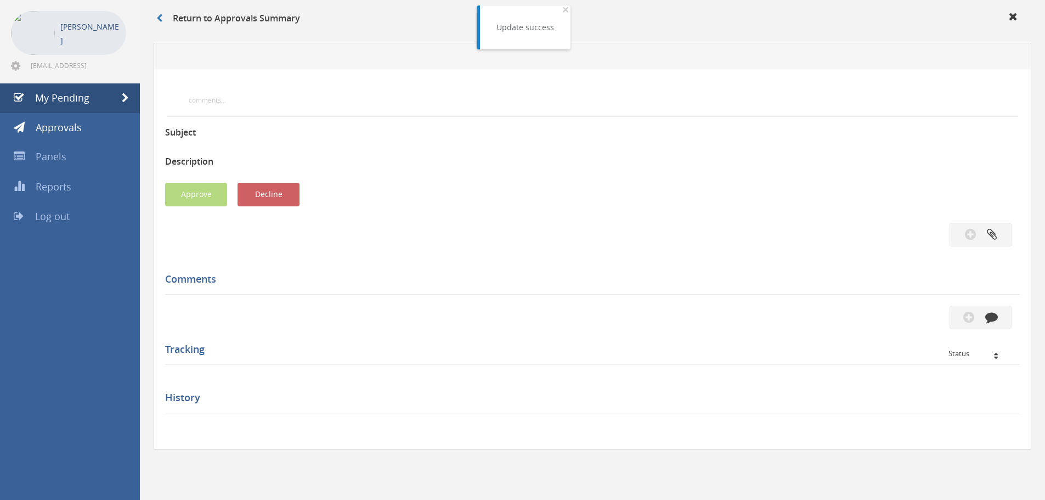
scroll to position [135, 0]
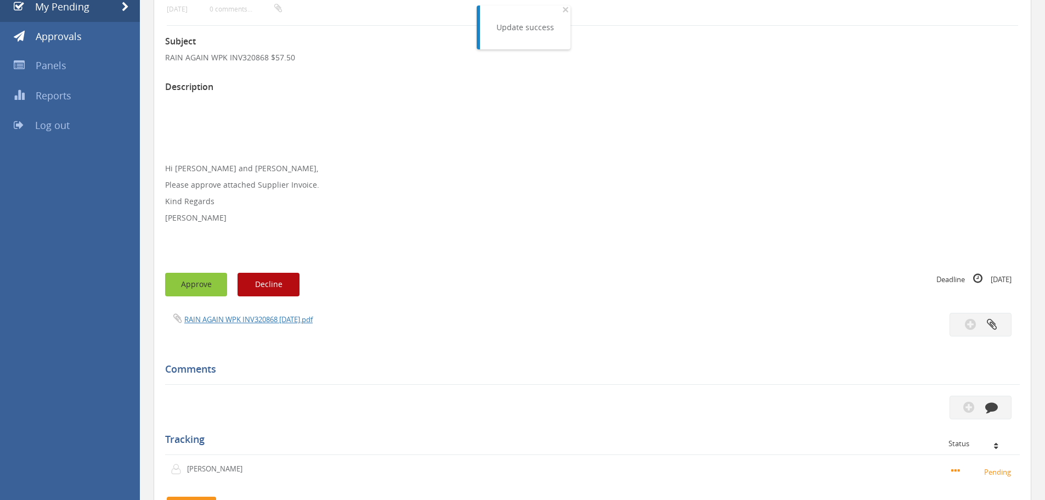
click at [188, 296] on button "Approve" at bounding box center [196, 285] width 62 height 24
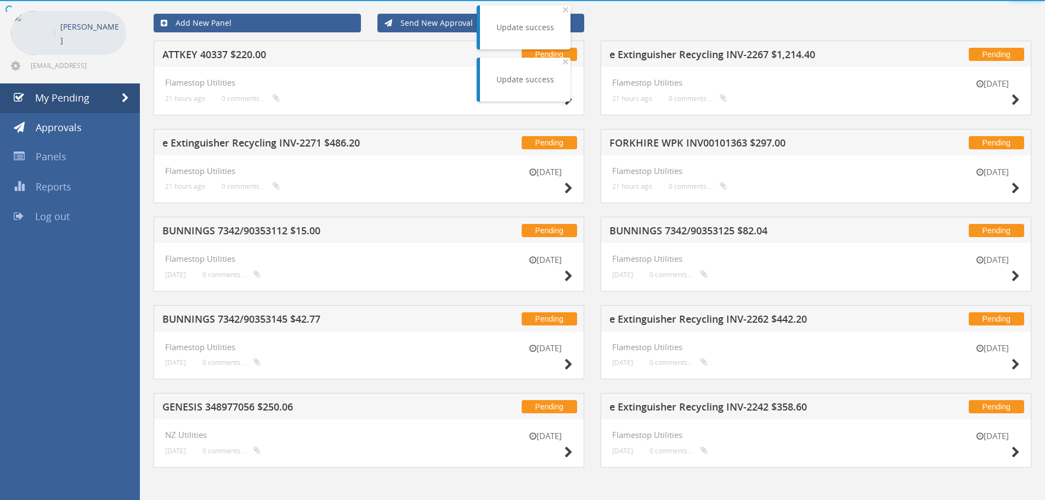
scroll to position [48, 0]
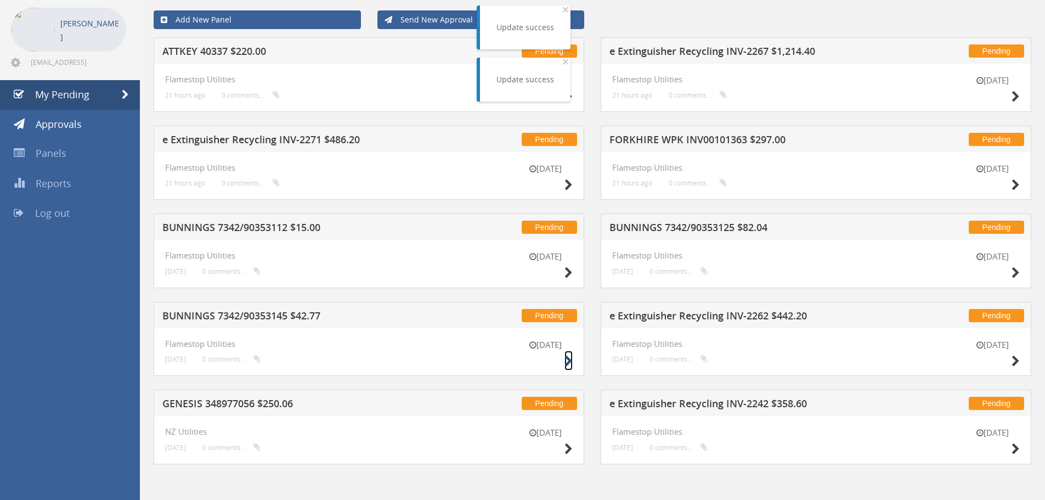
click at [568, 360] on icon at bounding box center [568, 361] width 8 height 12
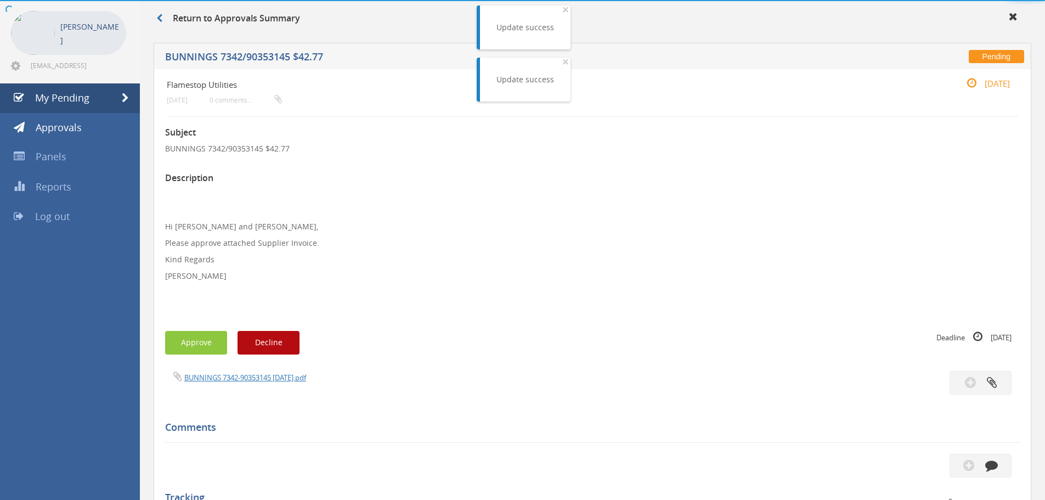
scroll to position [48, 0]
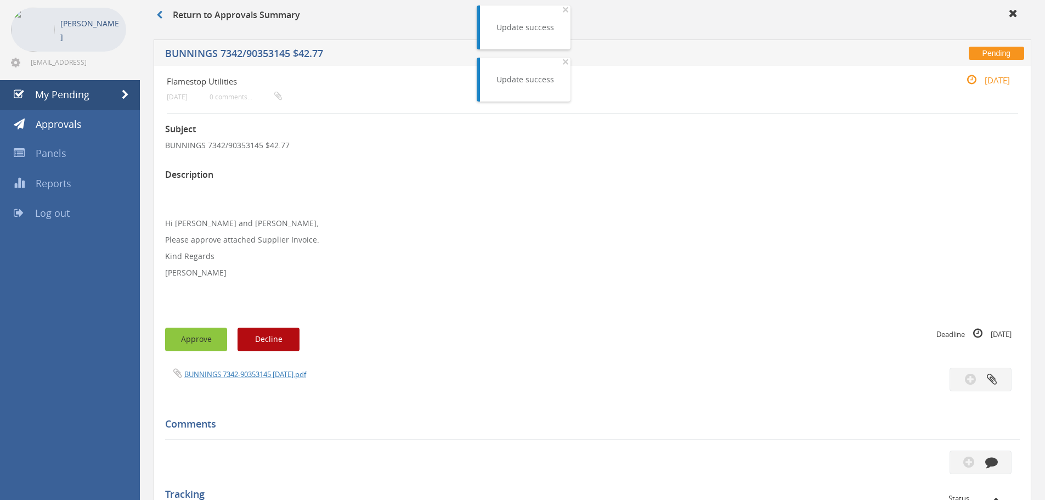
click at [197, 341] on button "Approve" at bounding box center [196, 339] width 62 height 24
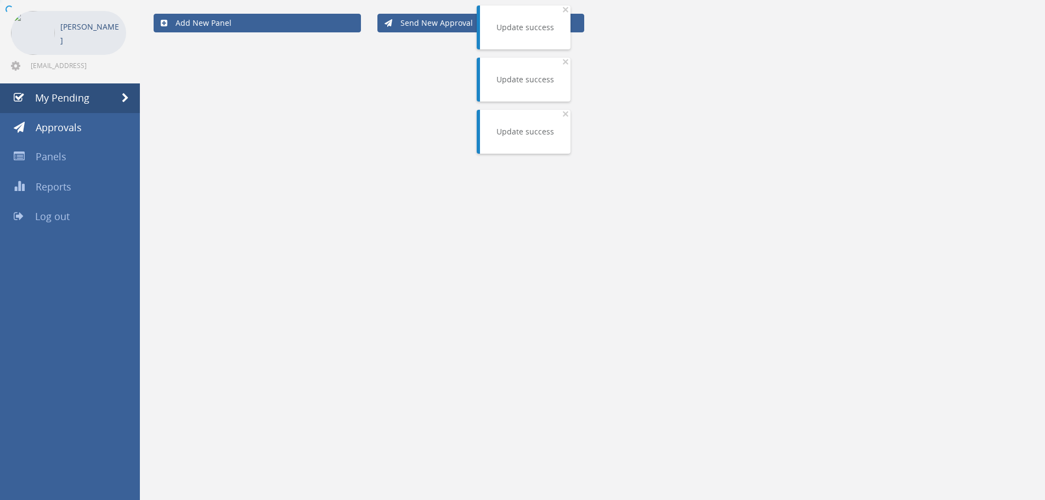
scroll to position [48, 0]
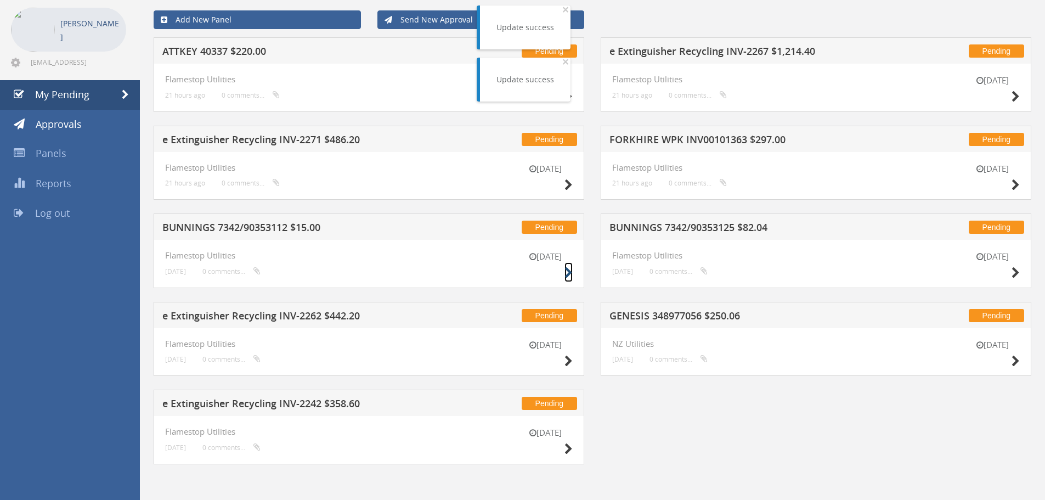
click at [568, 271] on icon at bounding box center [568, 273] width 8 height 12
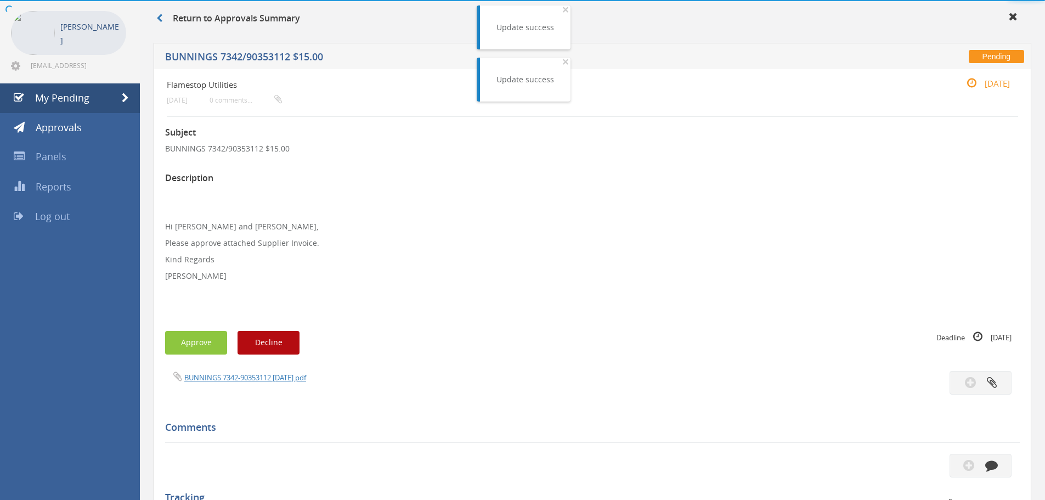
scroll to position [48, 0]
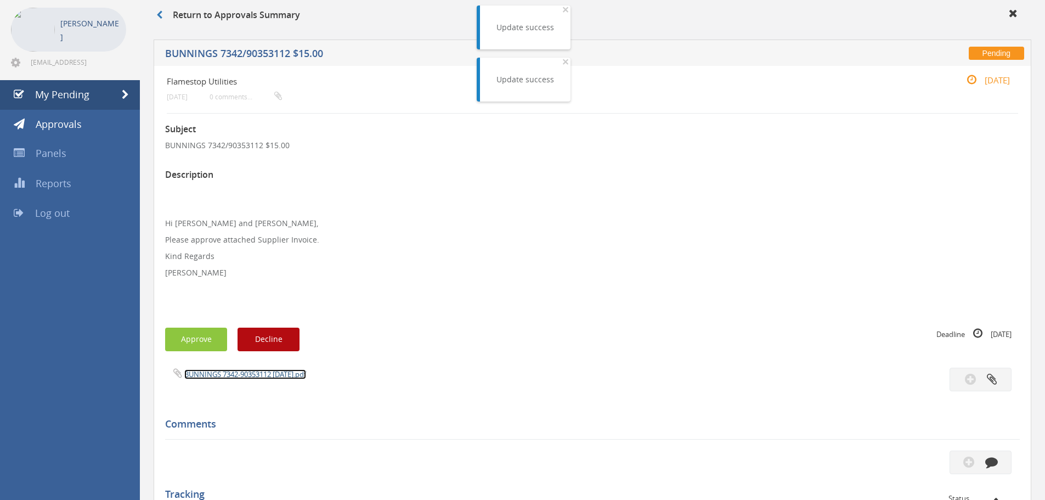
click at [222, 377] on link "BUNNINGS 7342-90353112 12.08.25.pdf" at bounding box center [245, 374] width 122 height 10
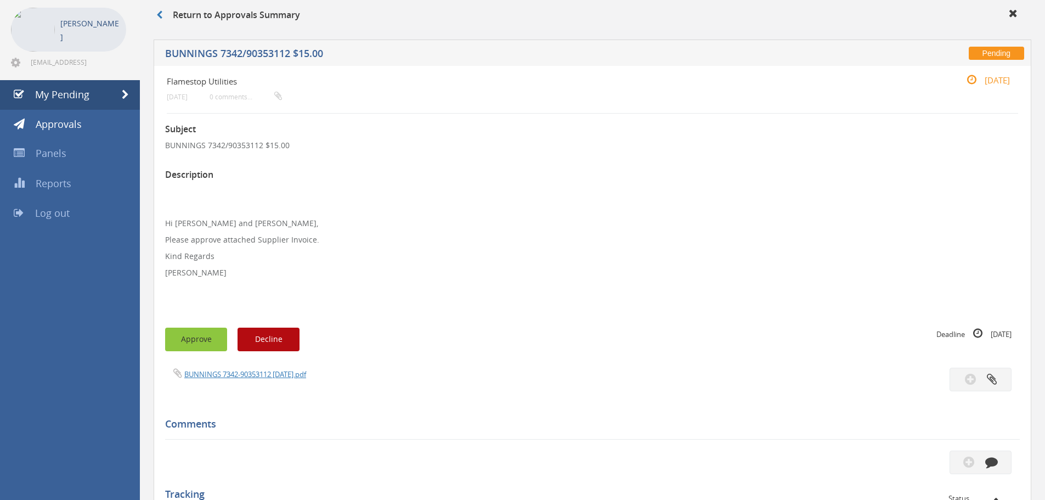
click at [185, 339] on button "Approve" at bounding box center [196, 339] width 62 height 24
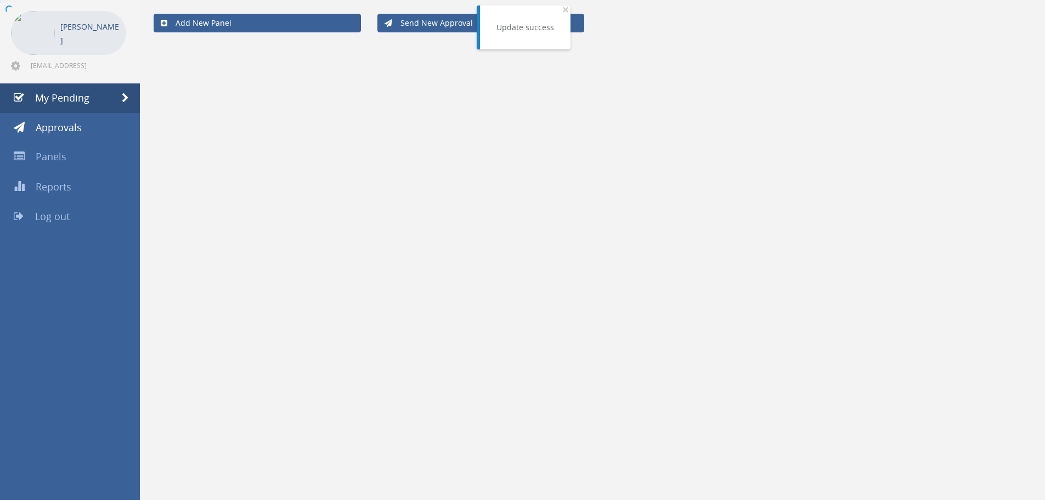
scroll to position [44, 0]
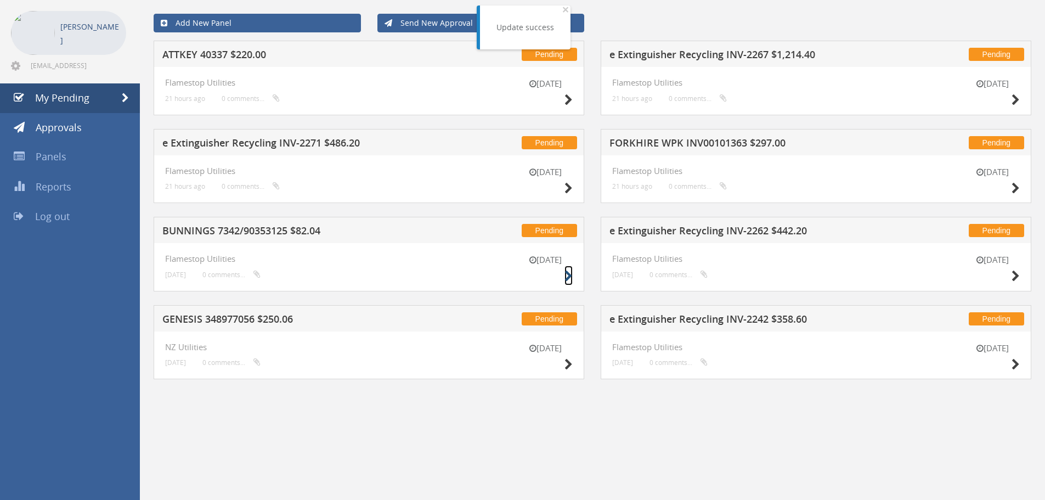
click at [565, 277] on icon at bounding box center [568, 276] width 8 height 12
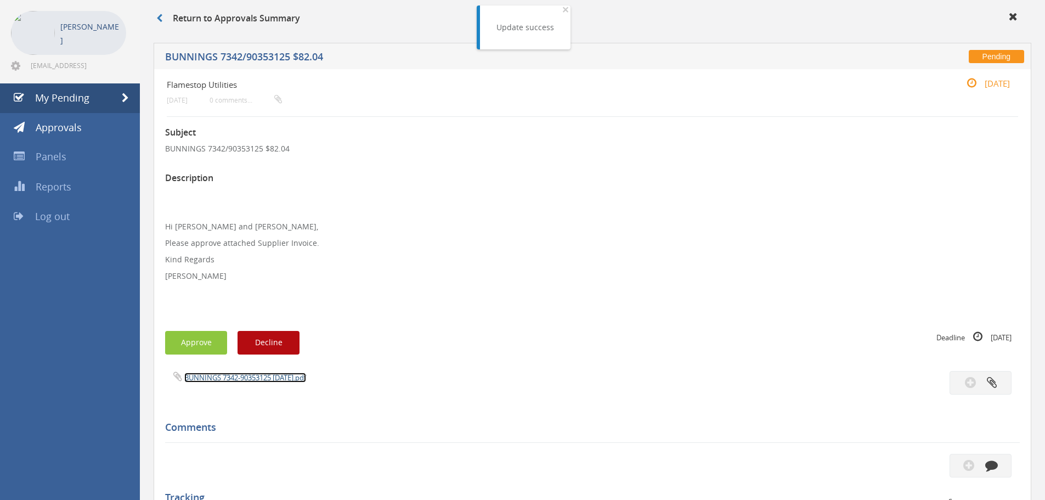
click at [213, 377] on link "BUNNINGS 7342-90353125 12.08.25.pdf" at bounding box center [245, 377] width 122 height 10
click at [185, 345] on button "Approve" at bounding box center [196, 343] width 62 height 24
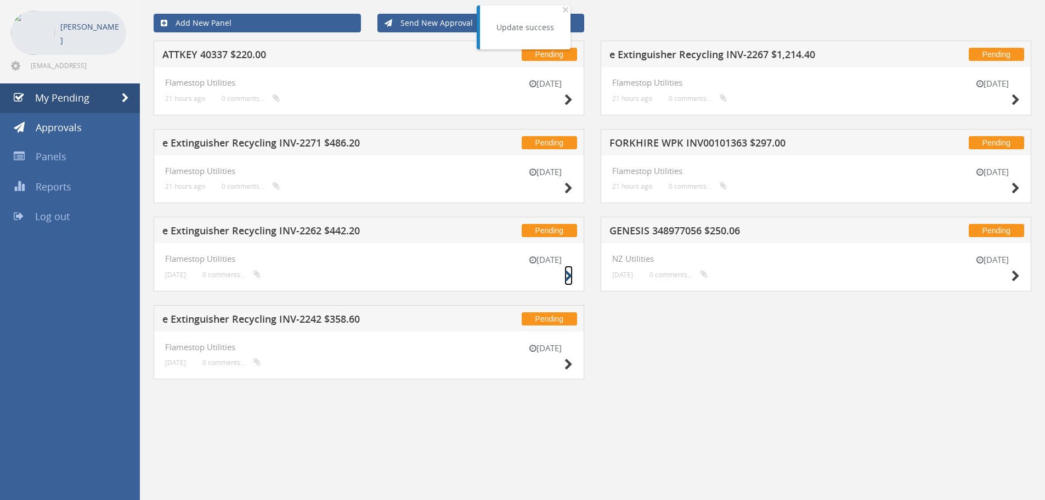
click at [565, 277] on icon at bounding box center [568, 276] width 8 height 12
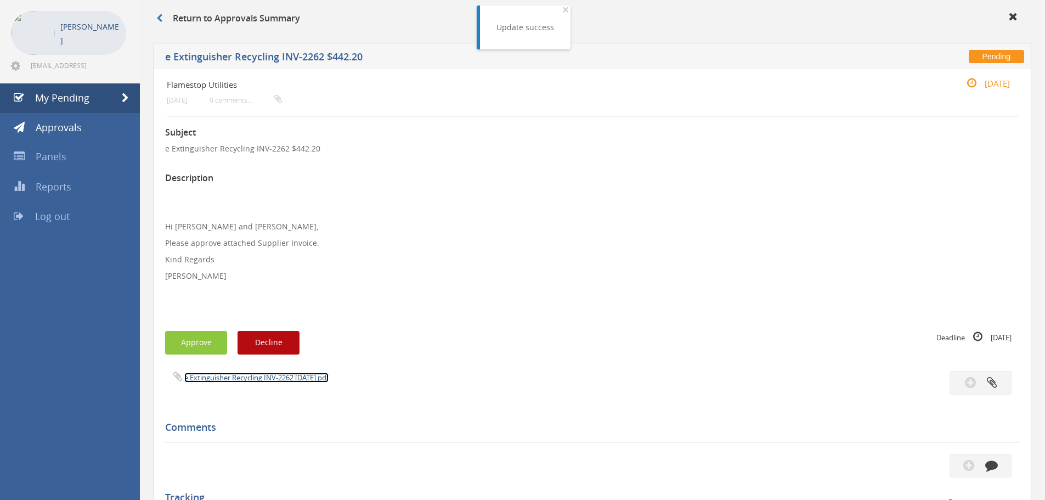
click at [249, 381] on link "e Extinguisher Recycling INV-2262 19.08.25.pdf" at bounding box center [256, 377] width 144 height 10
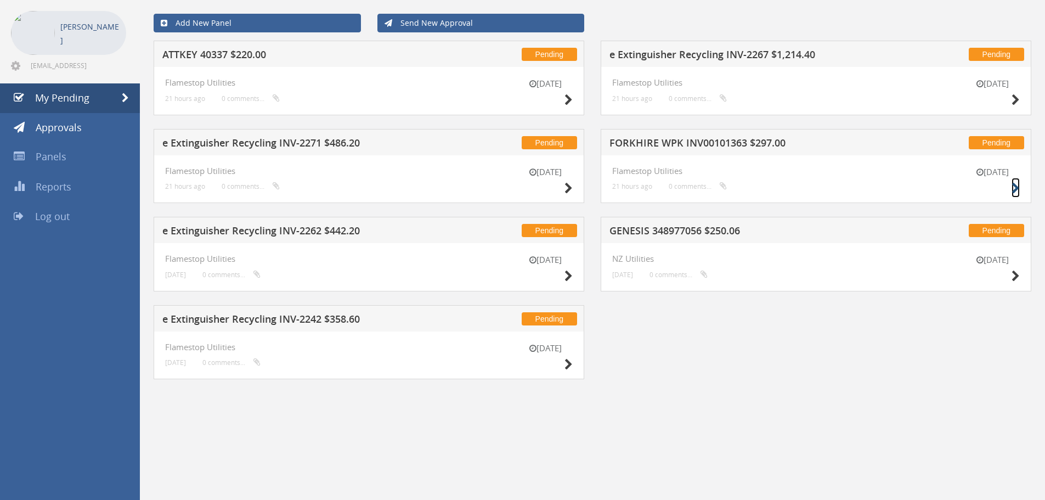
click at [1015, 184] on icon at bounding box center [1015, 189] width 8 height 12
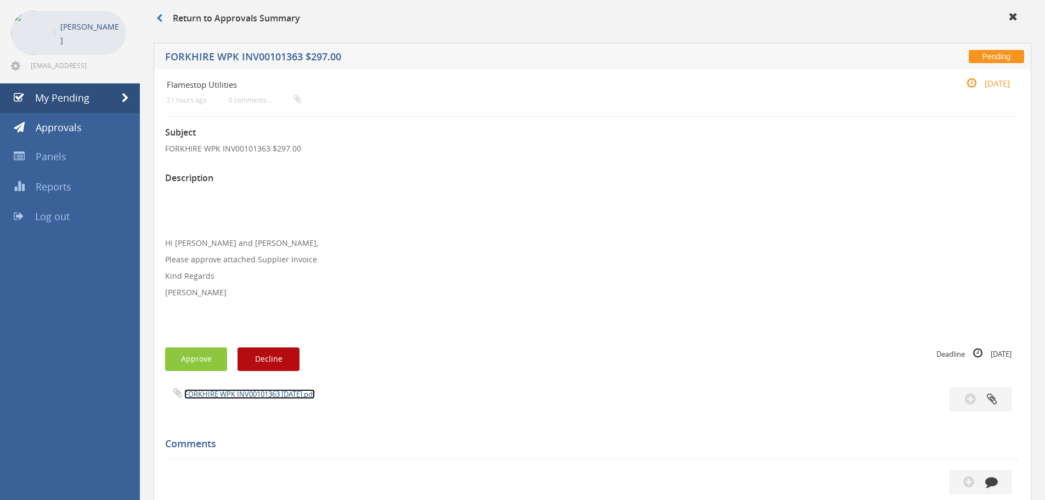
click at [225, 394] on link "FORKHIRE WPK INV00101363 30.07.25.pdf" at bounding box center [249, 394] width 131 height 10
click at [198, 359] on button "Approve" at bounding box center [196, 359] width 62 height 24
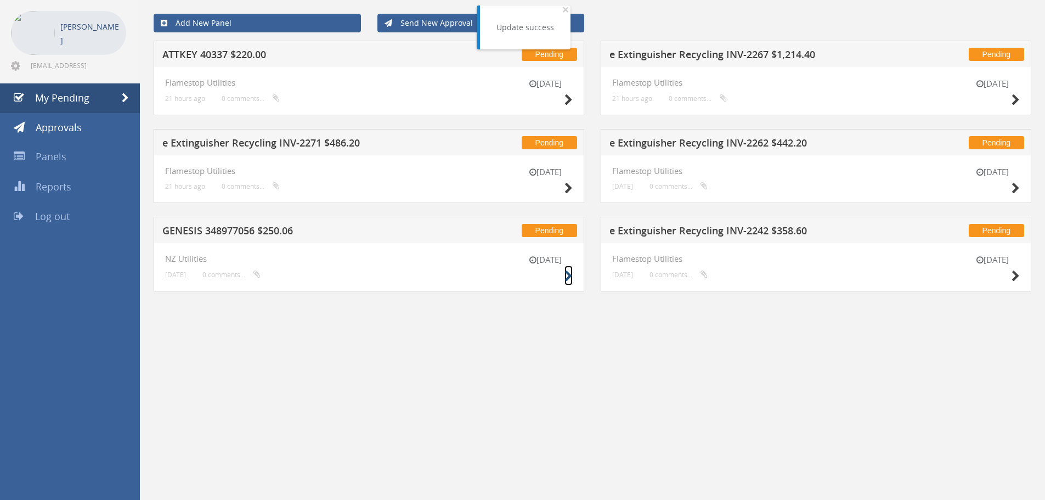
click at [568, 277] on icon at bounding box center [568, 276] width 8 height 12
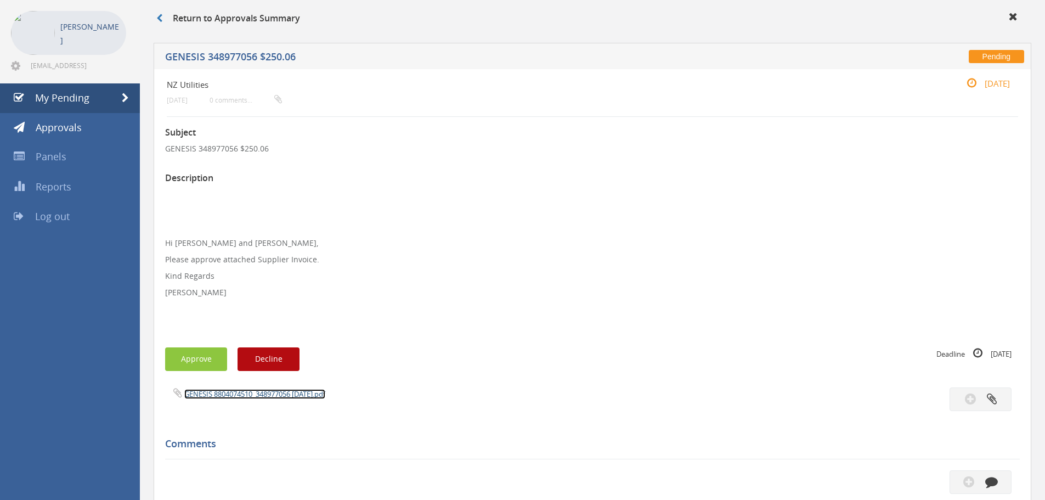
click at [236, 395] on link "GENESIS 8804074510_348977056 15.08.25.pdf" at bounding box center [254, 394] width 141 height 10
click at [195, 366] on button "Approve" at bounding box center [196, 359] width 62 height 24
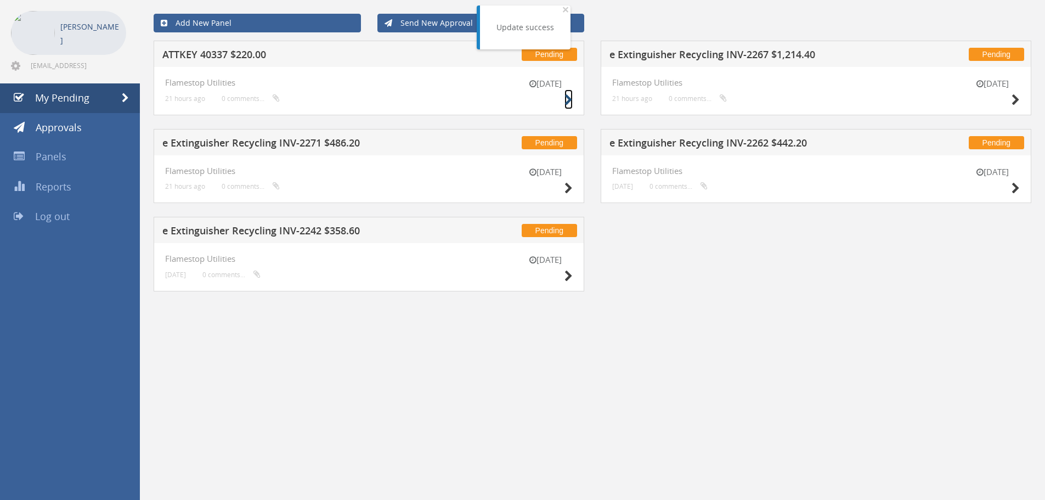
click at [569, 99] on icon at bounding box center [568, 100] width 8 height 12
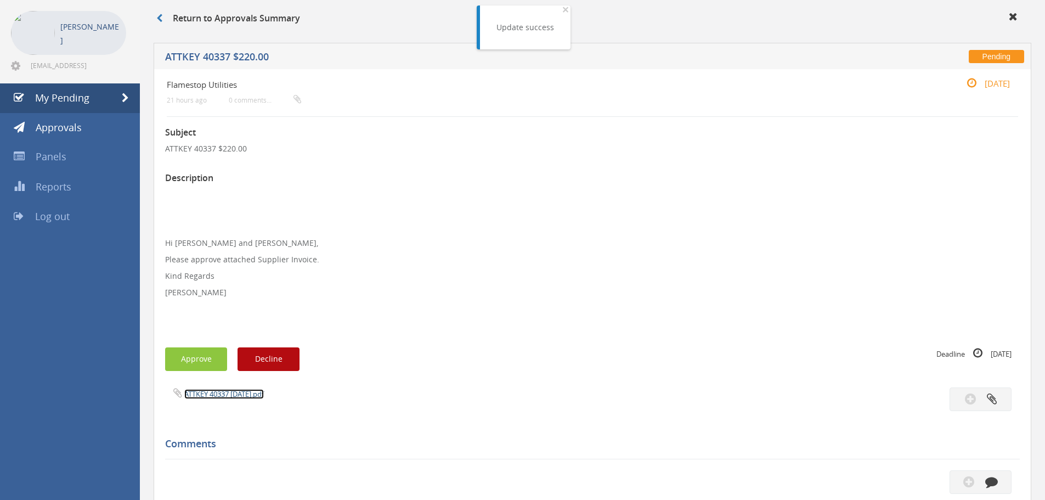
click at [213, 395] on link "ATTKEY 40337 15.08.25.pdf" at bounding box center [224, 394] width 80 height 10
click at [185, 358] on button "Approve" at bounding box center [196, 359] width 62 height 24
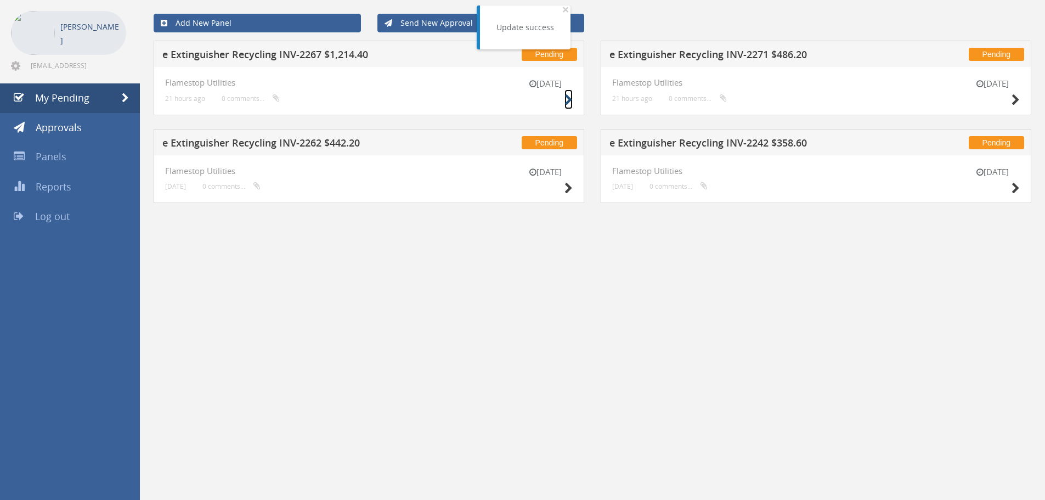
click at [566, 99] on icon at bounding box center [568, 100] width 8 height 12
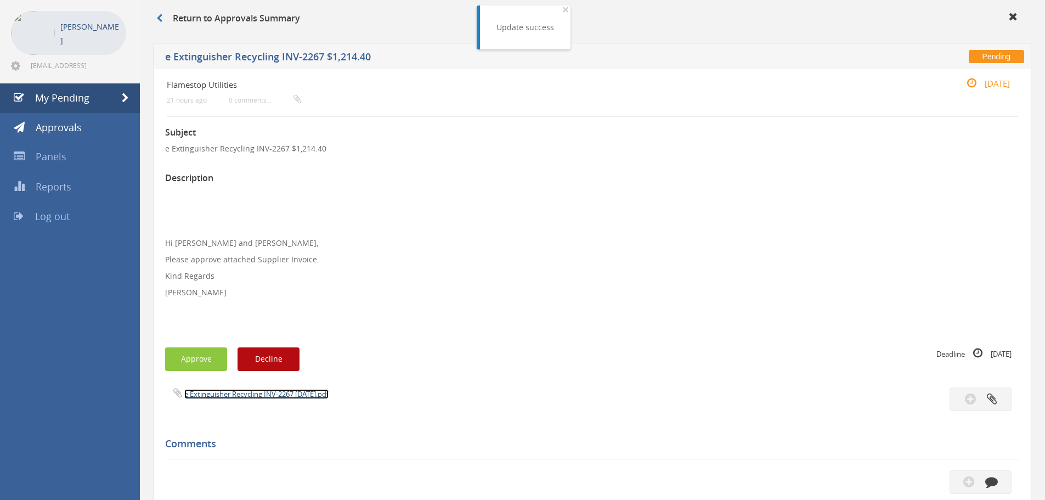
click at [256, 395] on link "e Extinguisher Recycling INV-2267 20.08.25.pdf" at bounding box center [256, 394] width 144 height 10
click at [207, 355] on button "Approve" at bounding box center [196, 359] width 62 height 24
